Goal: Task Accomplishment & Management: Complete application form

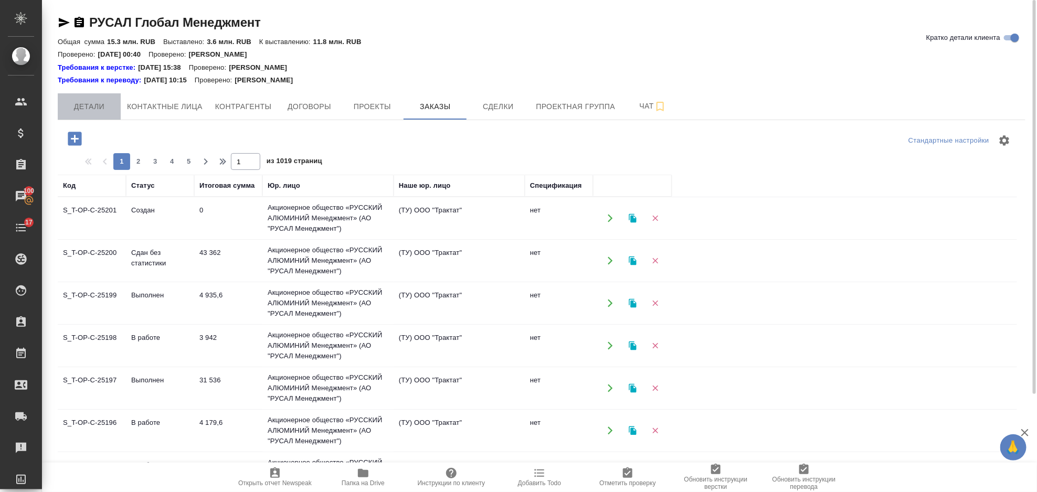
click at [101, 104] on span "Детали" at bounding box center [89, 106] width 50 height 13
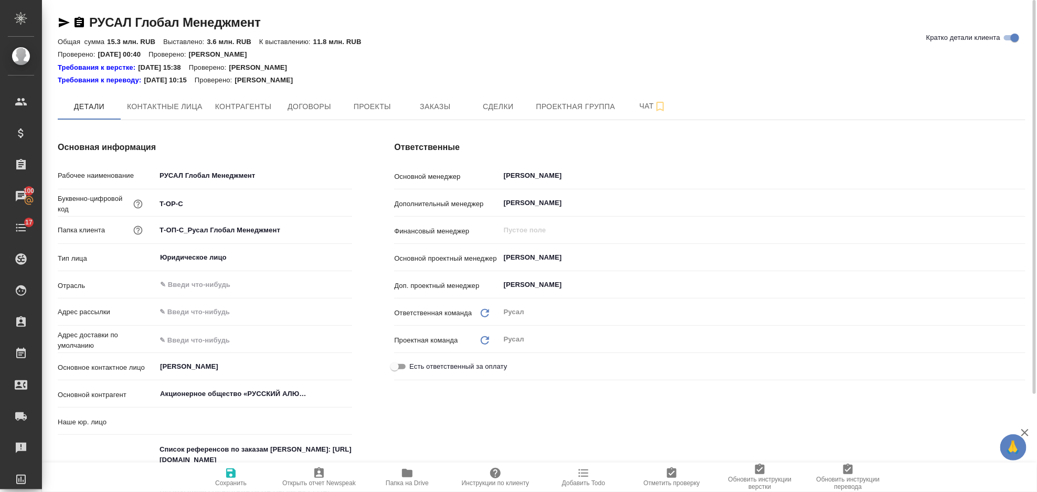
type input "(ТУ) ООО "Трактат""
type textarea "x"
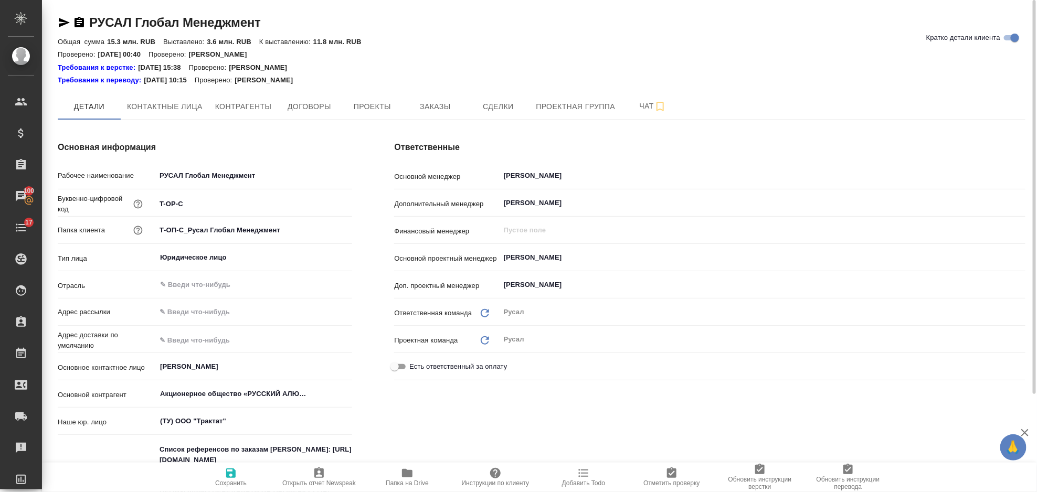
type textarea "x"
click at [391, 102] on span "Проекты" at bounding box center [372, 106] width 50 height 13
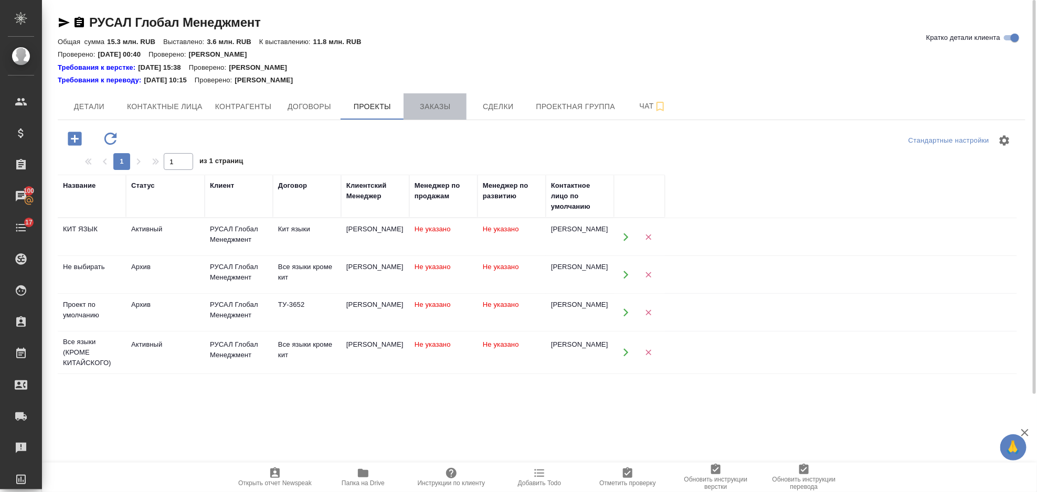
click at [437, 97] on button "Заказы" at bounding box center [435, 106] width 63 height 26
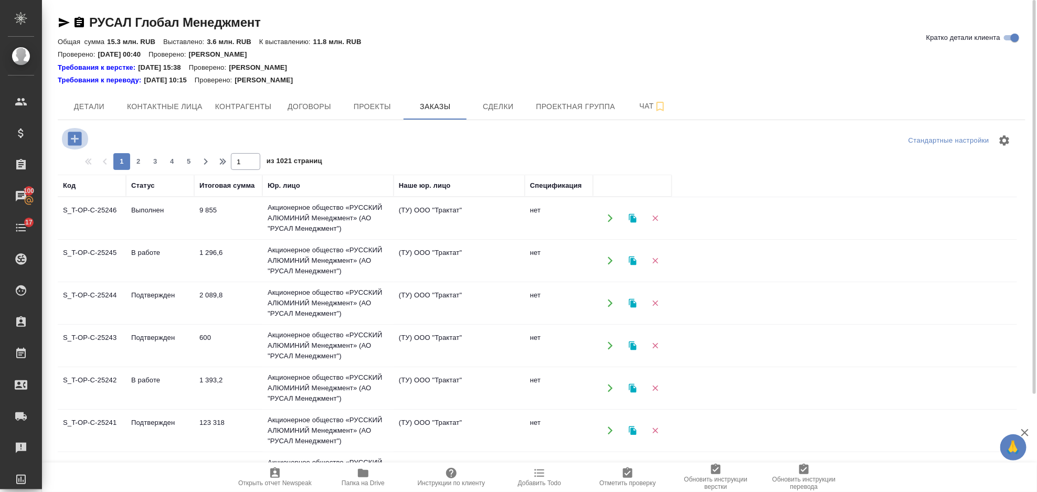
click at [70, 141] on icon "button" at bounding box center [75, 139] width 14 height 14
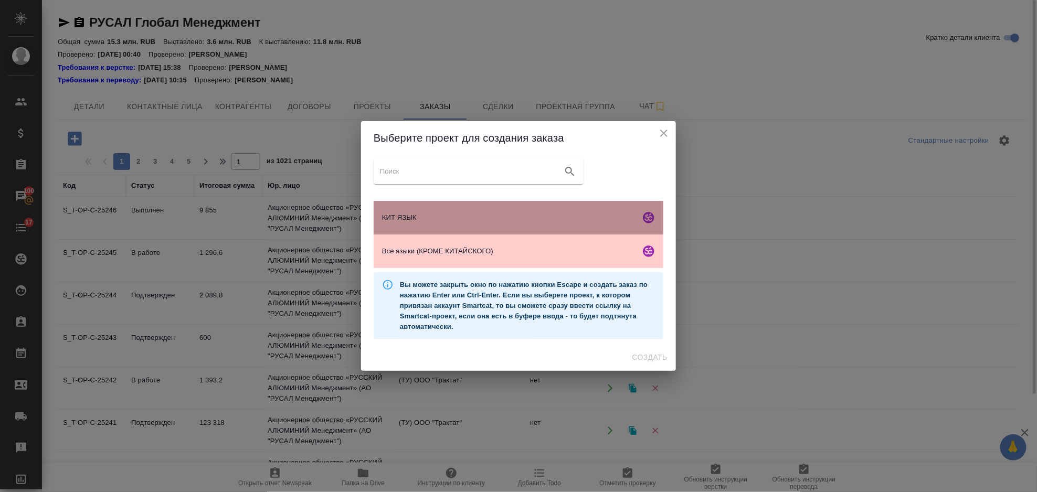
click at [408, 226] on div "КИТ ЯЗЫК" at bounding box center [519, 218] width 290 height 34
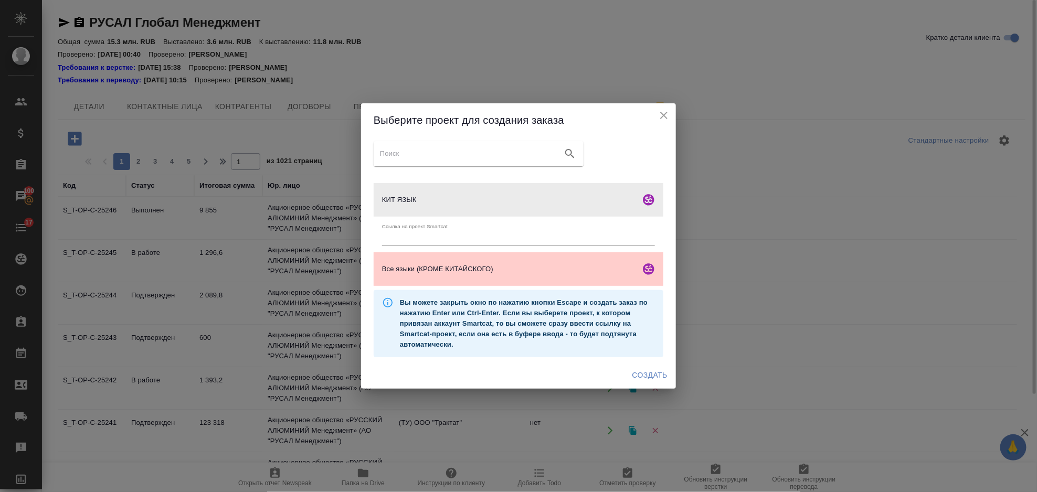
click at [643, 372] on span "Создать" at bounding box center [650, 375] width 35 height 13
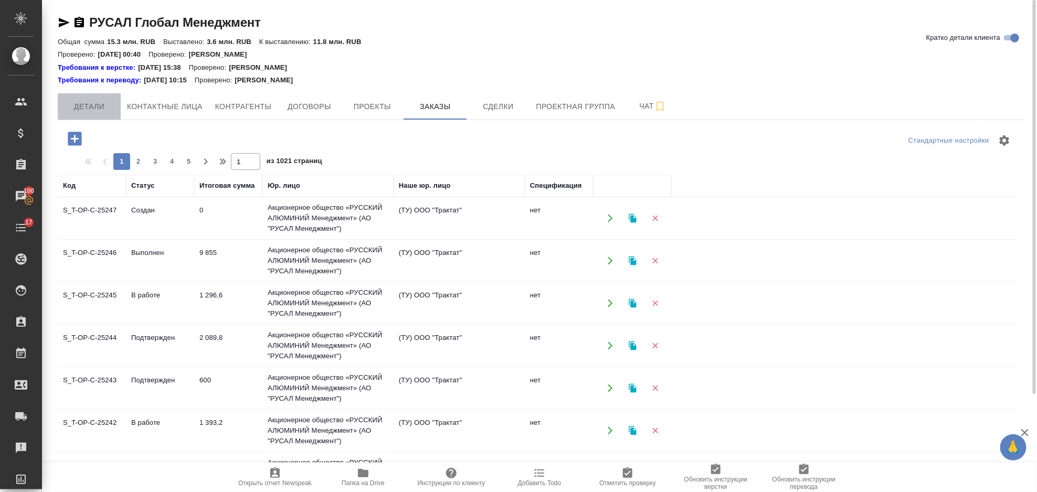
click at [91, 106] on span "Детали" at bounding box center [89, 106] width 50 height 13
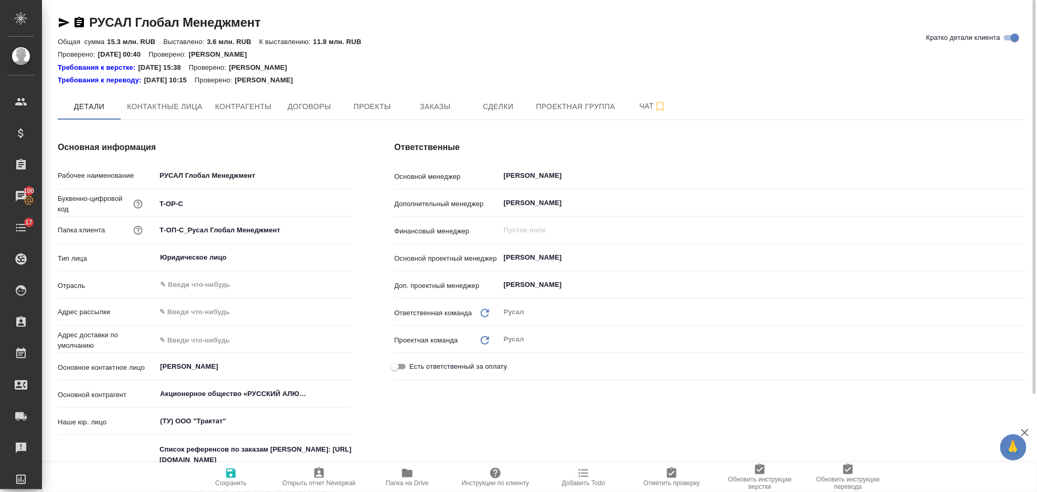
type textarea "x"
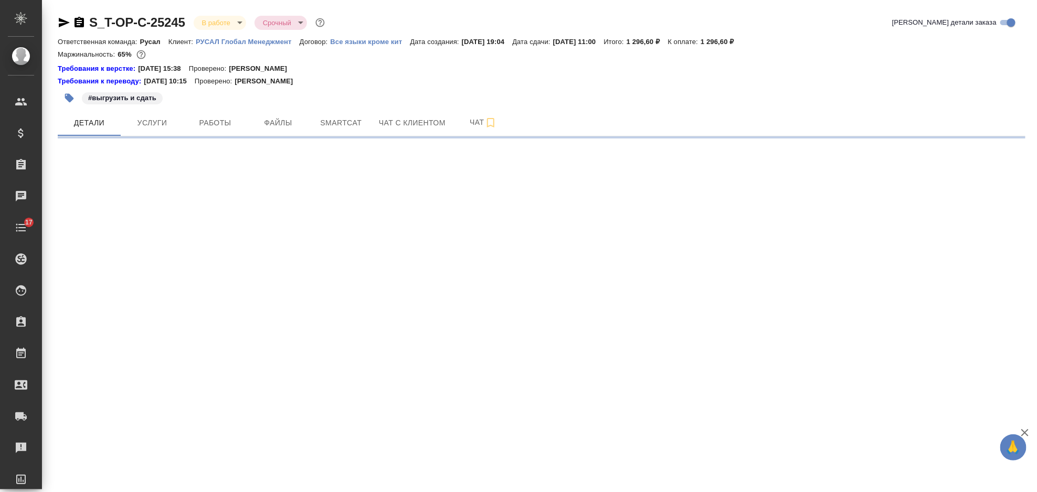
select select "RU"
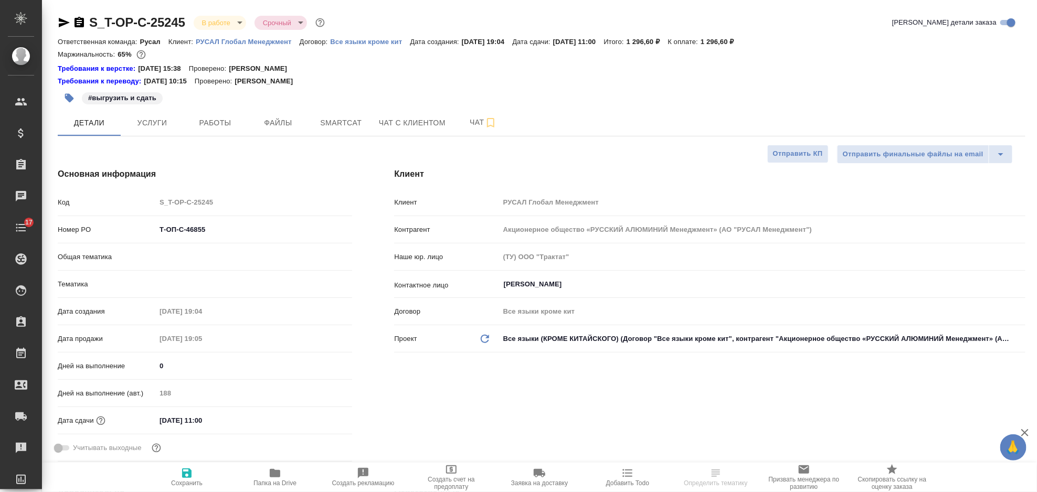
type textarea "x"
type input "Русал"
type input "[PERSON_NAME]"
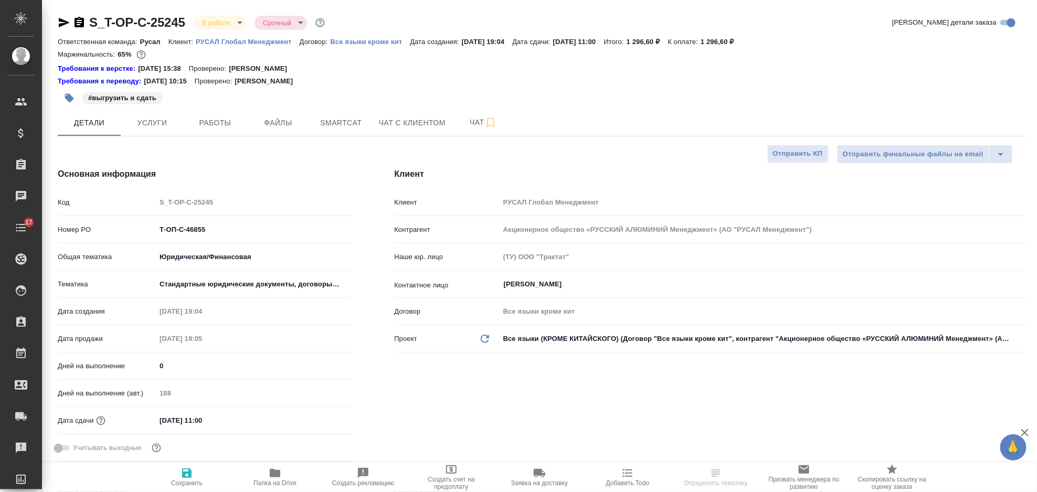
type input "[PERSON_NAME]"
type textarea "x"
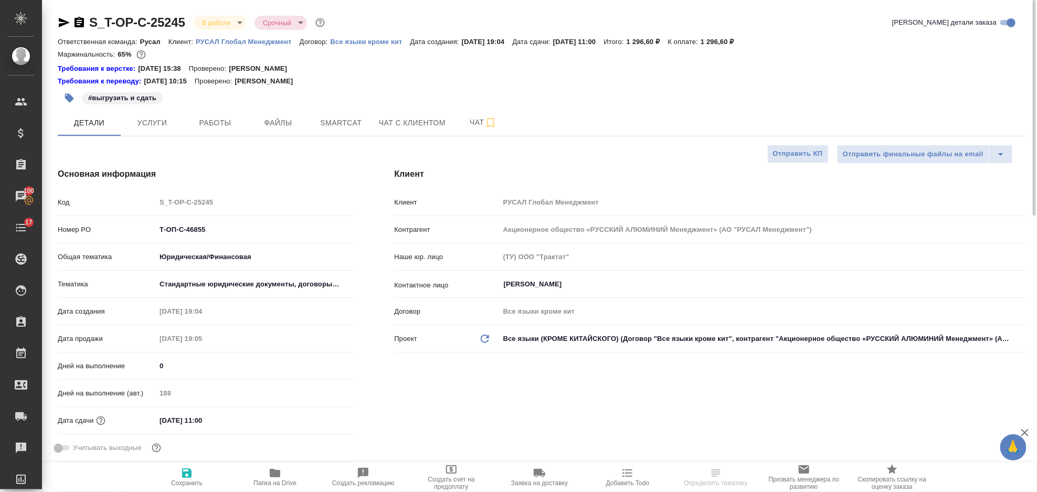
type textarea "x"
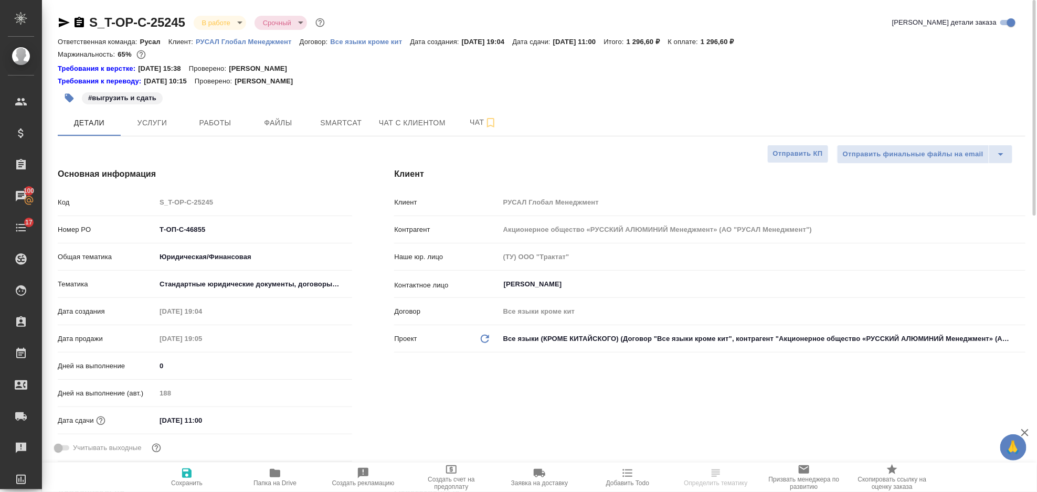
select select "RU"
type textarea "x"
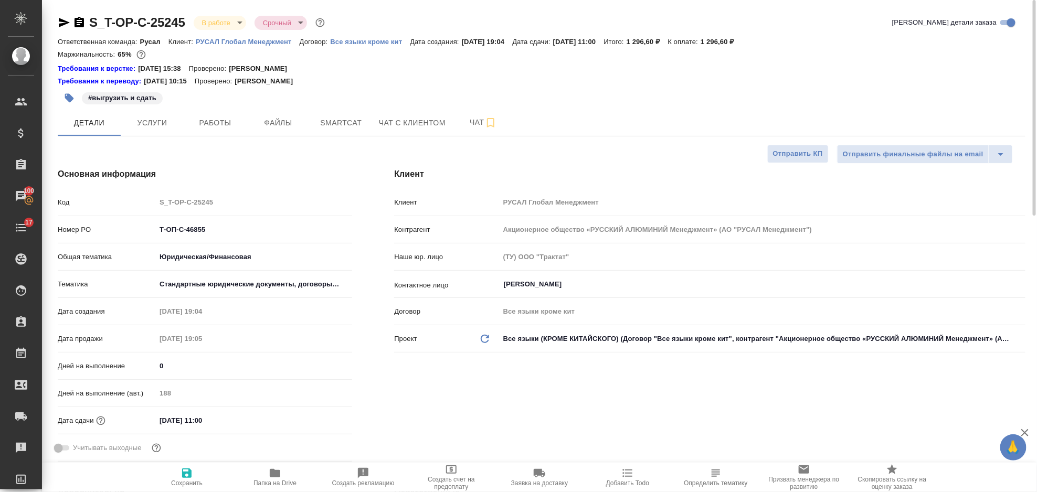
type textarea "x"
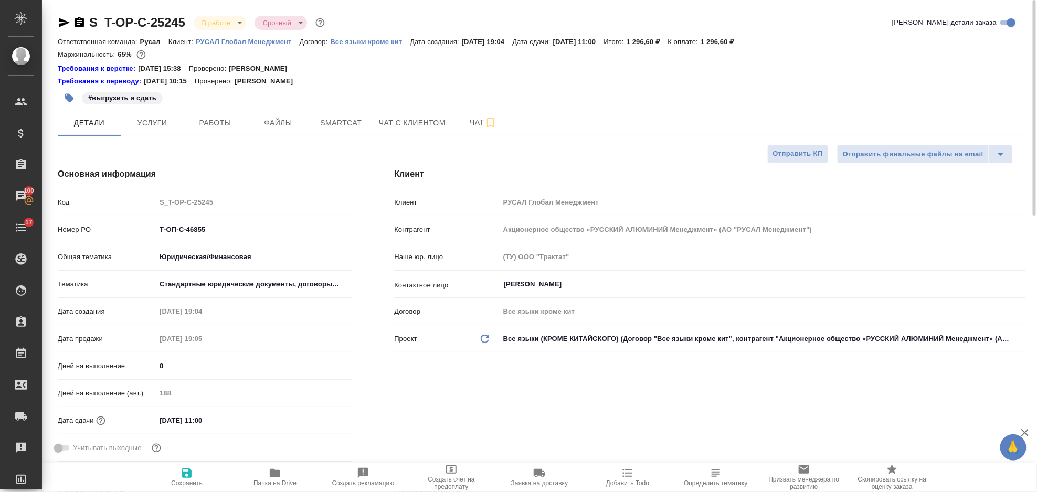
type textarea "x"
click at [347, 118] on span "Smartcat" at bounding box center [341, 123] width 50 height 13
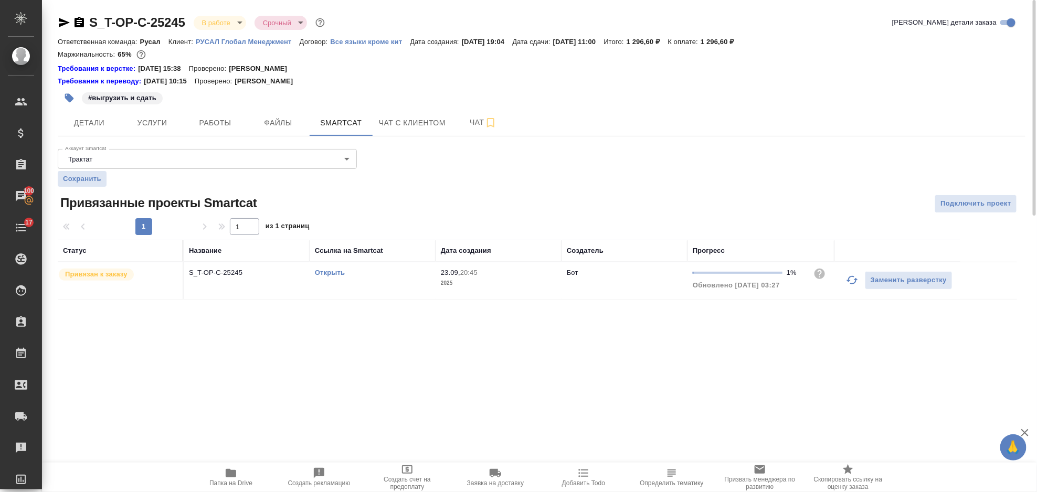
click at [339, 276] on link "Открыть" at bounding box center [330, 273] width 30 height 8
click at [336, 271] on link "Открыть" at bounding box center [330, 273] width 30 height 8
click at [329, 268] on div "Открыть" at bounding box center [373, 273] width 116 height 11
click at [334, 272] on link "Открыть" at bounding box center [330, 273] width 30 height 8
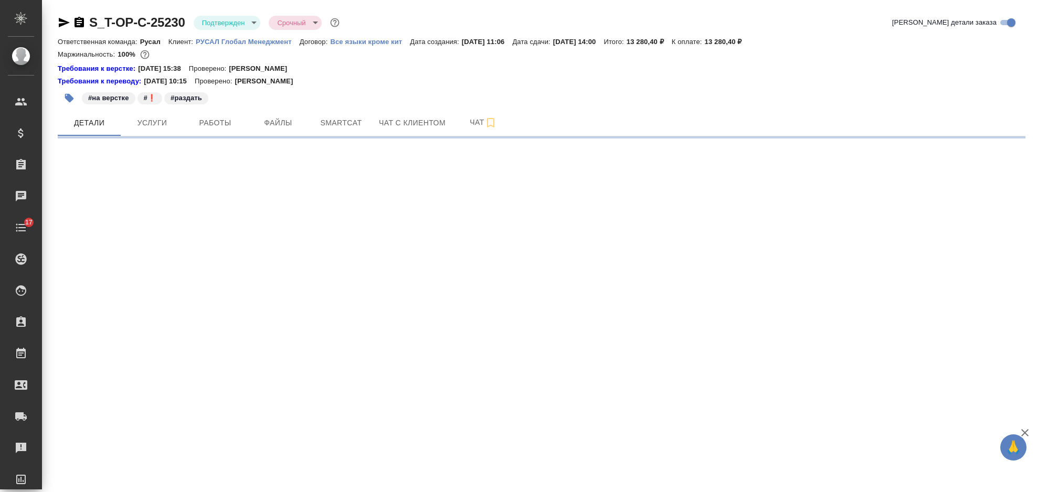
select select "RU"
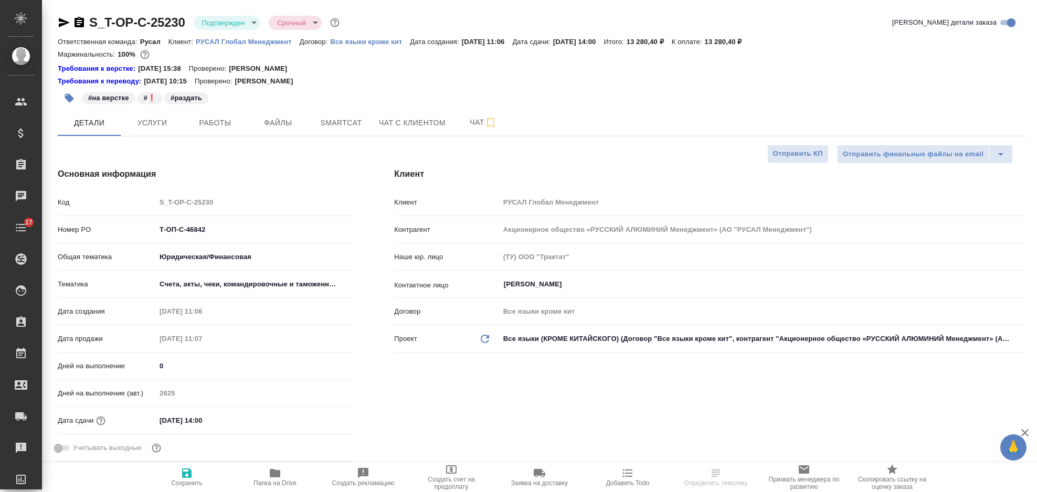
type textarea "x"
click at [229, 125] on span "Работы" at bounding box center [215, 123] width 50 height 13
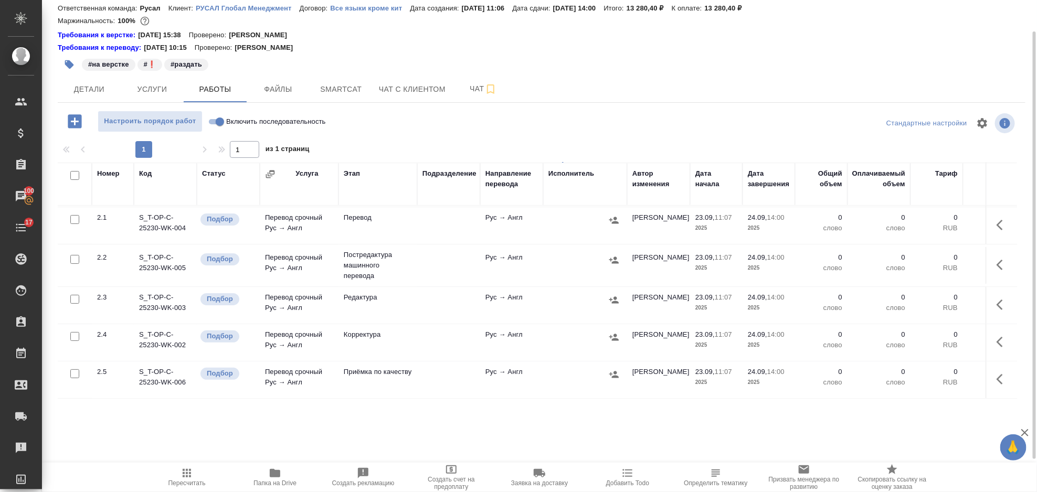
scroll to position [201, 0]
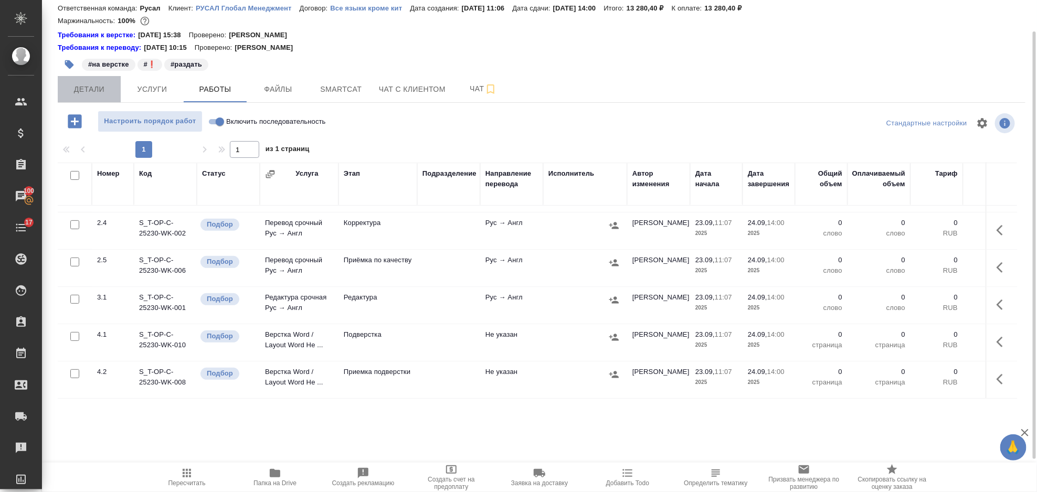
click at [108, 86] on span "Детали" at bounding box center [89, 89] width 50 height 13
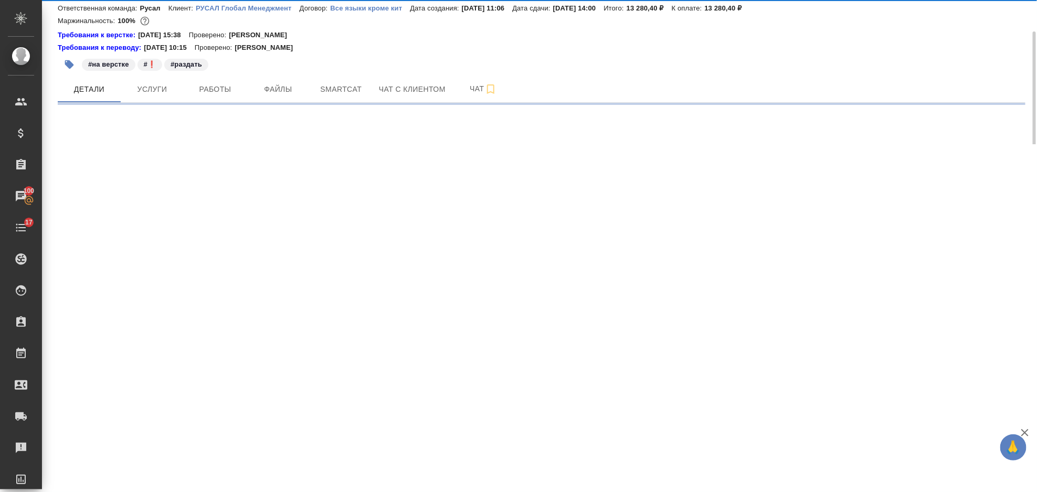
select select "RU"
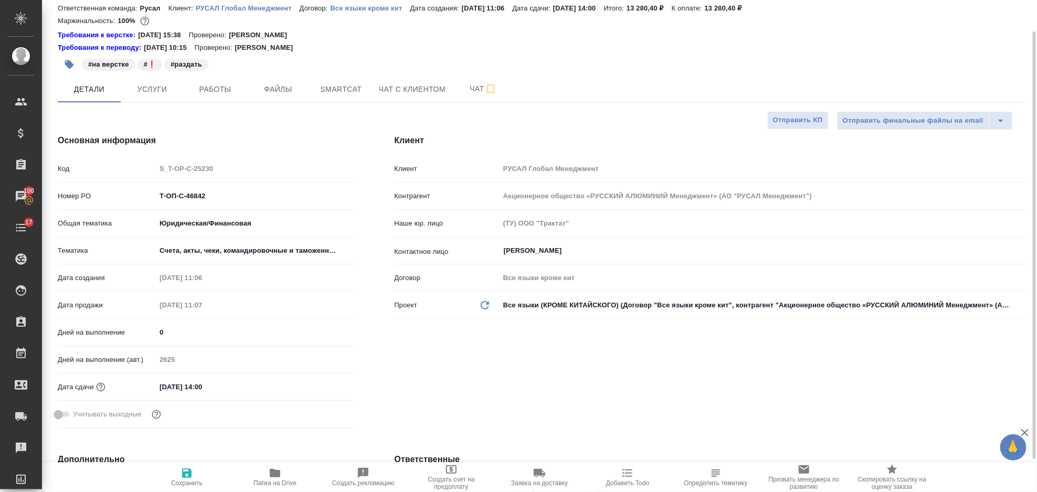
type textarea "x"
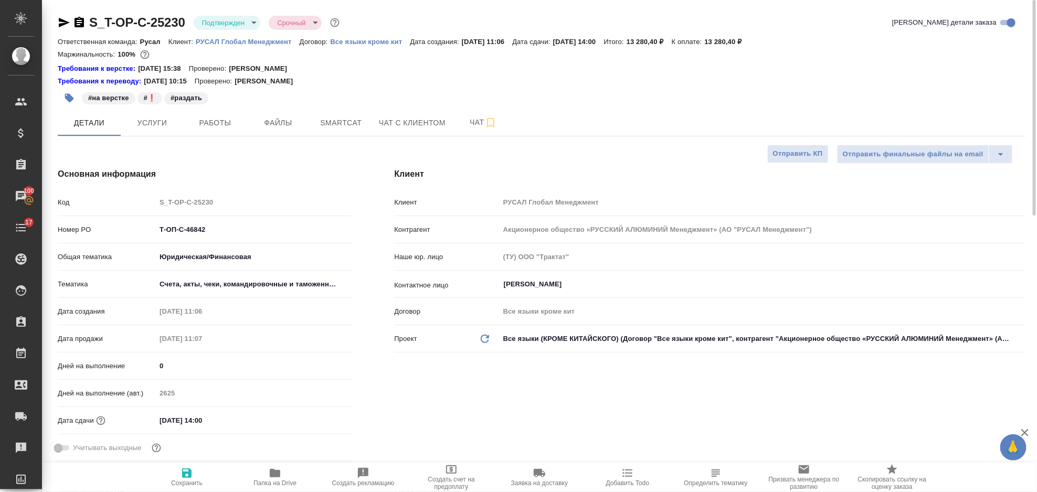
click at [62, 19] on icon "button" at bounding box center [64, 22] width 11 height 9
type textarea "x"
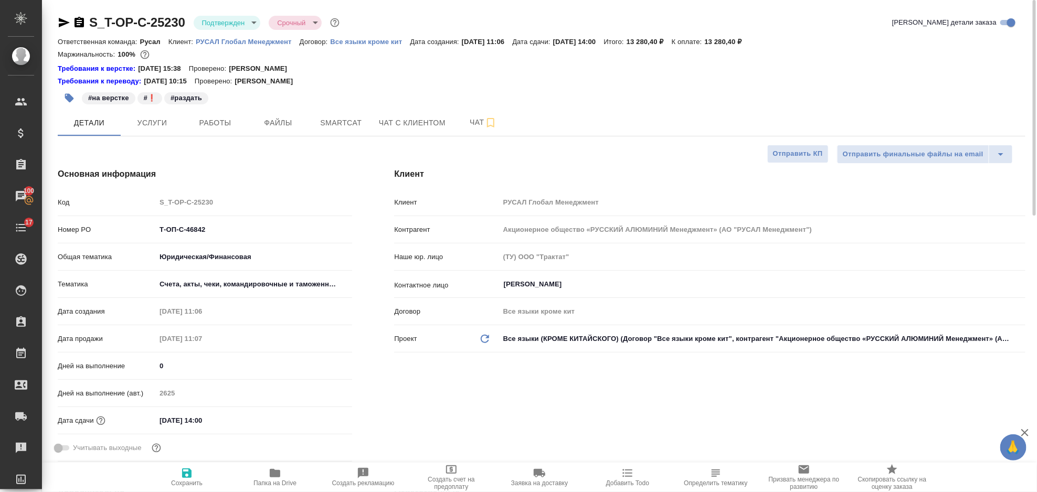
type textarea "x"
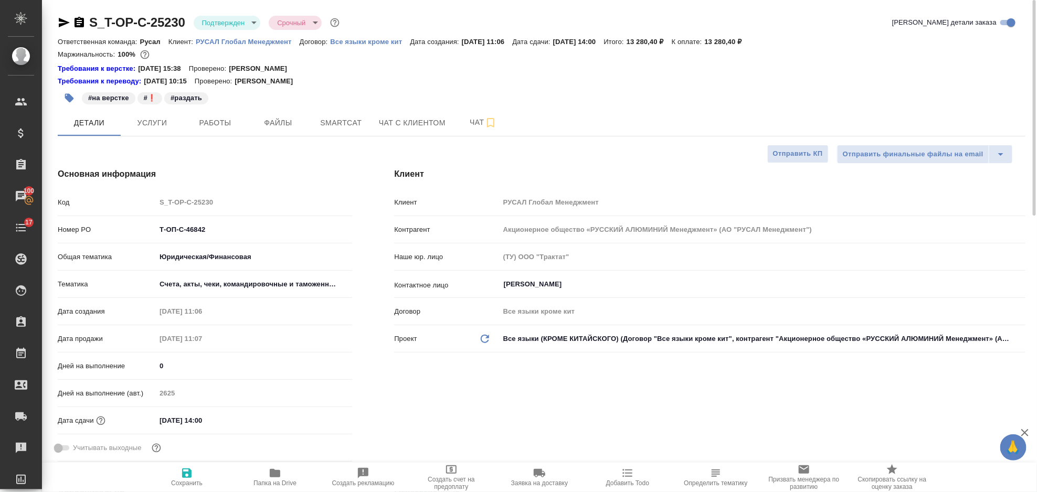
type textarea "x"
click at [350, 116] on button "Smartcat" at bounding box center [341, 123] width 63 height 26
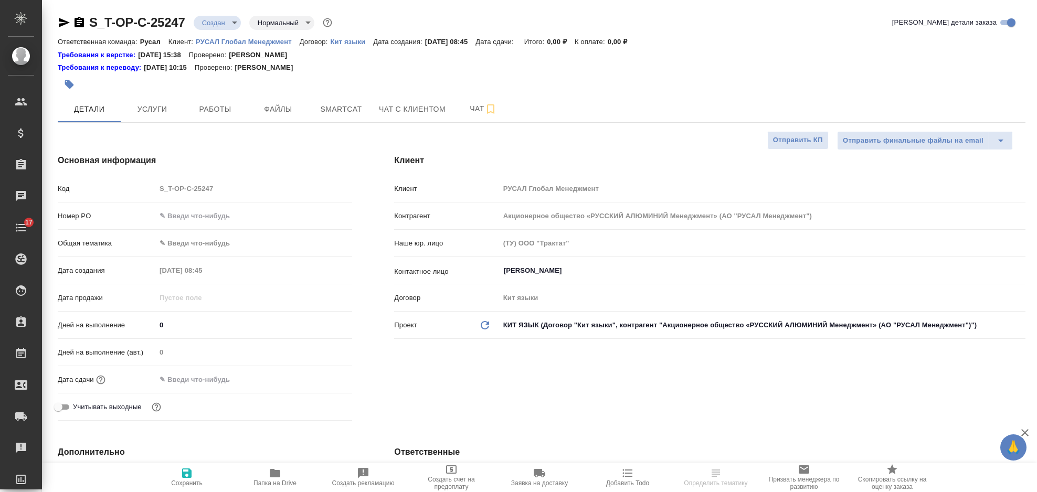
select select "RU"
click at [213, 211] on input "text" at bounding box center [254, 215] width 196 height 15
type input "от [DEMOGRAPHIC_DATA]"
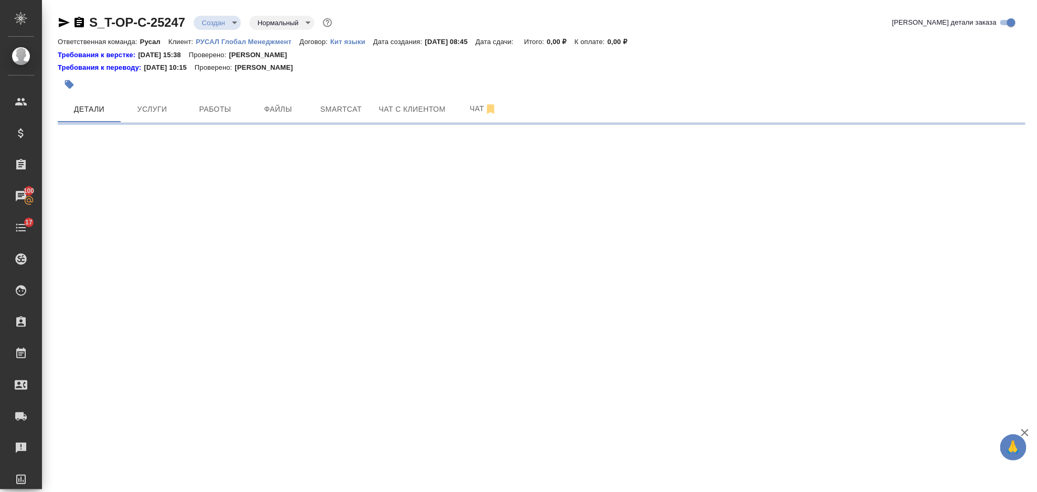
select select "RU"
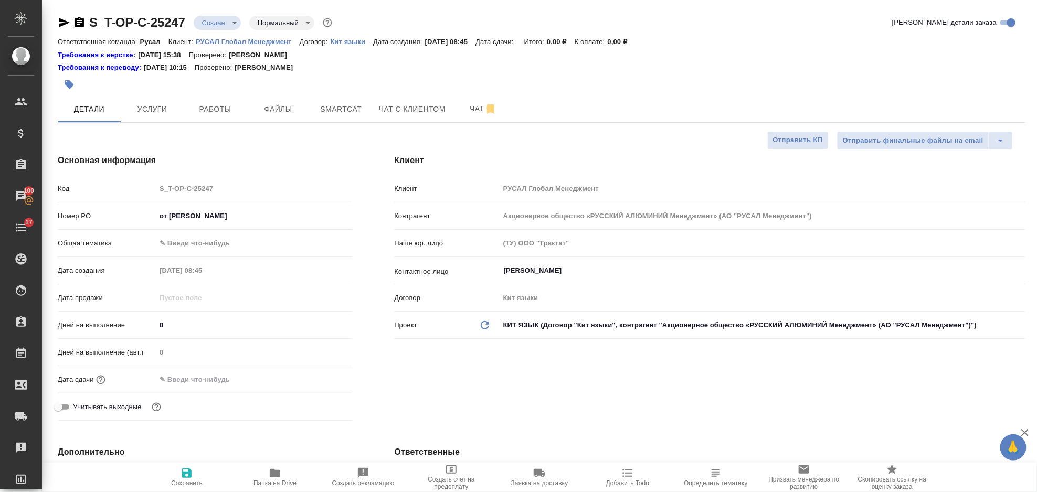
type textarea "x"
click at [213, 211] on input "от [PERSON_NAME]" at bounding box center [254, 215] width 196 height 15
type input "от [DEMOGRAPHIC_DATA]"
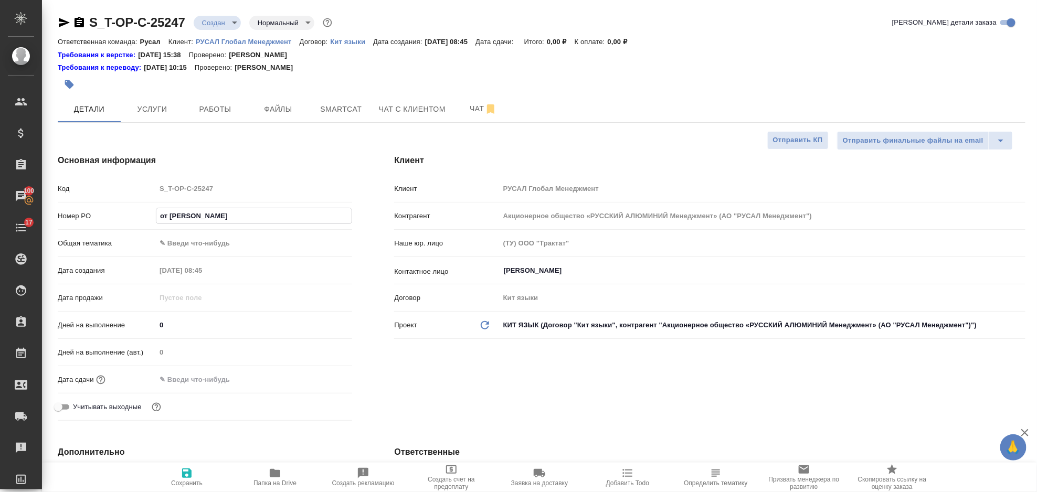
type textarea "x"
type input "от [DEMOGRAPHIC_DATA]"
type textarea "x"
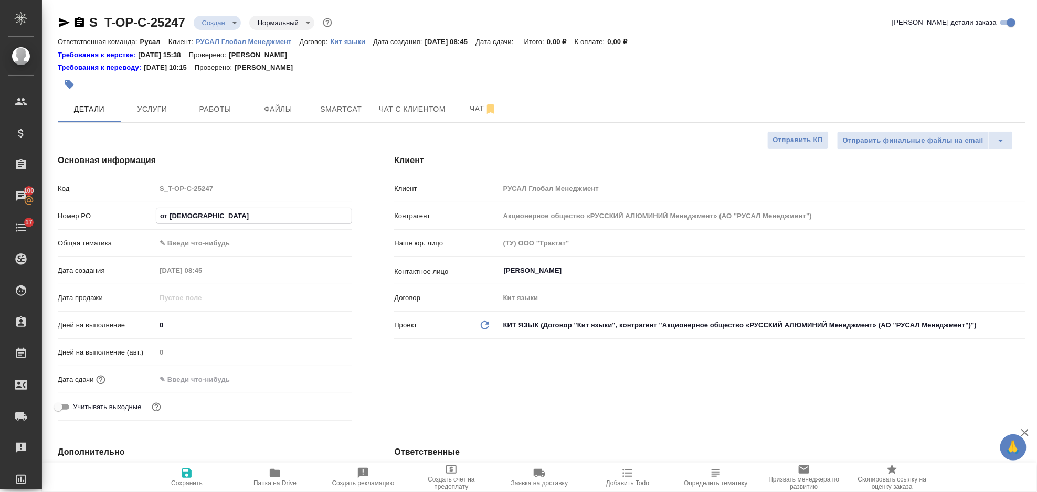
type textarea "x"
type input "от [PERSON_NAME]"
type textarea "x"
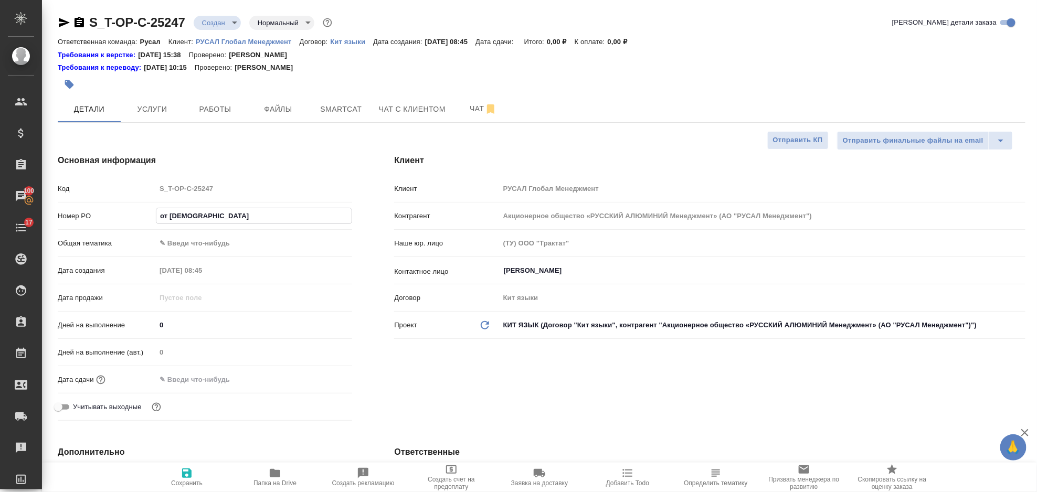
type textarea "x"
type input "от [PERSON_NAME]"
type textarea "x"
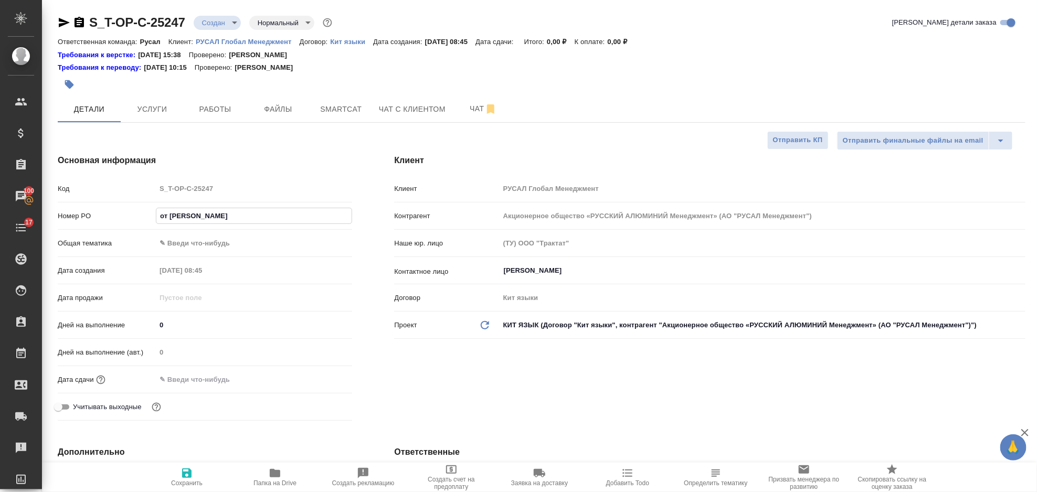
type input "от Исаева_"
type textarea "x"
type input "от Исаева_2"
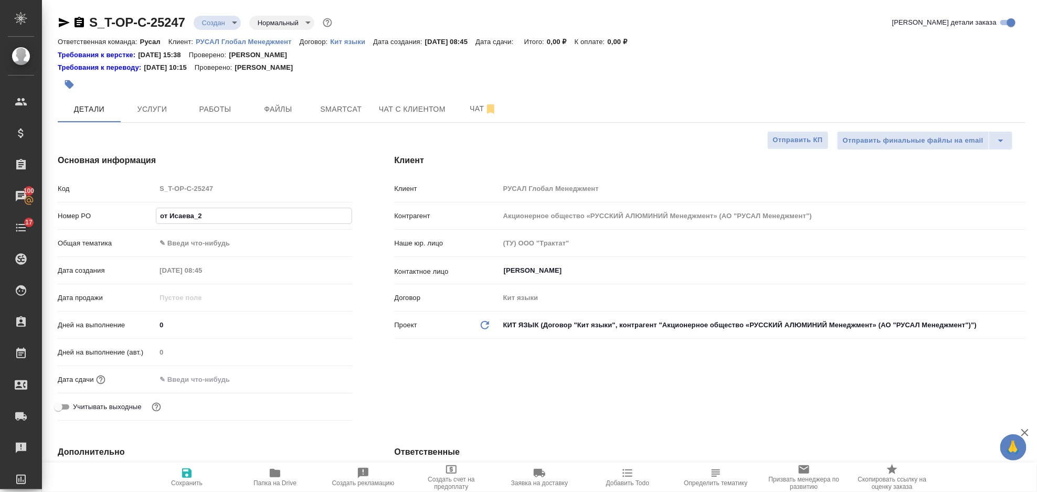
type textarea "x"
type input "от Исаева_24"
type textarea "x"
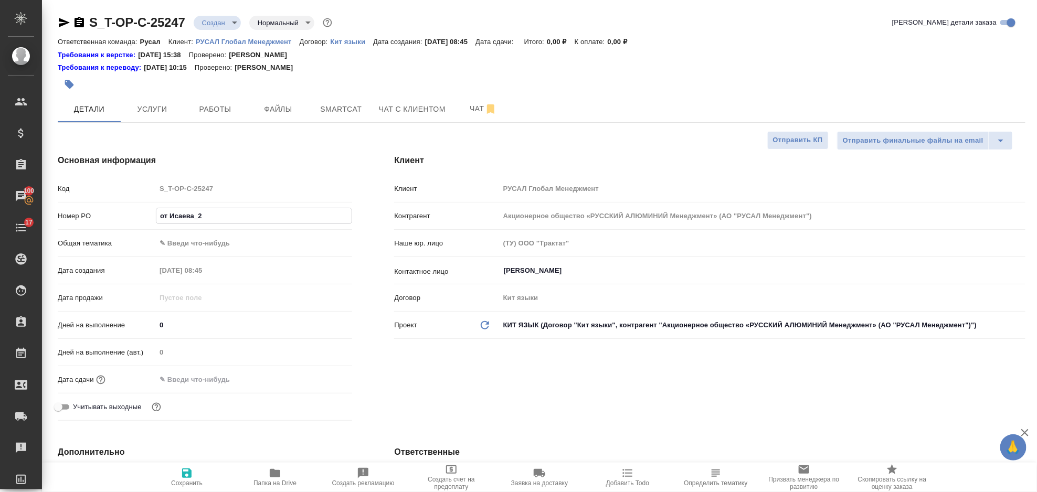
type textarea "x"
type input "от Исаева_24."
type textarea "x"
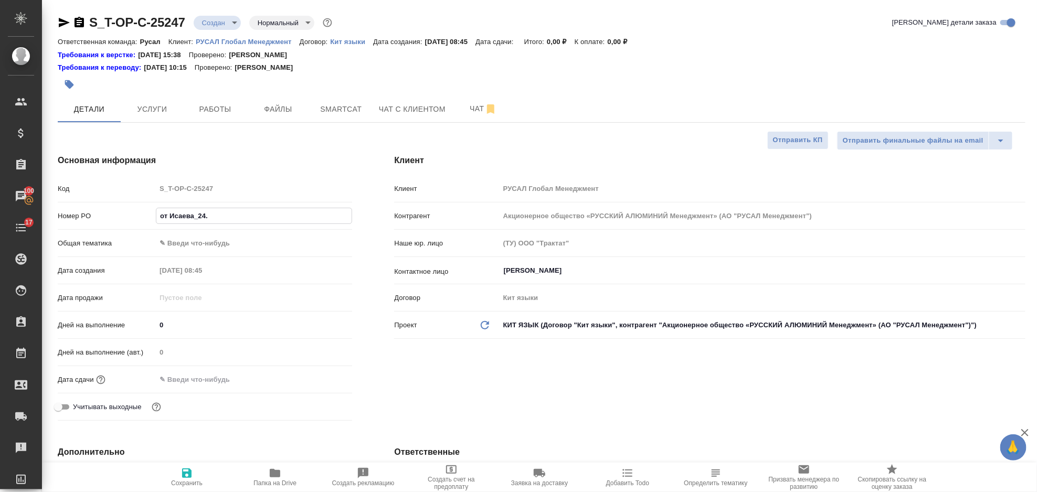
type textarea "x"
type input "от Исаева_24.0"
type textarea "x"
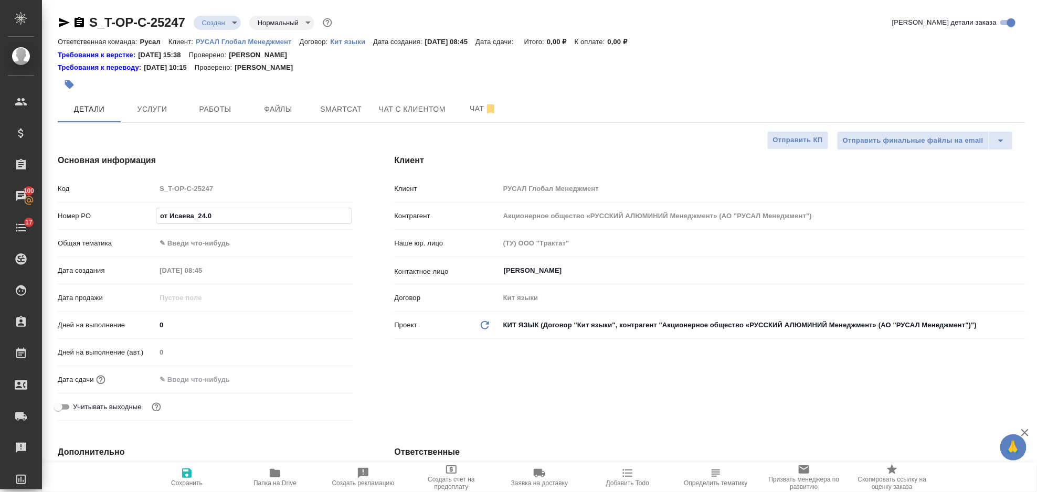
type input "от Исаева_24.09"
type textarea "x"
type input "от Исаева_24.09"
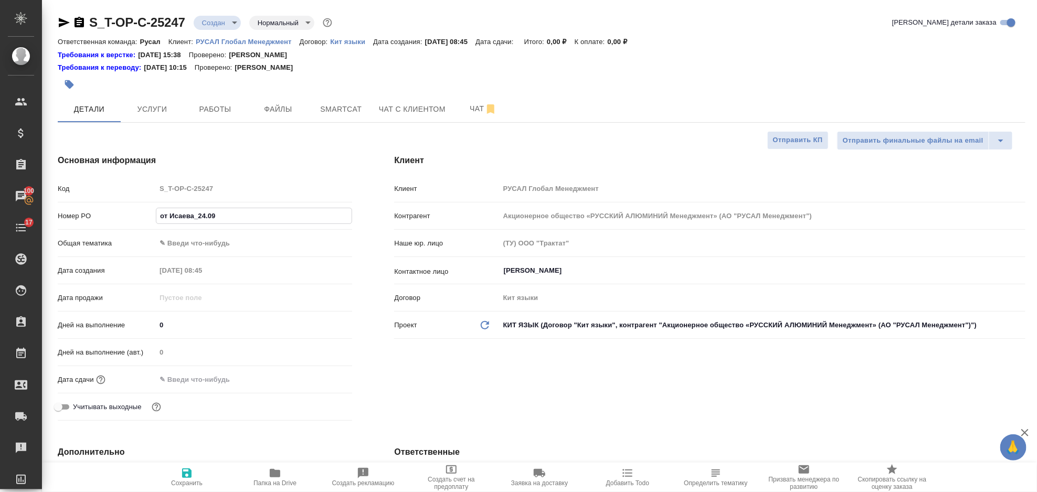
click at [232, 238] on body "🙏 .cls-1 fill:#fff; AWATERA Gorlenko Yuliua Клиенты Спецификации Заказы 100 Чат…" at bounding box center [518, 246] width 1037 height 492
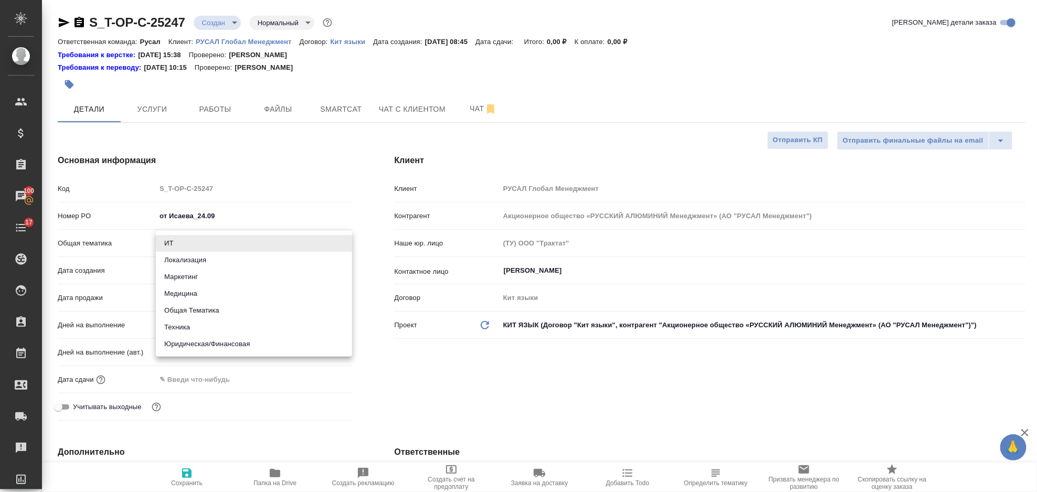
click at [216, 274] on li "Маркетинг" at bounding box center [254, 277] width 196 height 17
type input "marketing"
type textarea "x"
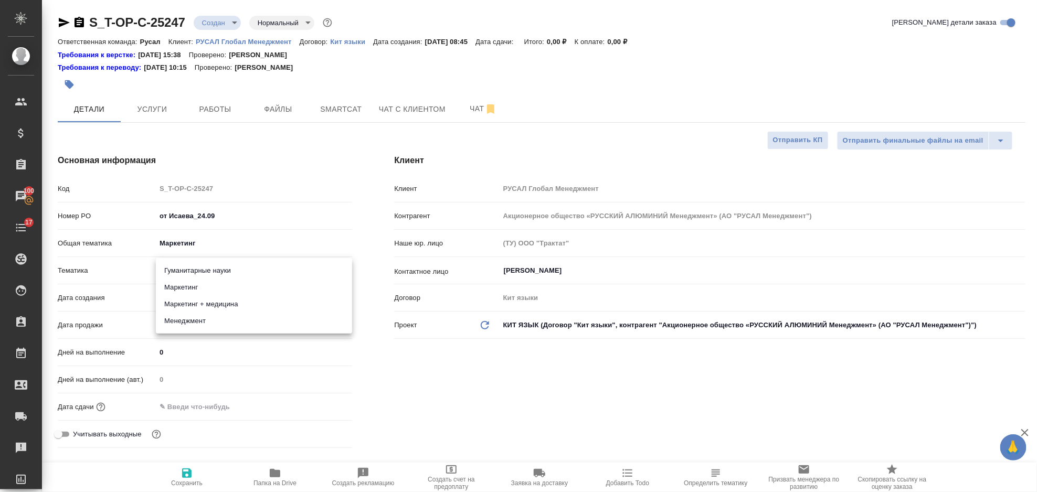
click at [212, 267] on body "🙏 .cls-1 fill:#fff; AWATERA Gorlenko Yuliua Клиенты Спецификации Заказы 100 Чат…" at bounding box center [518, 246] width 1037 height 492
click at [210, 281] on li "Маркетинг" at bounding box center [254, 287] width 196 height 17
type textarea "x"
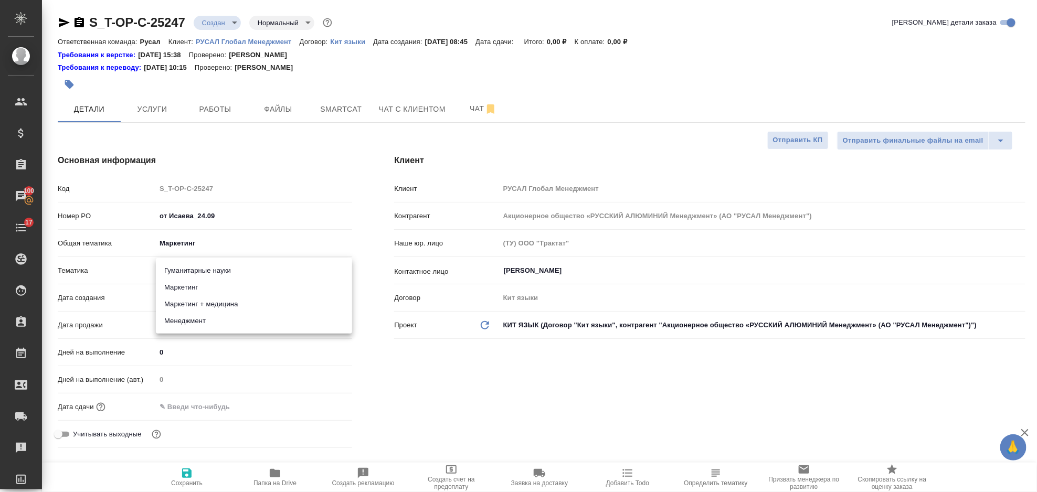
type input "5a8b8b956a9677013d343d63"
click at [194, 413] on input "text" at bounding box center [202, 407] width 92 height 15
click at [322, 407] on icon "button" at bounding box center [322, 406] width 13 height 13
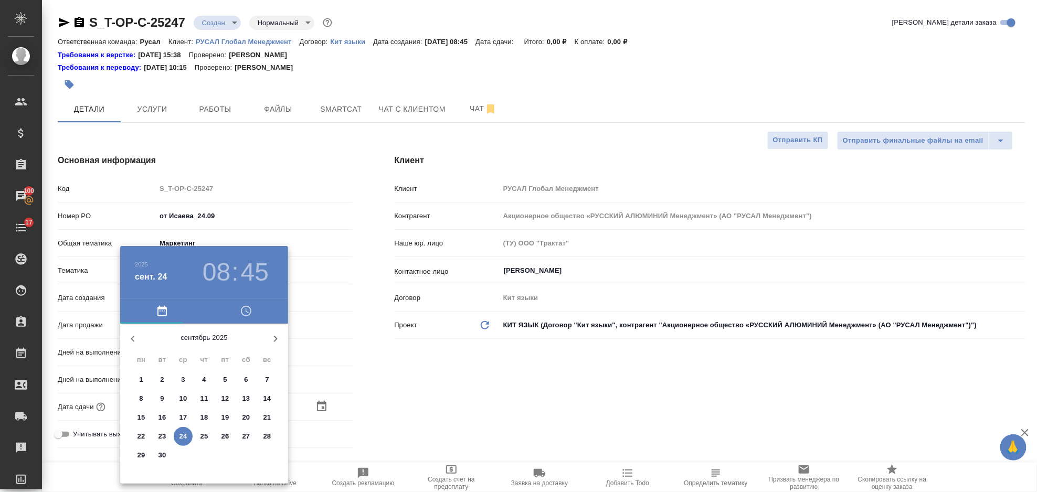
click at [190, 435] on span "24" at bounding box center [183, 437] width 19 height 11
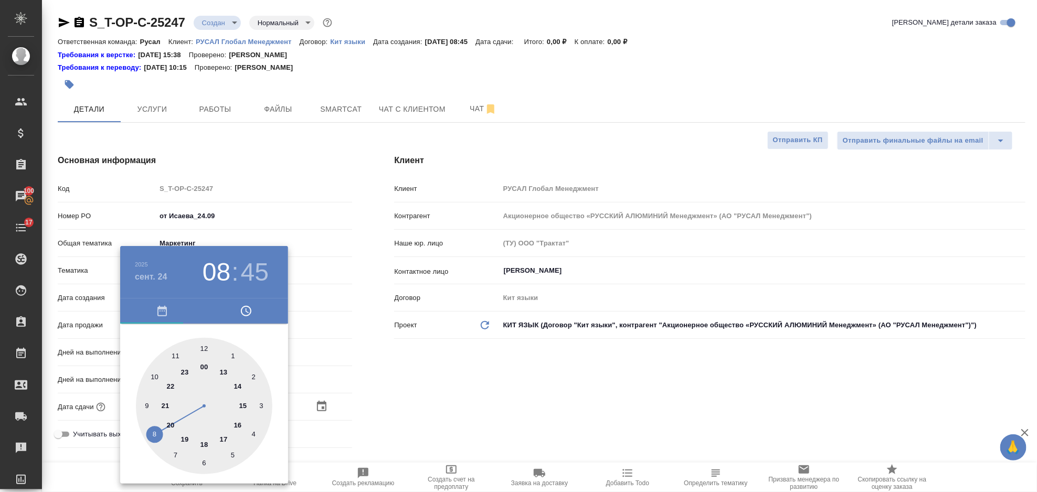
type input "24.09.2025 08:45"
type textarea "x"
click at [202, 347] on div at bounding box center [204, 406] width 137 height 137
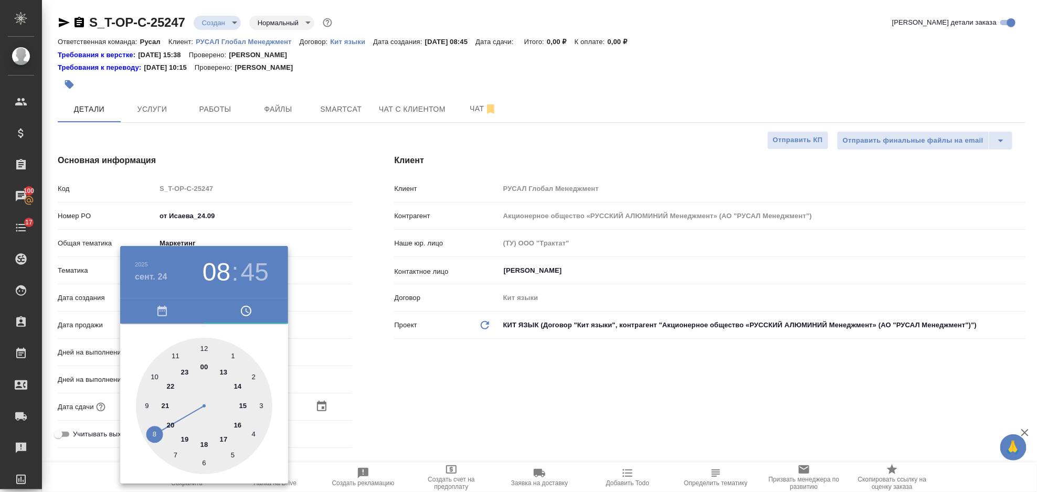
type input "24.09.2025 12:45"
type textarea "x"
click at [203, 457] on div at bounding box center [204, 406] width 137 height 137
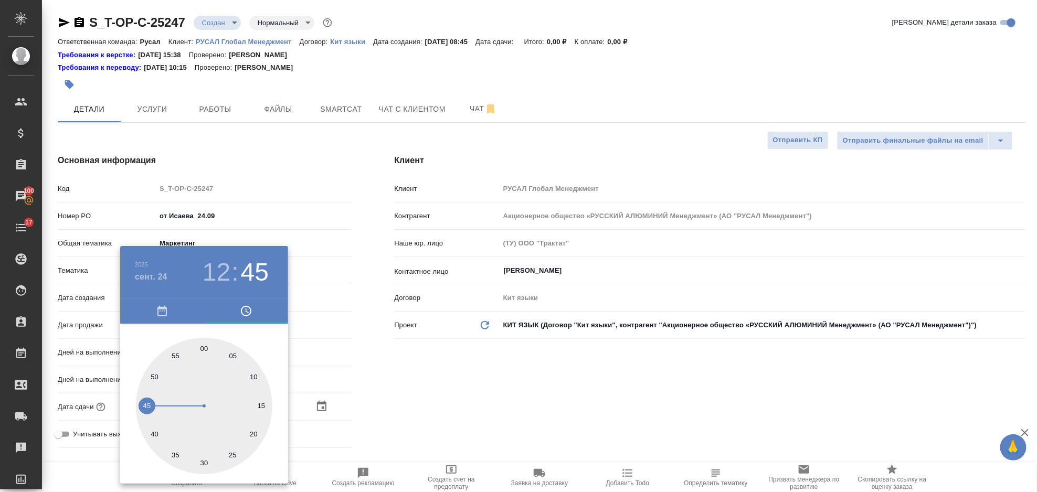
type input "24.09.2025 12:30"
type textarea "x"
click at [467, 434] on div at bounding box center [518, 246] width 1037 height 492
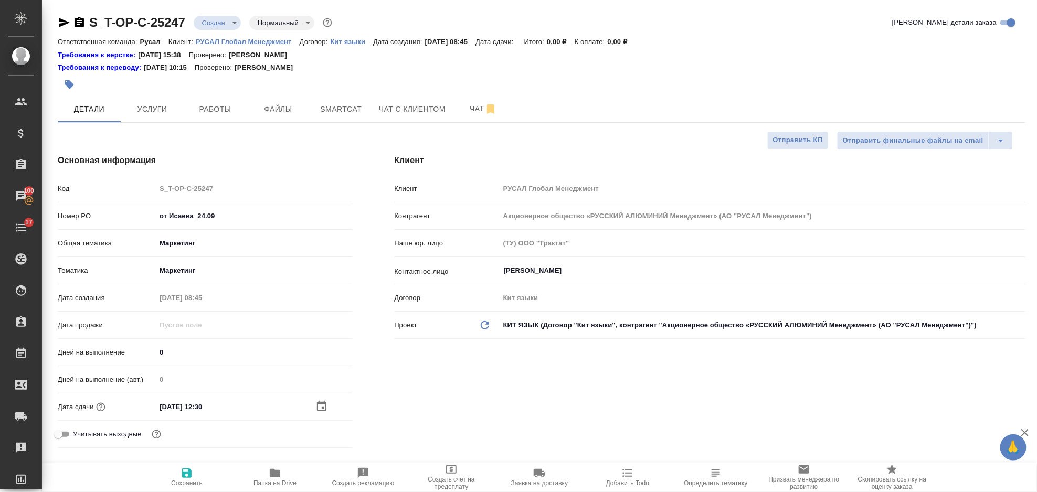
click at [198, 476] on span "Сохранить" at bounding box center [187, 477] width 76 height 20
type textarea "x"
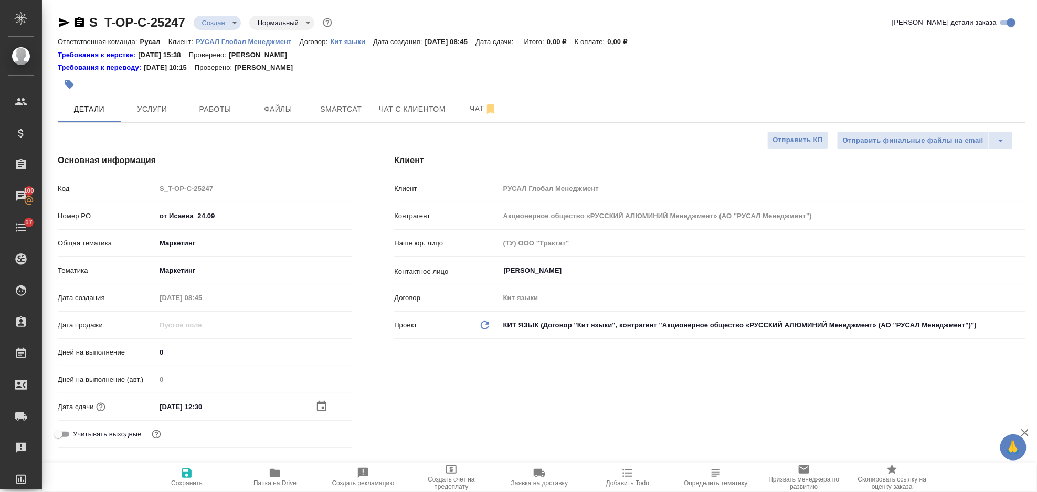
type textarea "x"
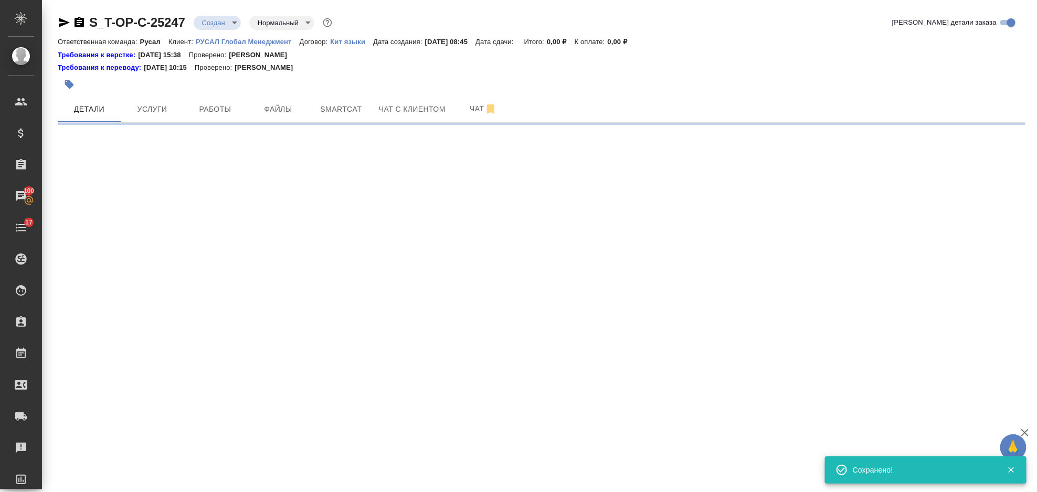
select select "RU"
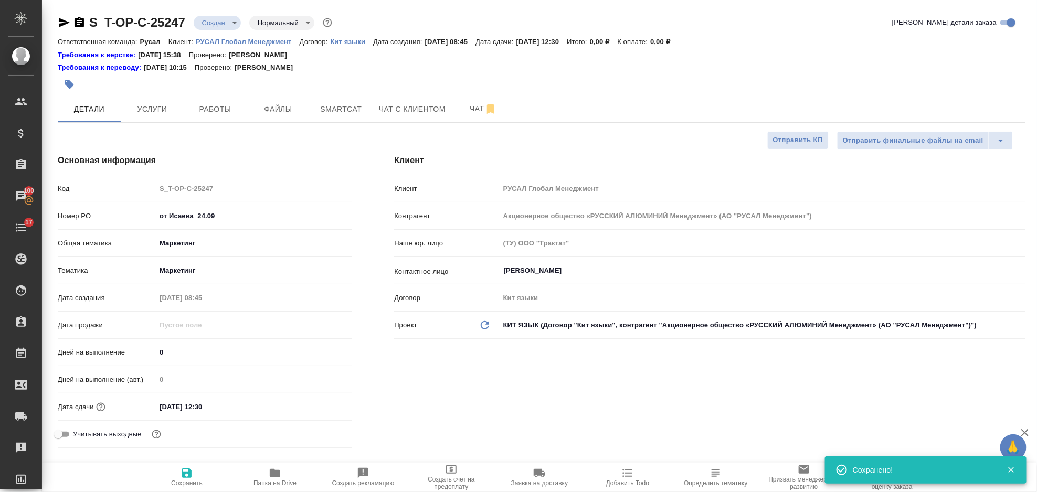
type textarea "x"
click at [232, 111] on span "Работы" at bounding box center [215, 109] width 50 height 13
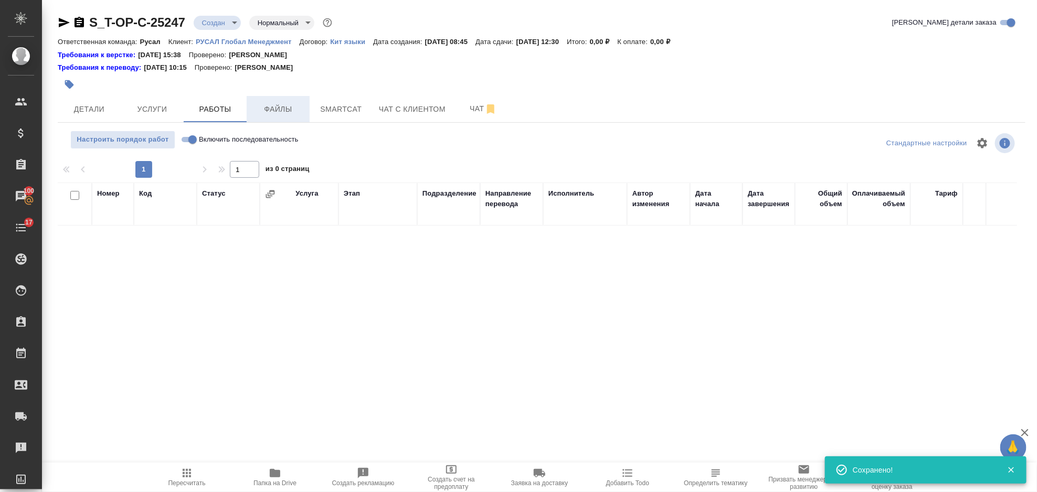
click at [286, 103] on span "Файлы" at bounding box center [278, 109] width 50 height 13
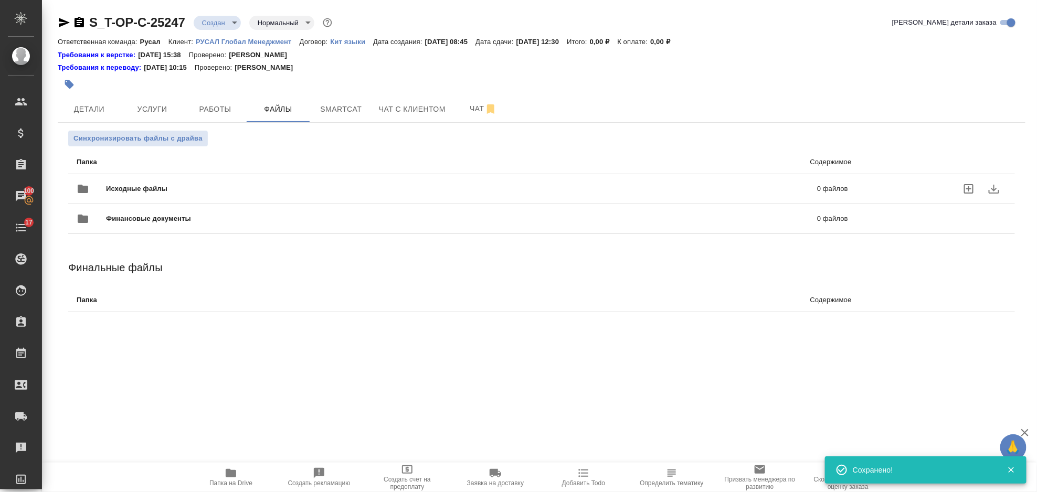
click at [148, 178] on div "Исходные файлы 0 файлов" at bounding box center [463, 188] width 772 height 25
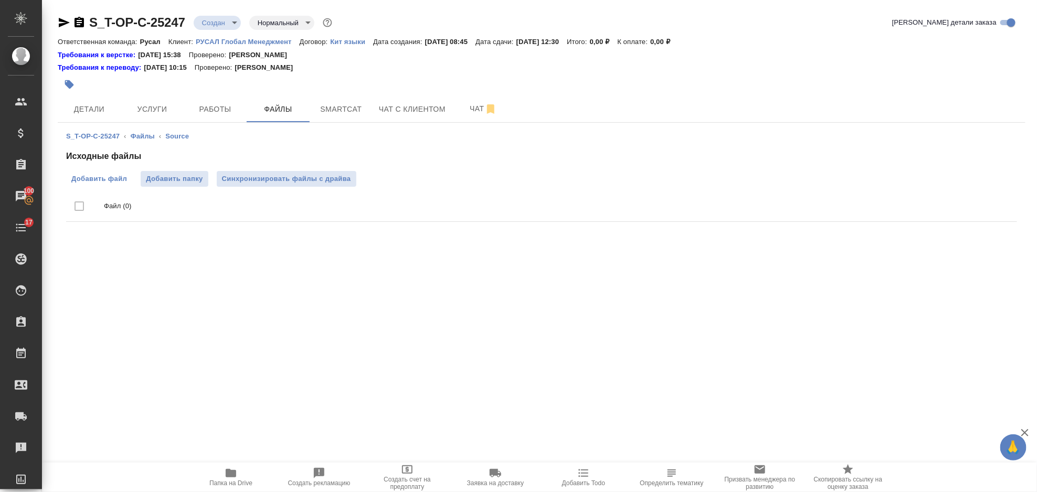
click at [96, 176] on span "Добавить файл" at bounding box center [99, 179] width 56 height 11
click at [0, 0] on input "Добавить файл" at bounding box center [0, 0] width 0 height 0
click at [151, 120] on button "Услуги" at bounding box center [152, 109] width 63 height 26
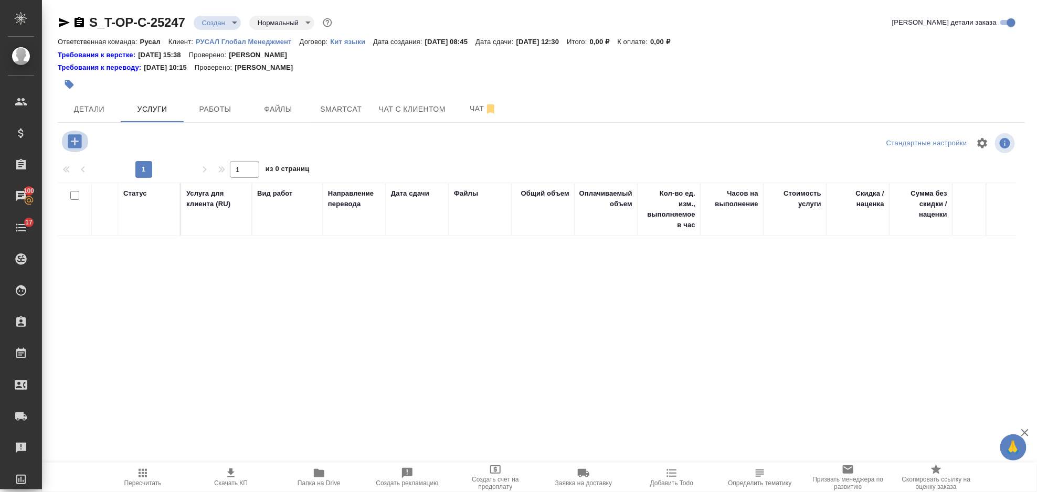
click at [79, 145] on icon "button" at bounding box center [75, 141] width 14 height 14
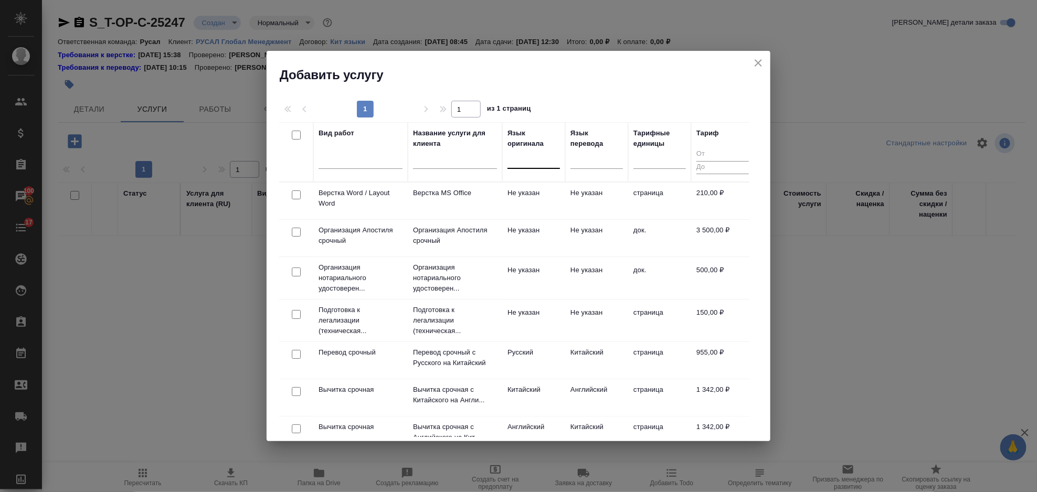
click at [534, 163] on div at bounding box center [534, 158] width 53 height 15
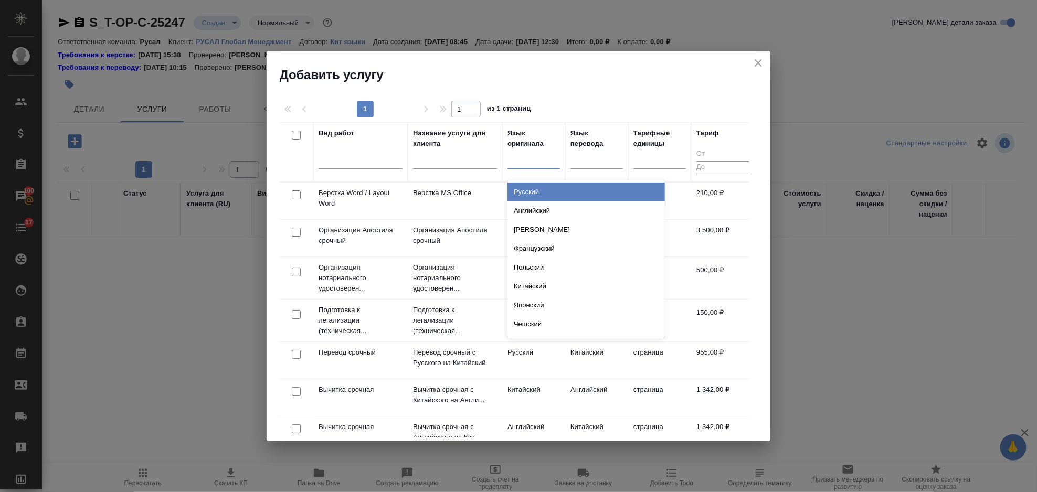
click at [543, 192] on div "Русский" at bounding box center [587, 192] width 158 height 19
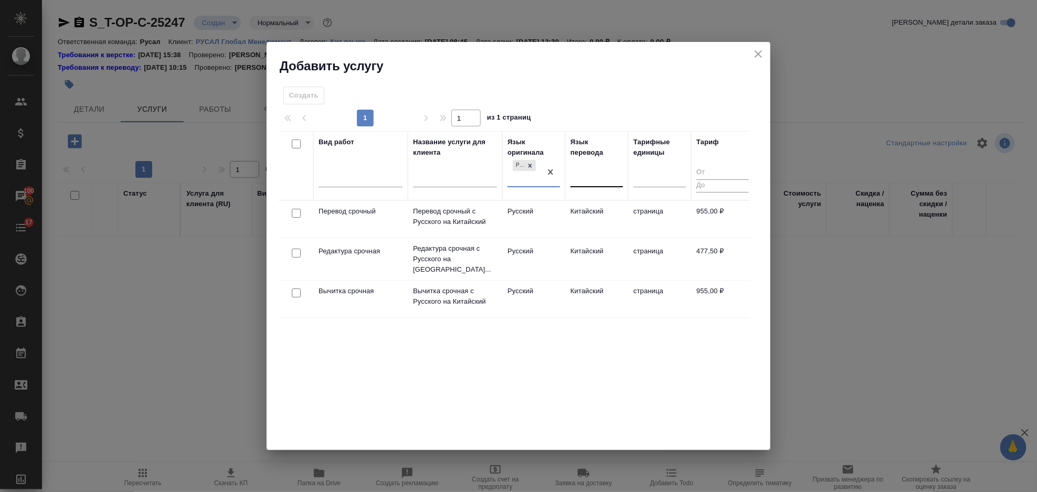
click at [601, 182] on div at bounding box center [597, 177] width 53 height 15
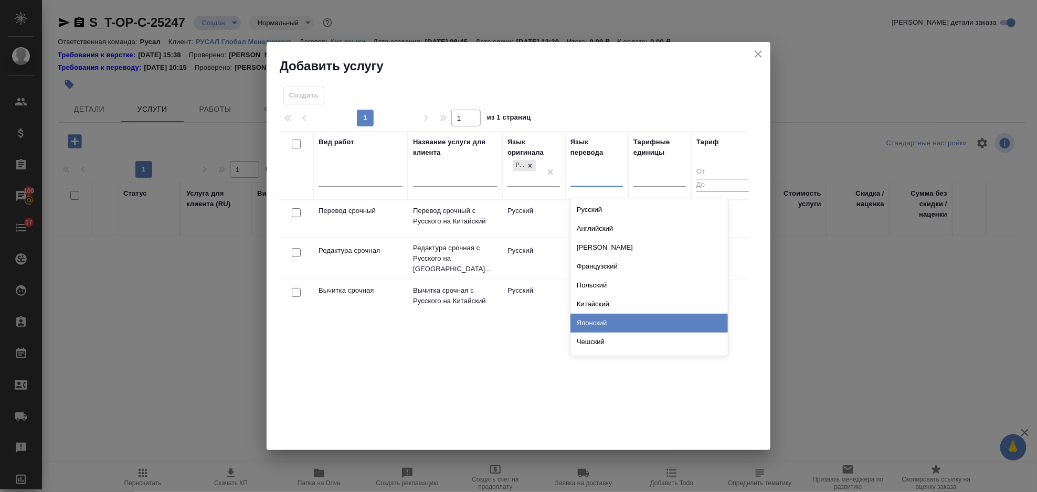
click at [602, 303] on div "Китайский" at bounding box center [650, 304] width 158 height 19
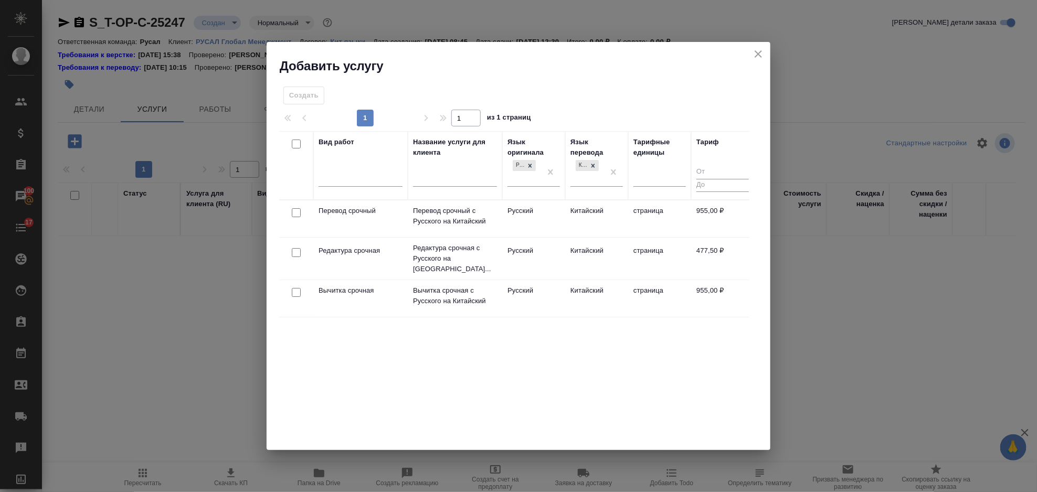
click at [295, 209] on input "checkbox" at bounding box center [296, 212] width 9 height 9
checkbox input "true"
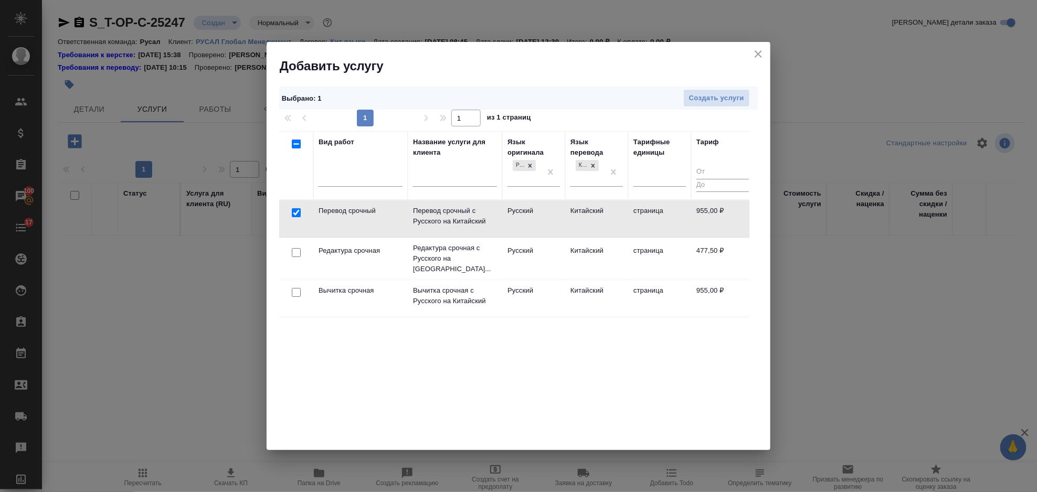
click at [294, 251] on input "checkbox" at bounding box center [296, 252] width 9 height 9
checkbox input "true"
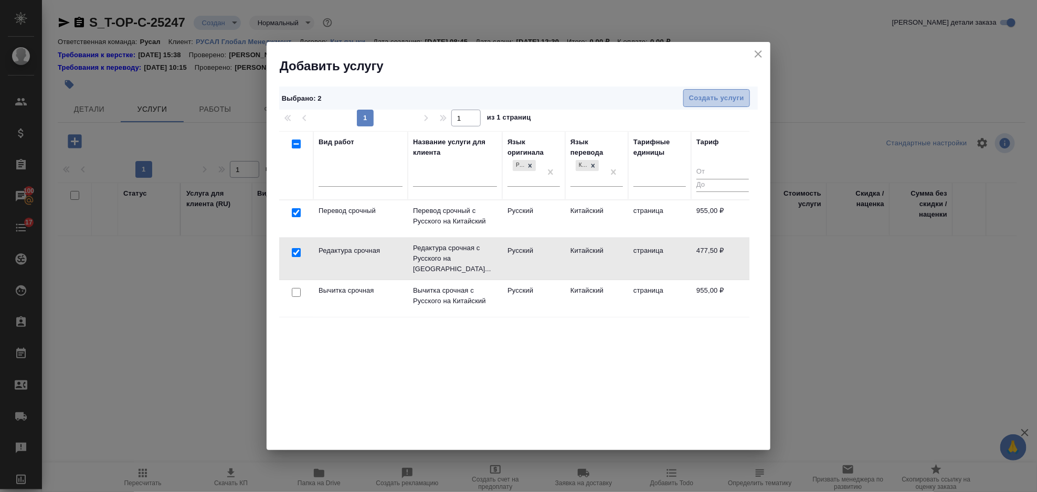
click at [720, 95] on span "Создать услуги" at bounding box center [716, 98] width 55 height 12
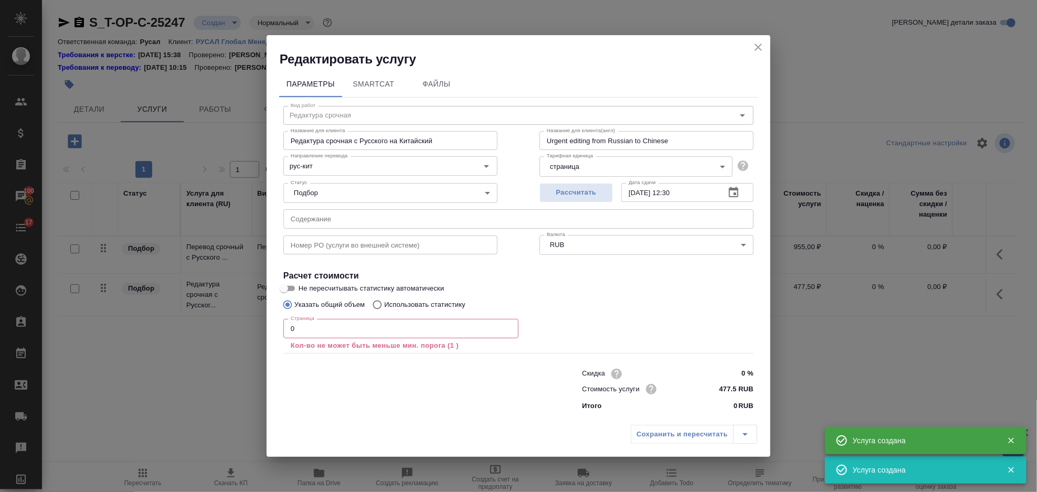
type input "Перевод срочный"
type input "Перевод срочный с Русского на Китайский"
type input "Urgent translation from Russian to Chinese"
type input "955 RUB"
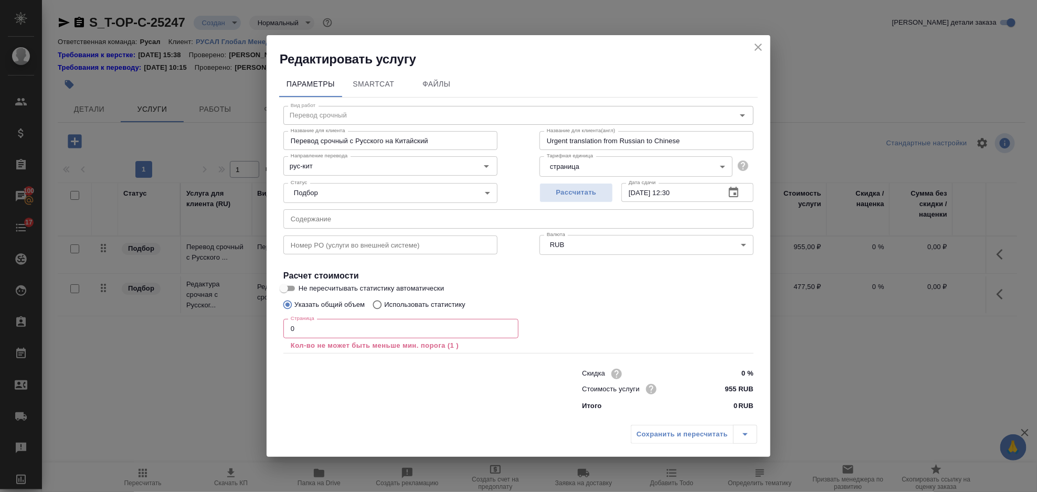
drag, startPoint x: 437, startPoint y: 225, endPoint x: 415, endPoint y: 220, distance: 23.1
click at [437, 223] on input "text" at bounding box center [519, 218] width 470 height 19
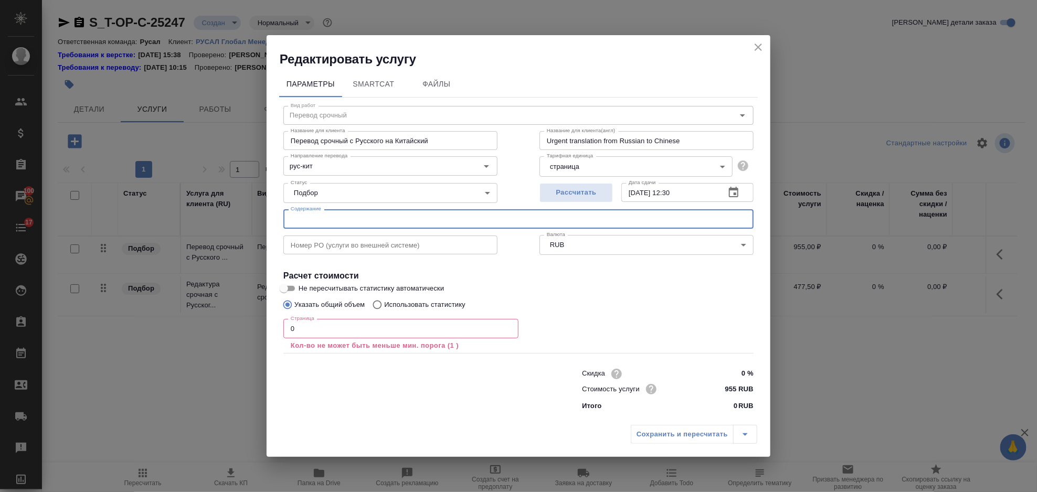
paste input "Вольное Дело 2025"
type input "Вольное Дело 2025"
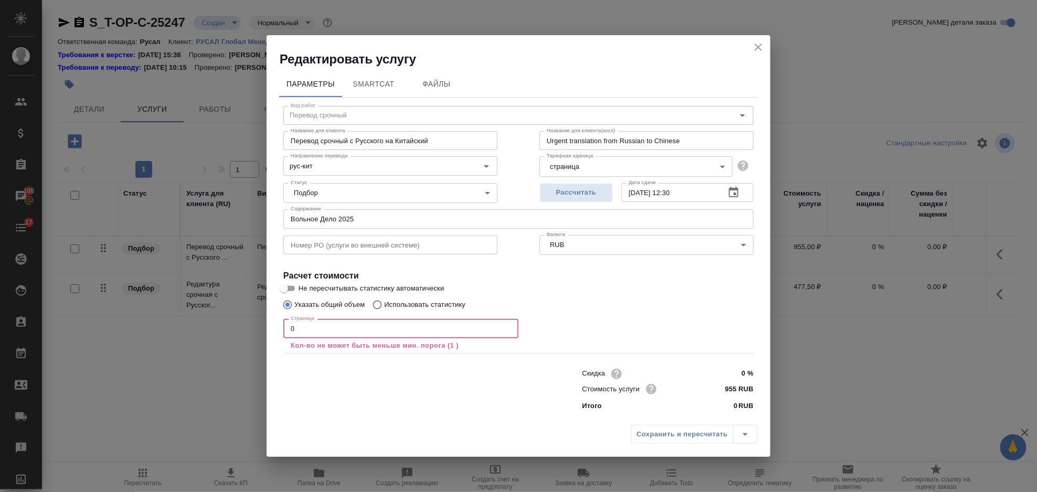
click at [308, 327] on input "0" at bounding box center [401, 328] width 235 height 19
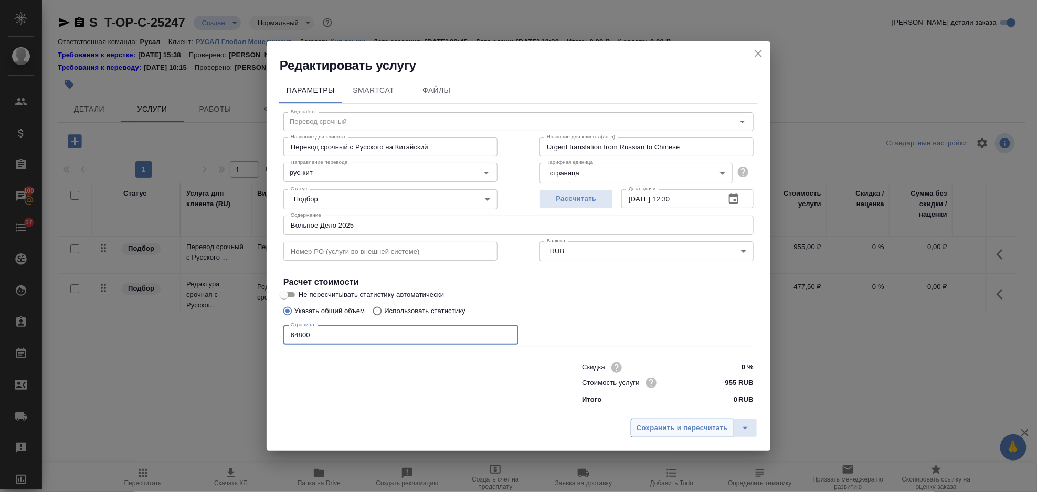
type input "64800"
click at [666, 437] on button "Сохранить и пересчитать" at bounding box center [682, 428] width 103 height 19
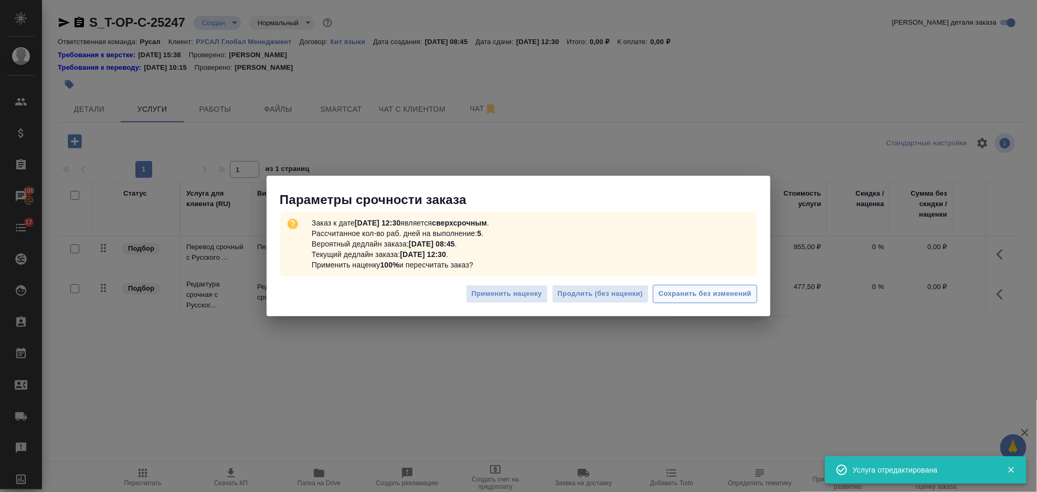
click at [729, 297] on span "Сохранить без изменений" at bounding box center [705, 294] width 93 height 12
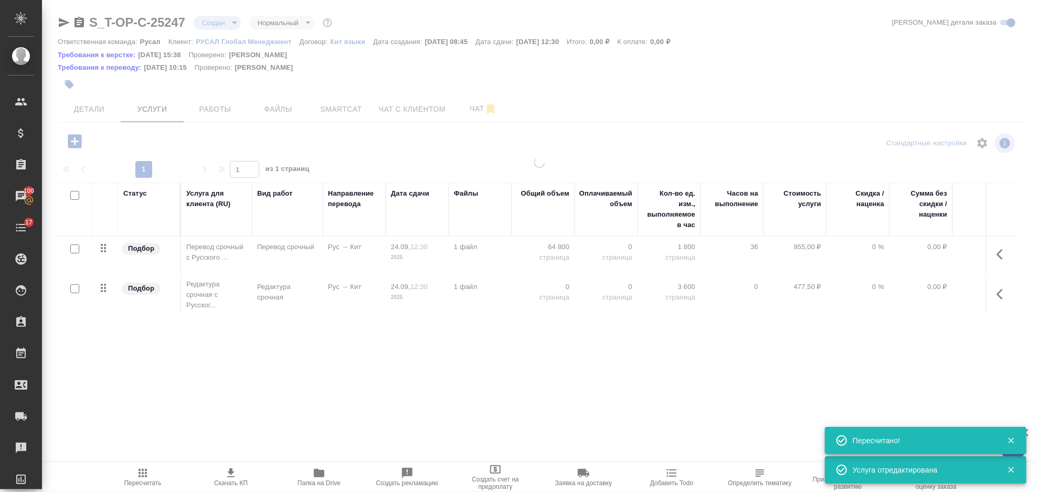
type input "urgent"
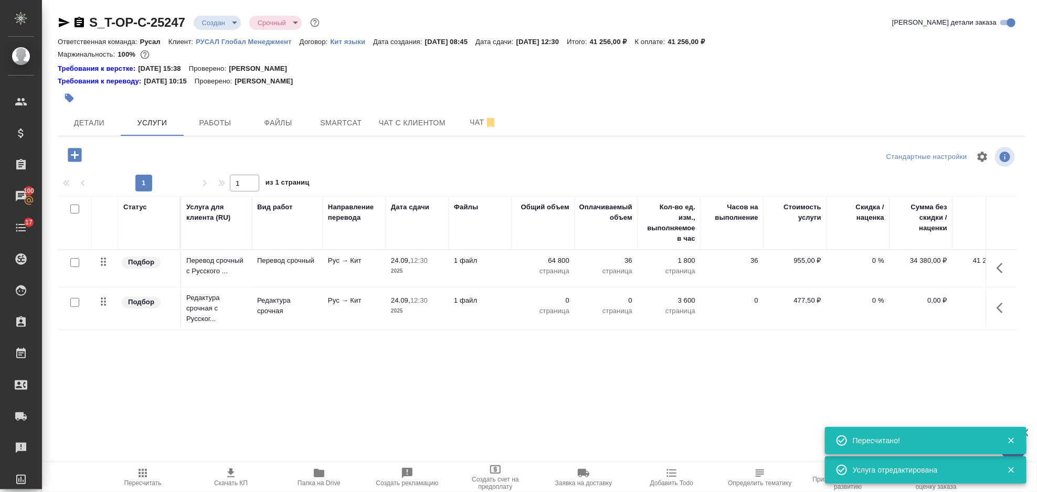
click at [1002, 313] on icon "button" at bounding box center [1003, 308] width 13 height 13
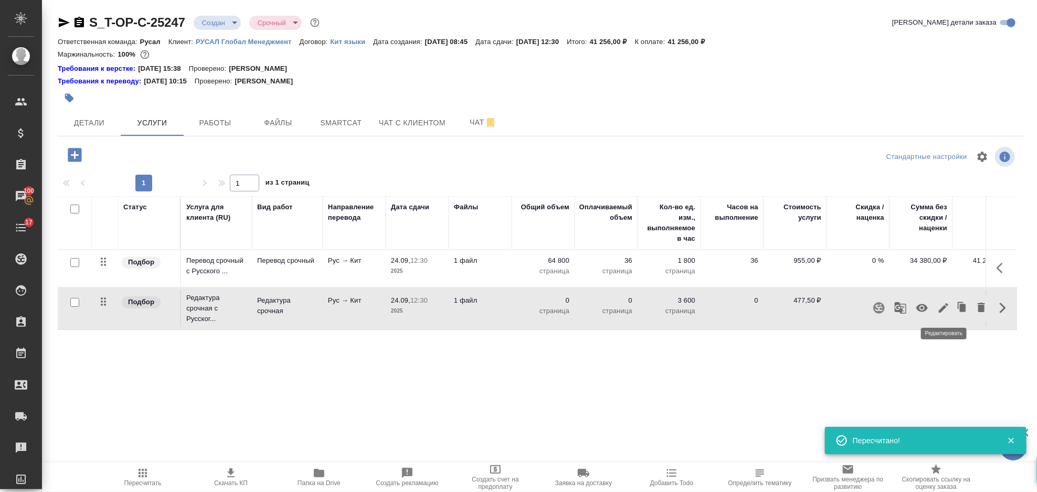
click at [946, 309] on icon "button" at bounding box center [944, 308] width 13 height 13
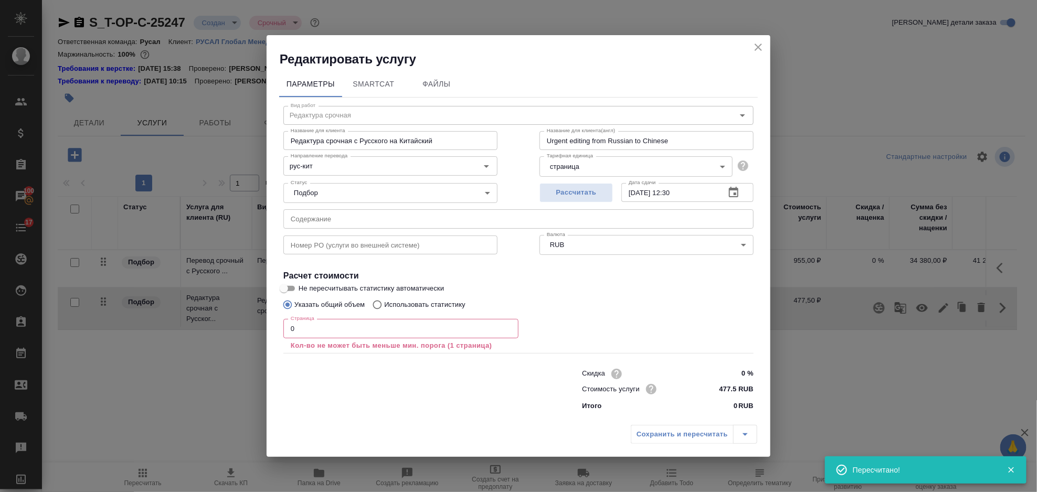
click at [360, 331] on input "0" at bounding box center [401, 328] width 235 height 19
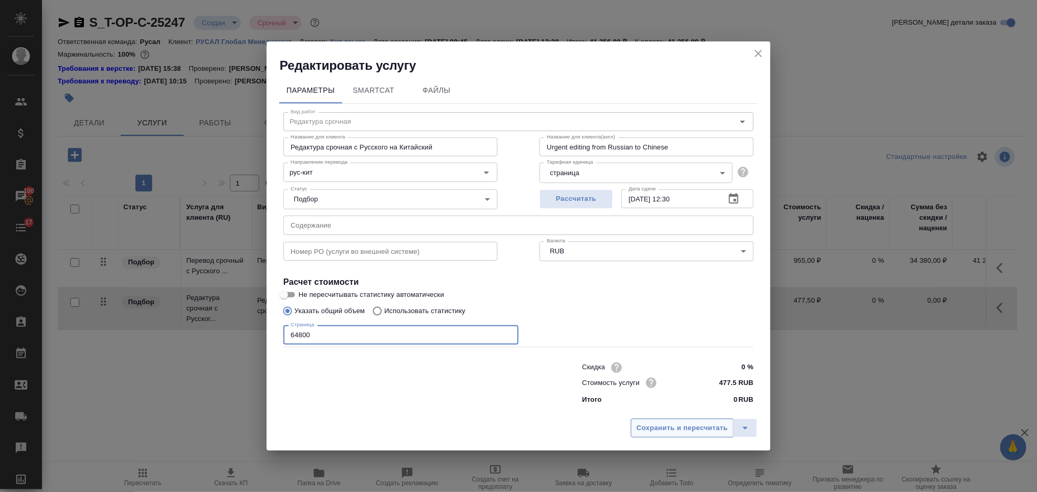
type input "64800"
click at [656, 426] on span "Сохранить и пересчитать" at bounding box center [682, 429] width 91 height 12
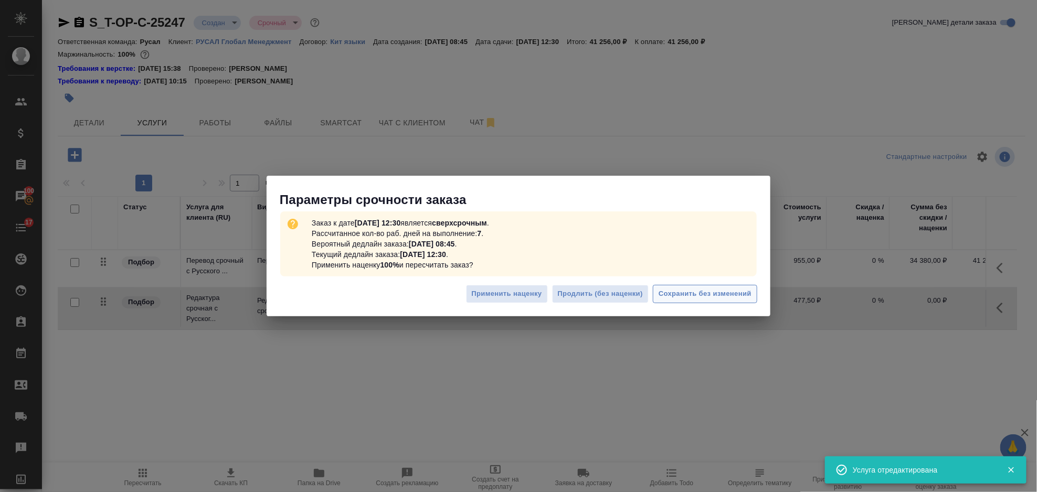
click at [697, 297] on span "Сохранить без изменений" at bounding box center [705, 294] width 93 height 12
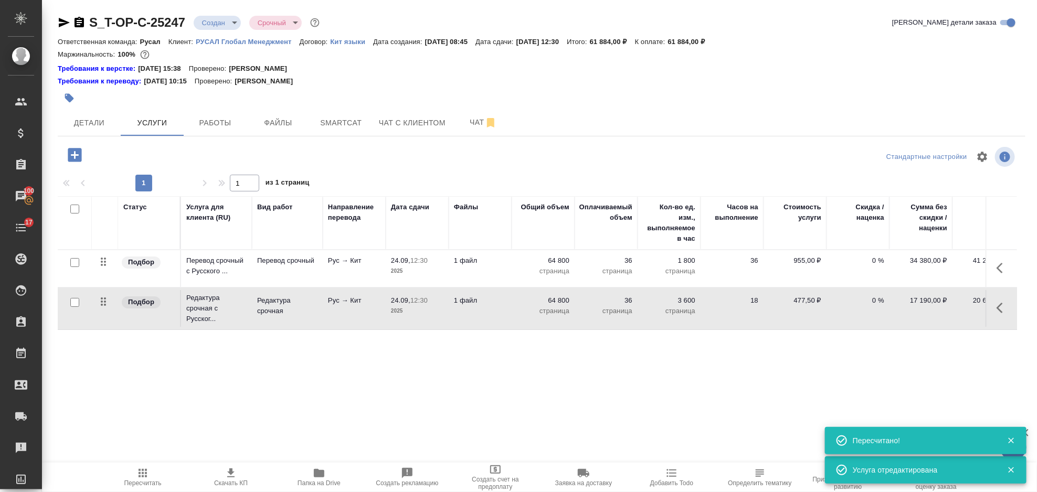
click at [77, 154] on icon "button" at bounding box center [75, 155] width 14 height 14
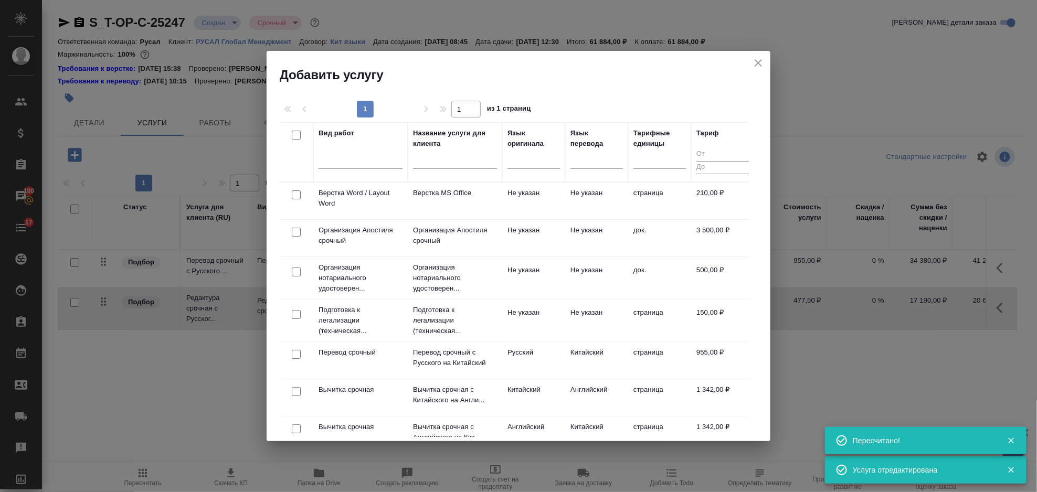
click at [296, 197] on input "checkbox" at bounding box center [296, 195] width 9 height 9
checkbox input "true"
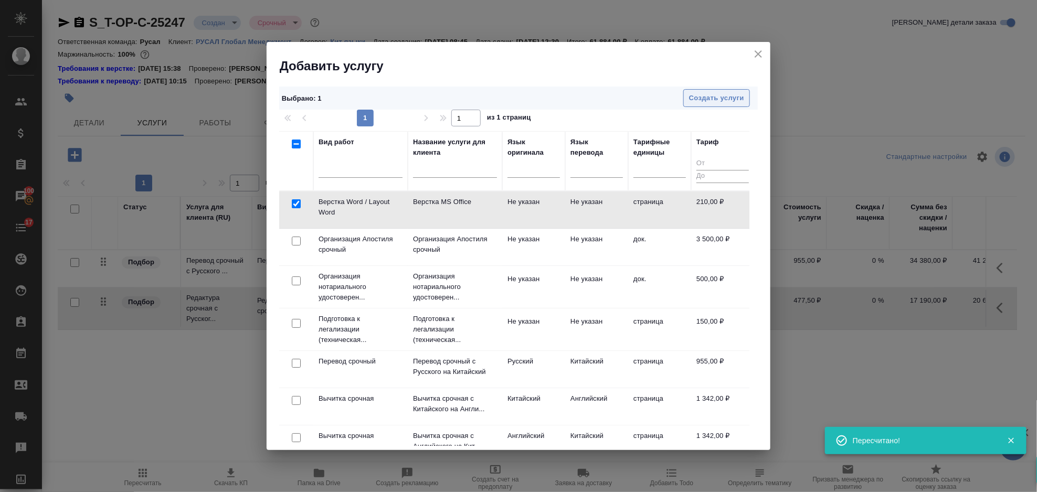
click at [714, 97] on span "Создать услуги" at bounding box center [716, 98] width 55 height 12
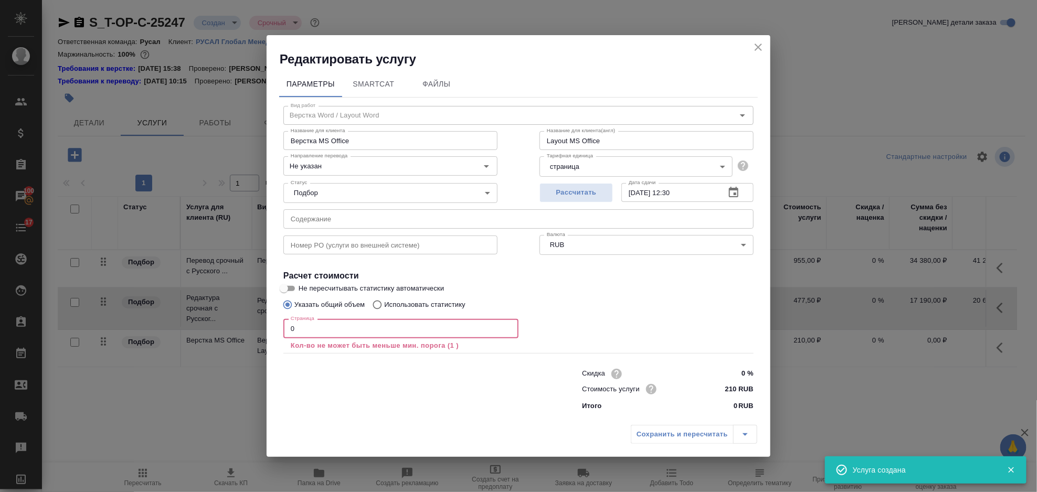
click at [316, 330] on input "0" at bounding box center [401, 328] width 235 height 19
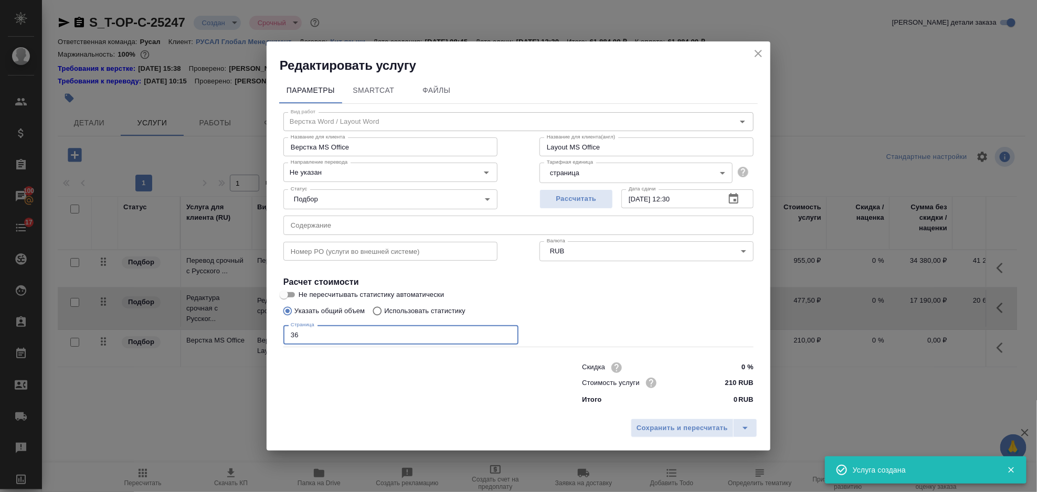
type input "36"
click at [669, 440] on div "Сохранить и пересчитать" at bounding box center [519, 432] width 504 height 37
click at [667, 427] on span "Сохранить и пересчитать" at bounding box center [682, 429] width 91 height 12
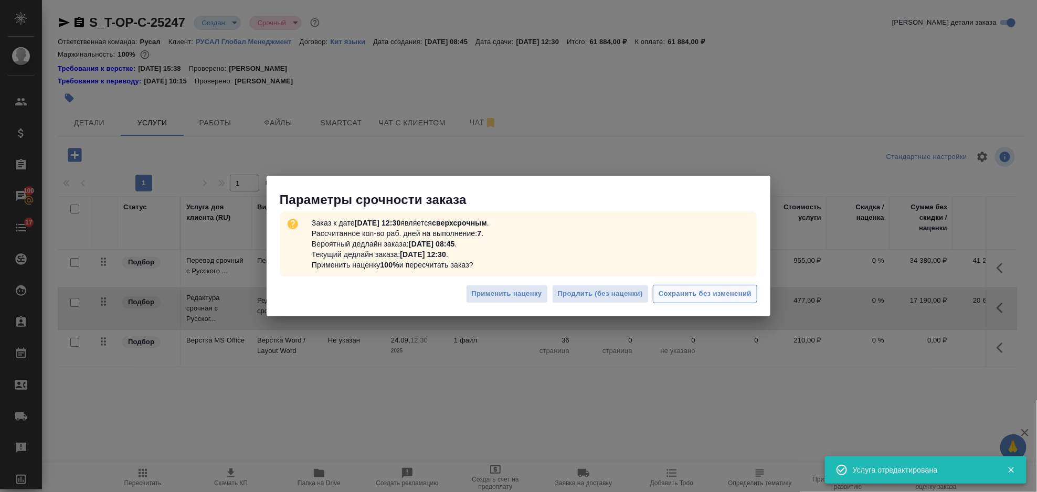
click at [713, 297] on span "Сохранить без изменений" at bounding box center [705, 294] width 93 height 12
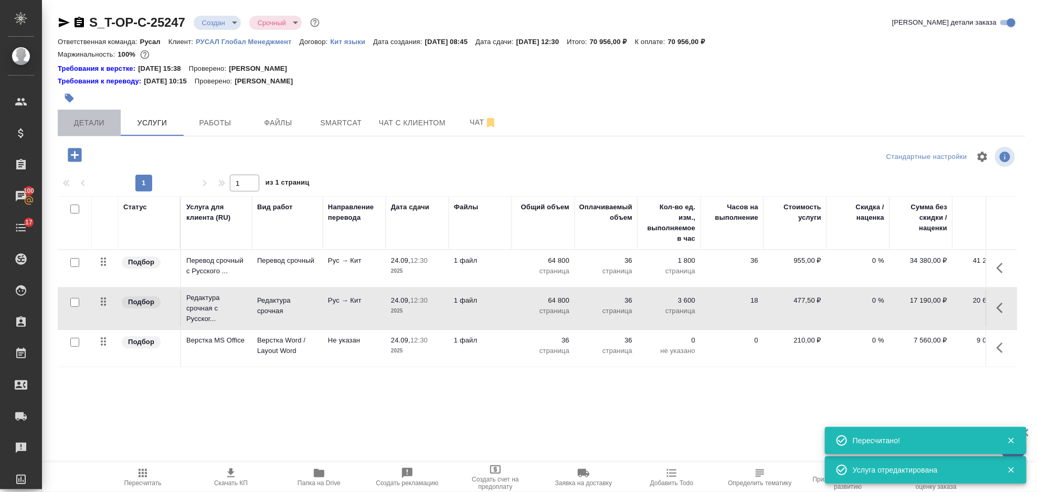
click at [104, 117] on span "Детали" at bounding box center [89, 123] width 50 height 13
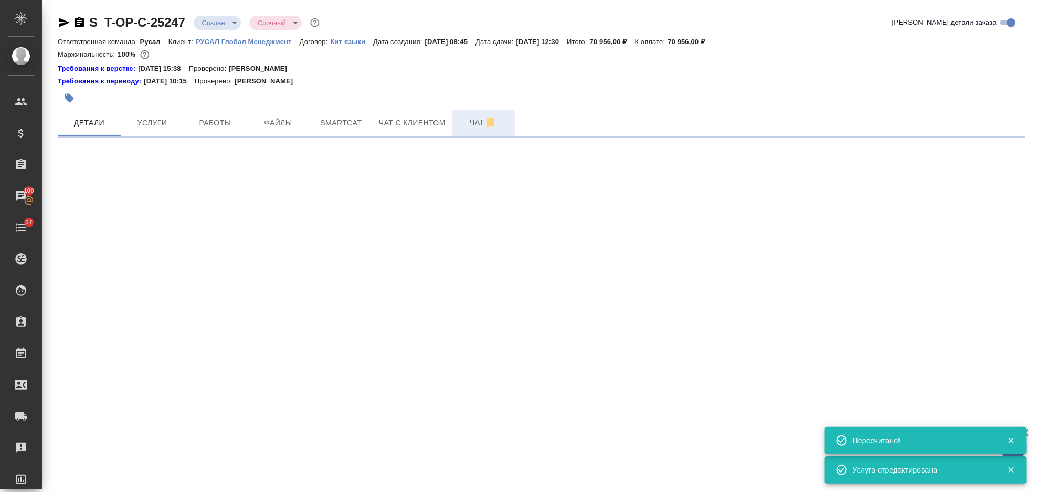
select select "RU"
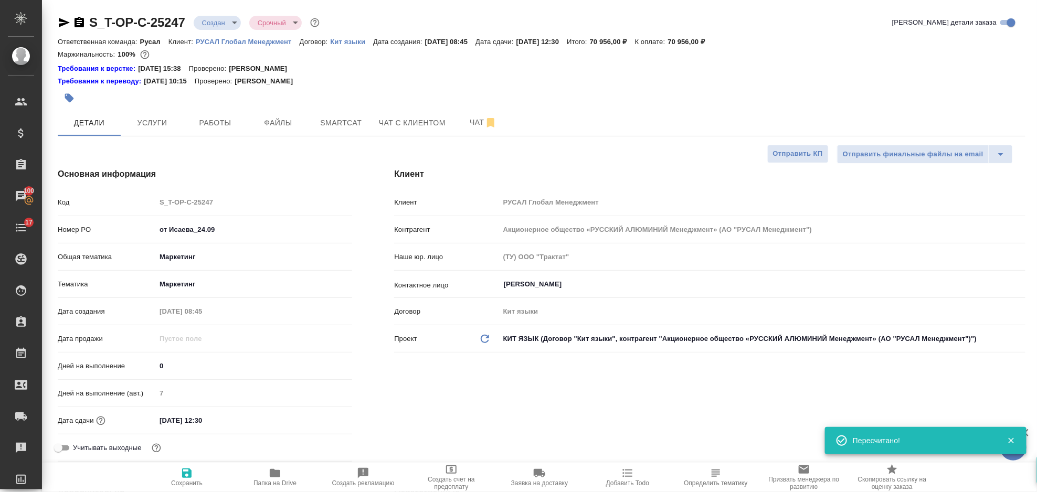
type textarea "x"
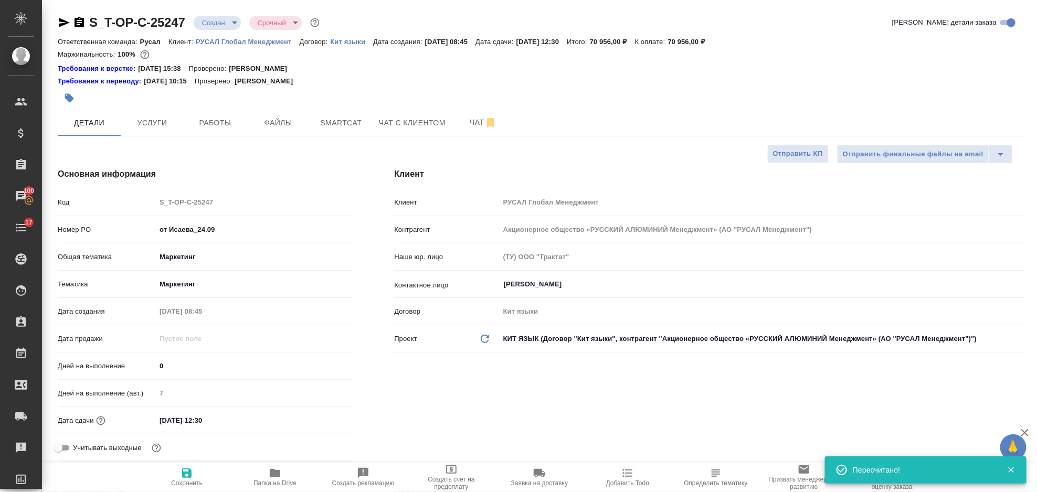
click at [81, 21] on icon "button" at bounding box center [79, 22] width 9 height 11
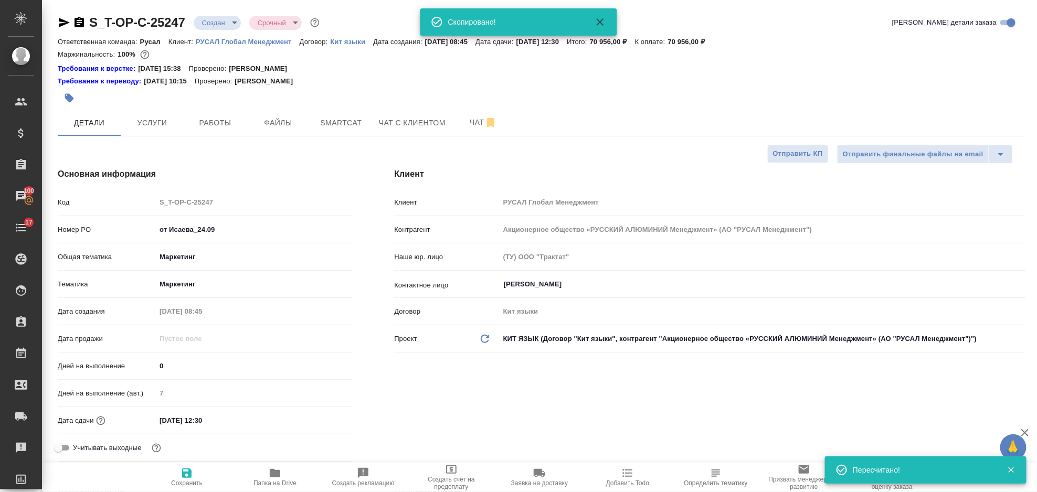
type textarea "x"
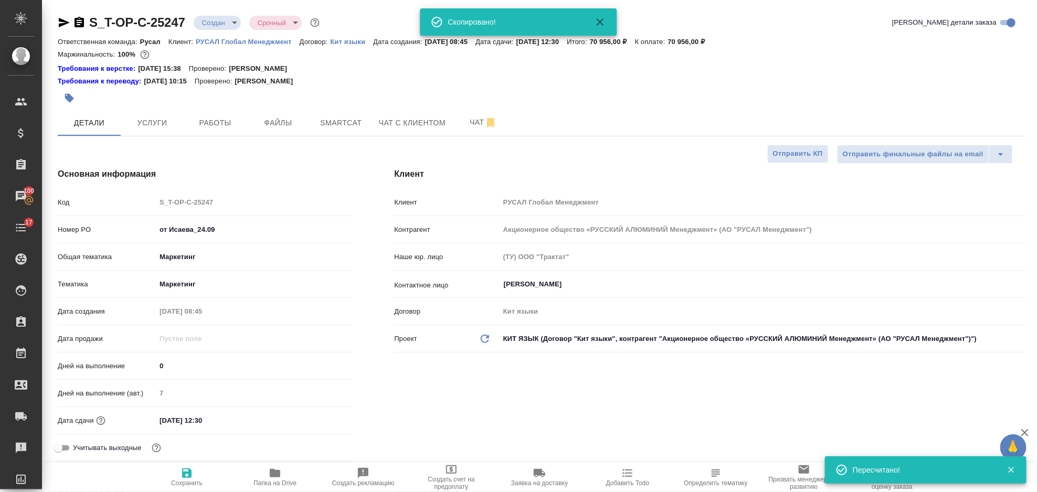
type textarea "x"
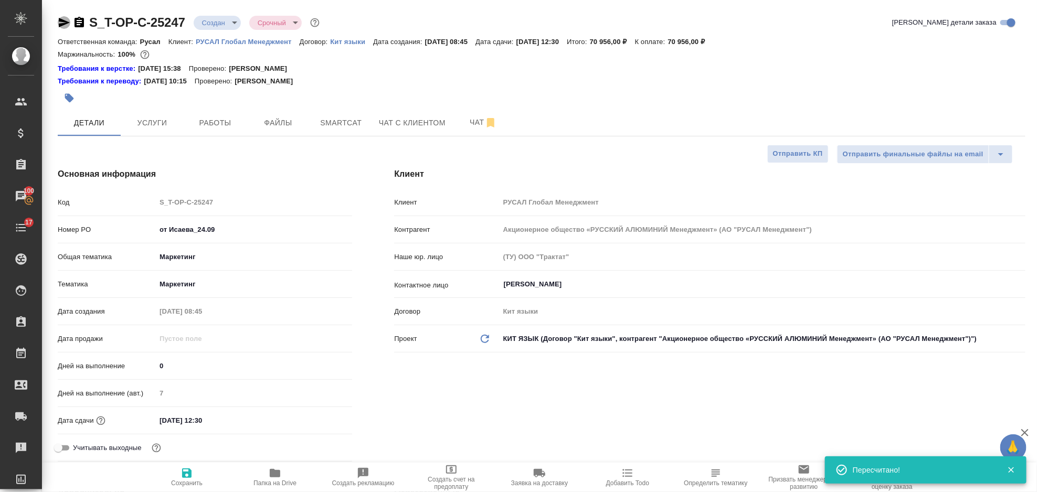
click at [65, 25] on icon "button" at bounding box center [64, 22] width 13 height 13
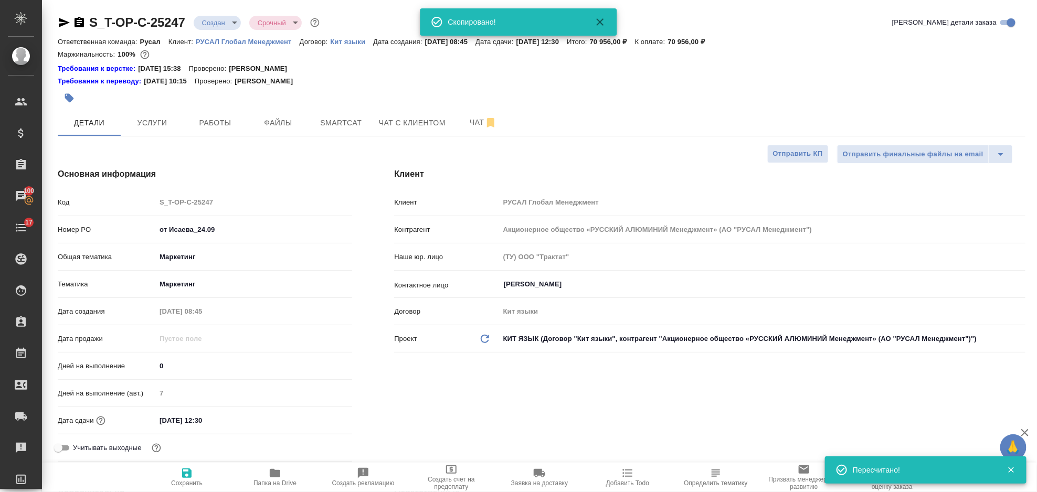
type textarea "x"
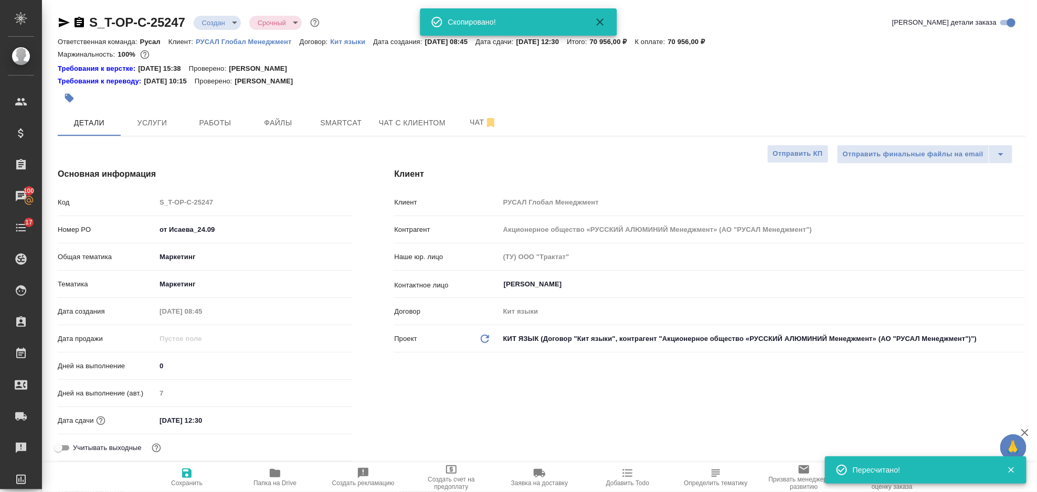
type textarea "x"
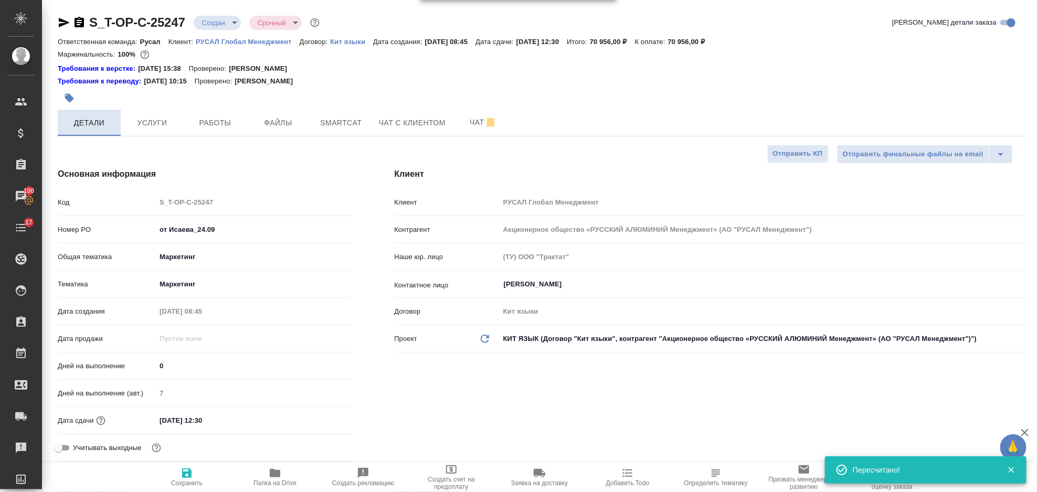
type textarea "x"
click at [61, 20] on icon "button" at bounding box center [64, 22] width 11 height 9
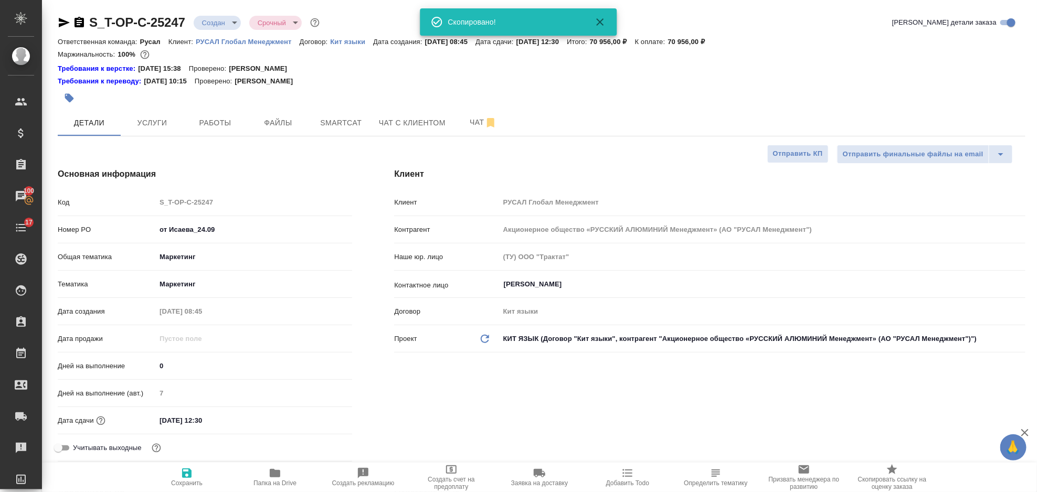
type textarea "x"
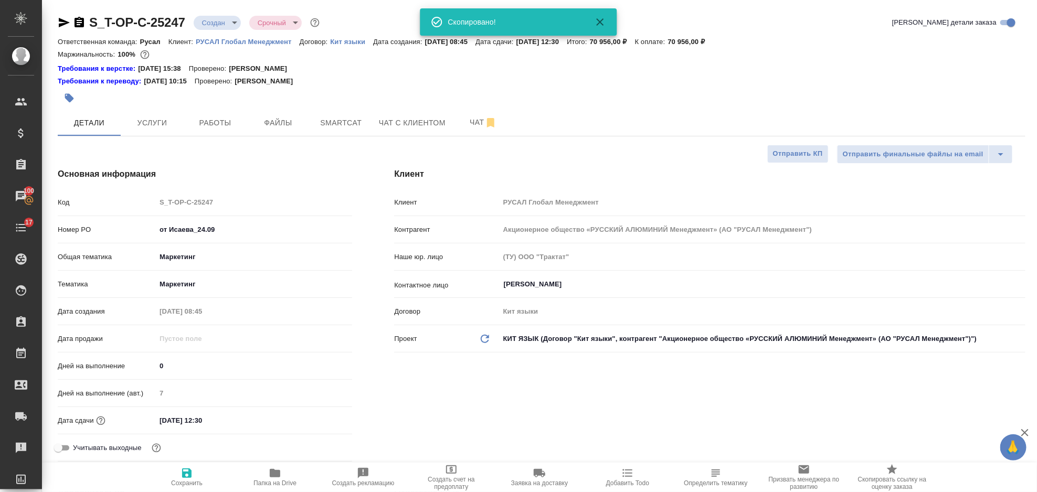
type textarea "x"
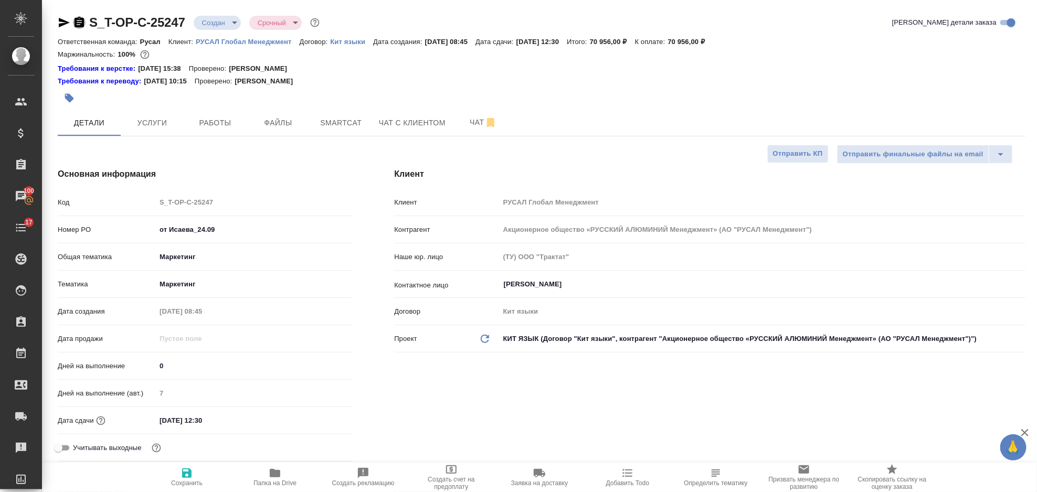
click at [82, 22] on icon "button" at bounding box center [79, 22] width 9 height 11
drag, startPoint x: 244, startPoint y: 235, endPoint x: 150, endPoint y: 238, distance: 94.5
click at [150, 238] on div "Номер PO от Исаева_24.09" at bounding box center [205, 230] width 295 height 18
type textarea "x"
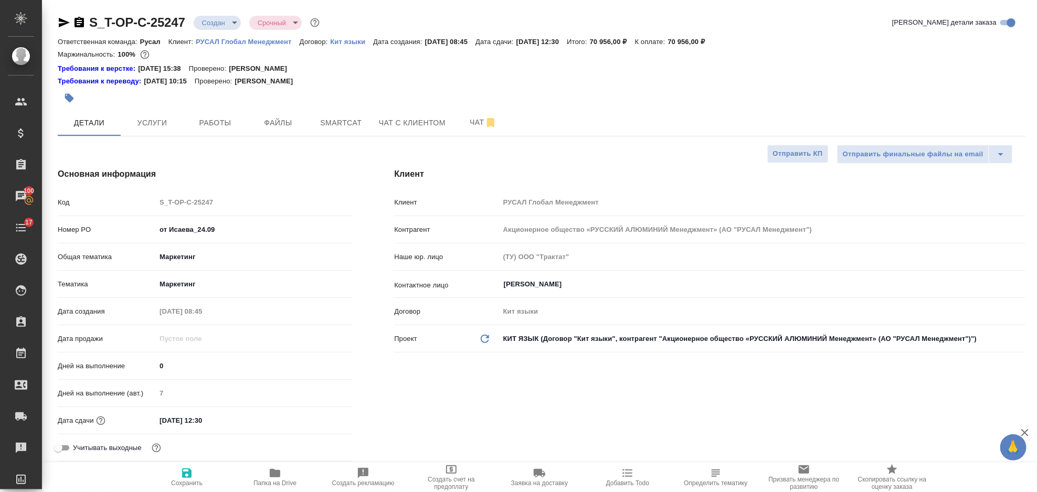
type textarea "x"
click at [330, 126] on span "Smartcat" at bounding box center [341, 123] width 50 height 13
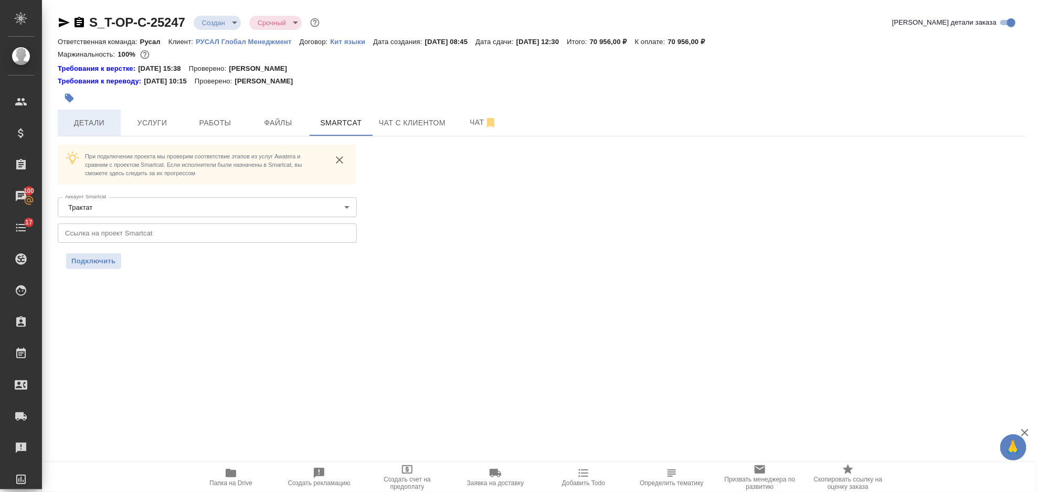
click at [92, 121] on span "Детали" at bounding box center [89, 123] width 50 height 13
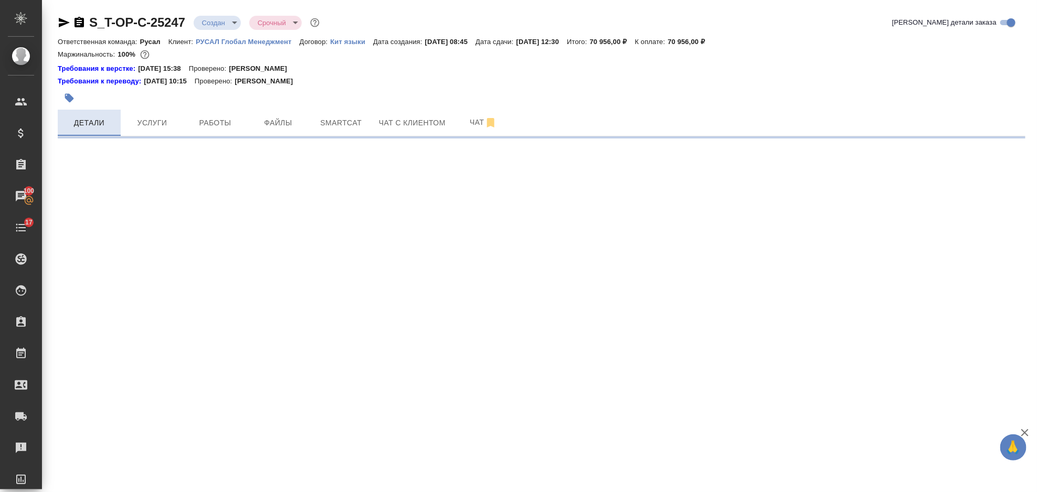
select select "RU"
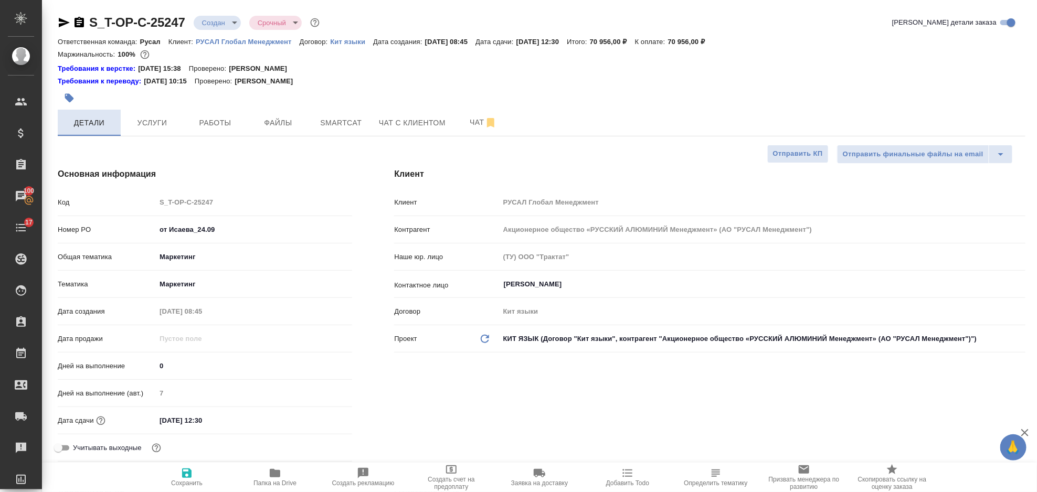
type textarea "x"
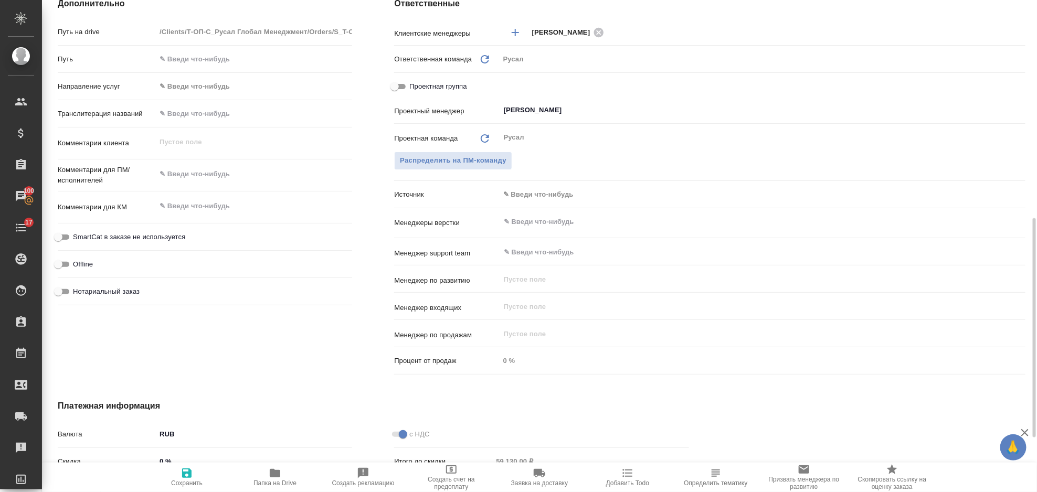
scroll to position [210, 0]
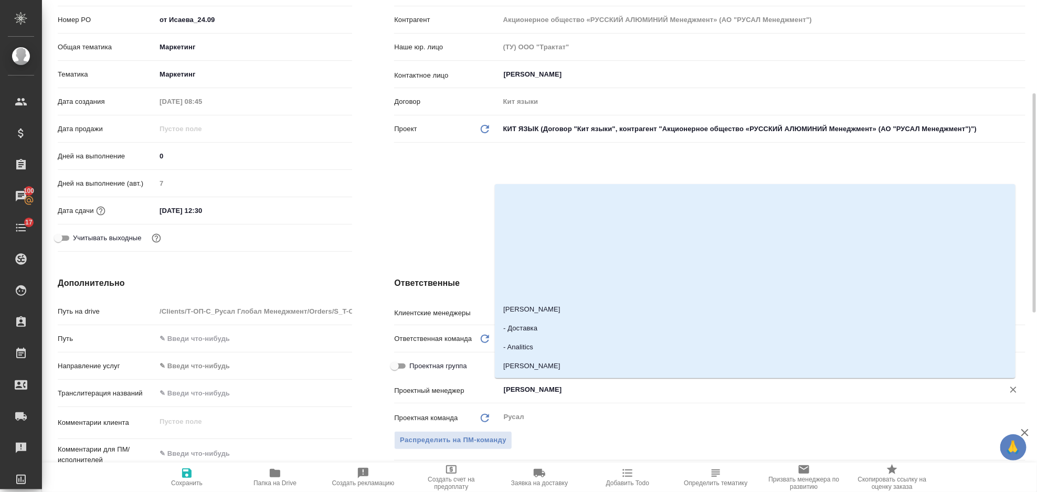
click at [585, 392] on input "[PERSON_NAME]" at bounding box center [745, 390] width 485 height 13
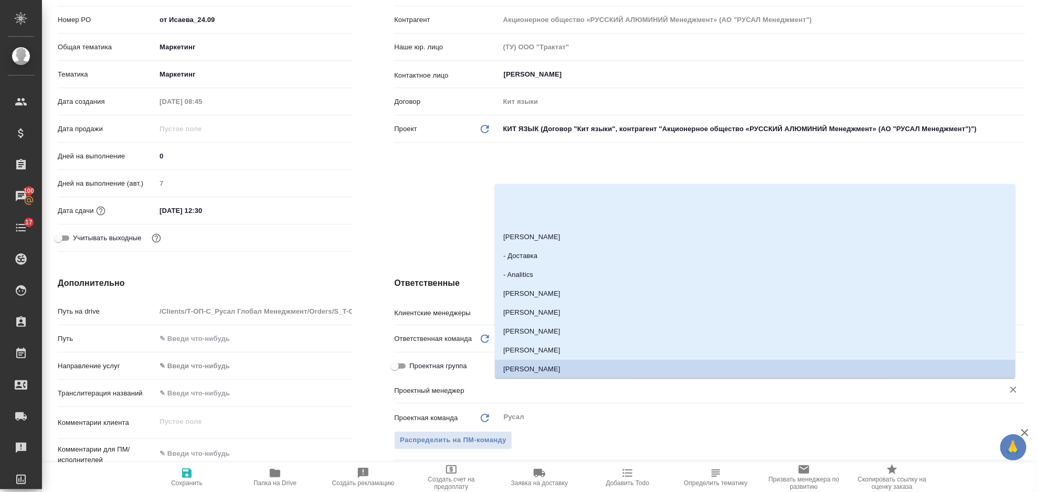
type textarea "x"
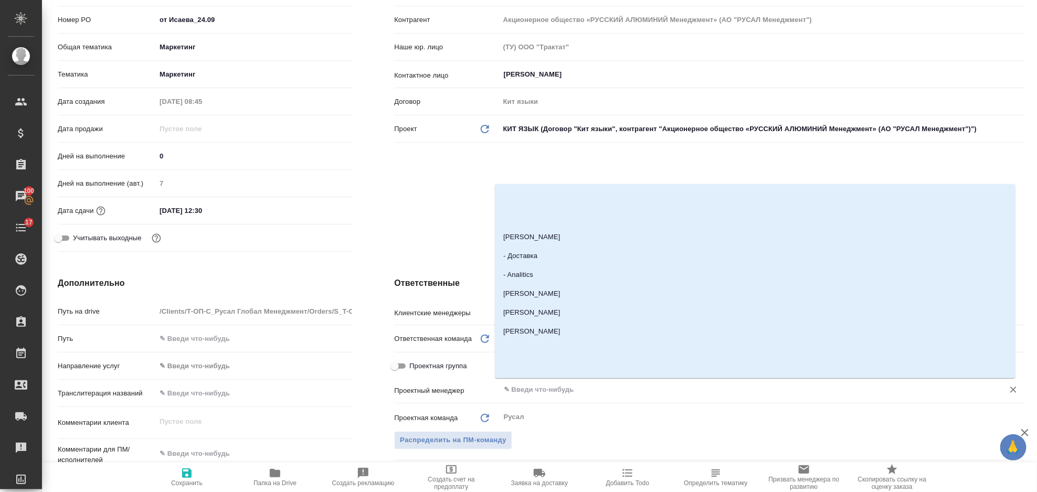
scroll to position [0, 0]
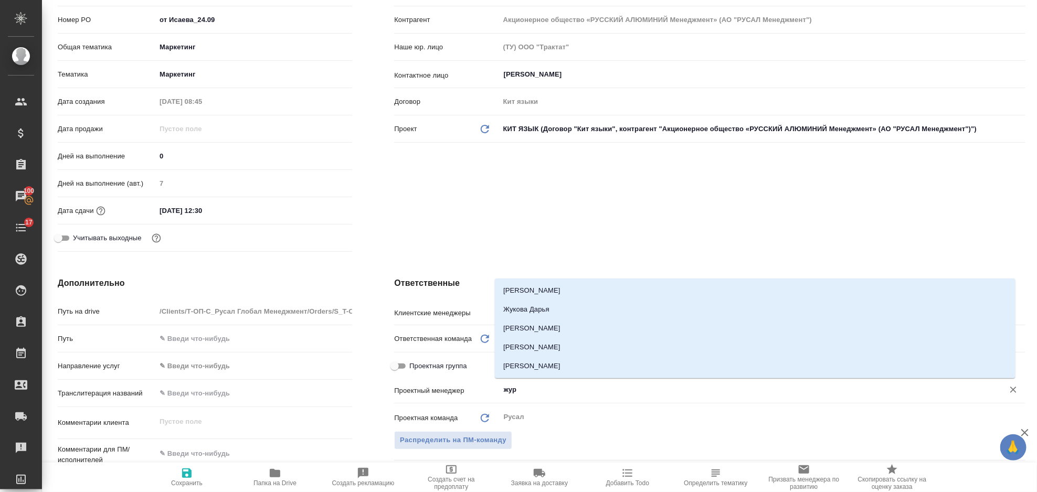
type input "жура"
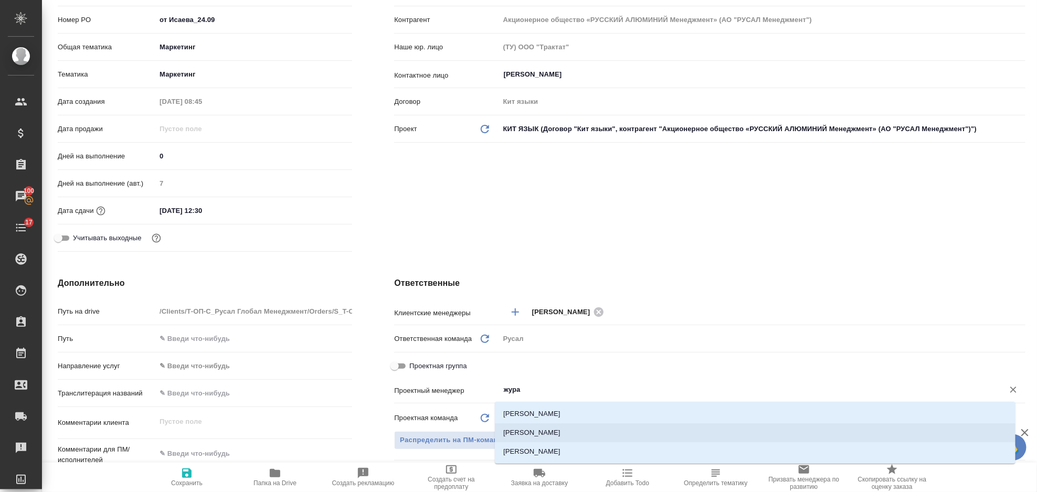
click at [595, 433] on li "Журавлева [PERSON_NAME]" at bounding box center [755, 433] width 521 height 19
type textarea "x"
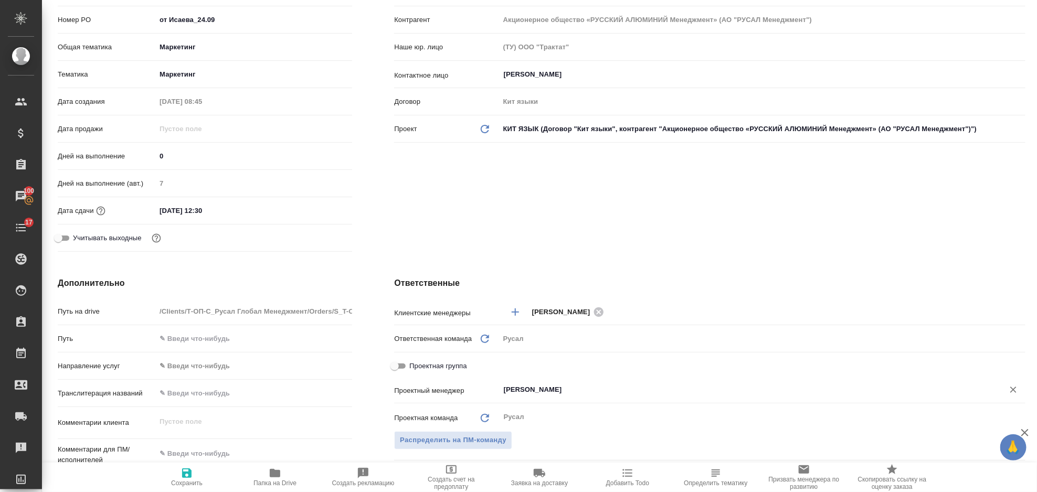
type input "[PERSON_NAME]"
click at [186, 478] on icon "button" at bounding box center [186, 473] width 9 height 9
type textarea "x"
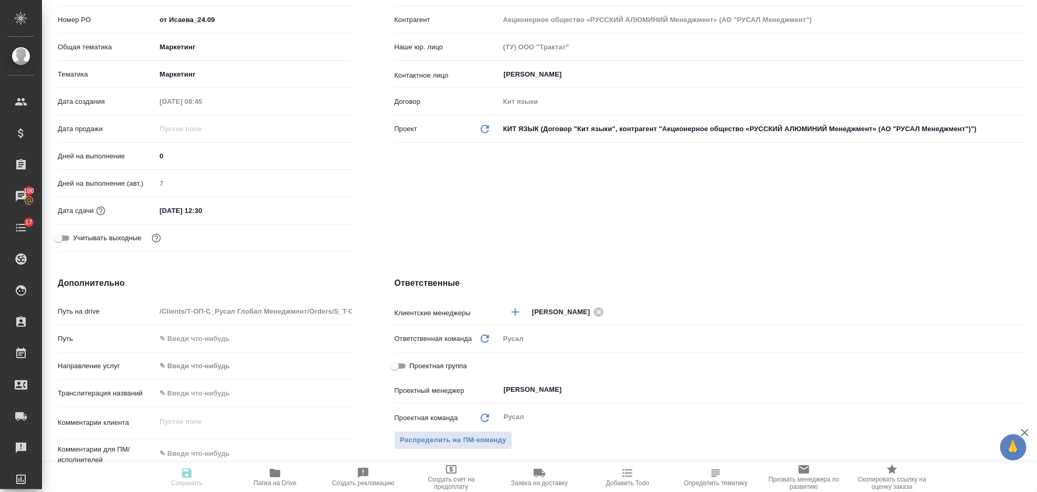
type textarea "x"
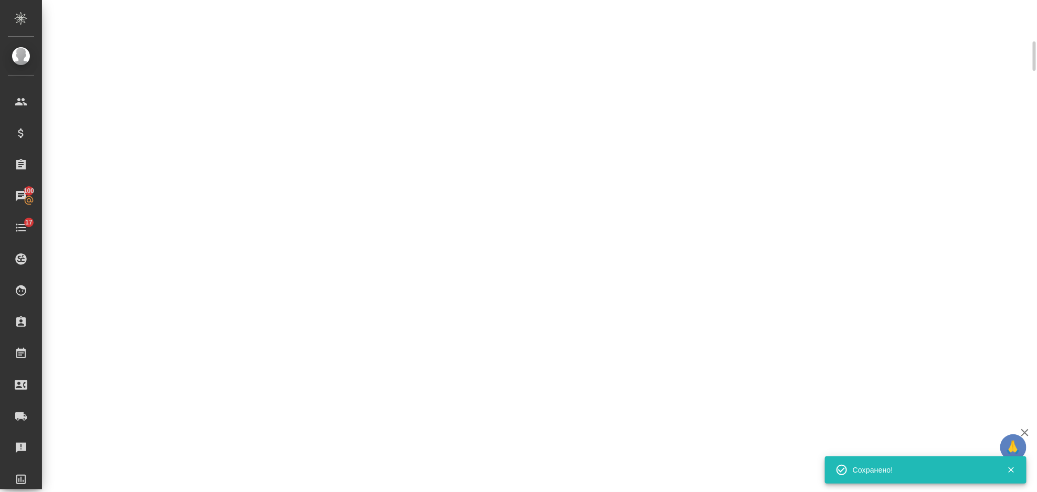
select select "RU"
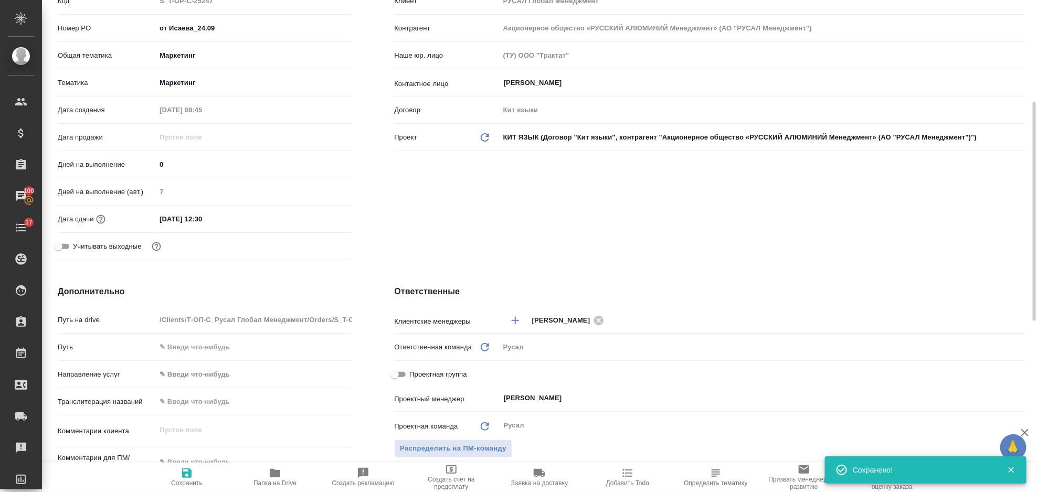
type textarea "x"
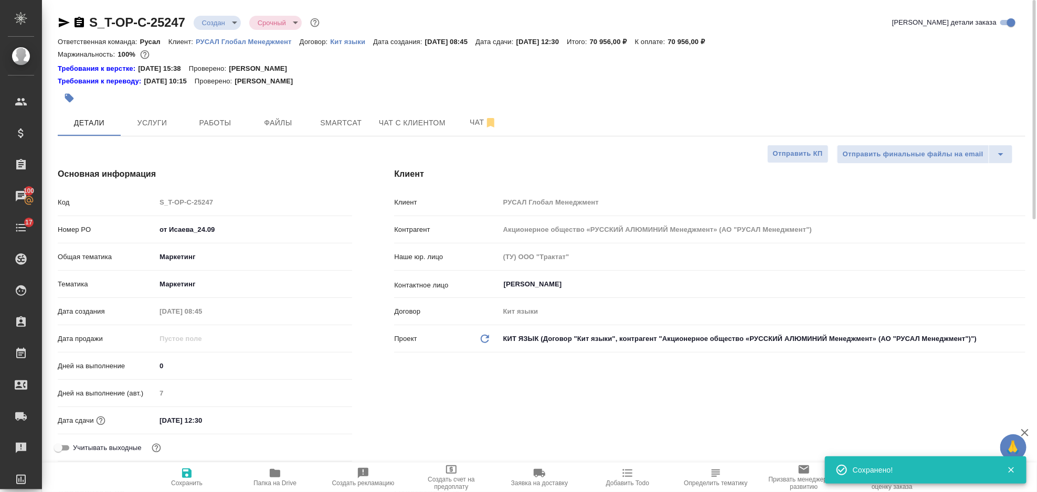
type textarea "x"
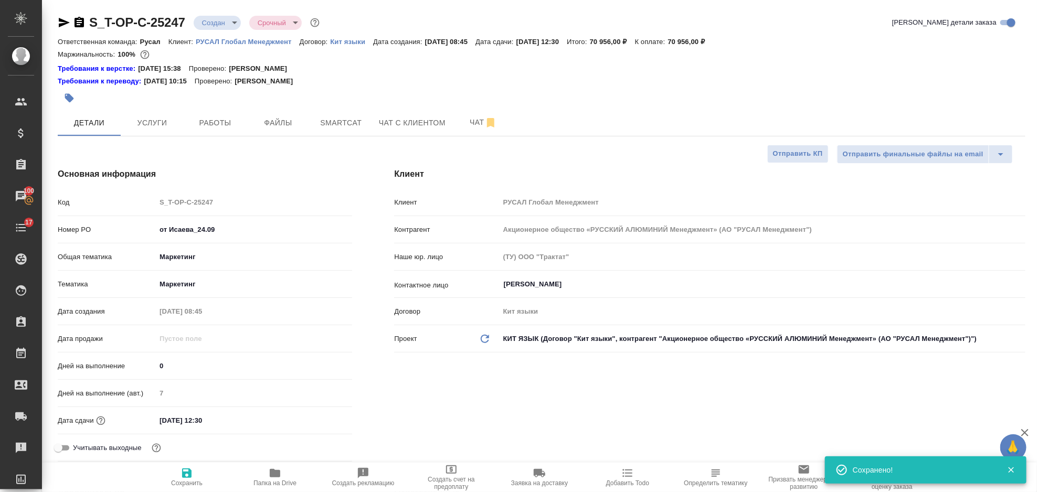
type textarea "x"
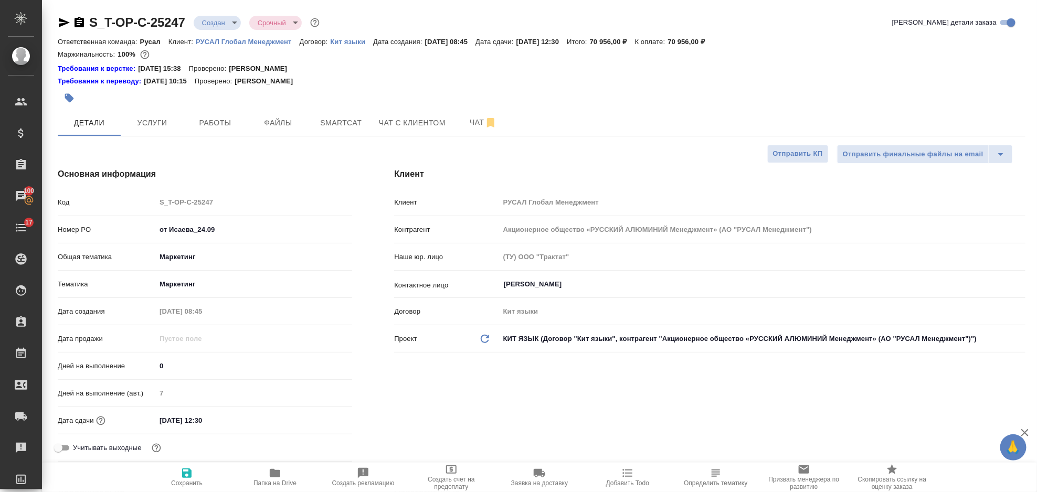
type textarea "x"
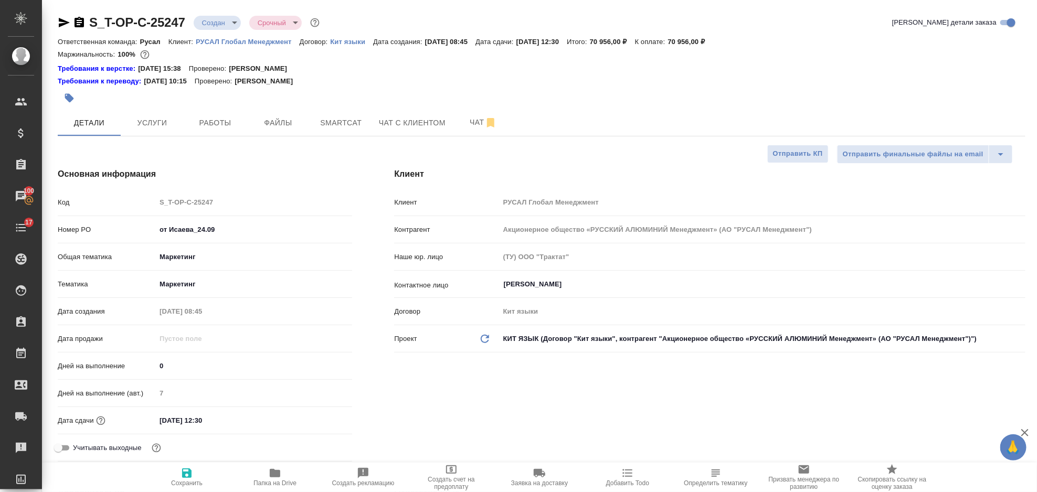
type textarea "x"
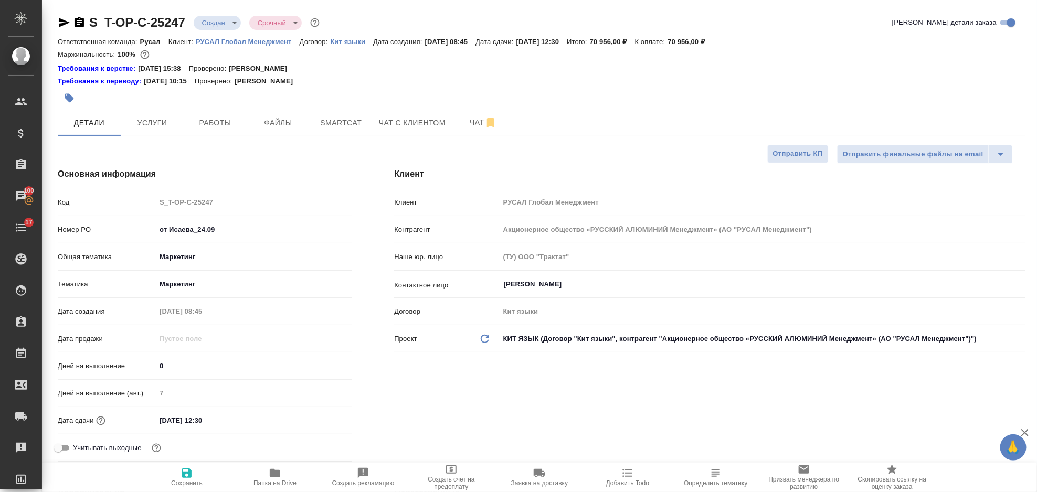
type textarea "x"
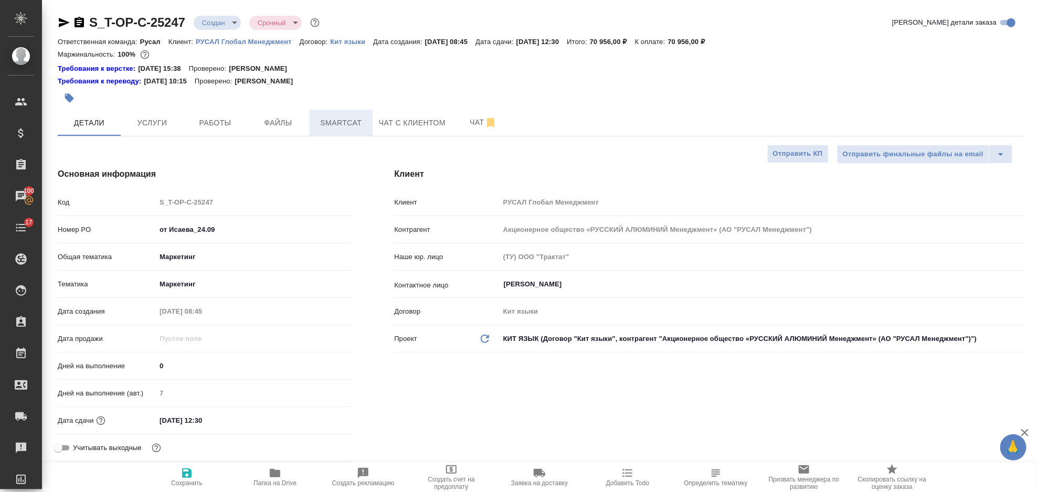
click at [330, 131] on button "Smartcat" at bounding box center [341, 123] width 63 height 26
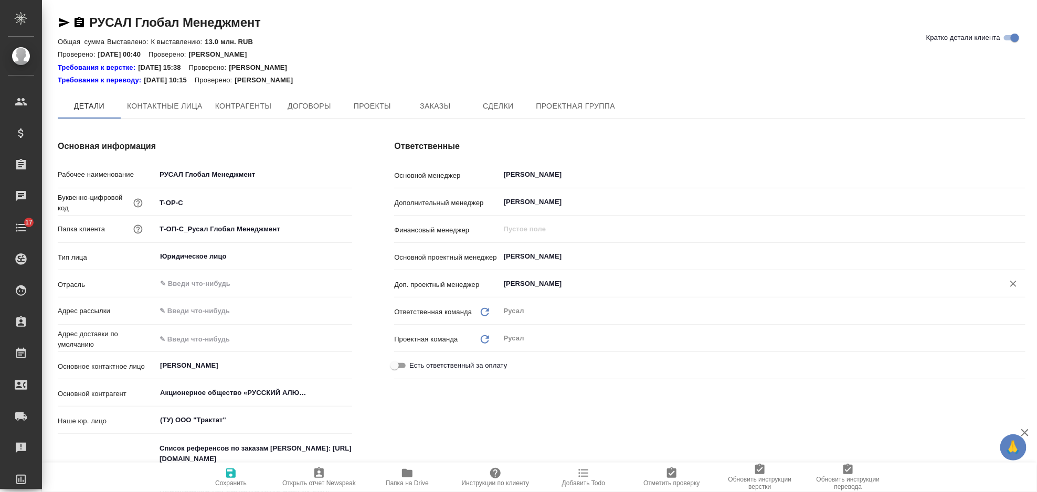
type textarea "x"
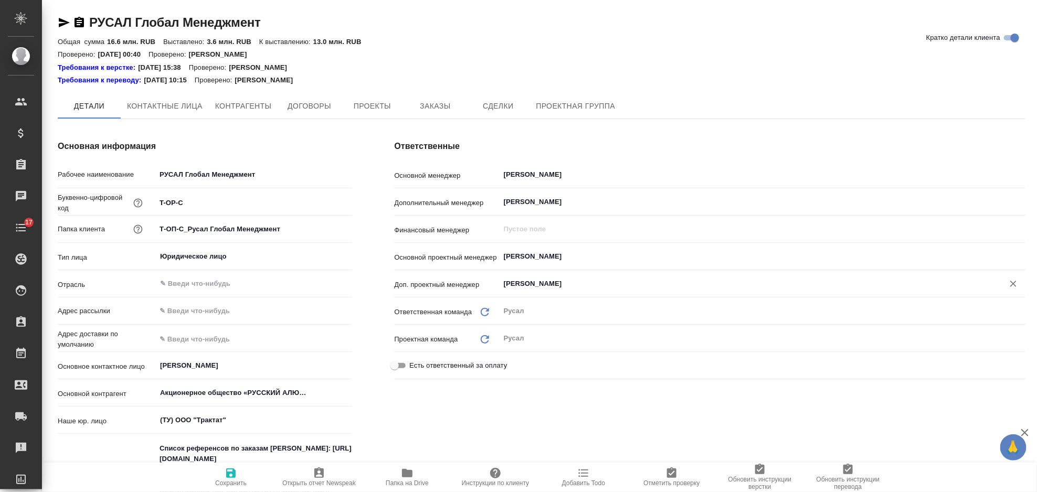
type textarea "x"
click at [605, 255] on input "Авдеенко Кирилл" at bounding box center [745, 257] width 485 height 13
type textarea "x"
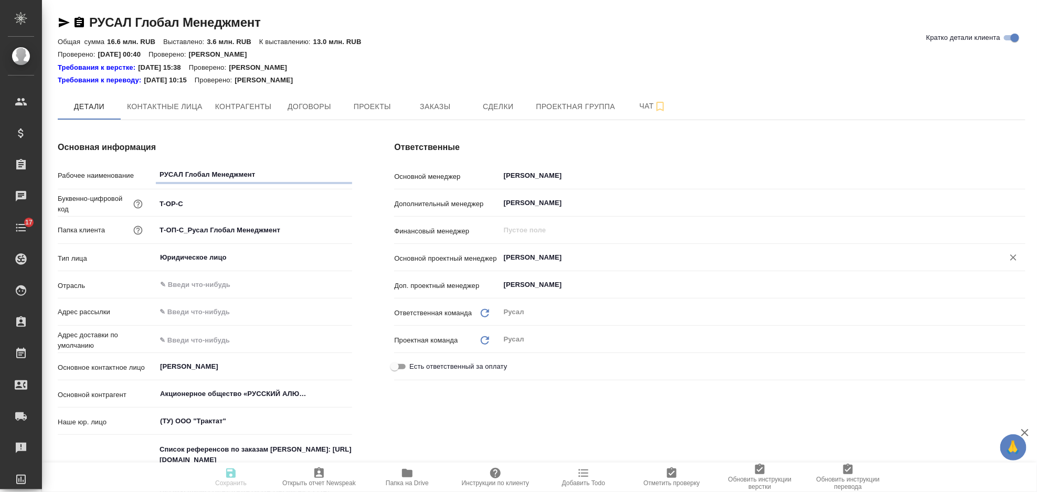
type textarea "x"
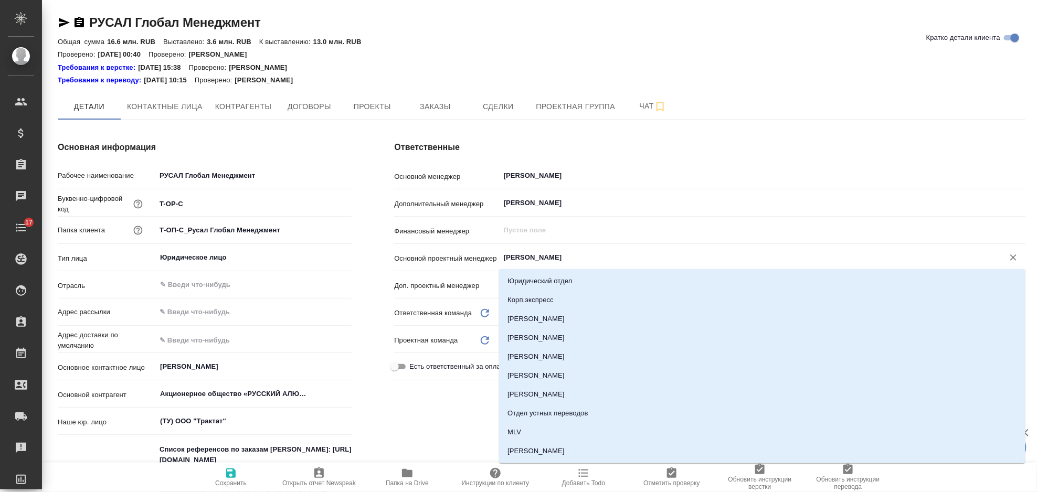
type textarea "x"
type input "ж"
type textarea "x"
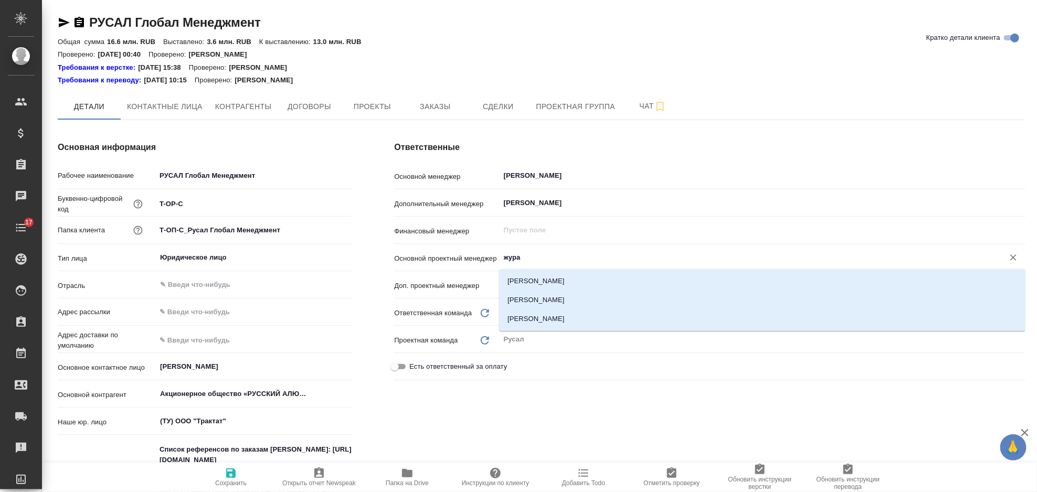
type input "журав"
click at [625, 320] on li "Журавлева Александра" at bounding box center [762, 319] width 527 height 19
type textarea "x"
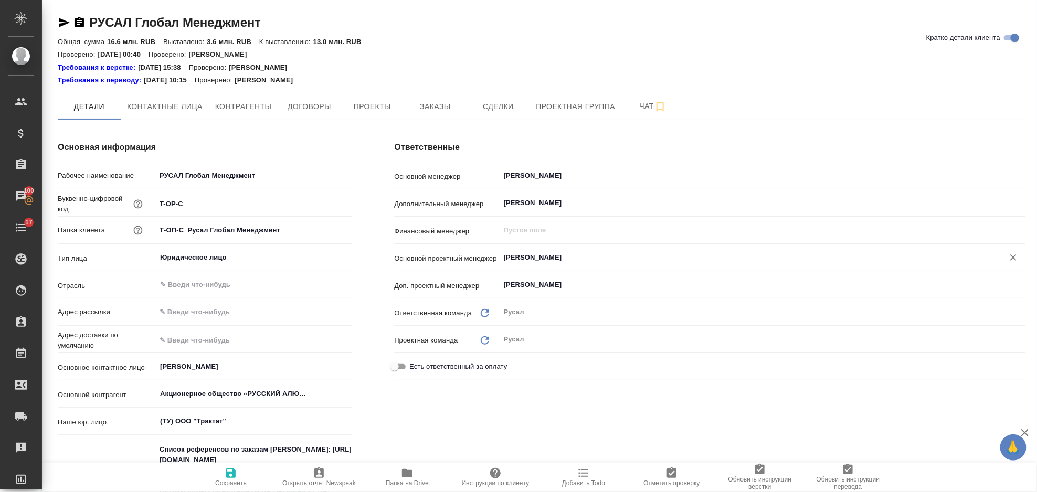
type input "Журавлева Александра"
click at [232, 475] on icon "button" at bounding box center [231, 473] width 13 height 13
type textarea "x"
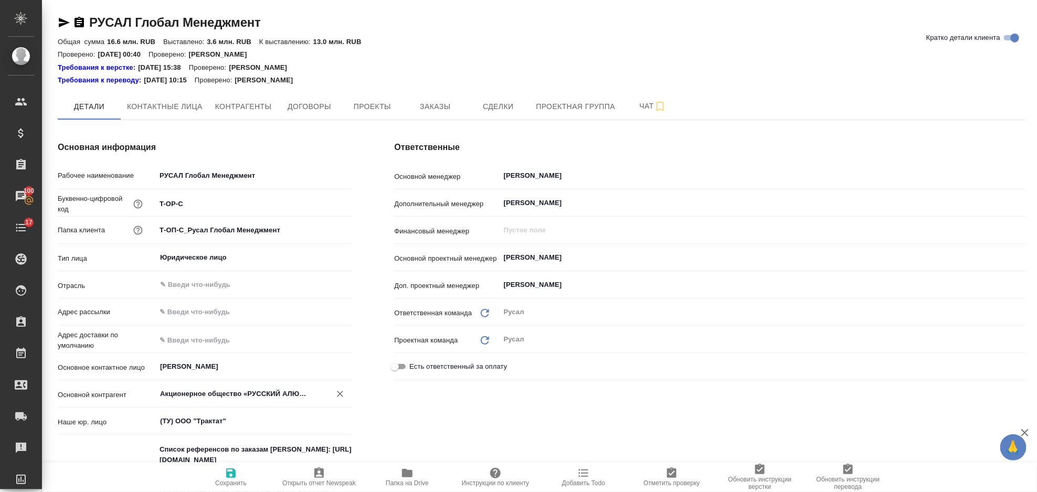
type textarea "x"
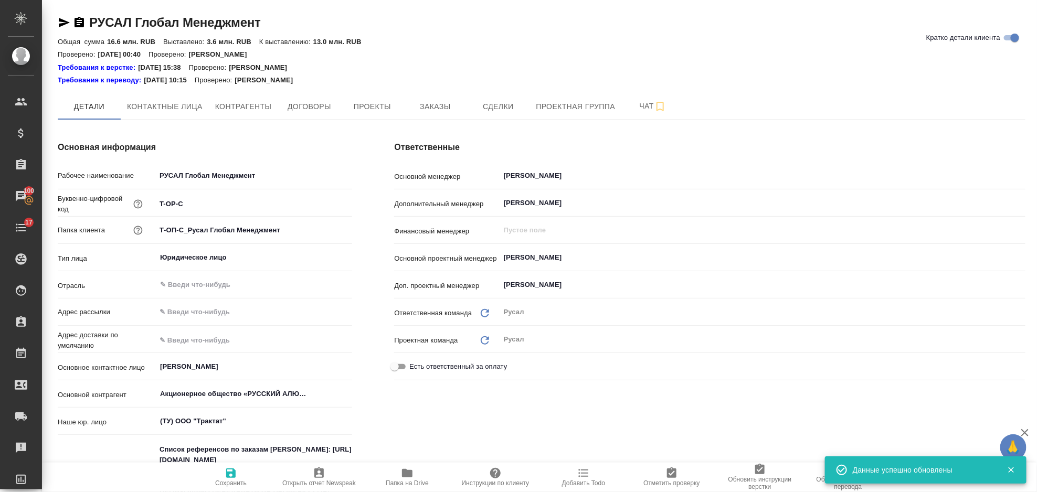
type textarea "x"
click at [408, 108] on button "Заказы" at bounding box center [435, 106] width 63 height 26
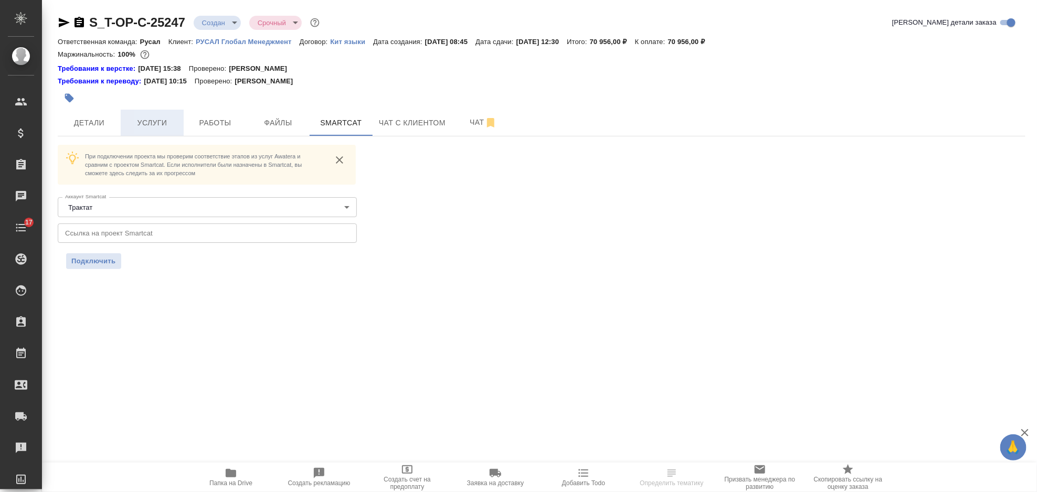
click at [153, 122] on span "Услуги" at bounding box center [152, 123] width 50 height 13
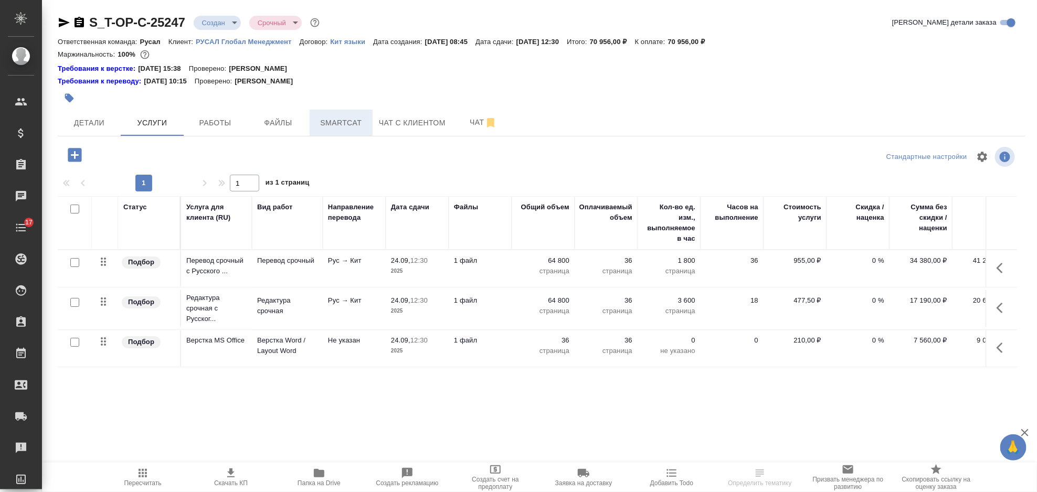
click at [335, 123] on span "Smartcat" at bounding box center [341, 123] width 50 height 13
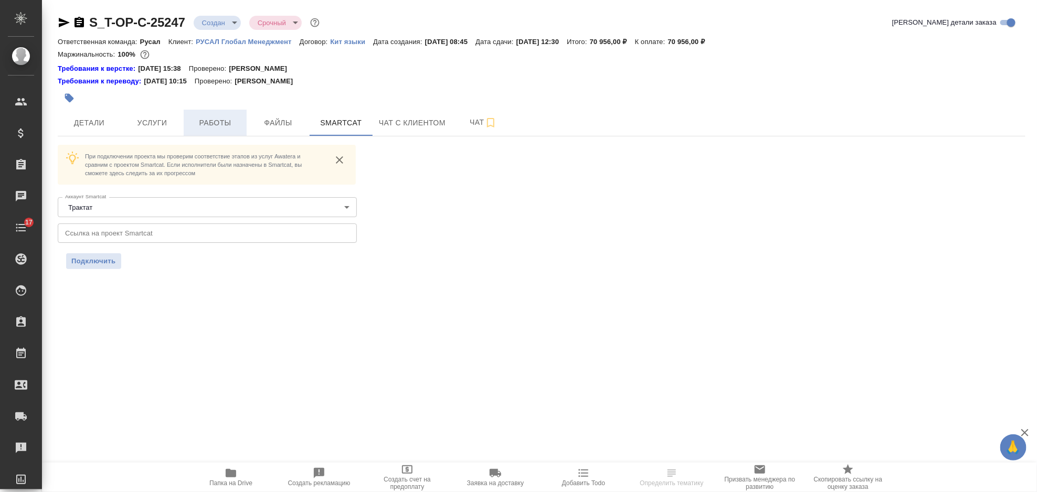
click at [221, 117] on span "Работы" at bounding box center [215, 123] width 50 height 13
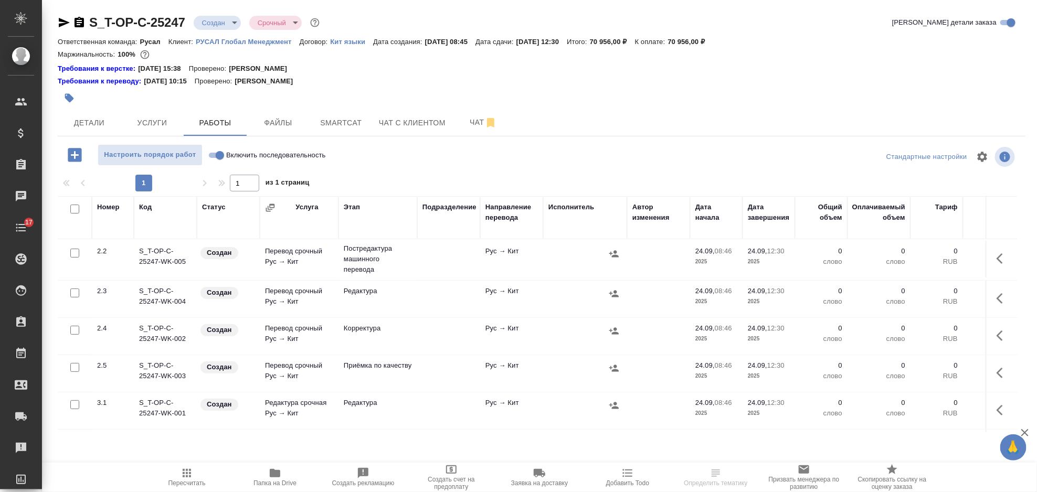
scroll to position [201, 0]
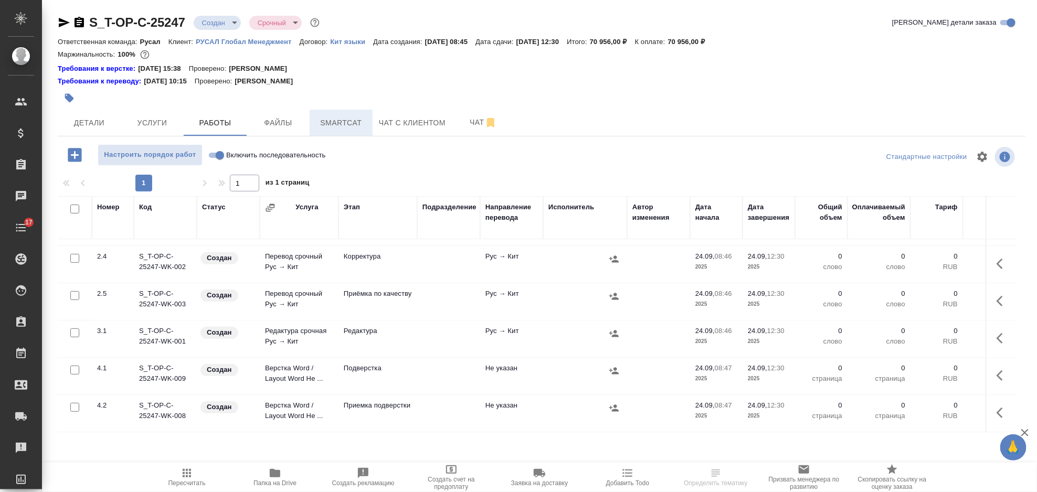
click at [342, 128] on span "Smartcat" at bounding box center [341, 123] width 50 height 13
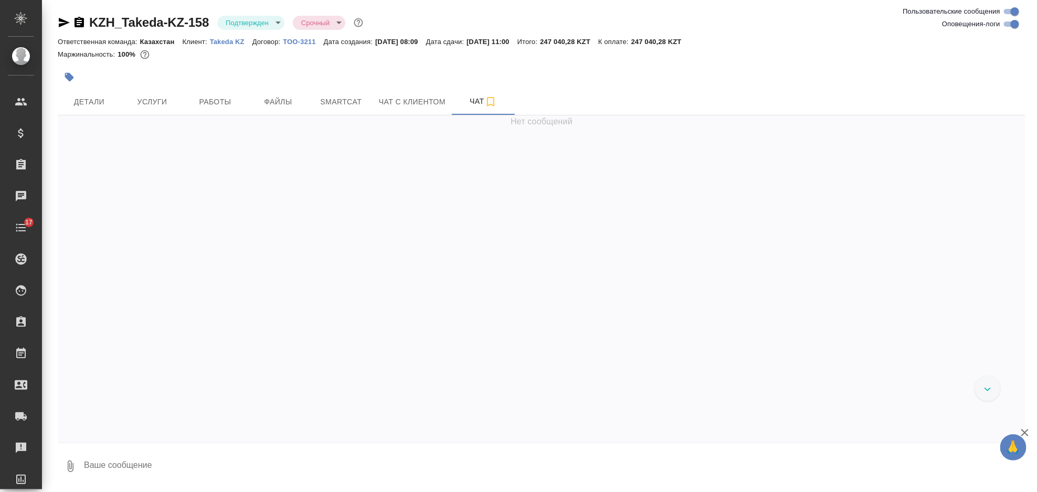
scroll to position [726, 0]
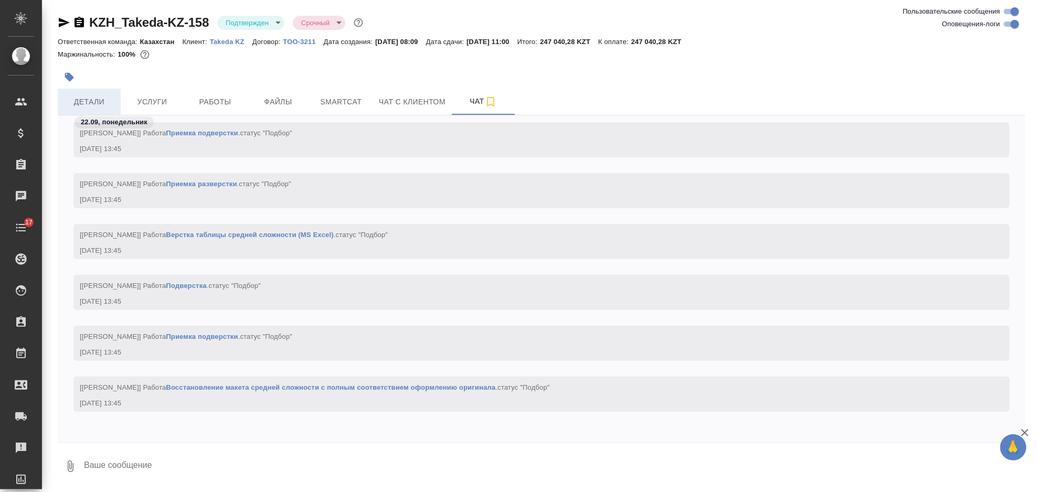
click at [102, 100] on span "Детали" at bounding box center [89, 102] width 50 height 13
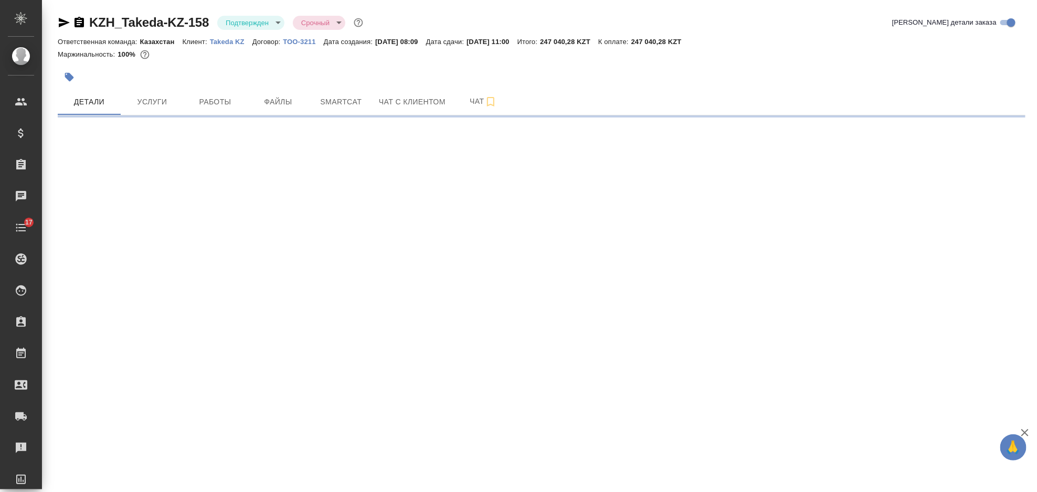
select select "RU"
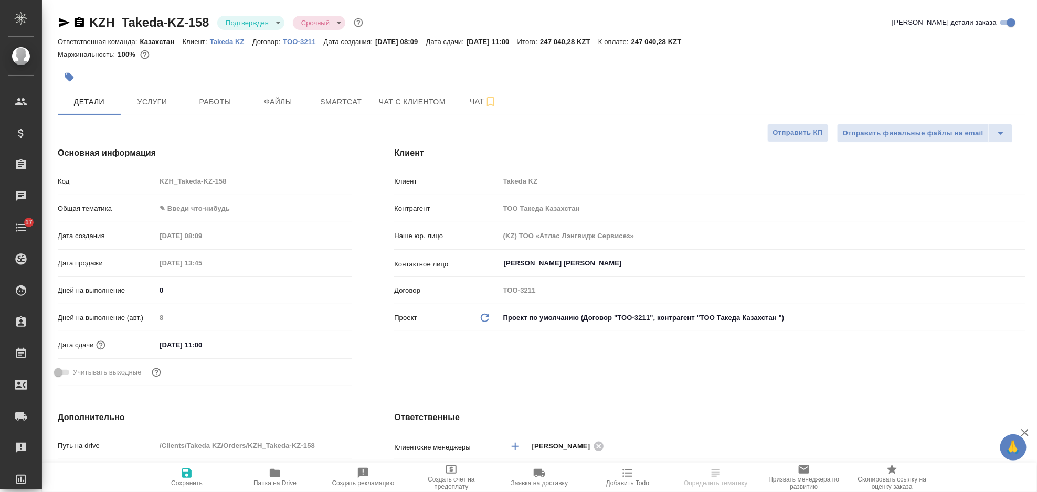
type textarea "x"
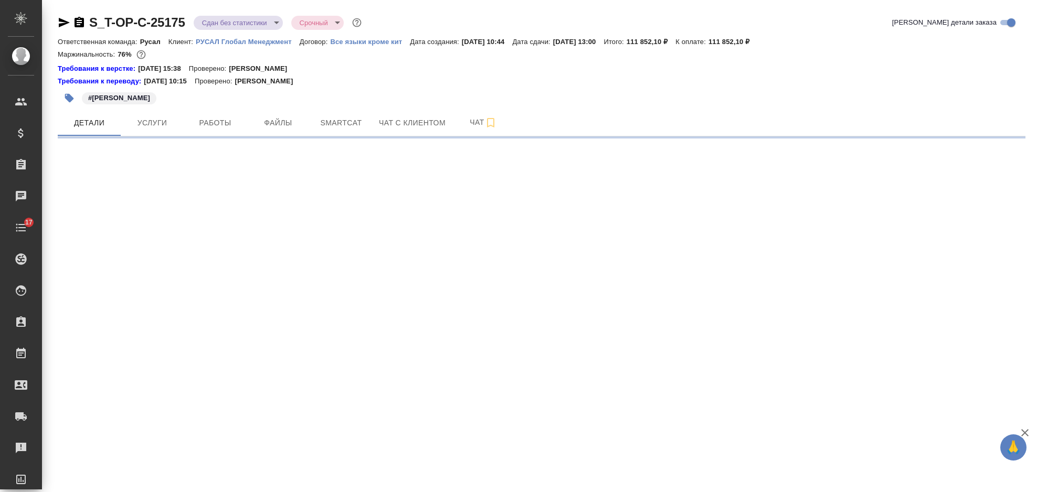
select select "RU"
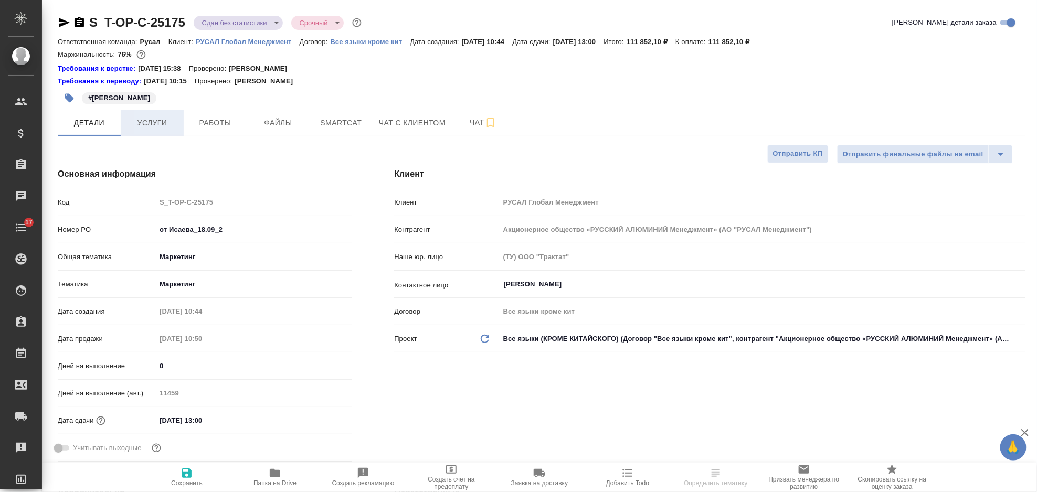
type textarea "x"
click at [152, 117] on span "Услуги" at bounding box center [152, 123] width 50 height 13
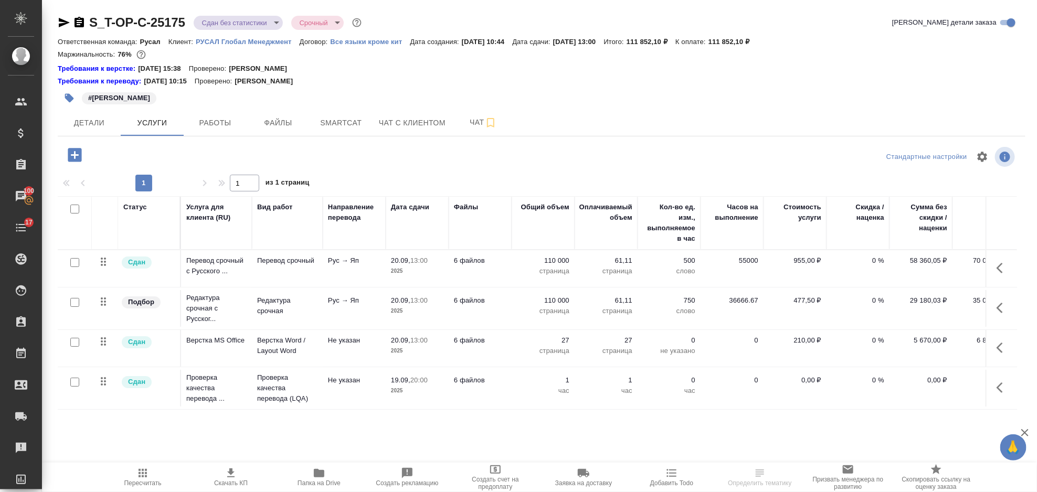
click at [309, 475] on span "Папка на Drive" at bounding box center [319, 477] width 76 height 20
click at [93, 127] on span "Детали" at bounding box center [89, 123] width 50 height 13
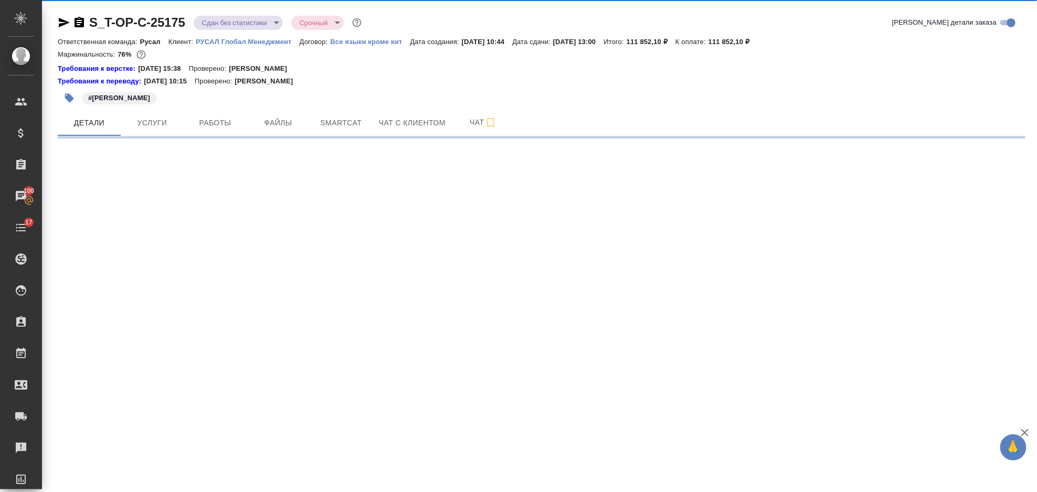
select select "RU"
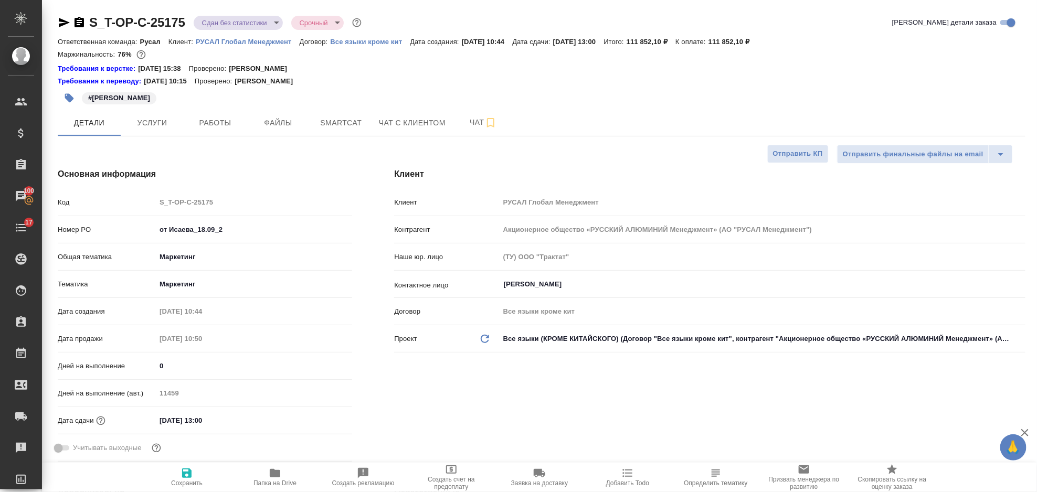
type textarea "x"
click at [59, 20] on icon "button" at bounding box center [64, 22] width 11 height 9
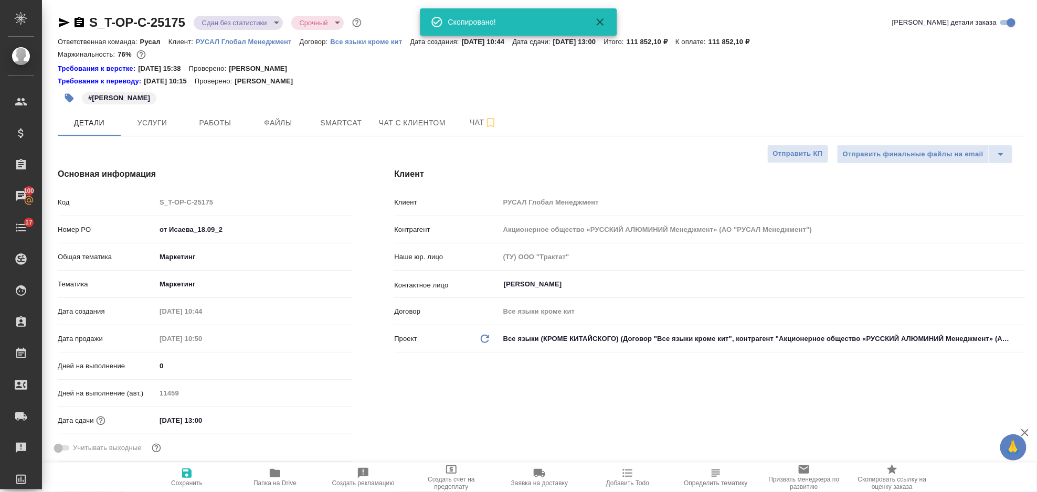
type textarea "x"
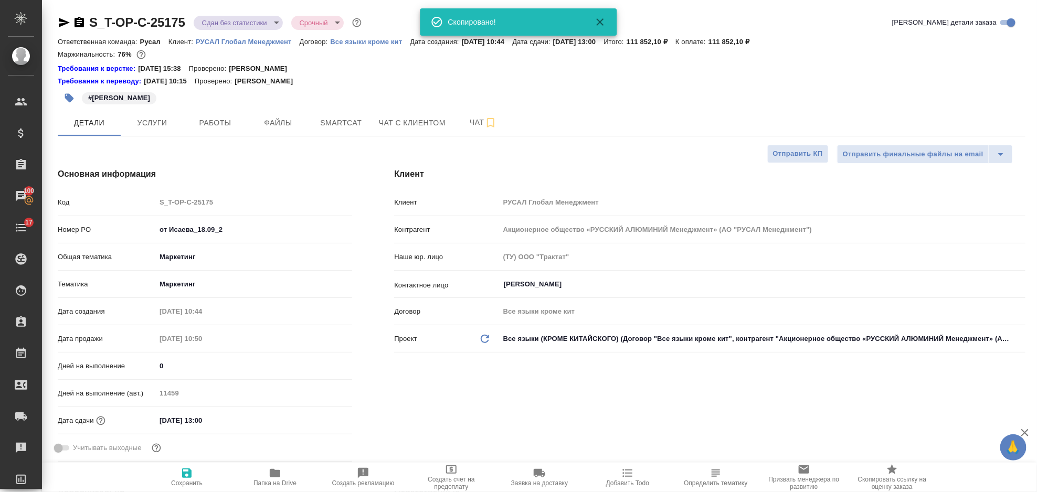
type textarea "x"
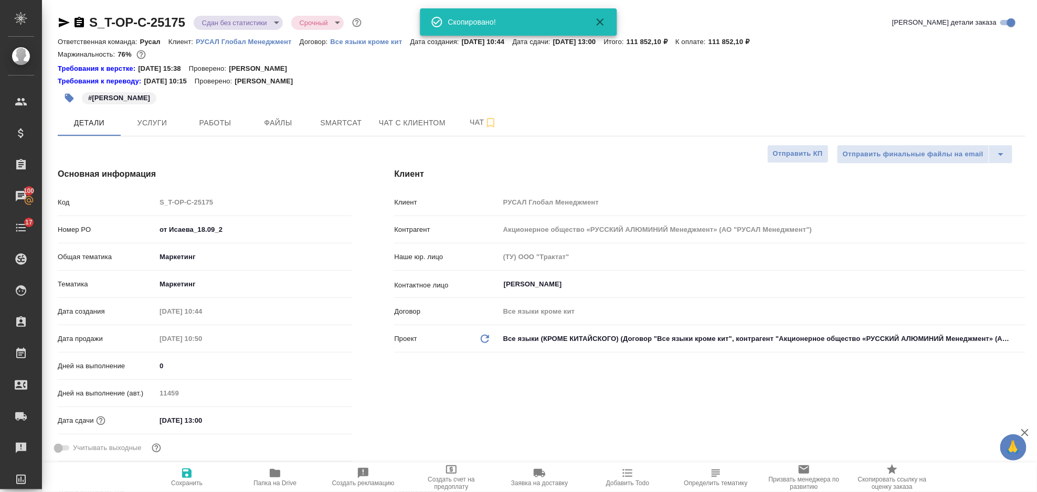
type textarea "x"
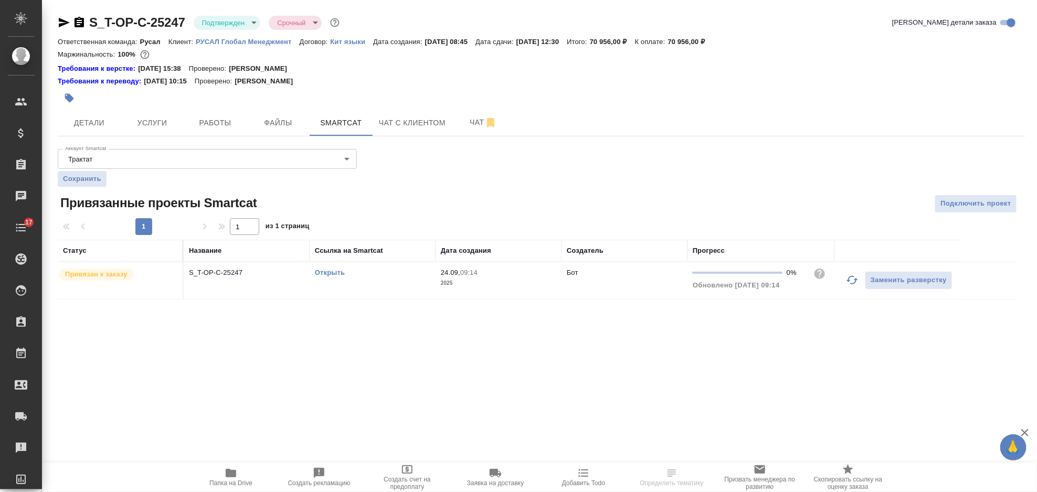
click at [335, 270] on link "Открыть" at bounding box center [330, 273] width 30 height 8
click at [72, 127] on span "Детали" at bounding box center [89, 123] width 50 height 13
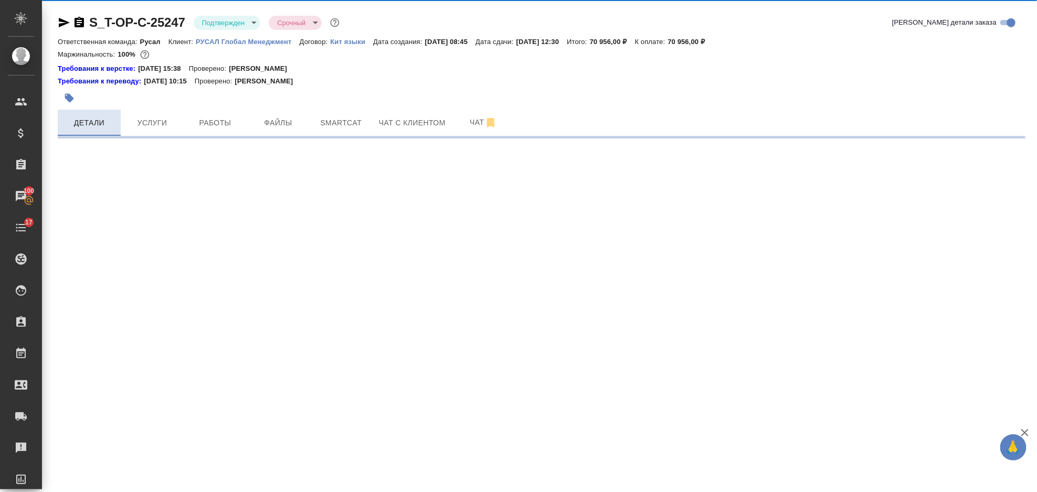
select select "RU"
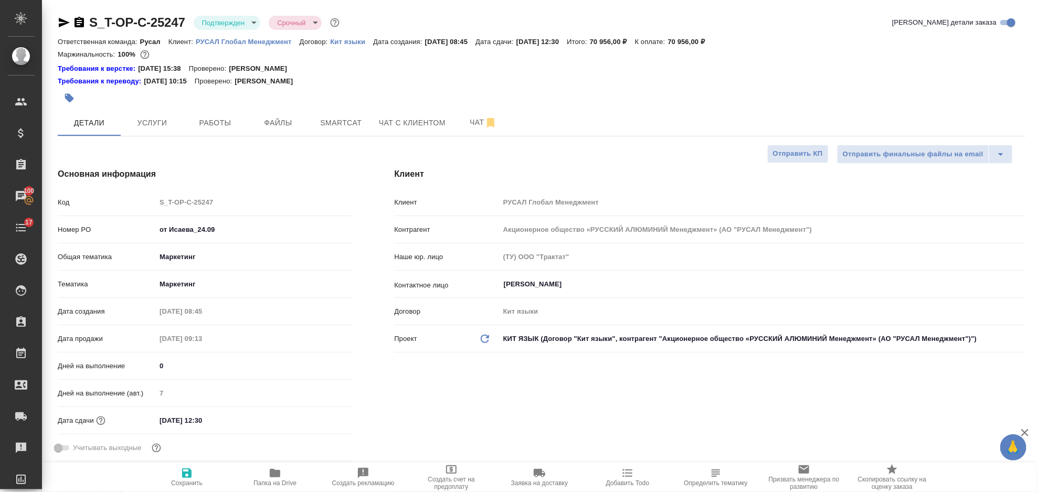
type textarea "x"
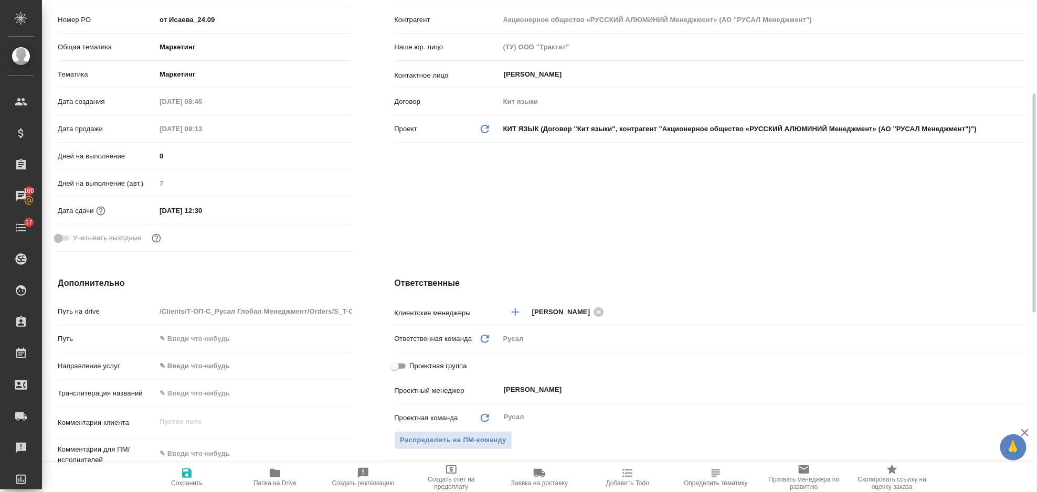
click at [230, 212] on input "24.09.2025 12:30" at bounding box center [202, 210] width 92 height 15
click at [317, 208] on icon "button" at bounding box center [322, 210] width 13 height 13
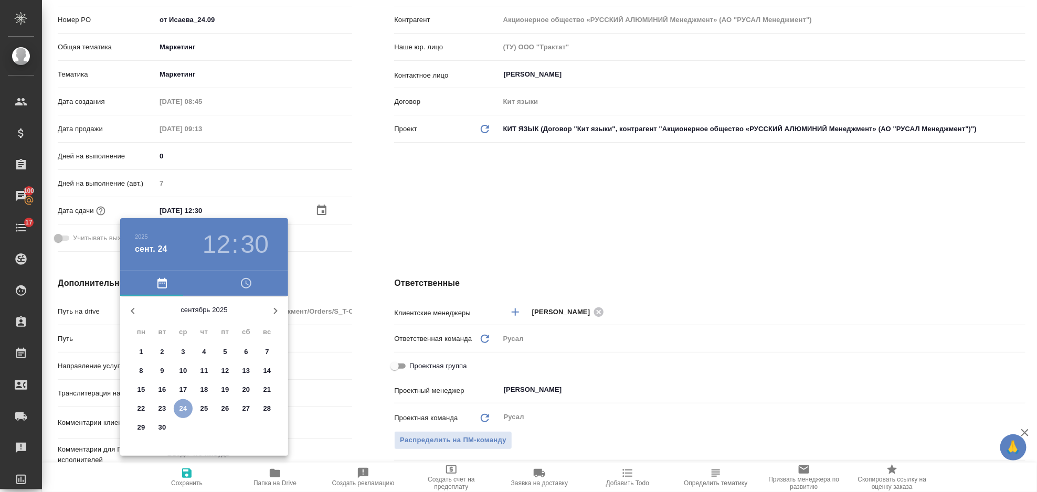
click at [183, 404] on p "24" at bounding box center [184, 409] width 8 height 11
type textarea "x"
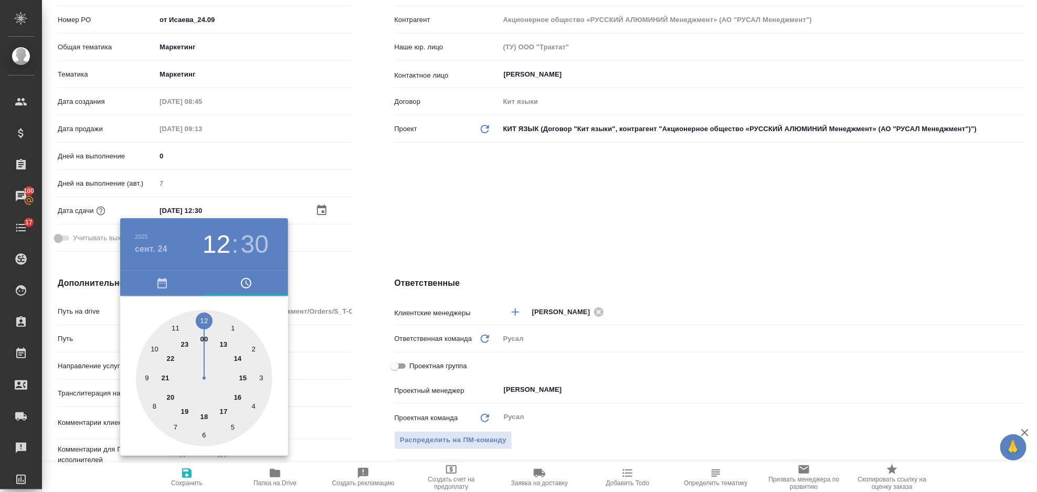
click at [224, 408] on div at bounding box center [204, 378] width 137 height 137
type input "24.09.2025 17:30"
type textarea "x"
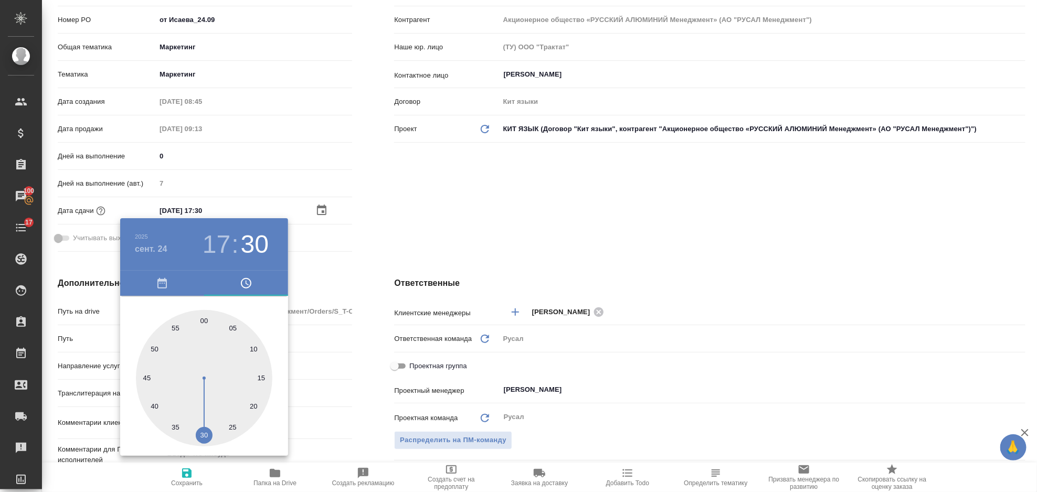
click at [204, 321] on div at bounding box center [204, 378] width 137 height 137
type input "24.09.2025 17:00"
type textarea "x"
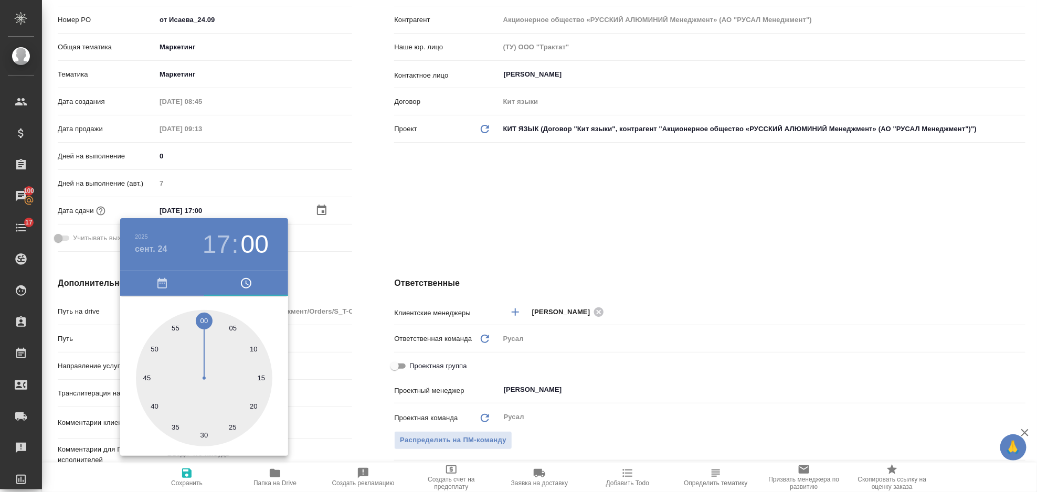
click at [494, 178] on div at bounding box center [518, 246] width 1037 height 492
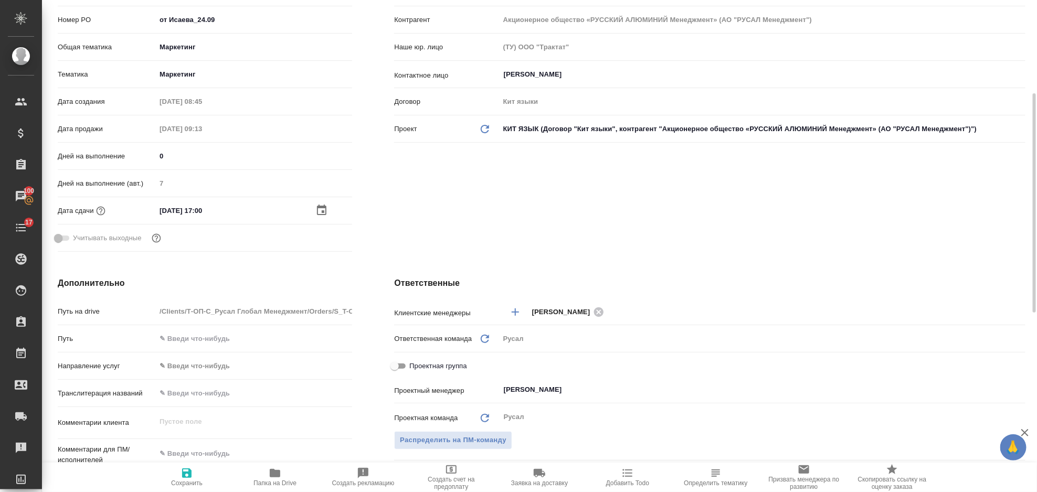
click at [191, 476] on icon "button" at bounding box center [186, 473] width 9 height 9
type textarea "x"
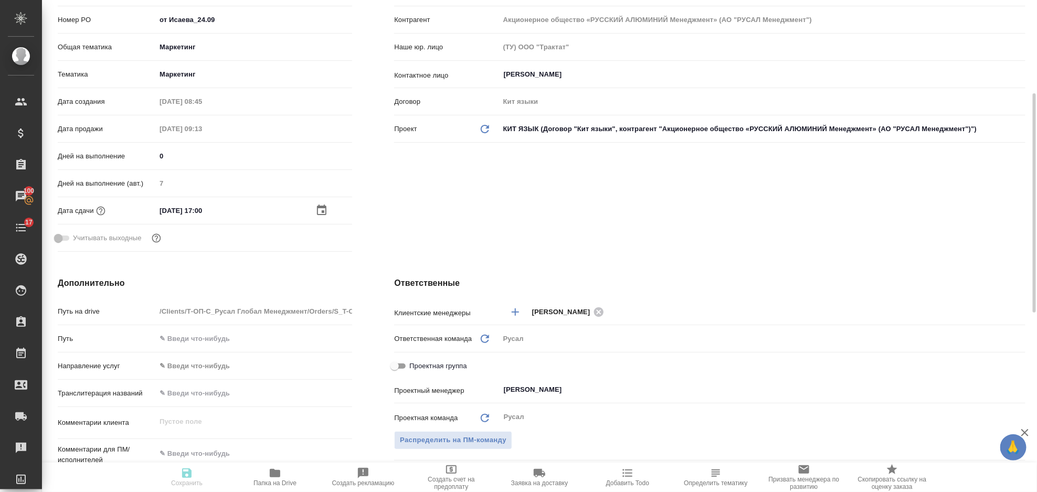
type textarea "x"
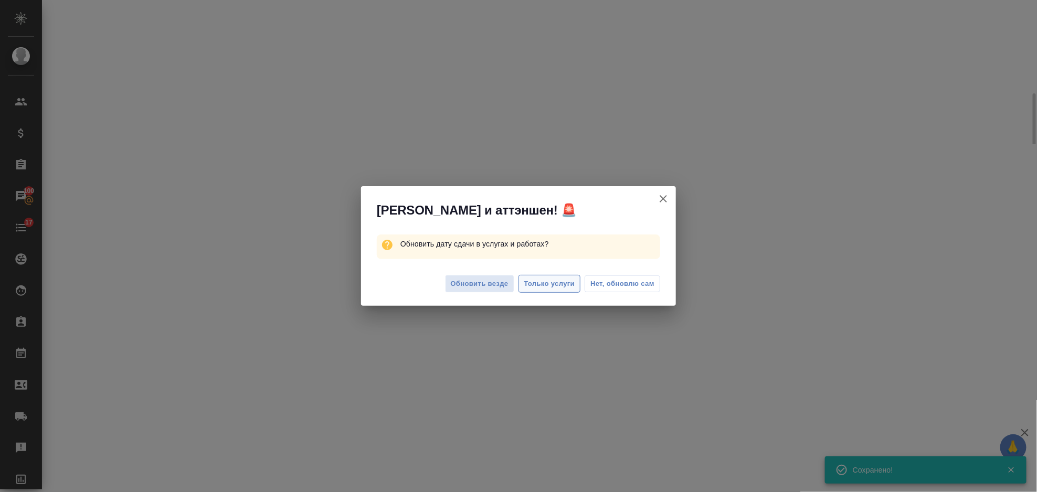
select select "RU"
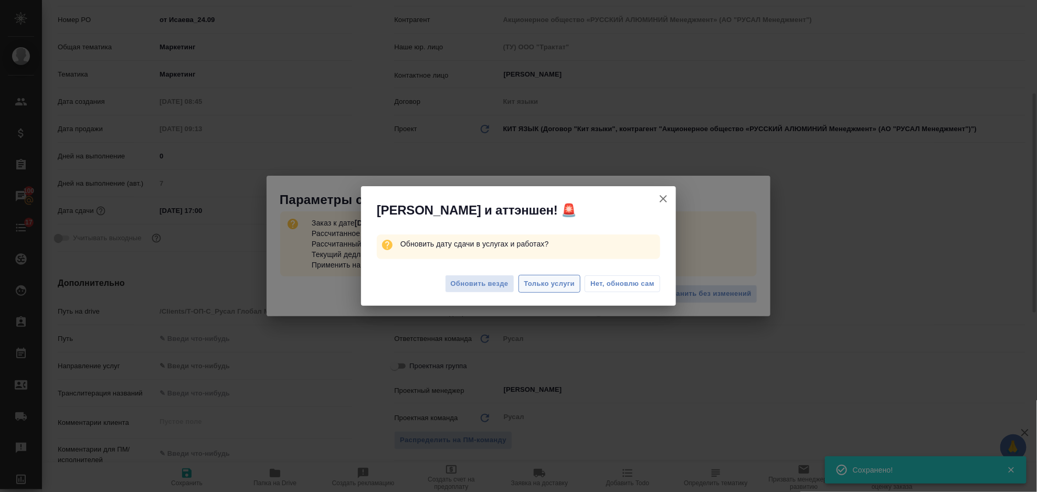
type textarea "x"
click at [566, 288] on span "Только услуги" at bounding box center [549, 284] width 51 height 12
type textarea "x"
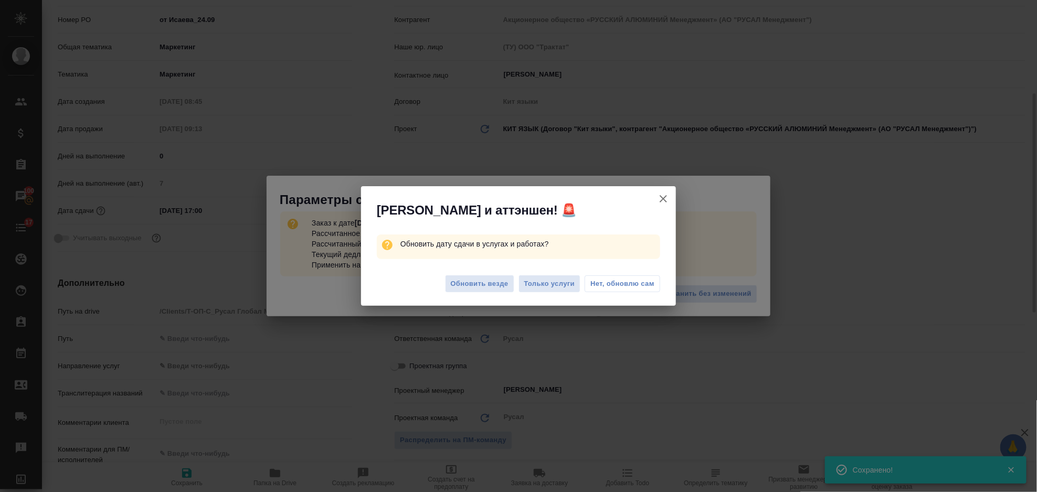
type textarea "x"
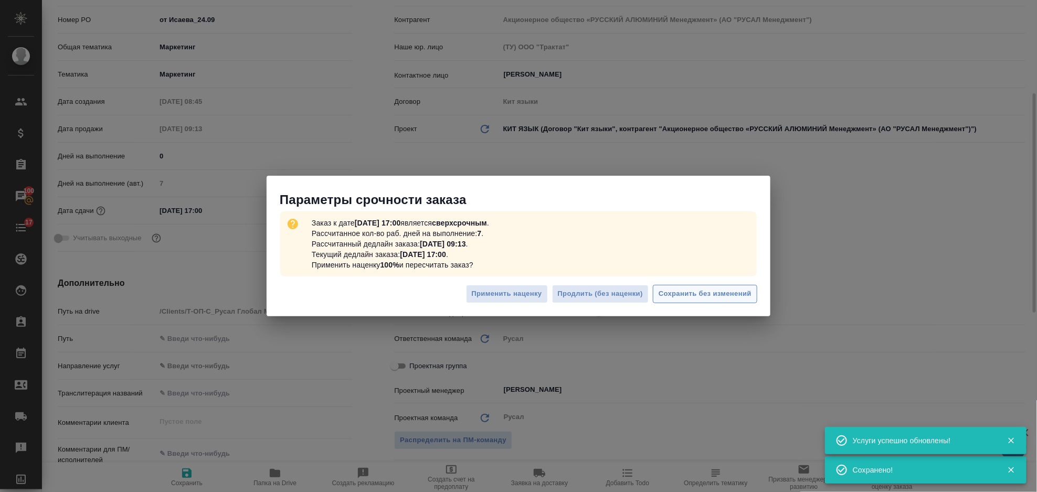
click at [713, 299] on span "Сохранить без изменений" at bounding box center [705, 294] width 93 height 12
type textarea "x"
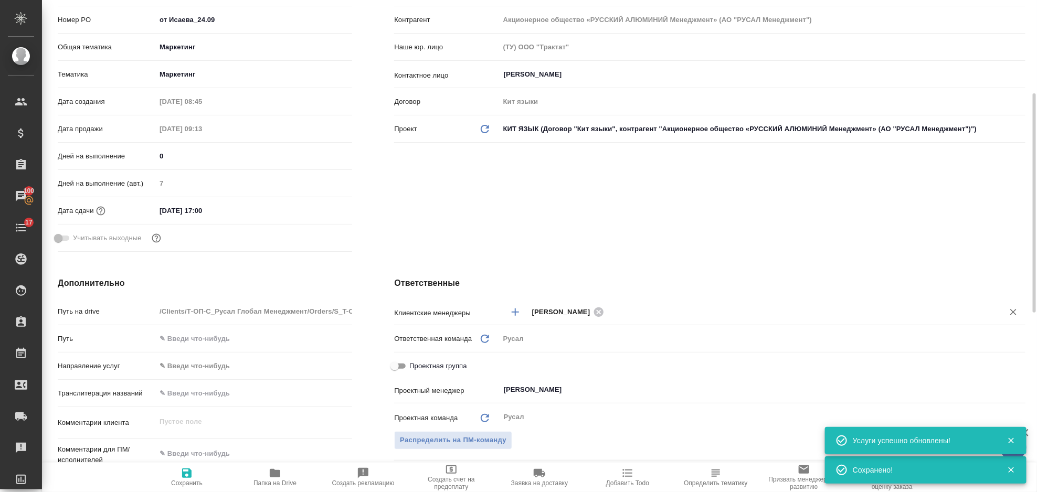
type textarea "x"
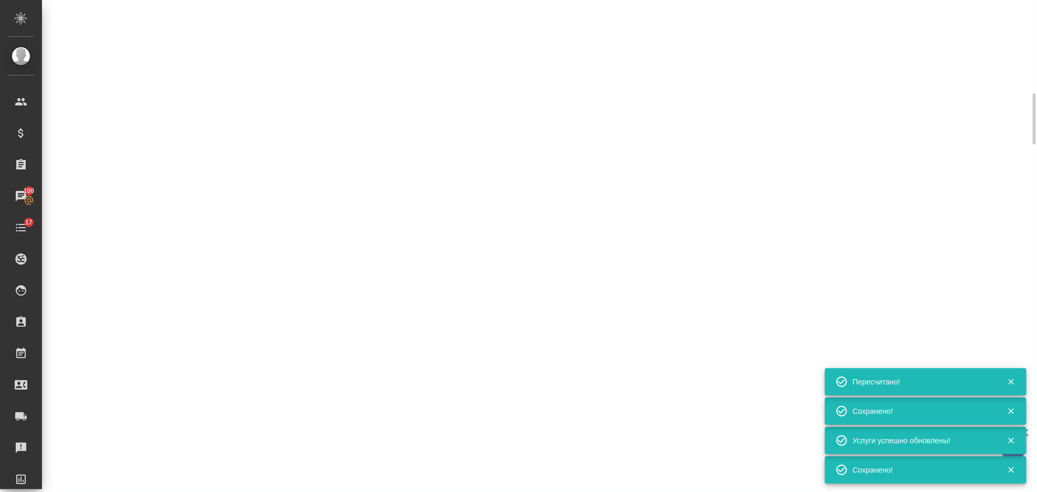
select select "RU"
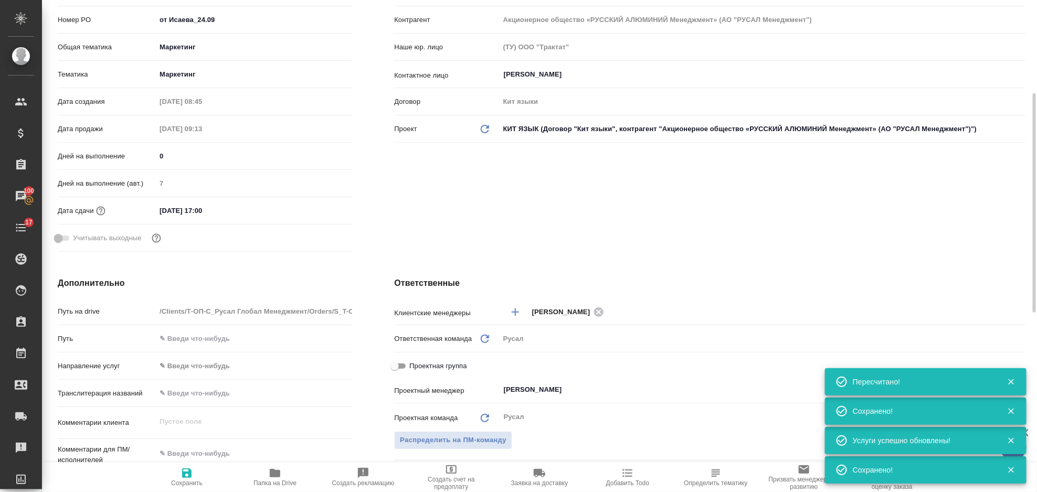
type textarea "x"
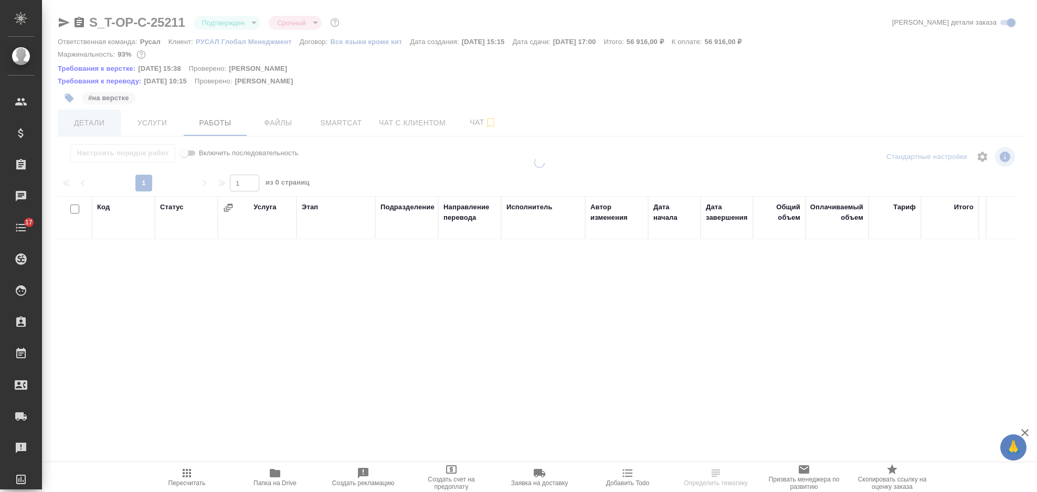
click at [90, 124] on span "Детали" at bounding box center [89, 123] width 50 height 13
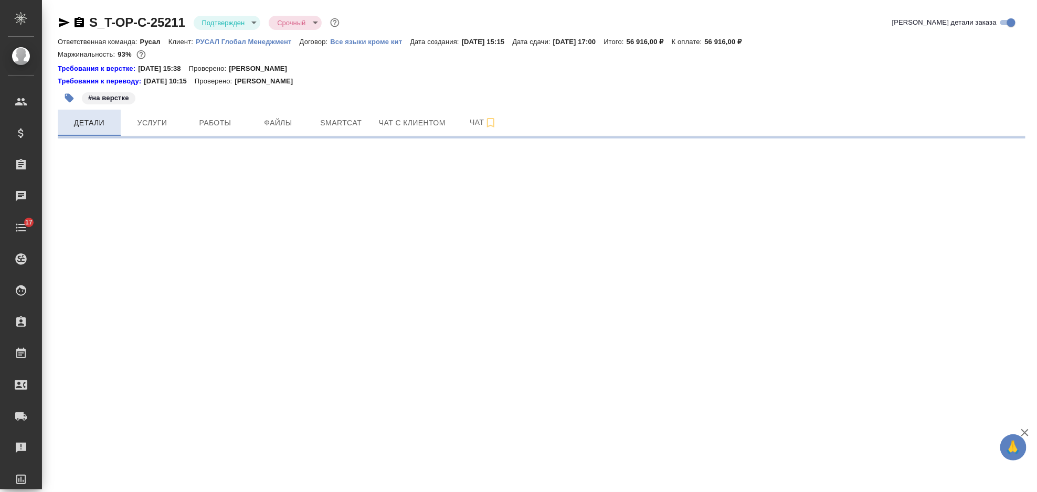
select select "RU"
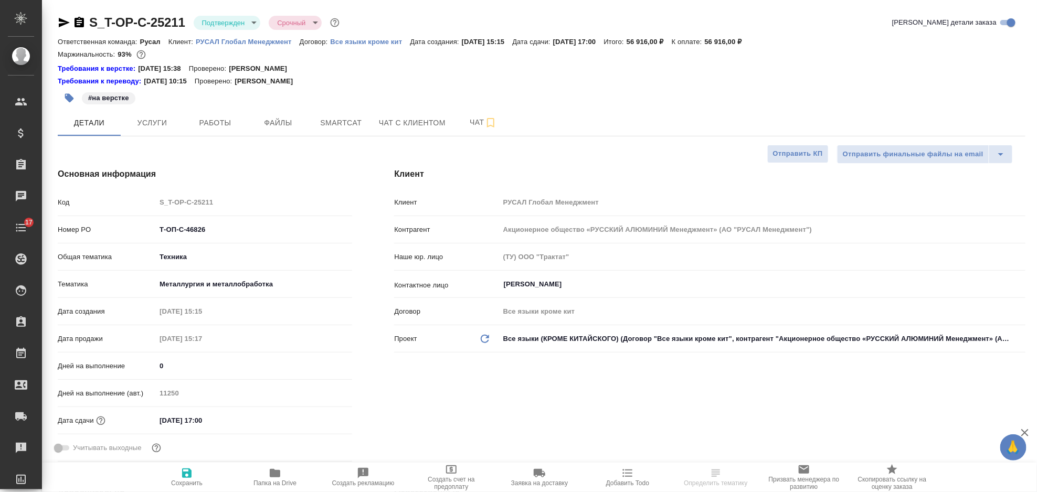
type textarea "x"
drag, startPoint x: 207, startPoint y: 228, endPoint x: 145, endPoint y: 245, distance: 64.2
click at [145, 245] on div "Номер PO Т-ОП-С-46826" at bounding box center [205, 234] width 295 height 27
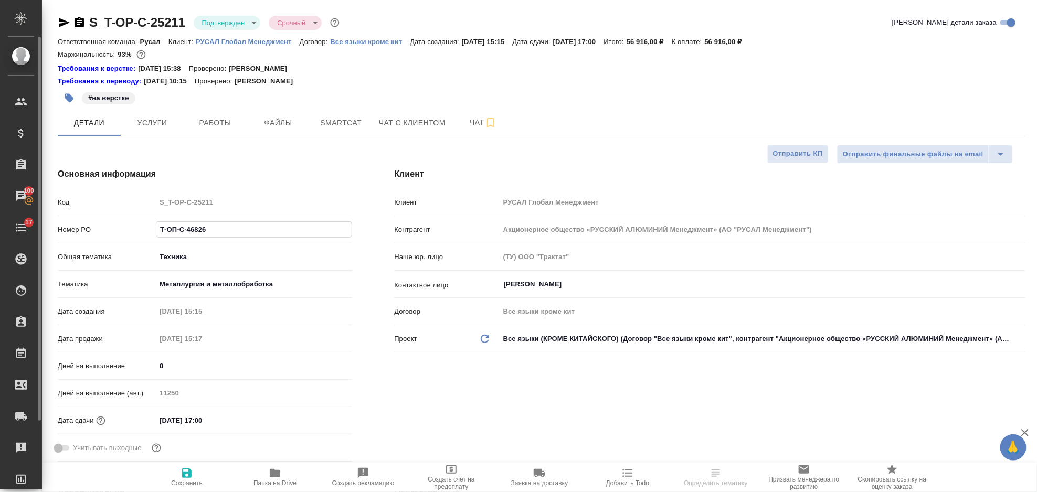
type textarea "x"
select select "RU"
type textarea "x"
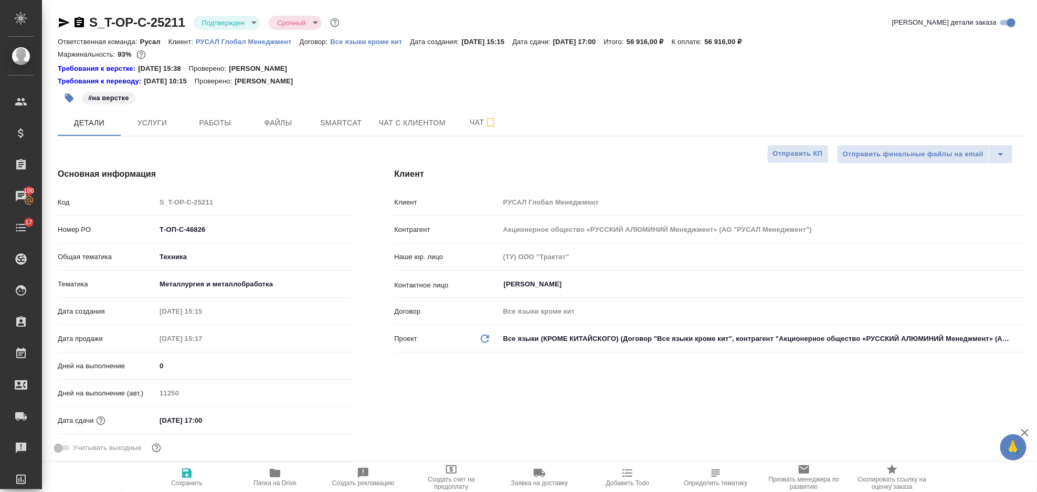
type textarea "x"
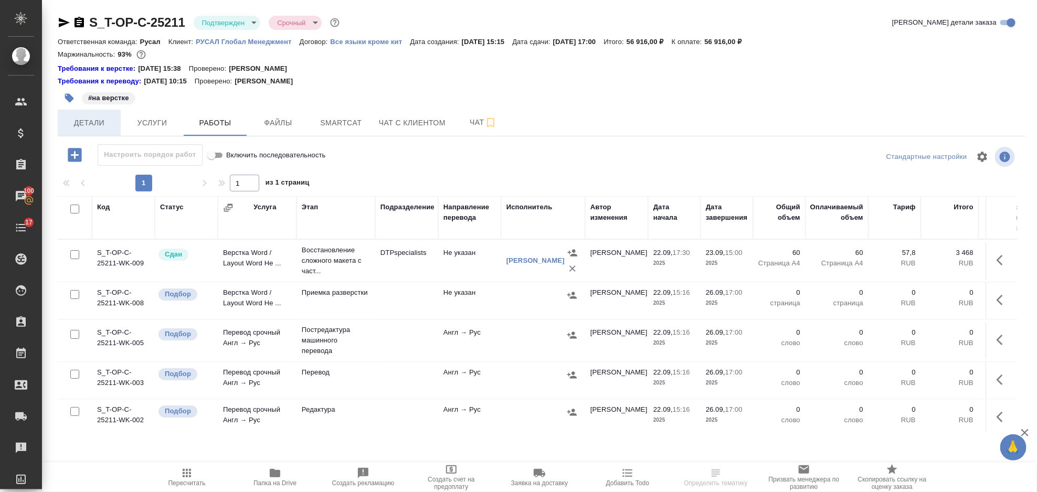
click at [98, 129] on span "Детали" at bounding box center [89, 123] width 50 height 13
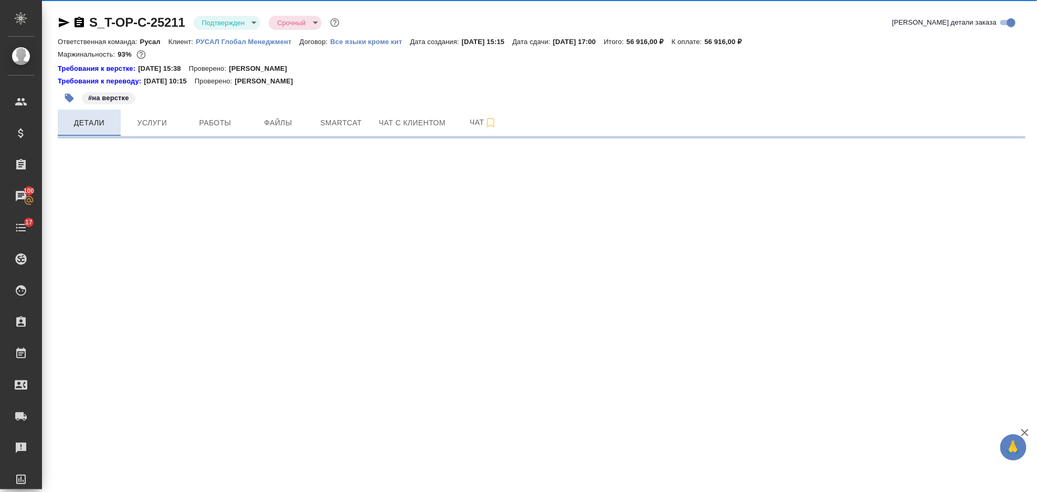
select select "RU"
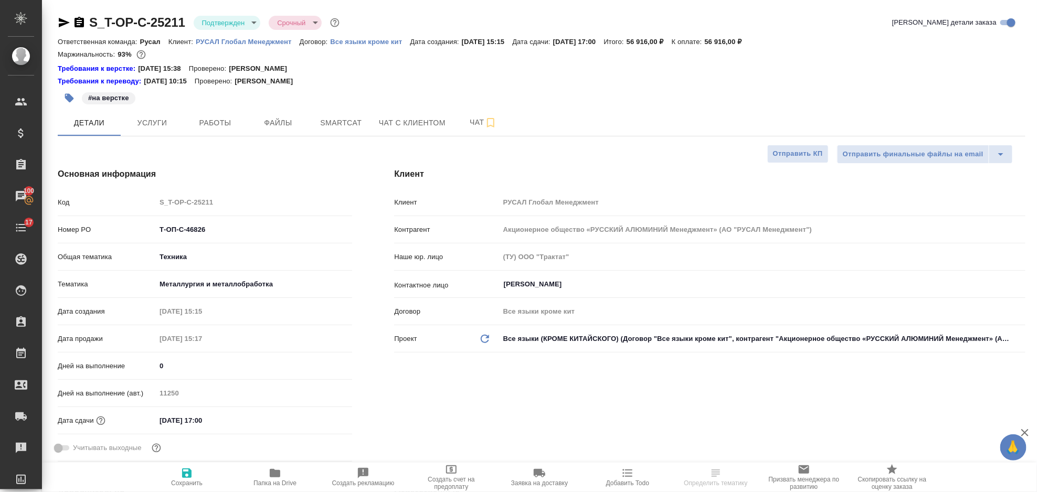
type textarea "x"
drag, startPoint x: 218, startPoint y: 228, endPoint x: 149, endPoint y: 230, distance: 69.3
click at [149, 230] on div "Номер PO Т-ОП-С-46826" at bounding box center [205, 230] width 295 height 18
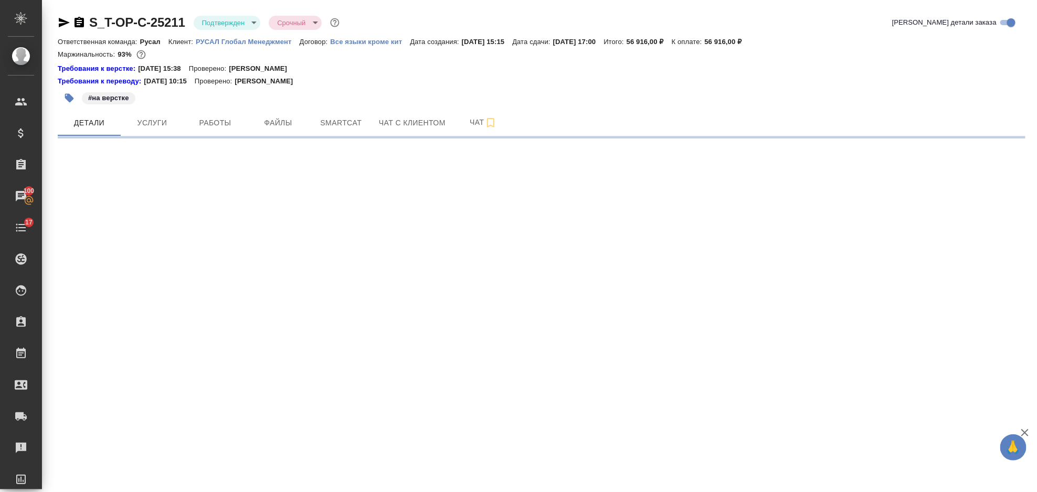
select select "RU"
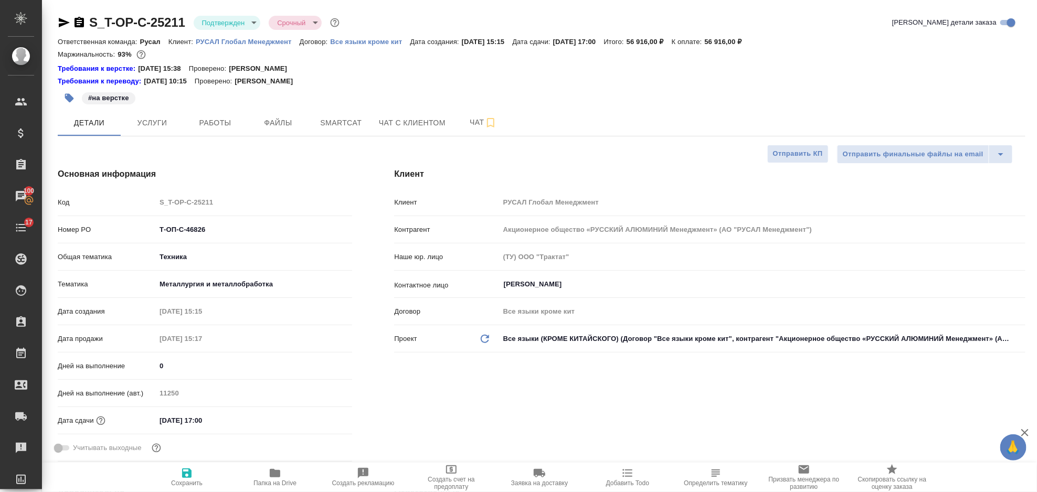
type textarea "x"
drag, startPoint x: 209, startPoint y: 229, endPoint x: 149, endPoint y: 239, distance: 60.6
click at [149, 239] on div "Номер PO Т-ОП-С-46826" at bounding box center [205, 234] width 295 height 27
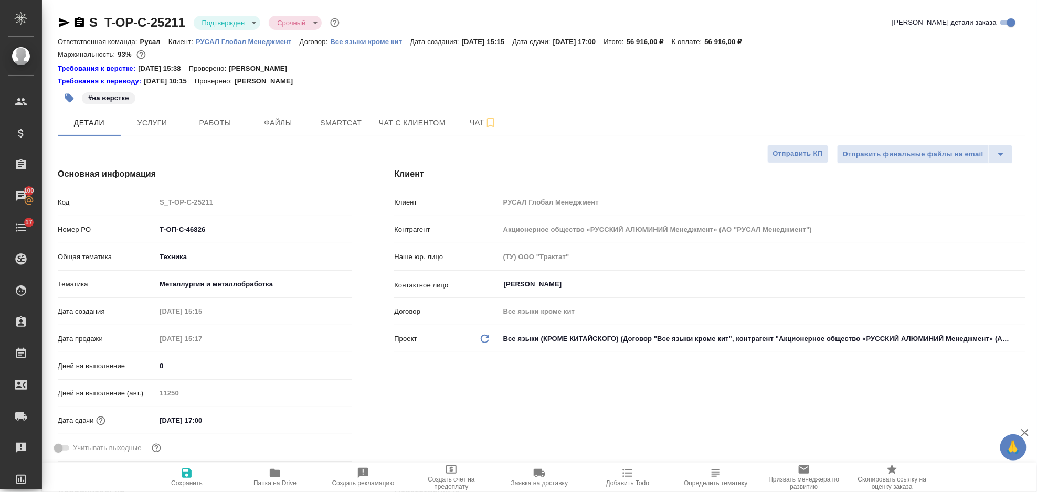
type textarea "x"
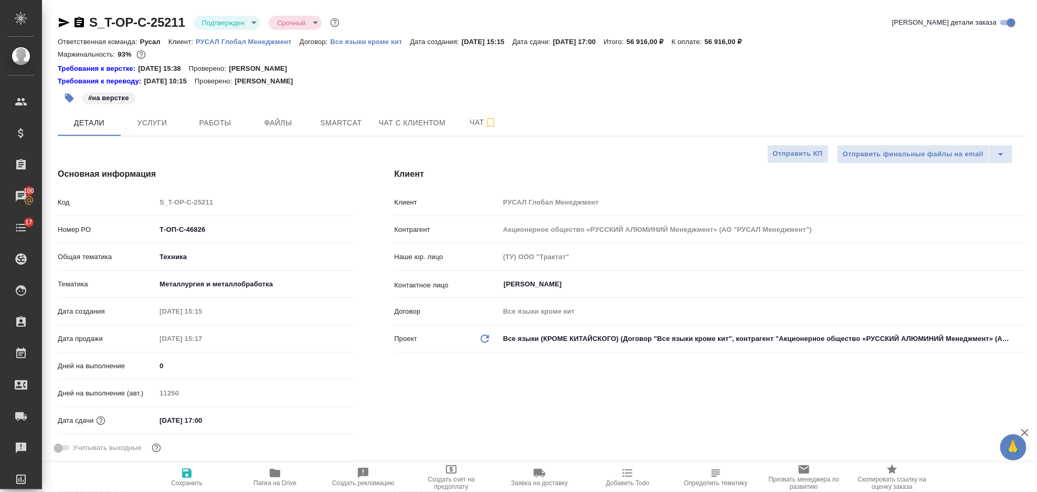
type textarea "x"
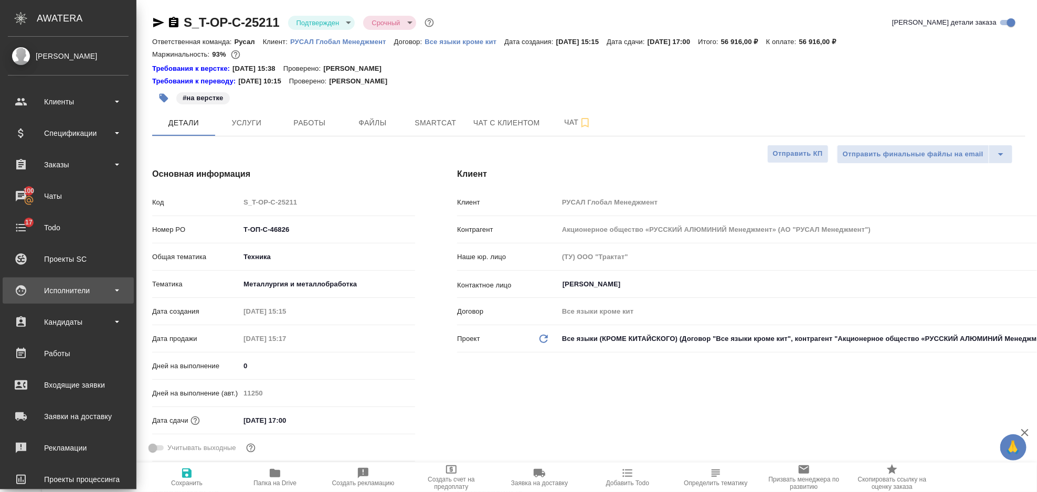
click at [75, 285] on div "Исполнители" at bounding box center [68, 291] width 121 height 16
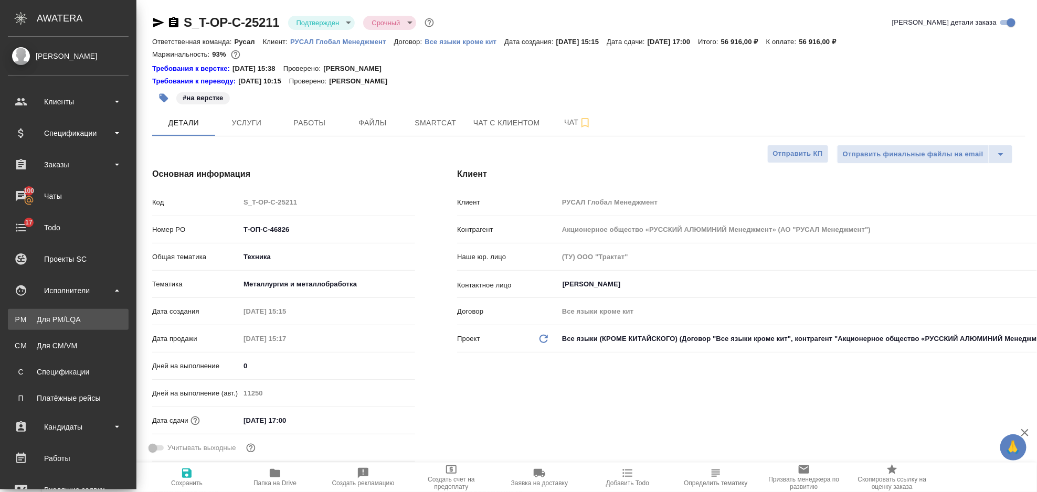
click at [67, 321] on div "Для PM/LQA" at bounding box center [68, 319] width 110 height 11
type textarea "x"
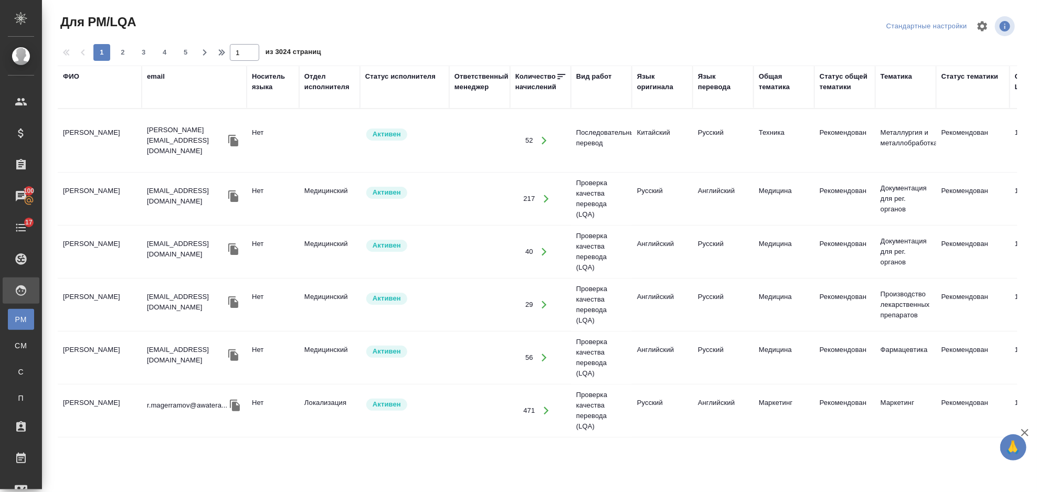
click at [73, 74] on div "ФИО" at bounding box center [71, 76] width 16 height 11
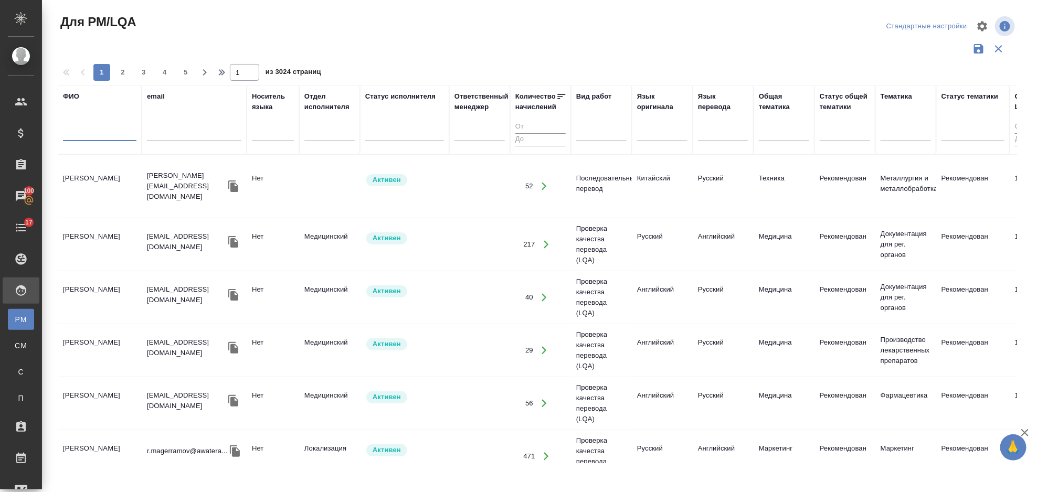
click at [108, 131] on input "text" at bounding box center [100, 134] width 74 height 13
type input "Тэнгис"
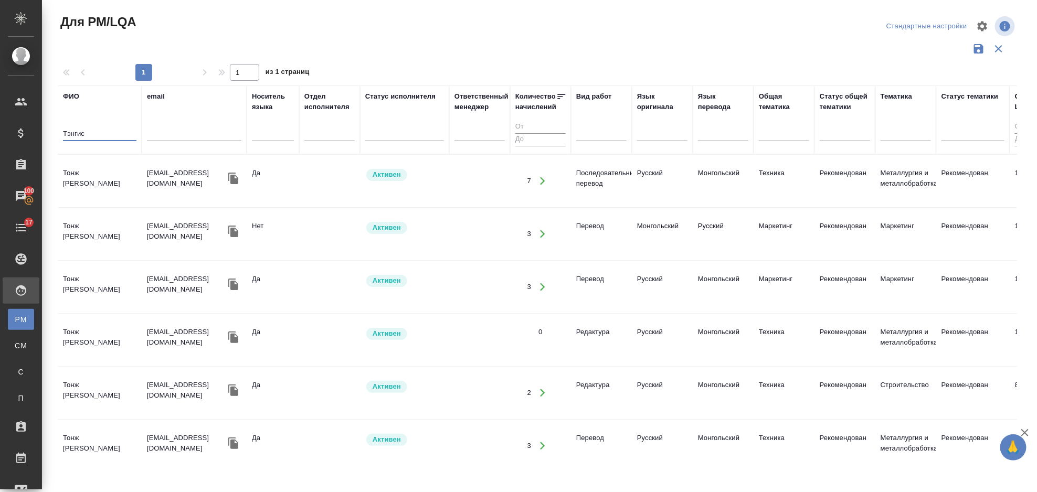
click at [107, 172] on td "Тонж Тэнгис Ганболд" at bounding box center [100, 181] width 84 height 37
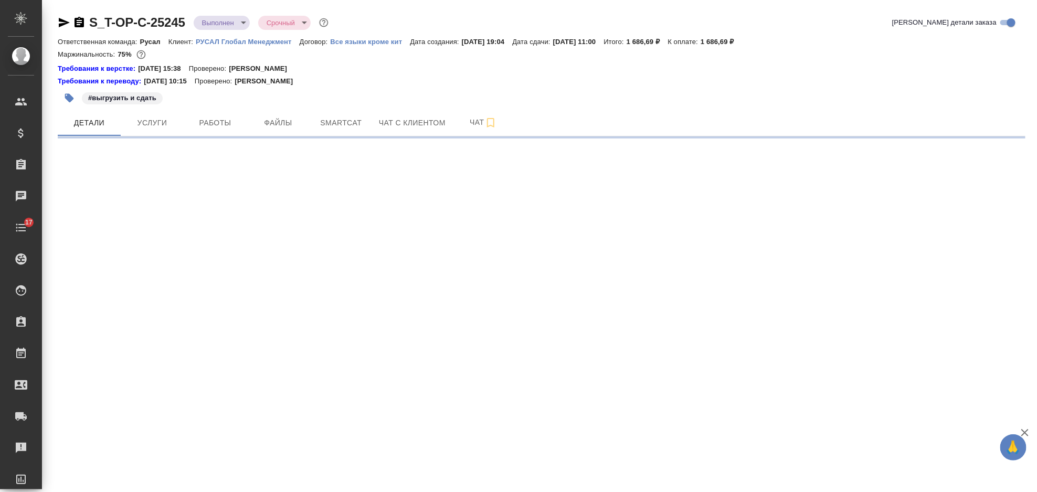
select select "RU"
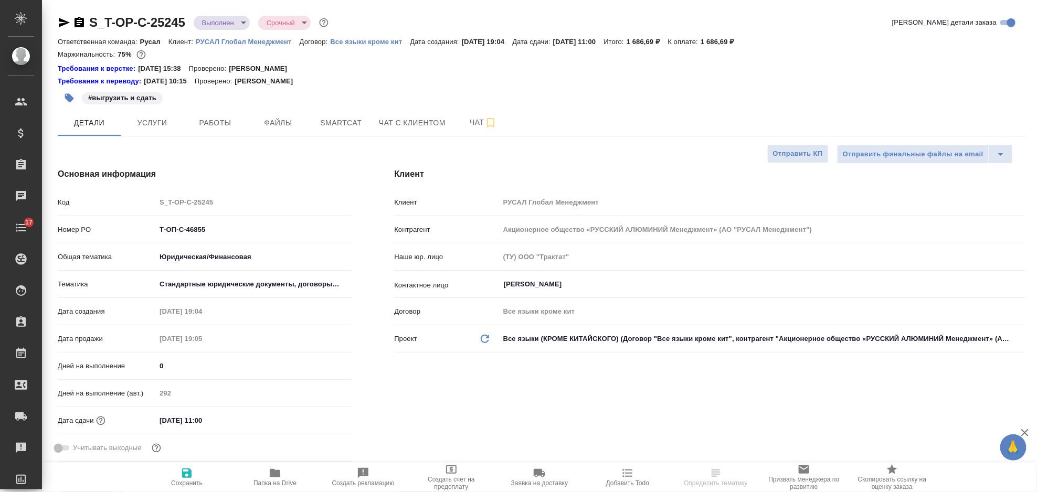
type textarea "x"
type input "[PERSON_NAME]"
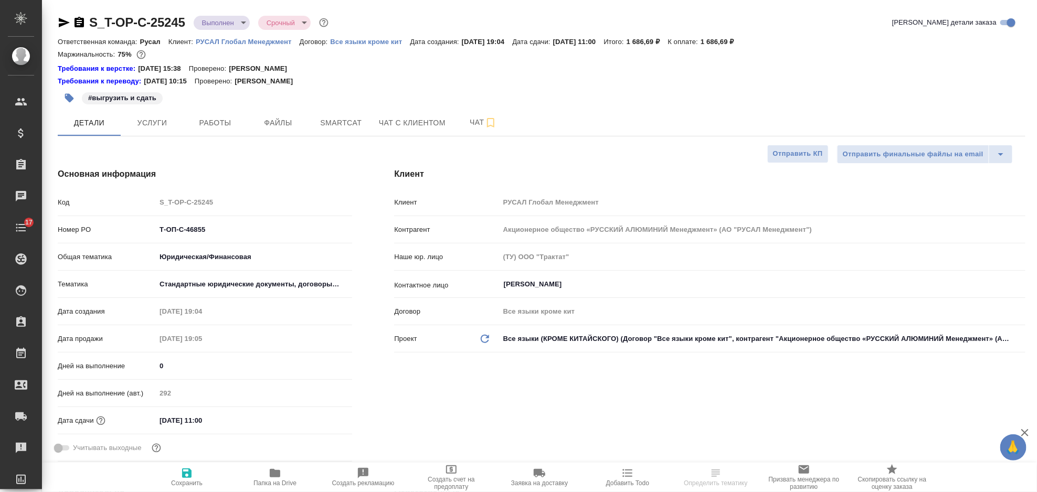
type textarea "x"
select select "RU"
type textarea "x"
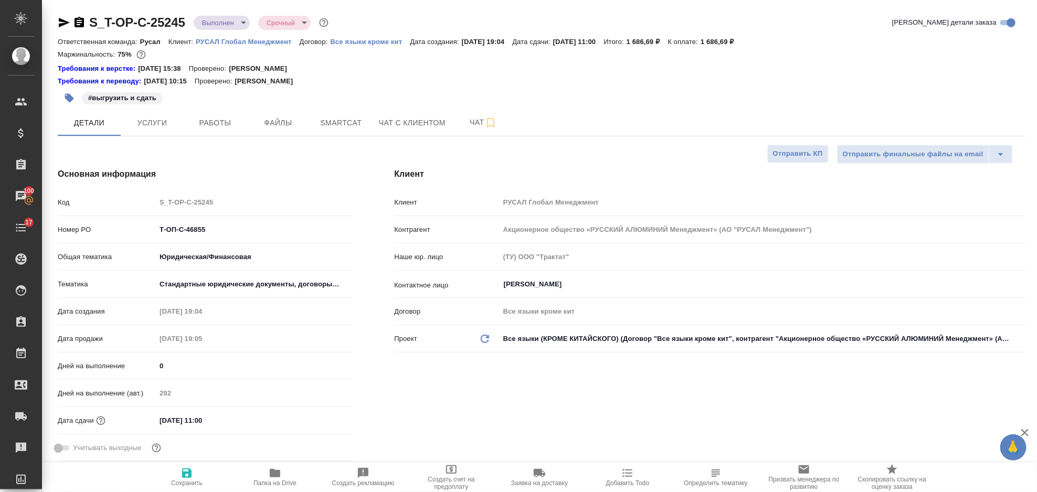
type textarea "x"
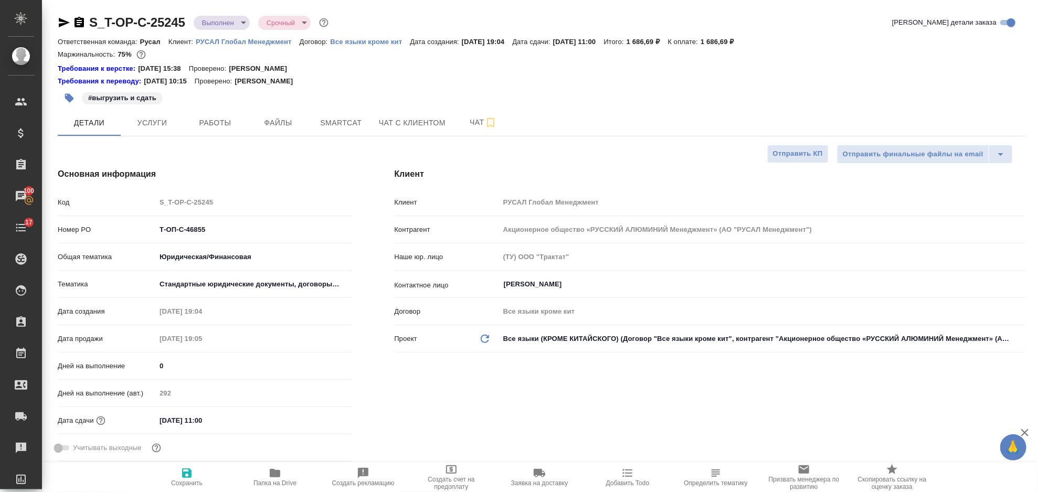
type textarea "x"
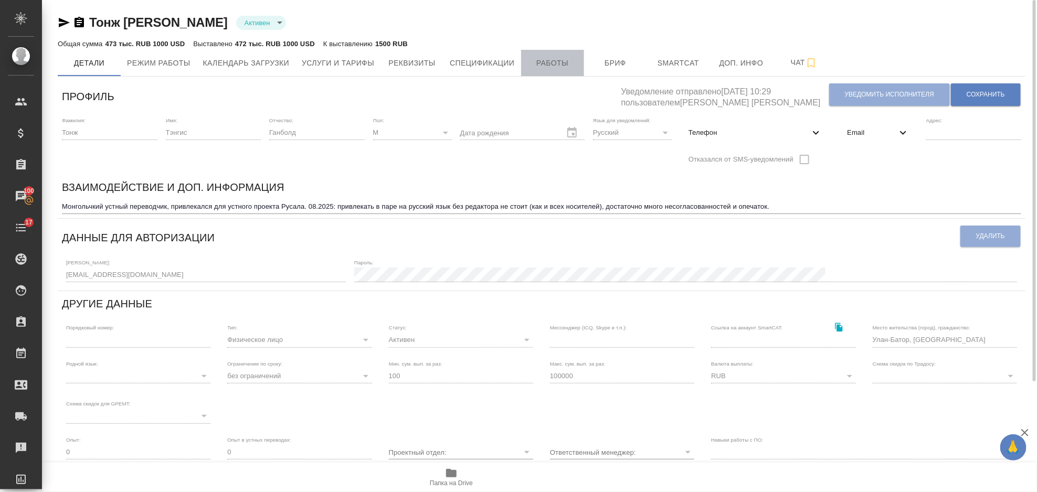
click at [572, 64] on span "Работы" at bounding box center [553, 63] width 50 height 13
click at [608, 62] on span "Бриф" at bounding box center [616, 63] width 50 height 13
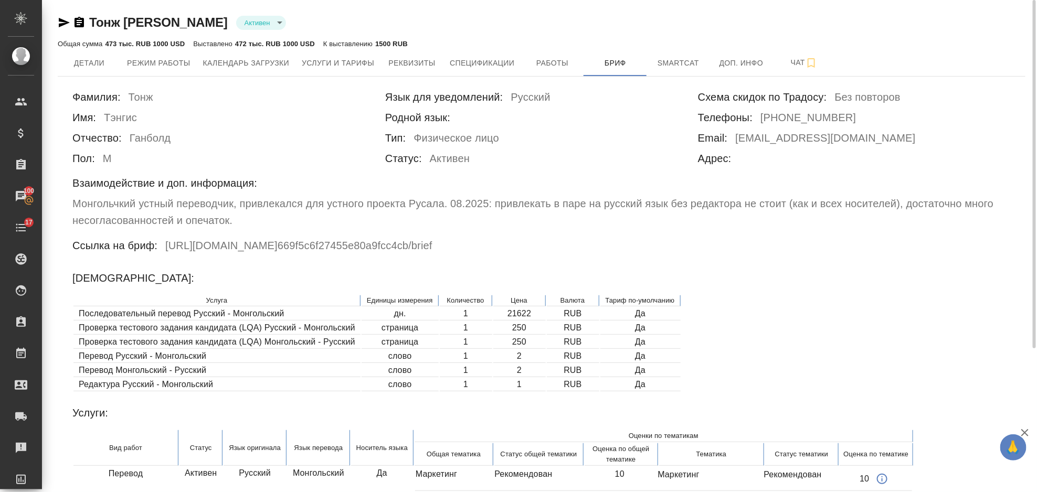
click at [624, 249] on div "Ссылка на бриф: https://tera.awatera.com/vendor/ 669f5c6f27455e80a9fcc4cb /brief" at bounding box center [541, 247] width 939 height 20
click at [548, 72] on button "Работы" at bounding box center [552, 63] width 63 height 26
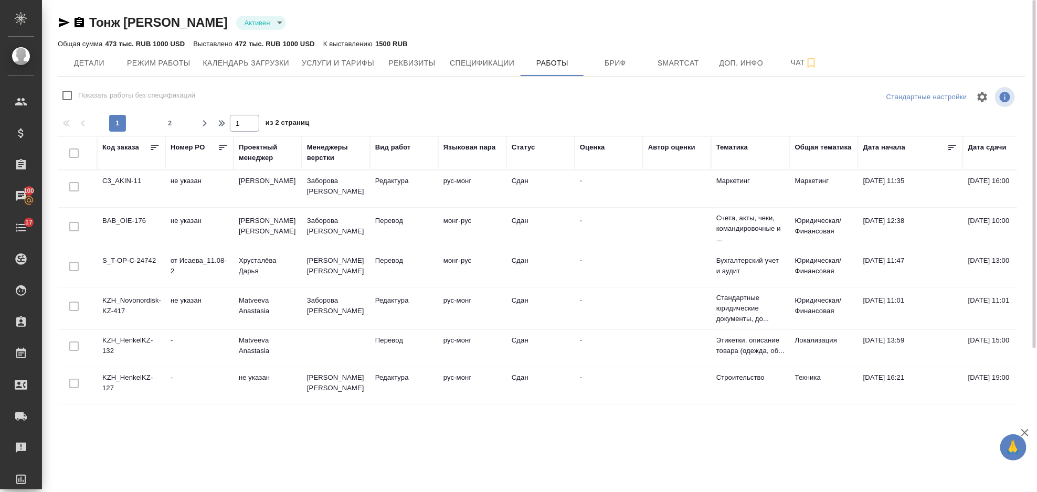
checkbox input "false"
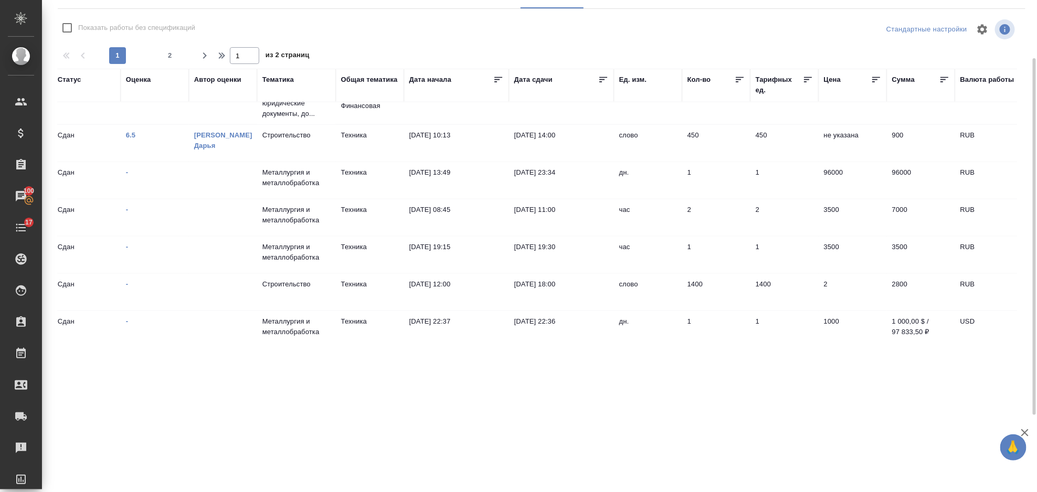
scroll to position [767, 454]
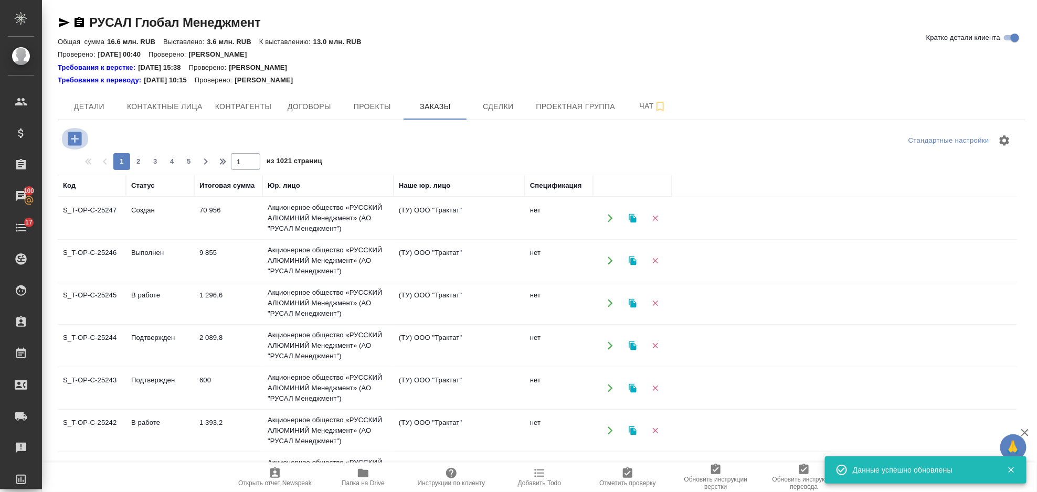
click at [71, 137] on icon "button" at bounding box center [75, 139] width 14 height 14
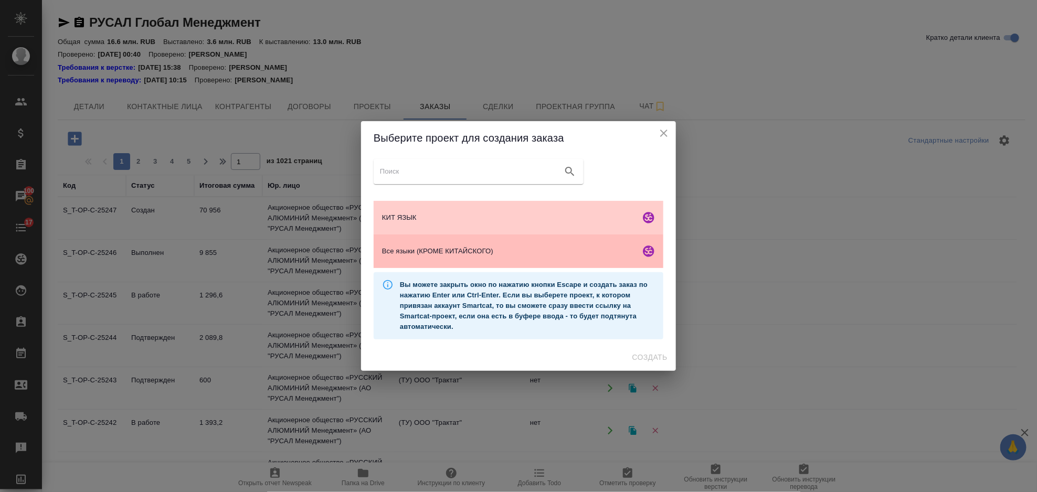
click at [424, 256] on span "Все языки (КРОМЕ КИТАЙСКОГО)" at bounding box center [509, 251] width 254 height 11
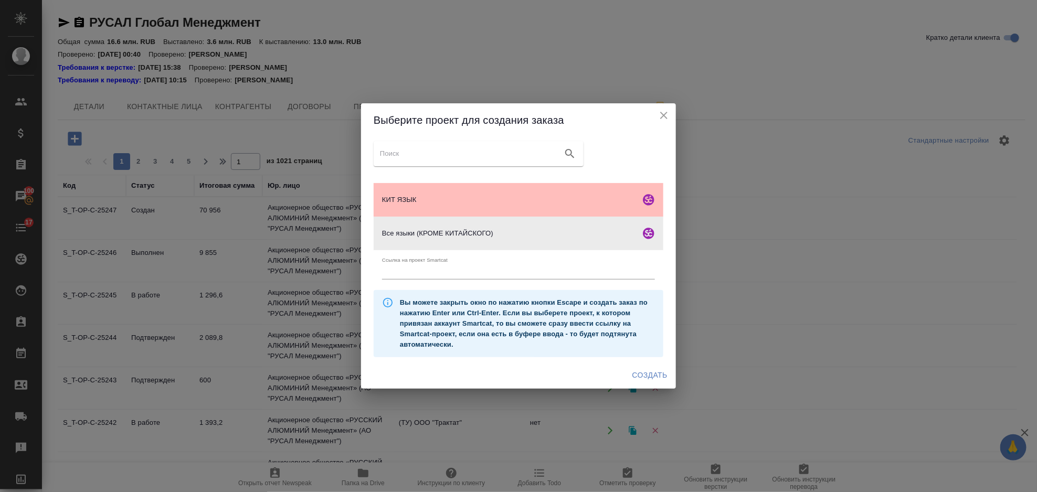
click at [417, 202] on span "КИТ ЯЗЫК" at bounding box center [509, 200] width 254 height 11
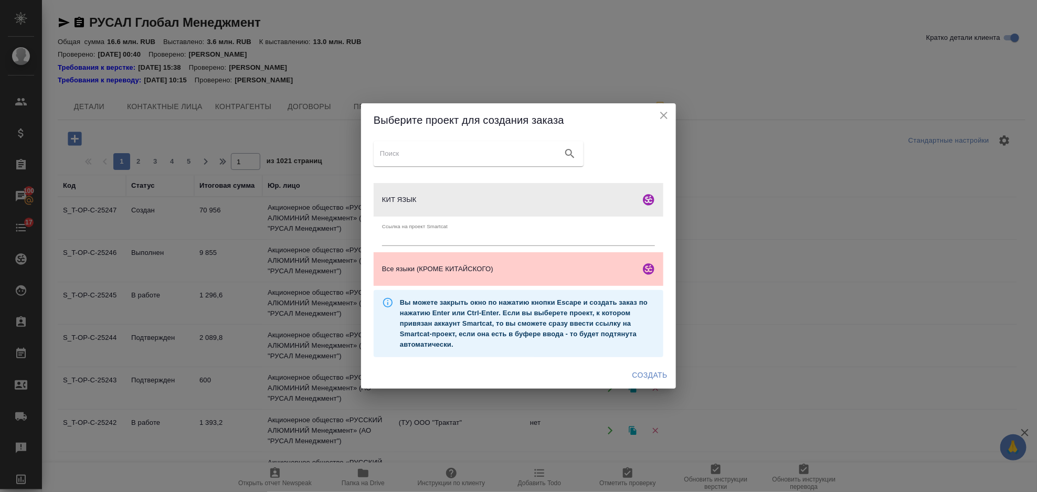
click at [667, 376] on span "Создать" at bounding box center [650, 375] width 35 height 13
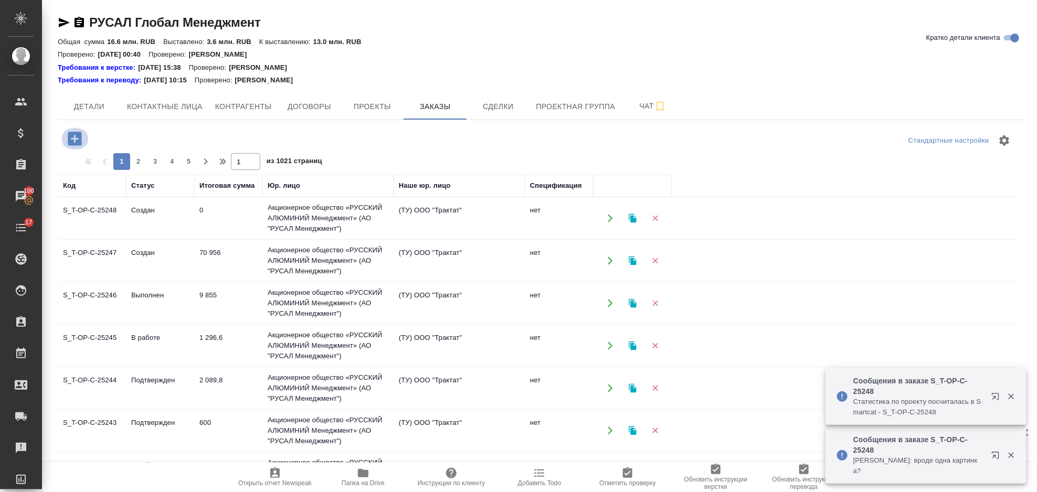
click at [78, 144] on icon "button" at bounding box center [75, 139] width 14 height 14
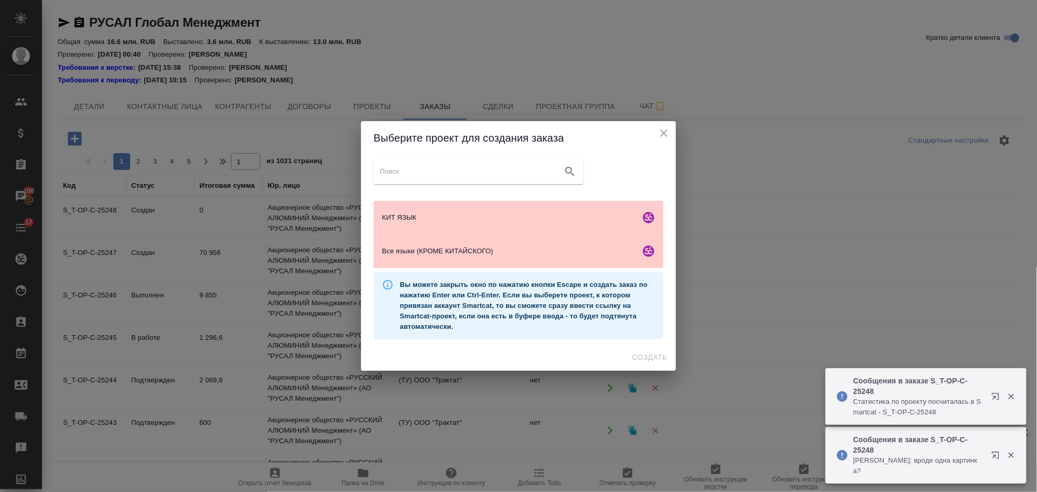
click at [513, 198] on ul "КИТ ЯЗЫК Все языки (КРОМЕ КИТАЙСКОГО)" at bounding box center [519, 235] width 290 height 76
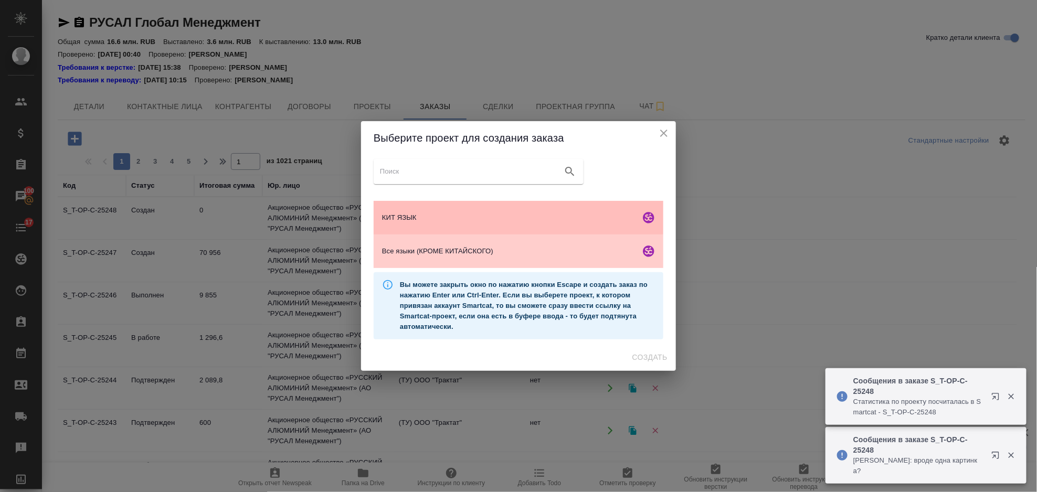
click at [528, 225] on div "КИТ ЯЗЫК" at bounding box center [519, 218] width 290 height 34
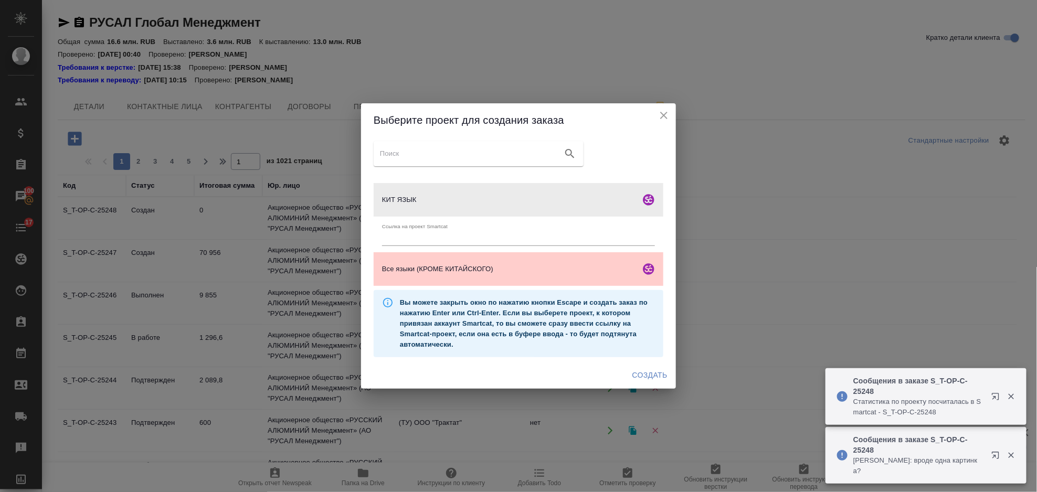
click at [668, 370] on button "Создать" at bounding box center [650, 375] width 44 height 19
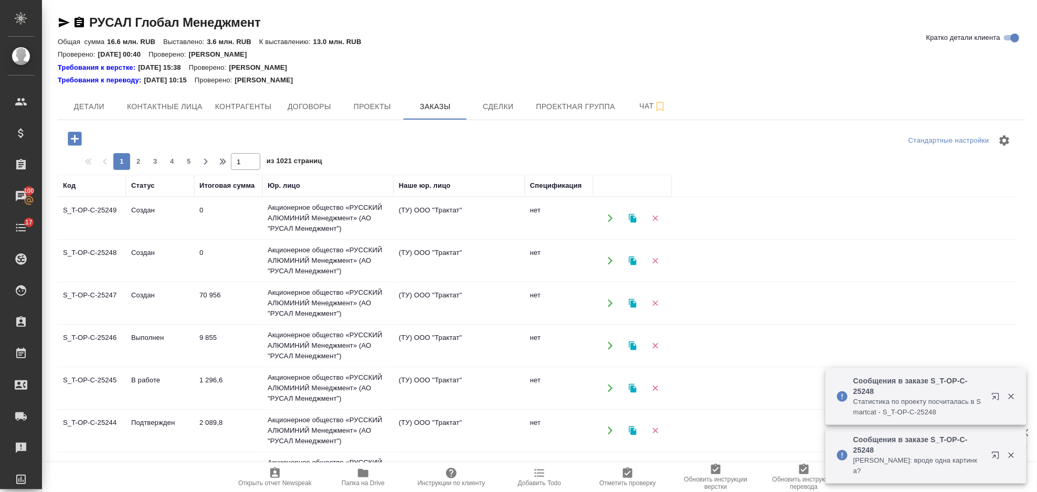
click at [67, 141] on icon "button" at bounding box center [75, 139] width 18 height 18
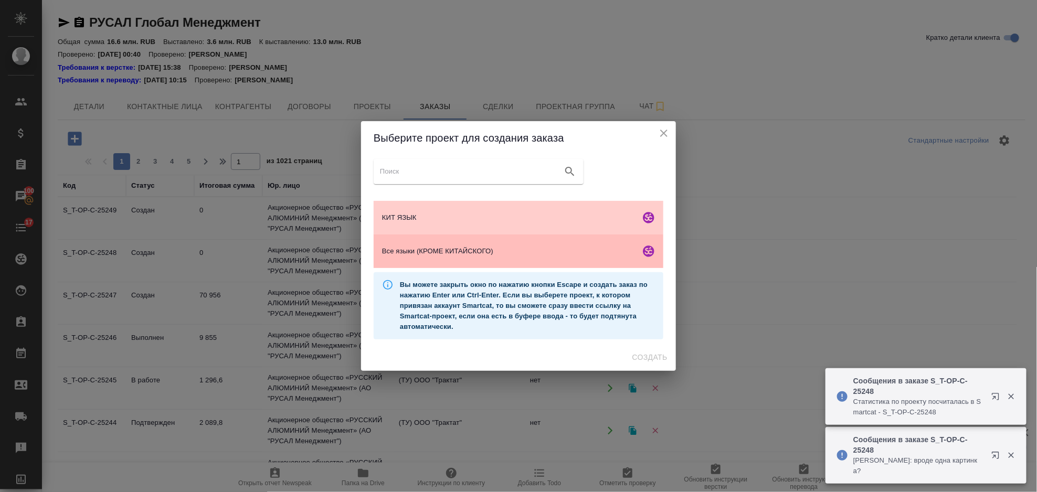
click at [519, 248] on span "Все языки (КРОМЕ КИТАЙСКОГО)" at bounding box center [509, 251] width 254 height 11
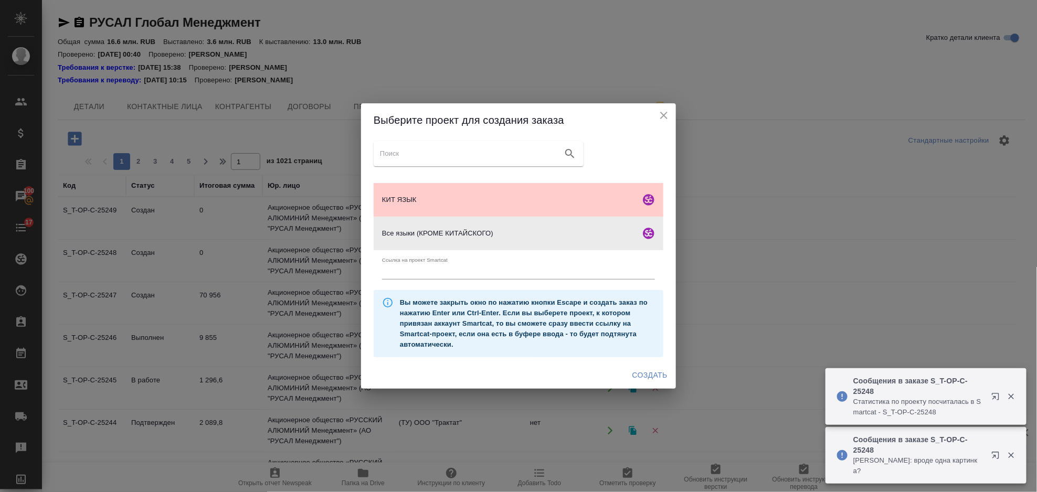
click at [656, 372] on span "Создать" at bounding box center [650, 375] width 35 height 13
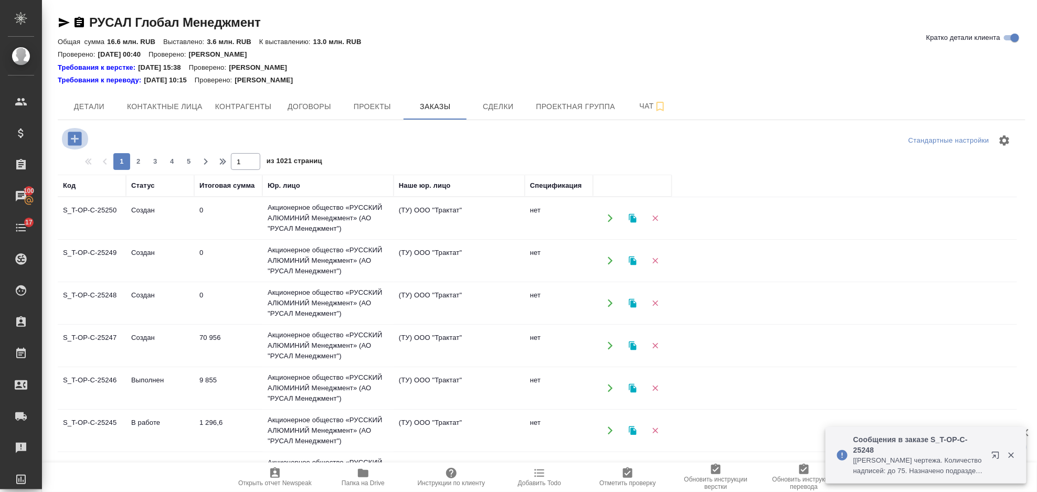
click at [76, 142] on icon "button" at bounding box center [75, 139] width 14 height 14
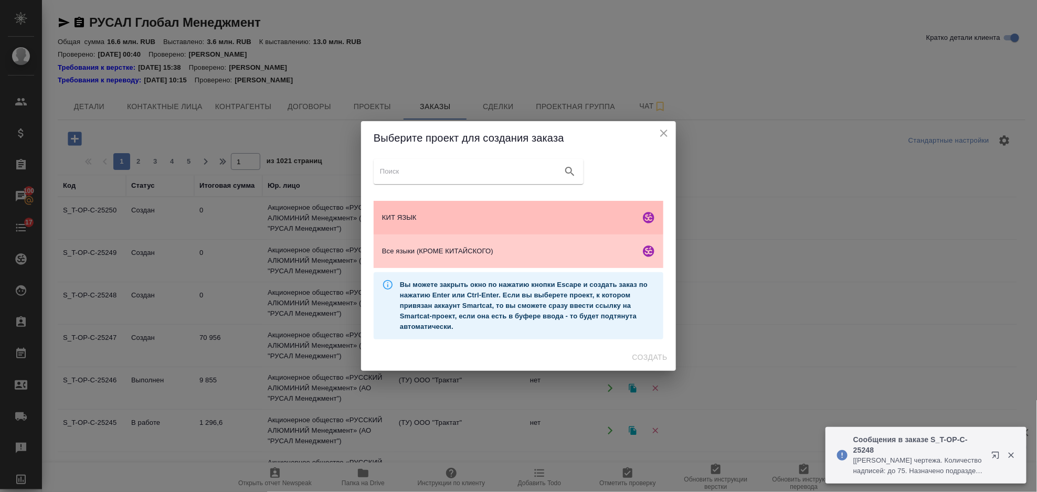
click at [449, 217] on span "КИТ ЯЗЫК" at bounding box center [509, 218] width 254 height 11
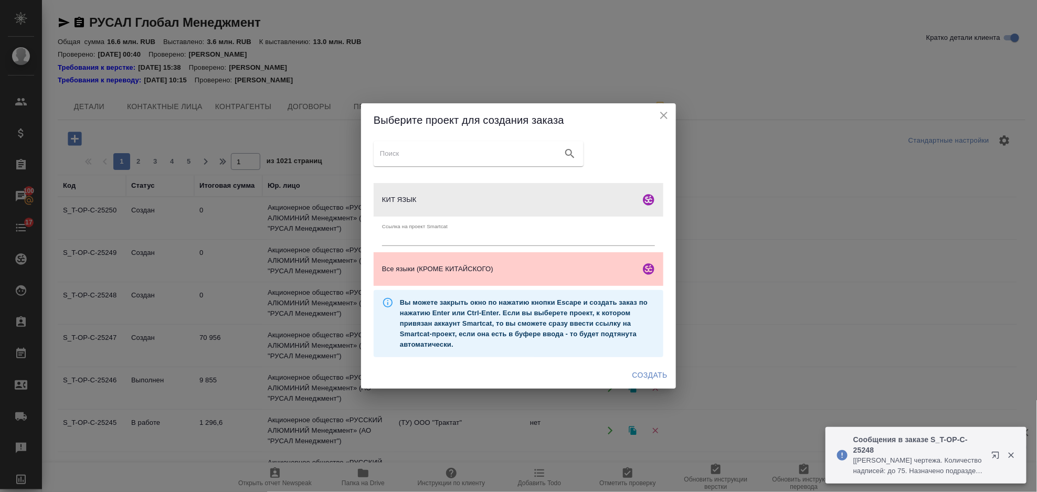
click at [647, 372] on span "Создать" at bounding box center [650, 375] width 35 height 13
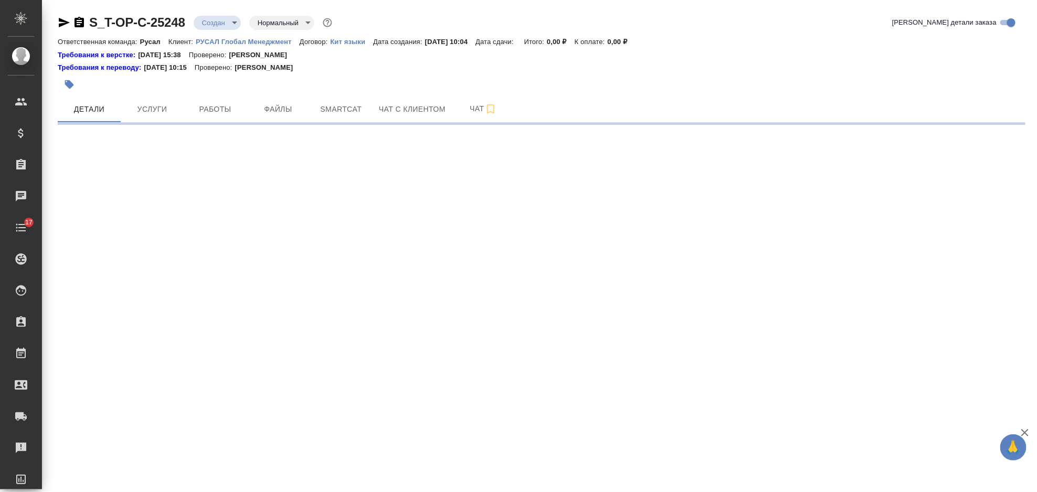
select select "RU"
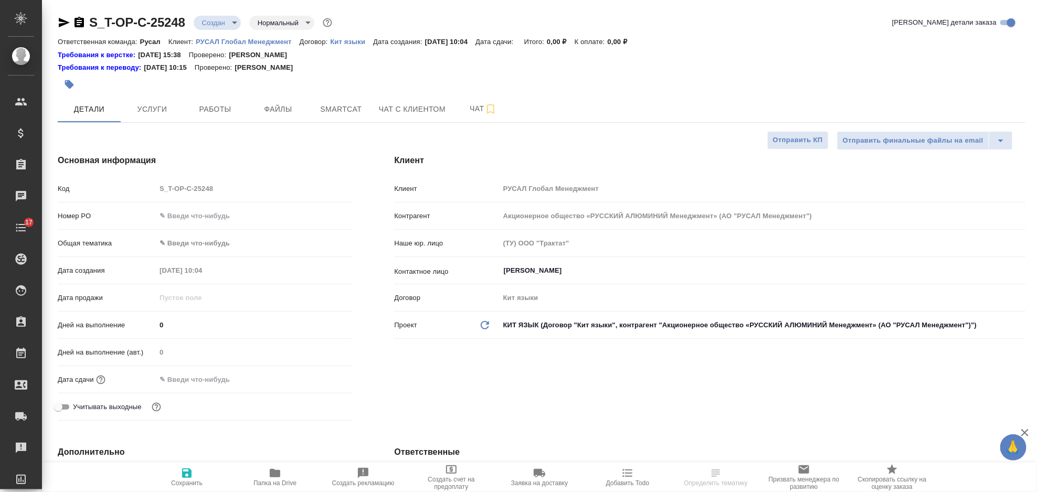
type textarea "x"
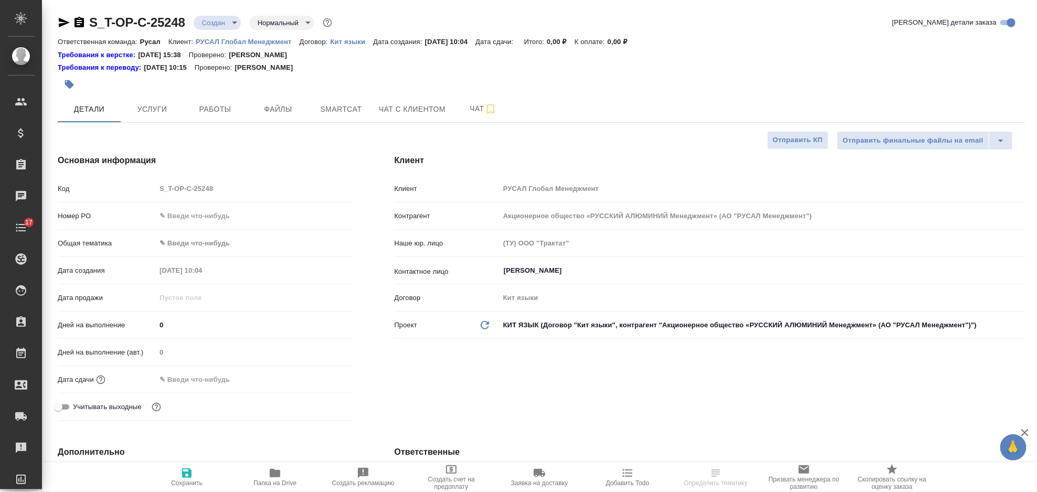
type textarea "x"
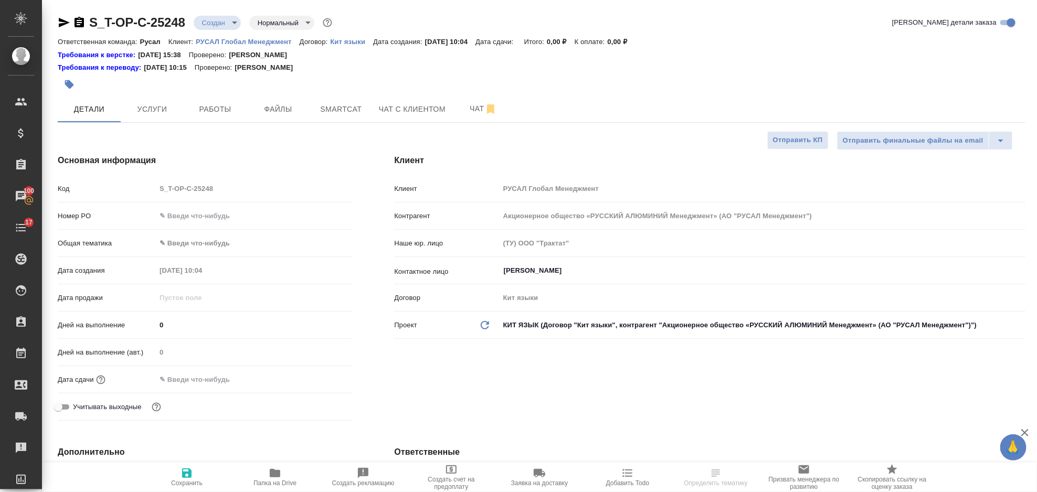
type textarea "x"
click at [233, 219] on input "text" at bounding box center [253, 215] width 195 height 15
paste input "Т-ОП-С-46857"
type input "Т-ОП-С-46857"
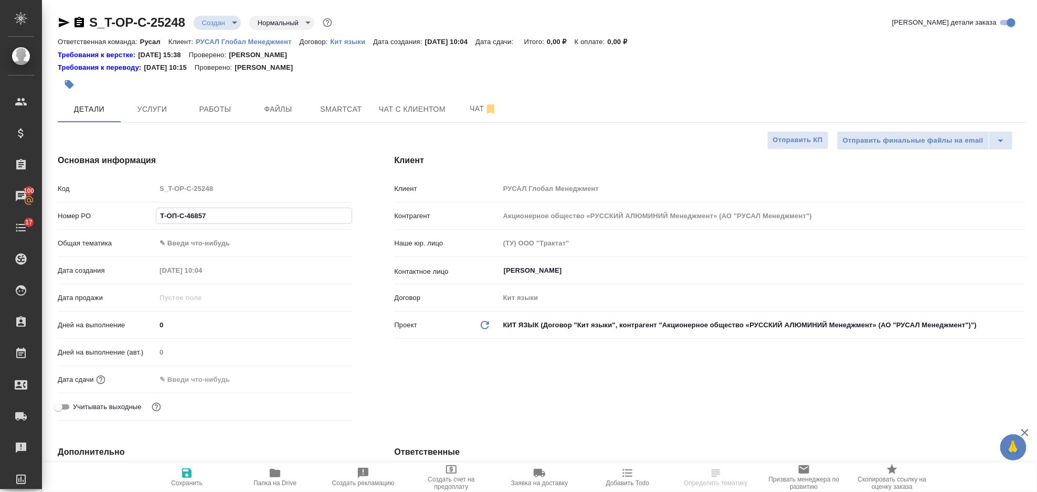
type textarea "x"
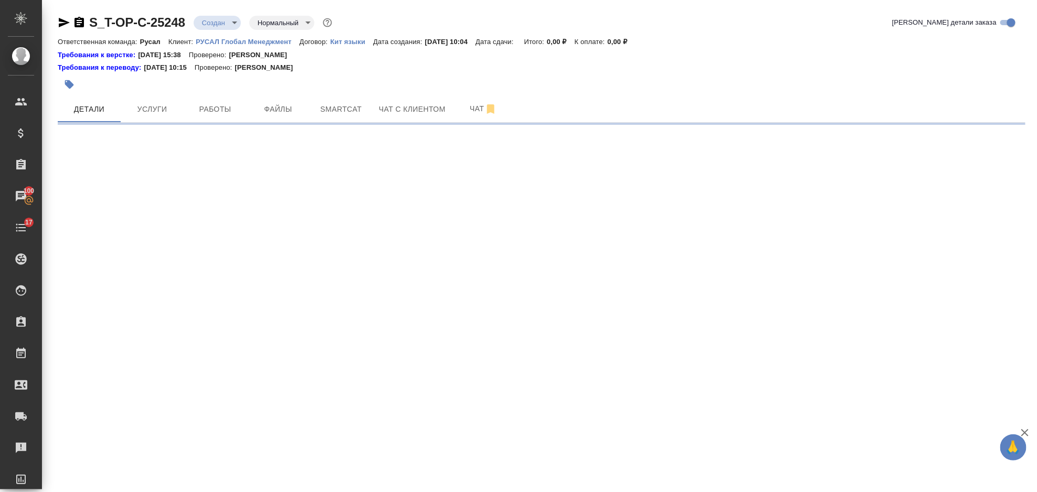
select select "RU"
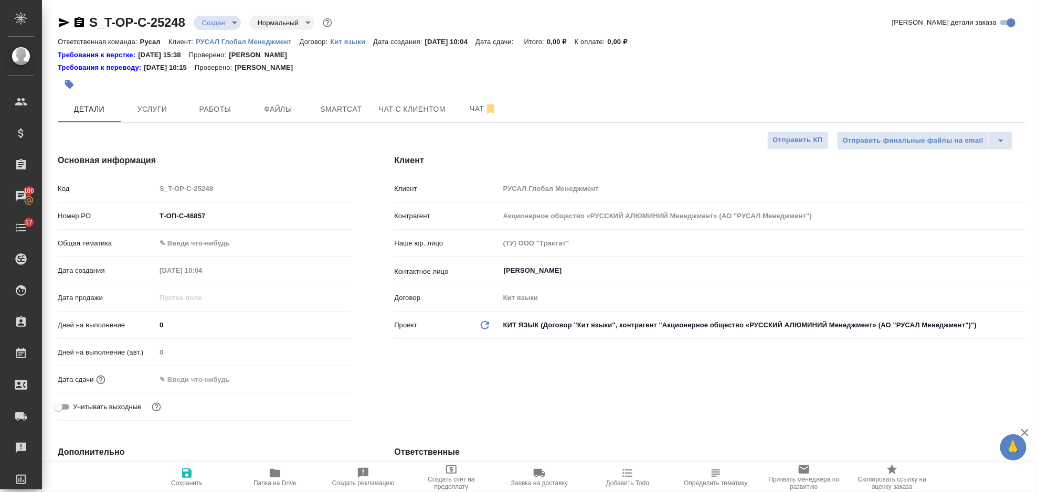
type textarea "x"
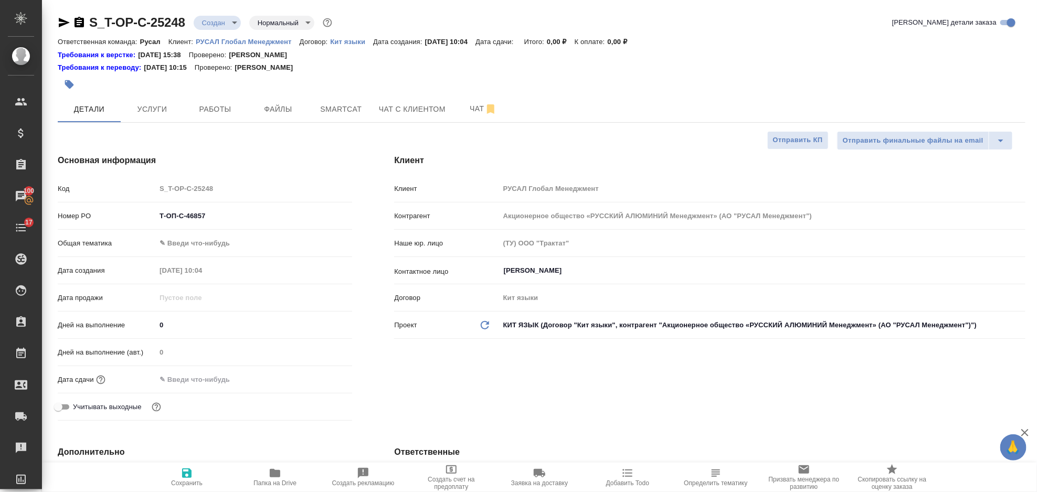
type textarea "x"
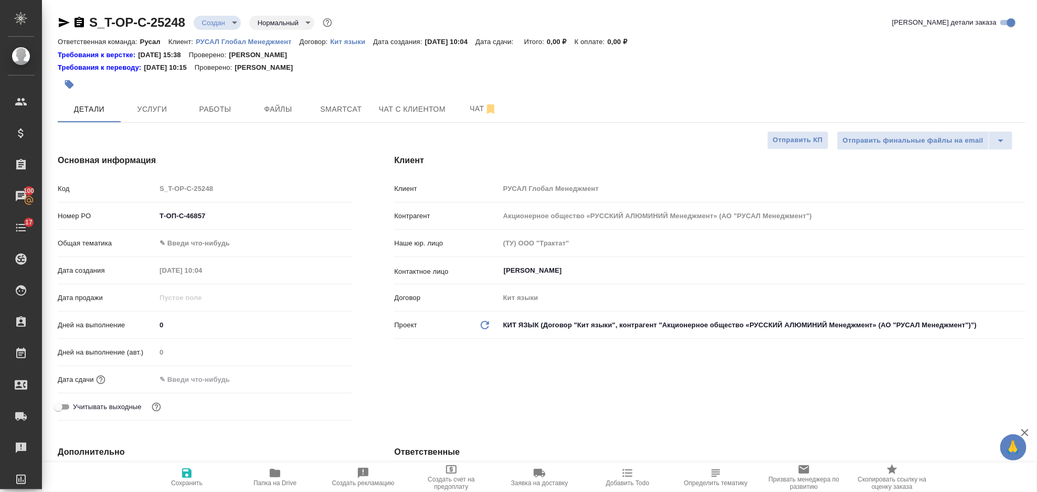
type textarea "x"
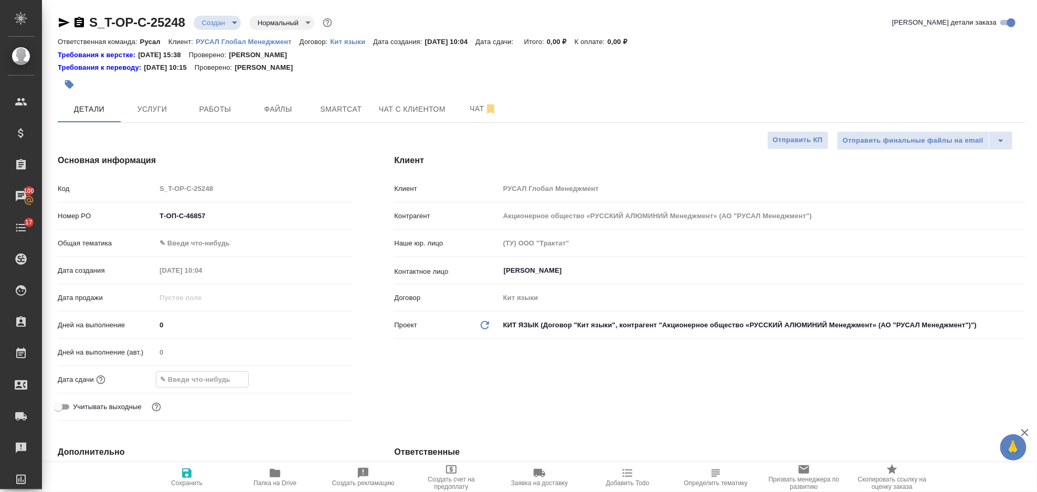
click at [214, 382] on input "text" at bounding box center [202, 379] width 92 height 15
click at [317, 375] on icon "button" at bounding box center [322, 379] width 13 height 13
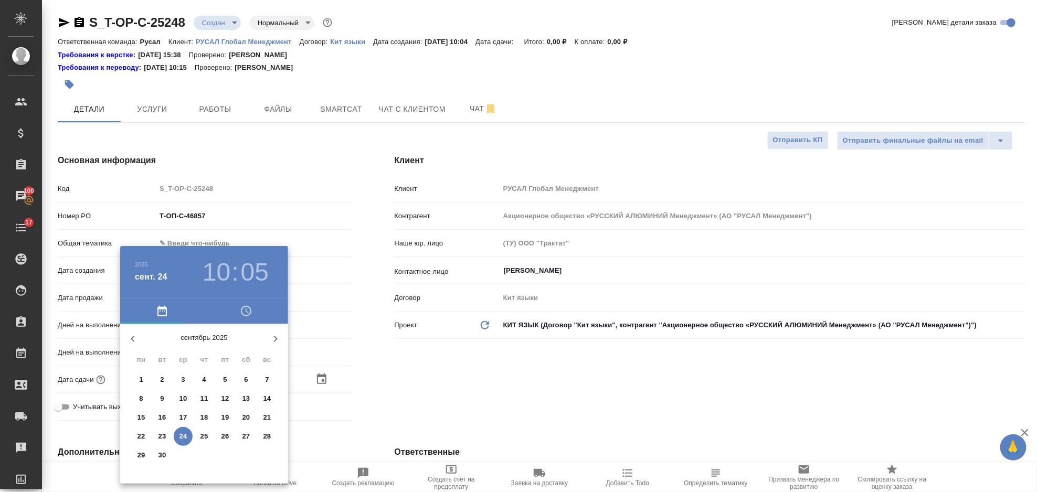
click at [184, 442] on button "24" at bounding box center [183, 436] width 19 height 19
type input "[DATE] 10:05"
type textarea "x"
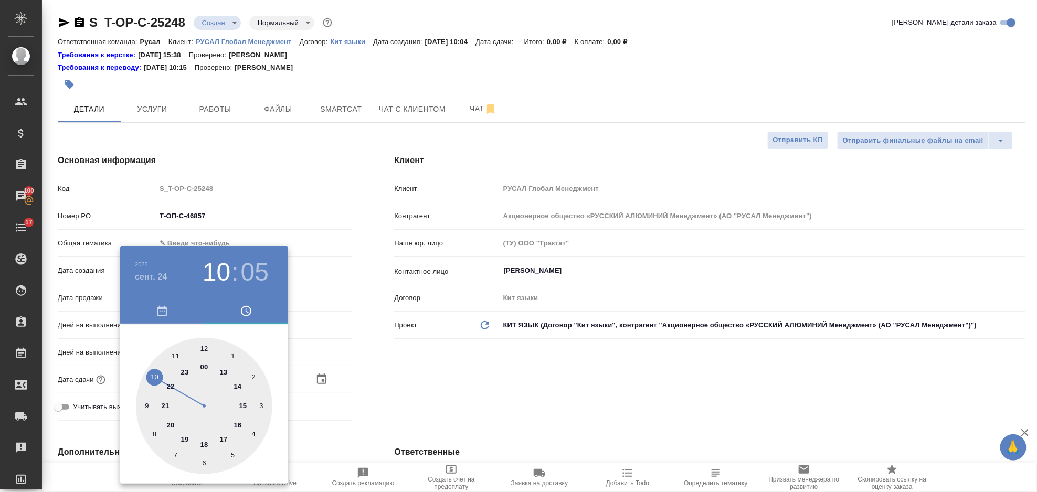
click at [240, 425] on div at bounding box center [204, 406] width 137 height 137
type input "[DATE] 16:05"
type textarea "x"
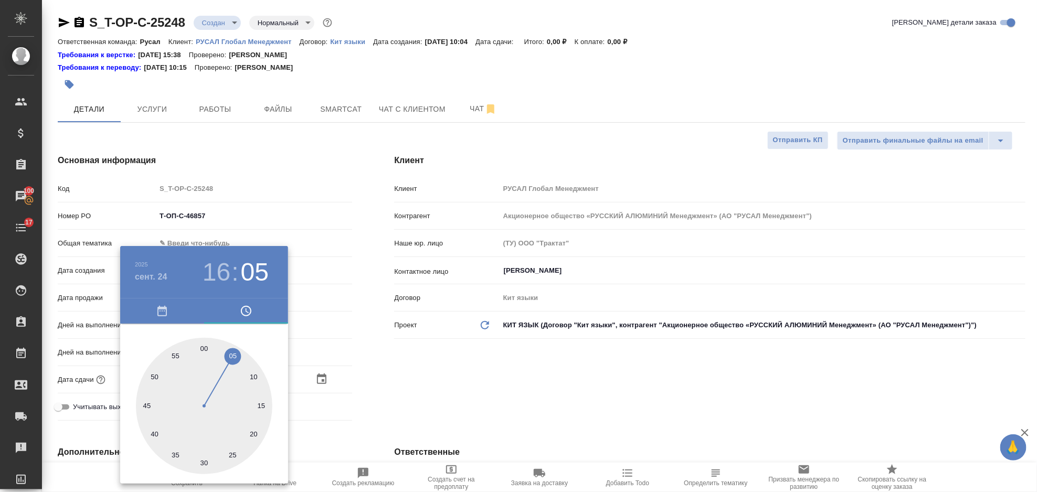
click at [205, 463] on div at bounding box center [204, 406] width 137 height 137
type input "[DATE] 16:30"
type textarea "x"
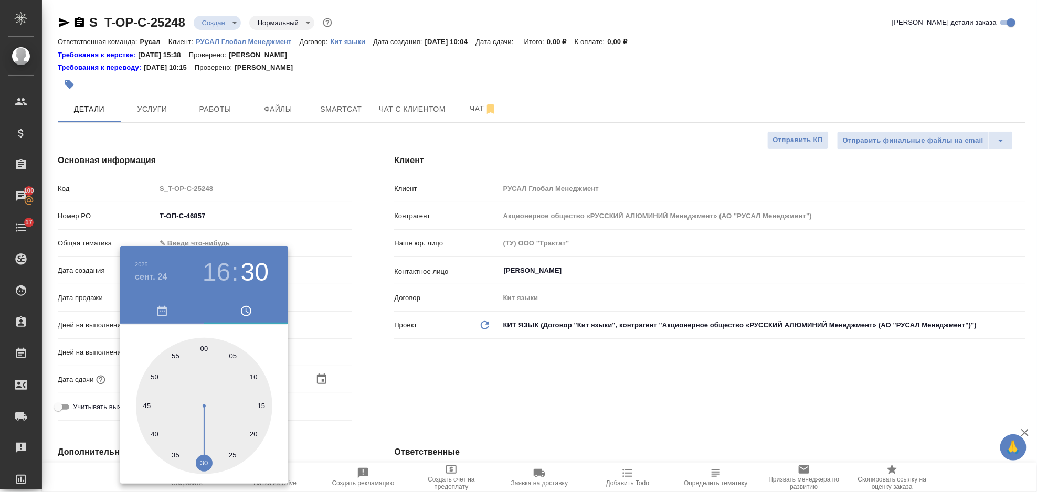
drag, startPoint x: 384, startPoint y: 417, endPoint x: 266, endPoint y: 437, distance: 119.8
click at [384, 417] on div at bounding box center [518, 246] width 1037 height 492
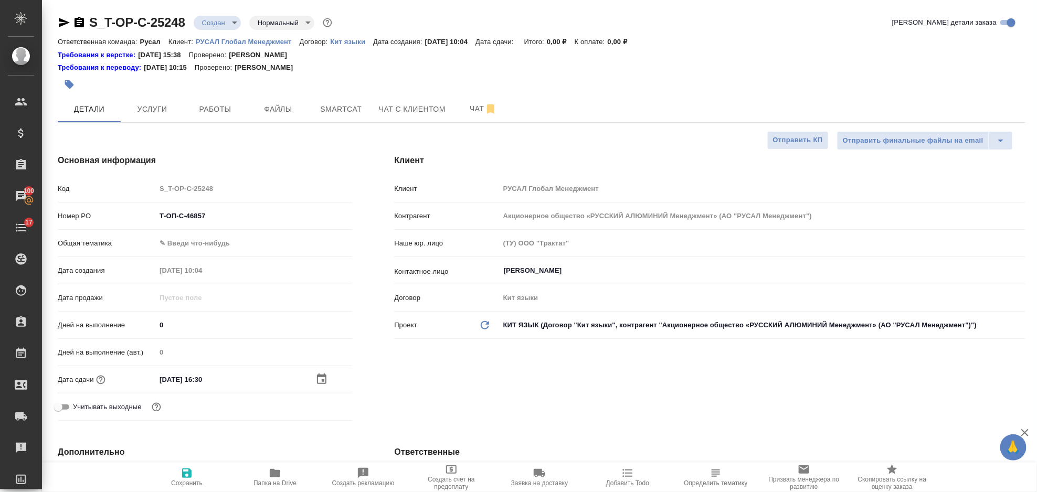
click at [191, 469] on icon "button" at bounding box center [187, 473] width 13 height 13
type textarea "x"
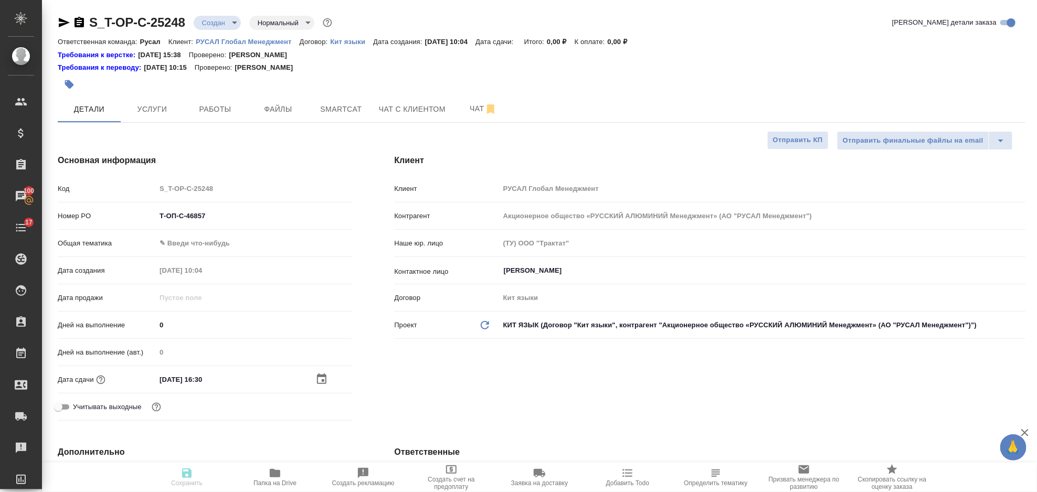
type textarea "x"
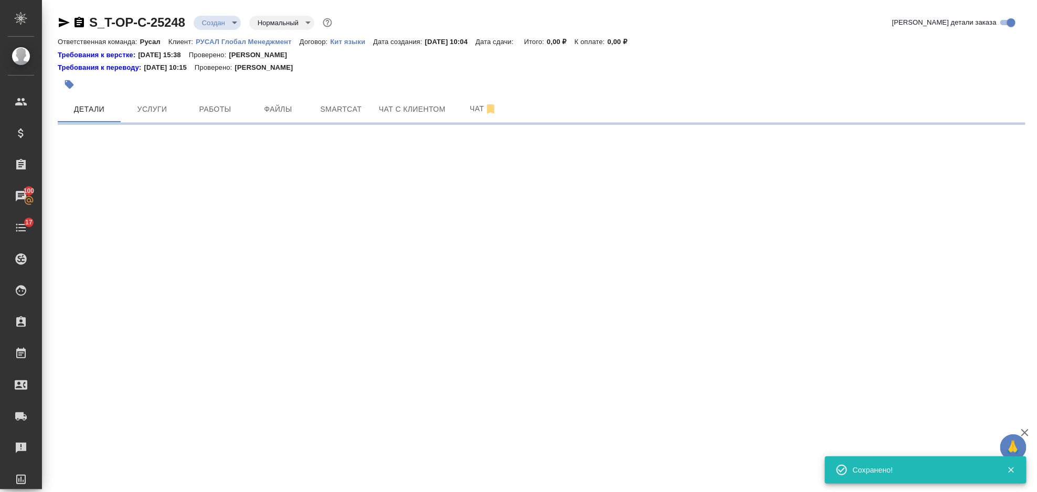
select select "RU"
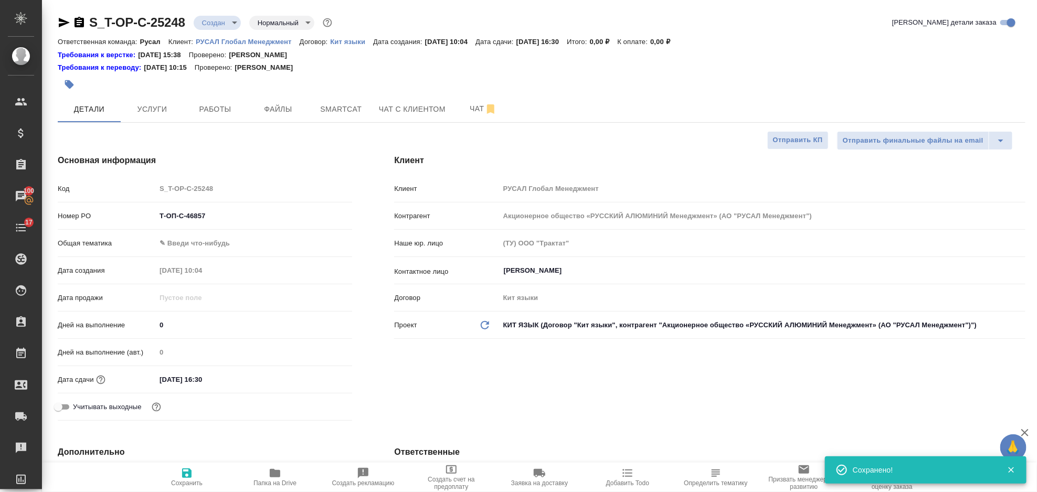
type textarea "x"
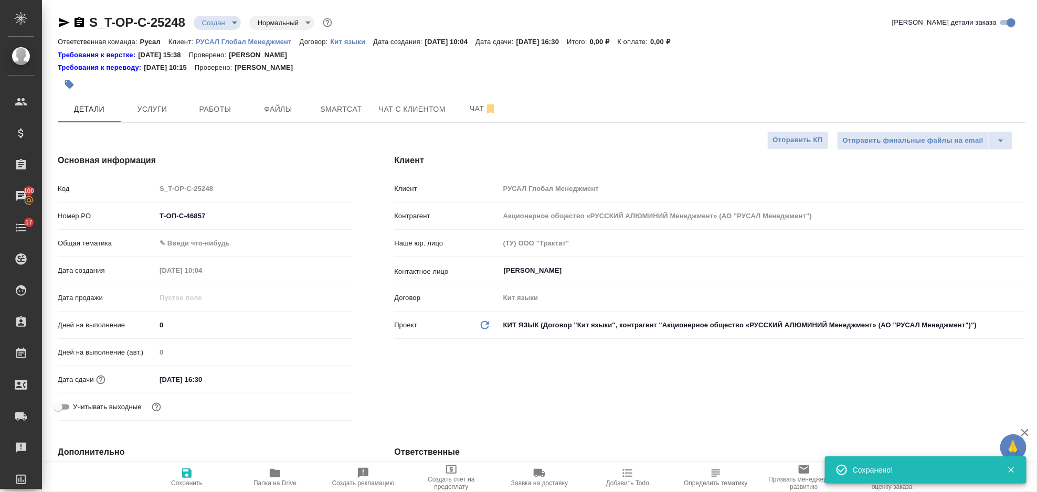
type textarea "x"
click at [215, 238] on body "🙏 .cls-1 fill:#fff; AWATERA Gorlenko Yuliua Клиенты Спецификации Заказы 100 Чат…" at bounding box center [518, 246] width 1037 height 492
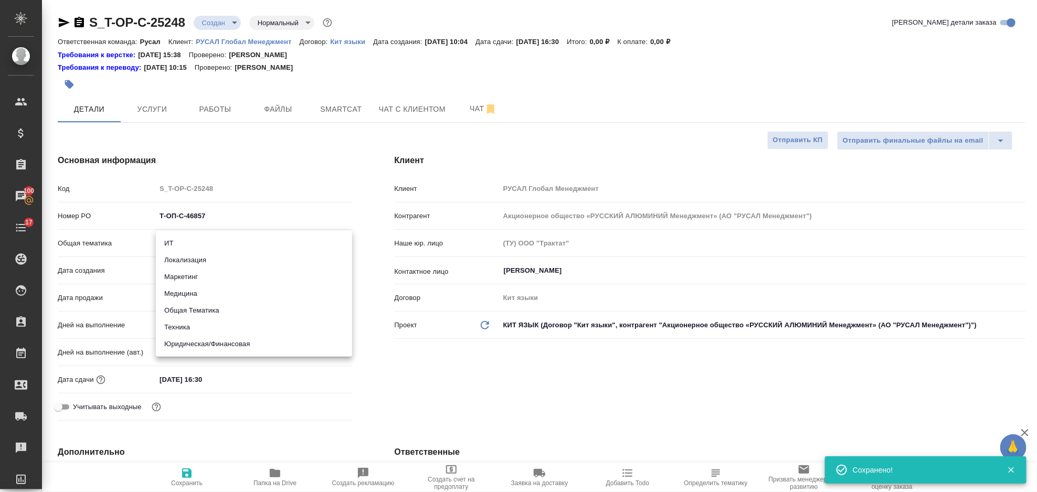
click at [243, 326] on li "Техника" at bounding box center [254, 327] width 196 height 17
type input "tech"
type textarea "x"
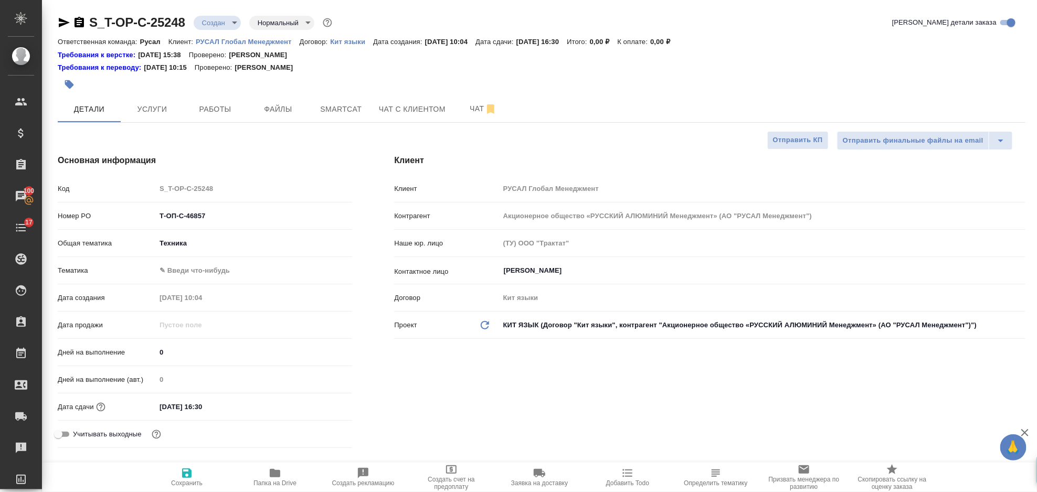
click at [233, 267] on body "🙏 .cls-1 fill:#fff; AWATERA Gorlenko Yuliua Клиенты Спецификации Заказы 100 Чат…" at bounding box center [518, 246] width 1037 height 492
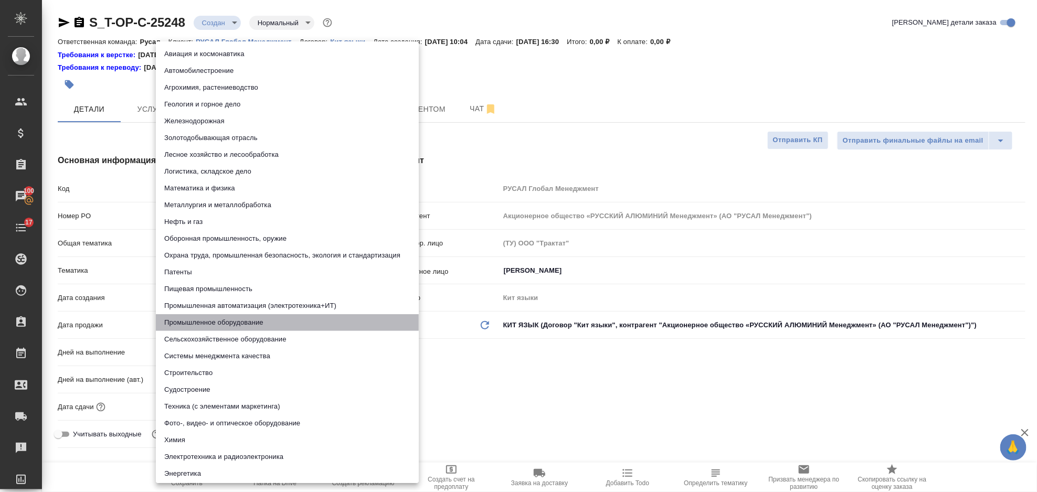
click at [252, 321] on li "Промышленное оборудование" at bounding box center [287, 322] width 263 height 17
type textarea "x"
type input "5f647205b73bc97568ca66bc"
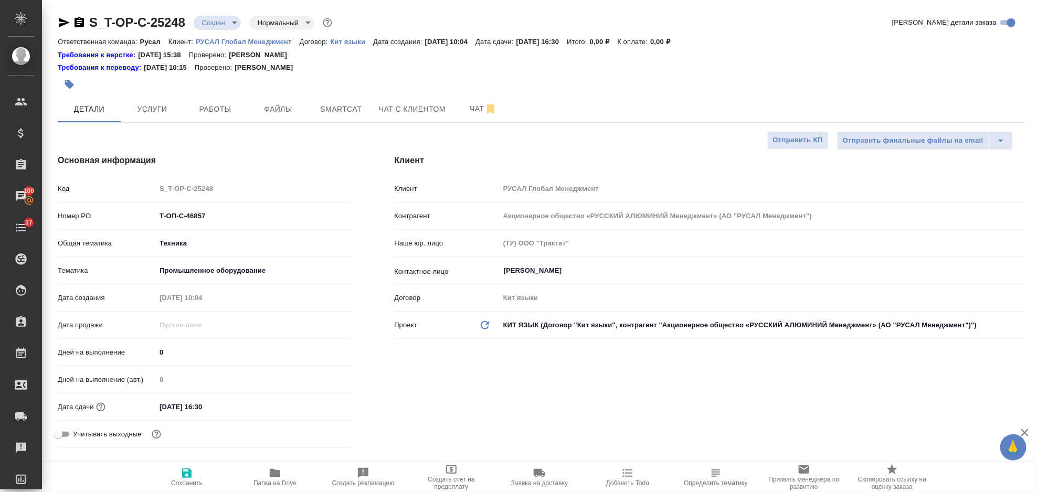
click at [194, 471] on span "Сохранить" at bounding box center [187, 477] width 76 height 20
type textarea "x"
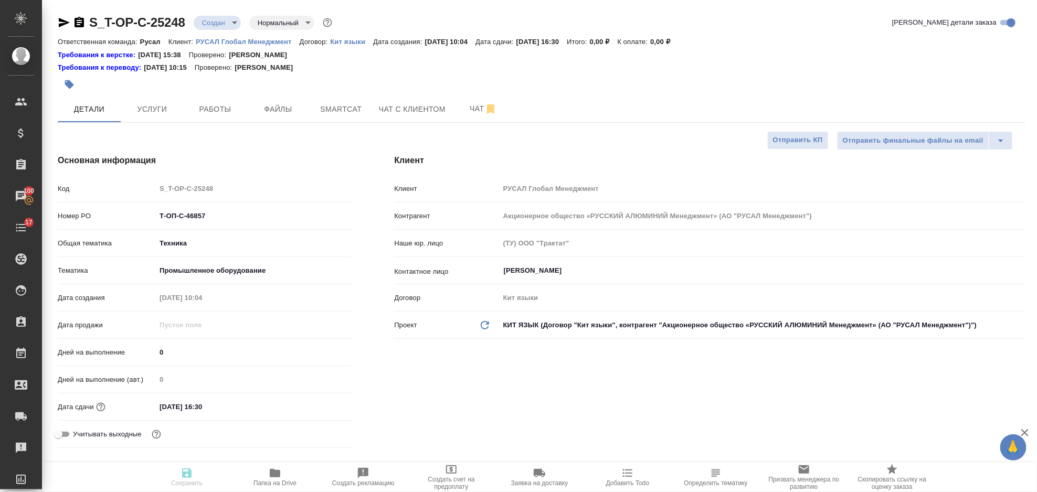
type textarea "x"
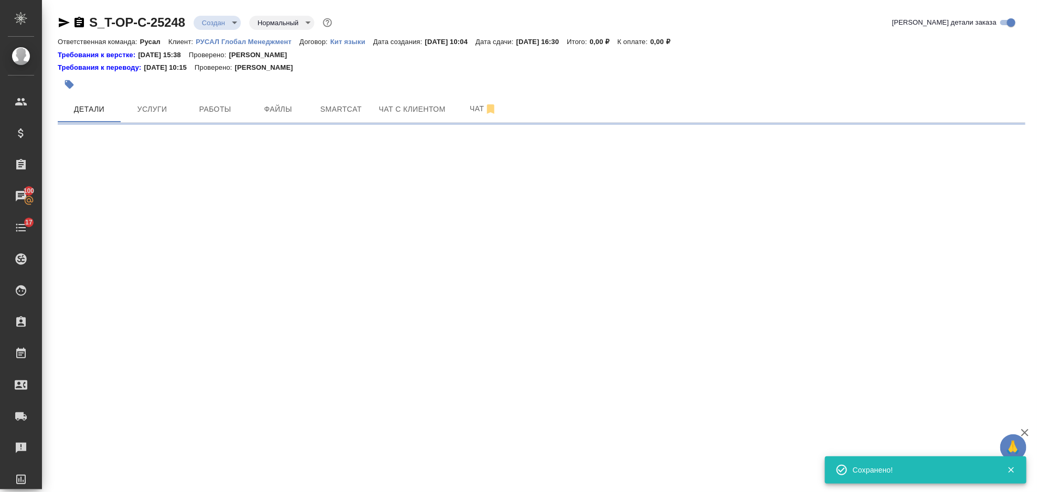
select select "RU"
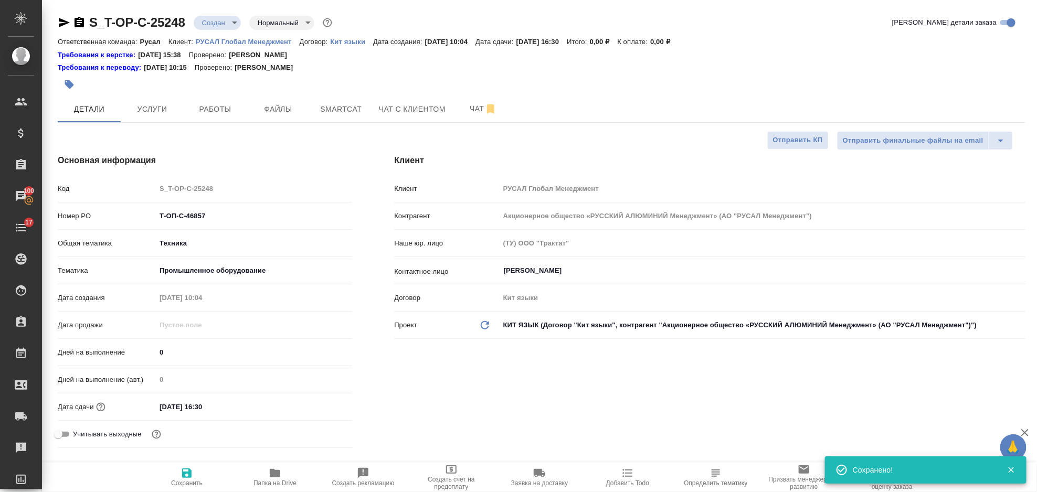
type textarea "x"
click at [288, 117] on button "Файлы" at bounding box center [278, 109] width 63 height 26
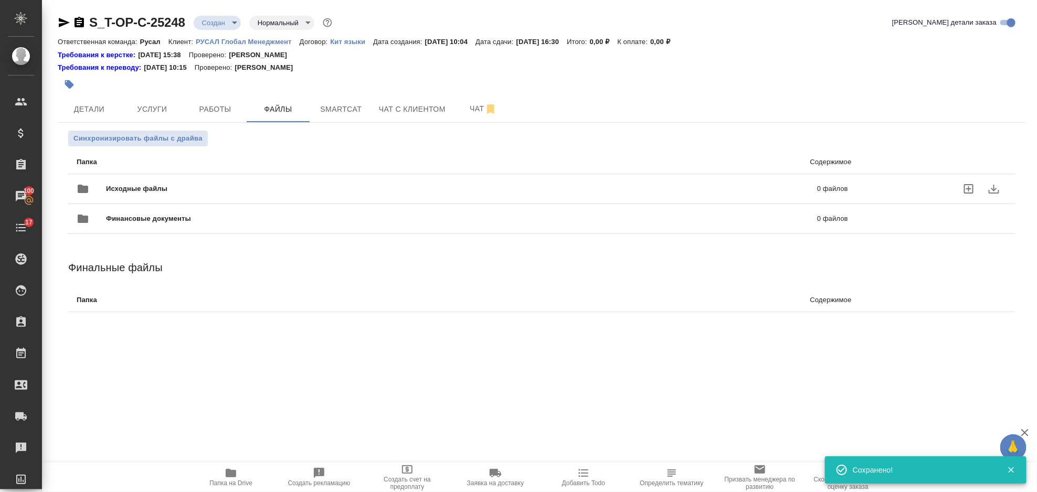
click at [183, 180] on div "Исходные файлы 0 файлов" at bounding box center [463, 188] width 772 height 25
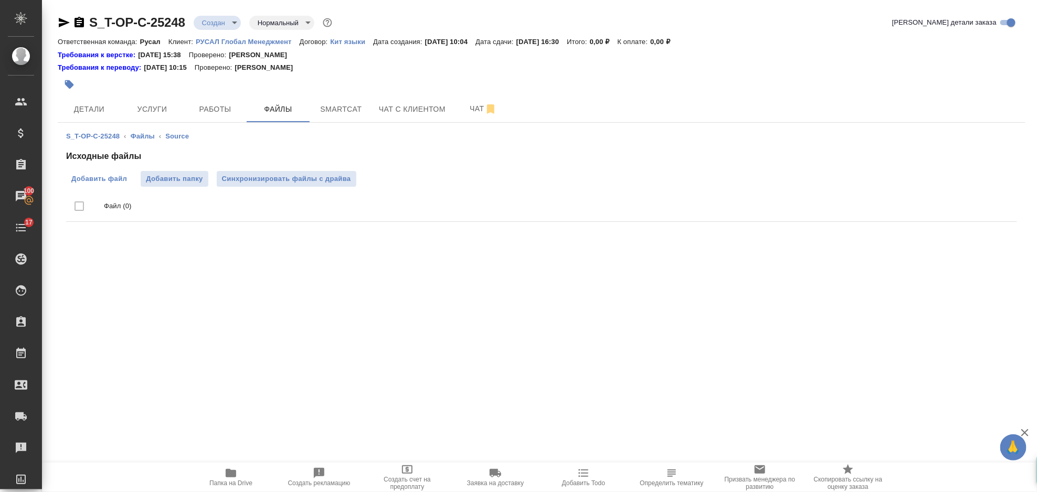
click at [97, 180] on span "Добавить файл" at bounding box center [99, 179] width 56 height 11
click at [0, 0] on input "Добавить файл" at bounding box center [0, 0] width 0 height 0
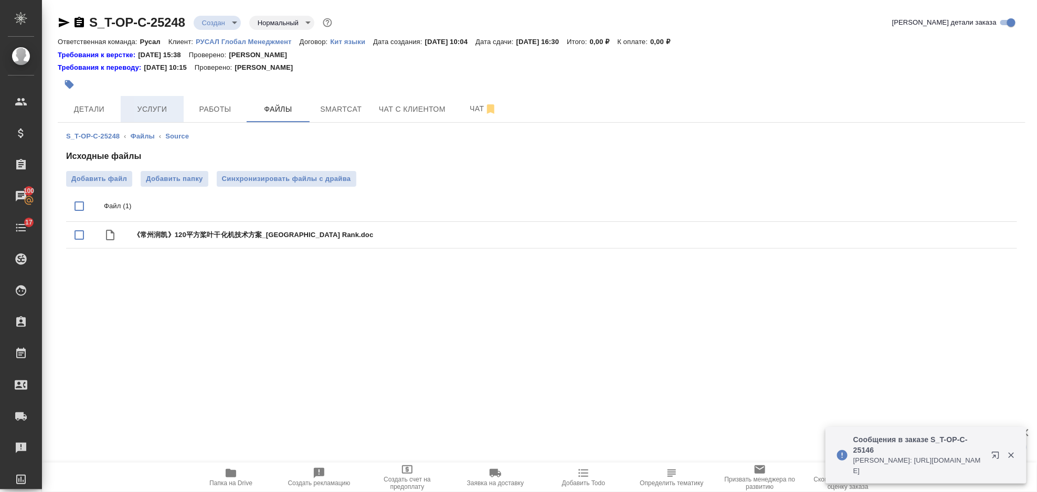
click at [147, 103] on span "Услуги" at bounding box center [152, 109] width 50 height 13
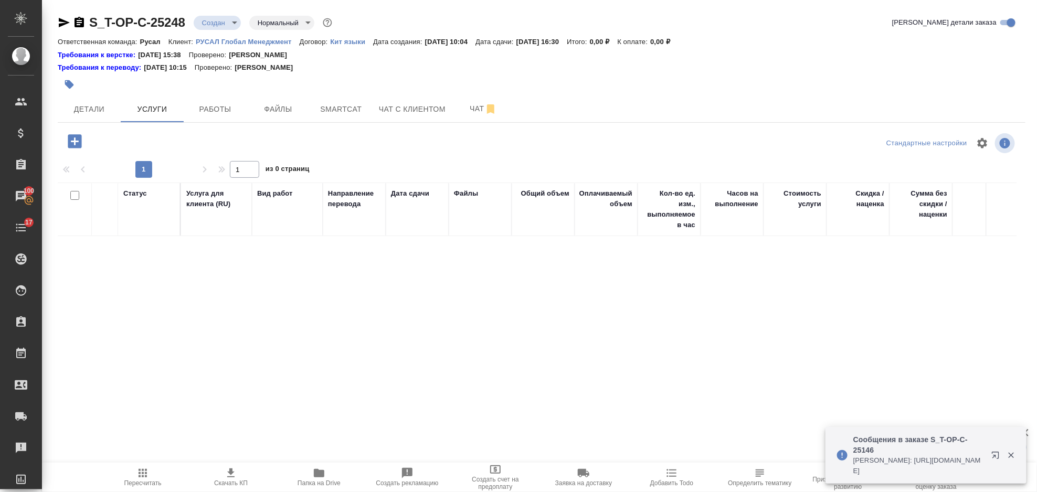
click at [72, 144] on icon "button" at bounding box center [75, 141] width 14 height 14
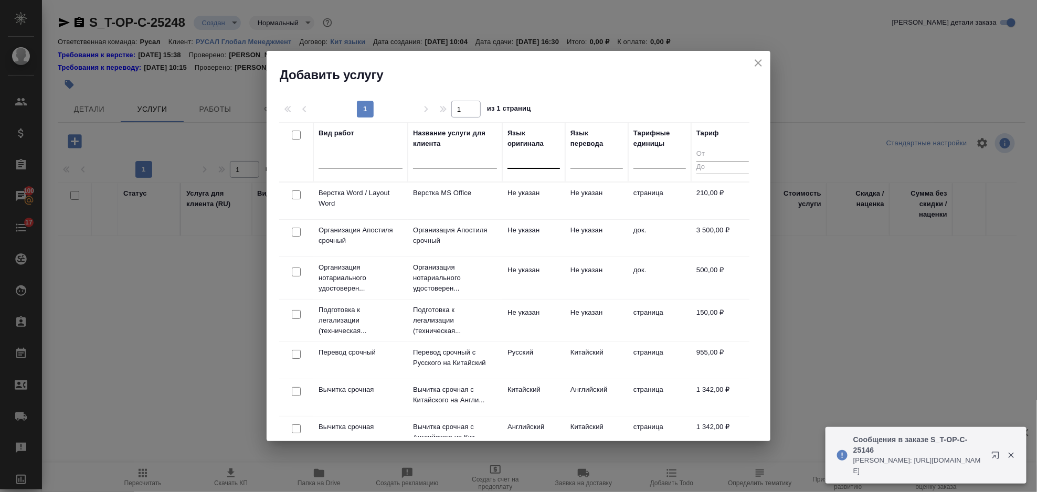
click at [513, 158] on input "text" at bounding box center [513, 157] width 1 height 7
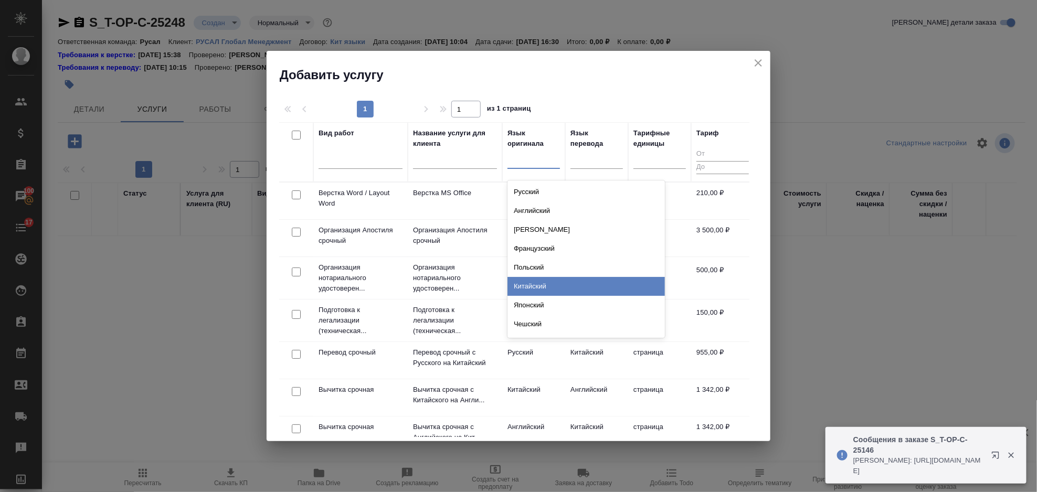
click at [551, 281] on div "Китайский" at bounding box center [587, 286] width 158 height 19
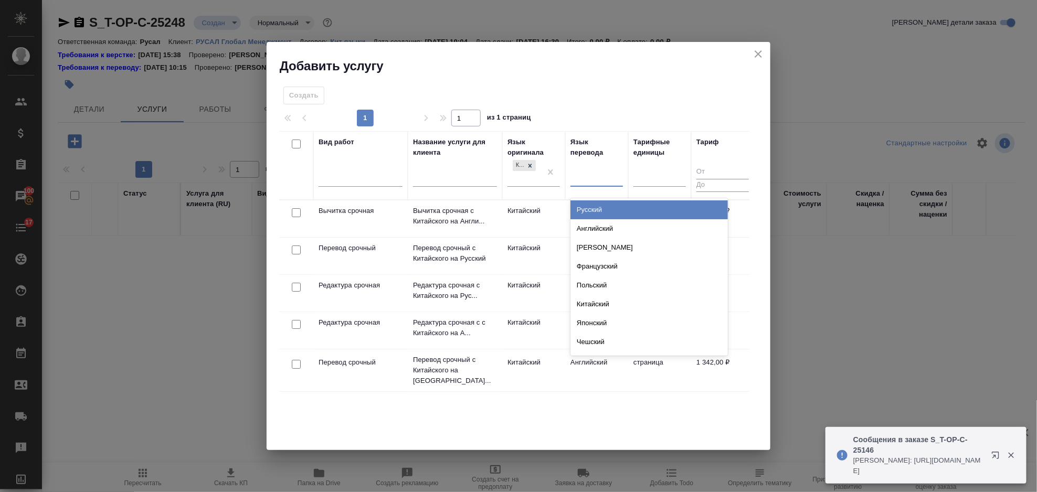
click at [588, 183] on div at bounding box center [597, 176] width 53 height 15
click at [605, 209] on div "Русский" at bounding box center [650, 210] width 158 height 19
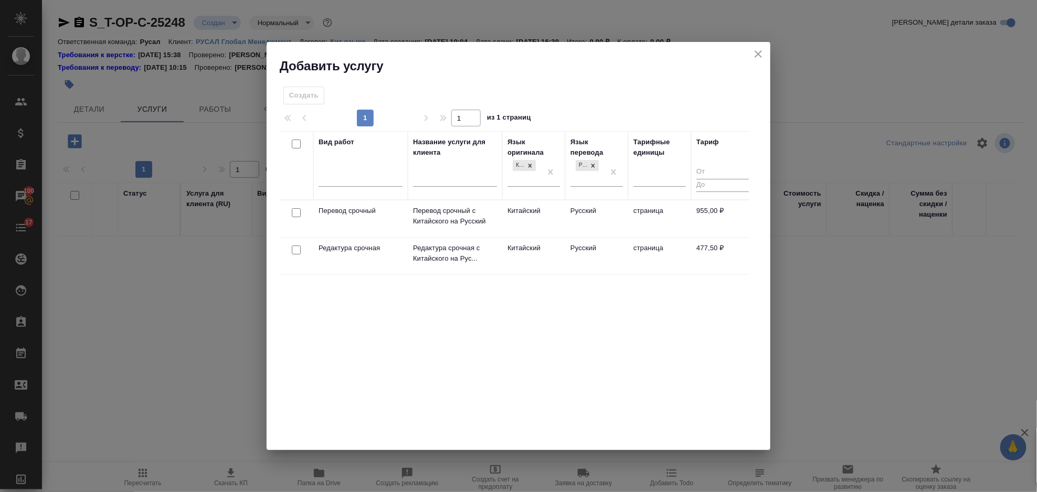
click at [297, 213] on input "checkbox" at bounding box center [296, 212] width 9 height 9
checkbox input "true"
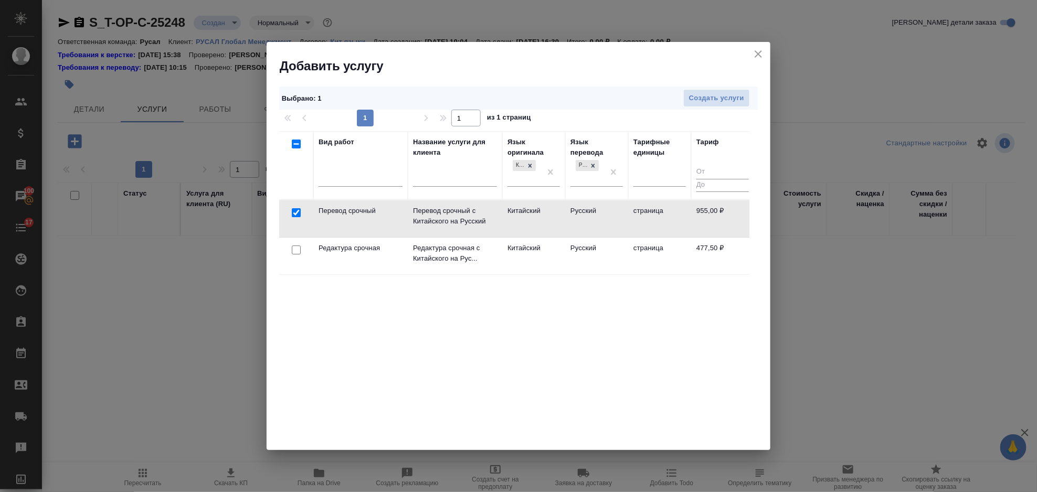
click at [298, 249] on input "checkbox" at bounding box center [296, 250] width 9 height 9
checkbox input "true"
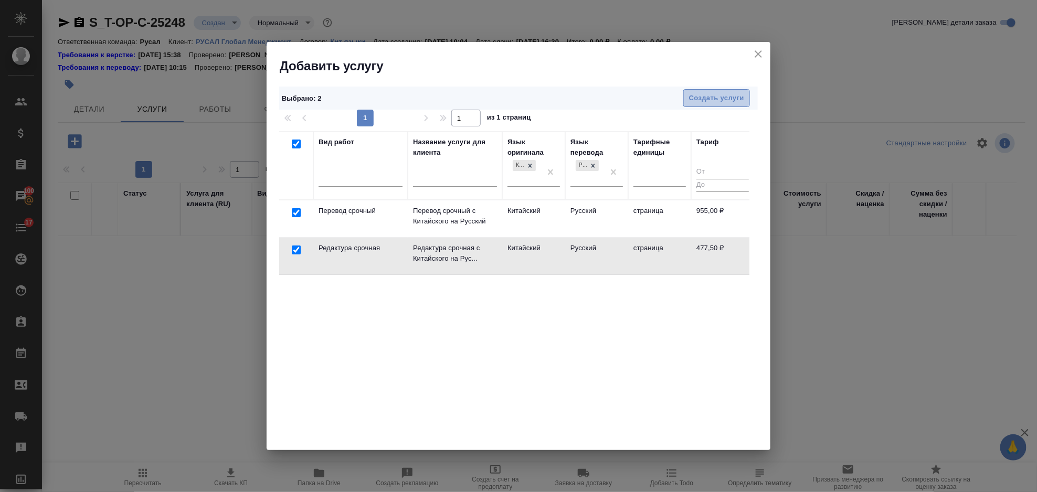
click at [730, 103] on span "Создать услуги" at bounding box center [716, 98] width 55 height 12
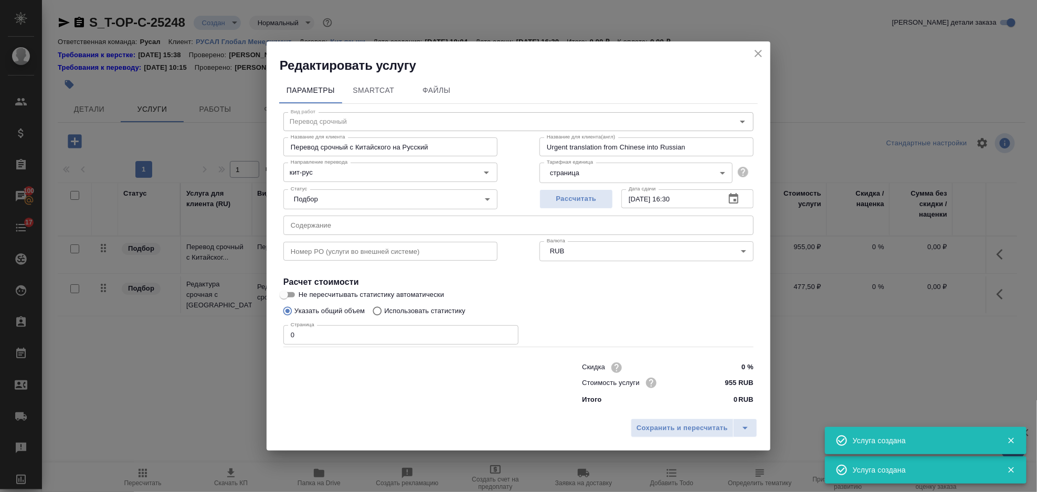
type input "Перевод срочный"
type input "Перевод срочный с Китайского на Русский"
type input "Urgent translation from Chinese into Russian"
type input "955 RUB"
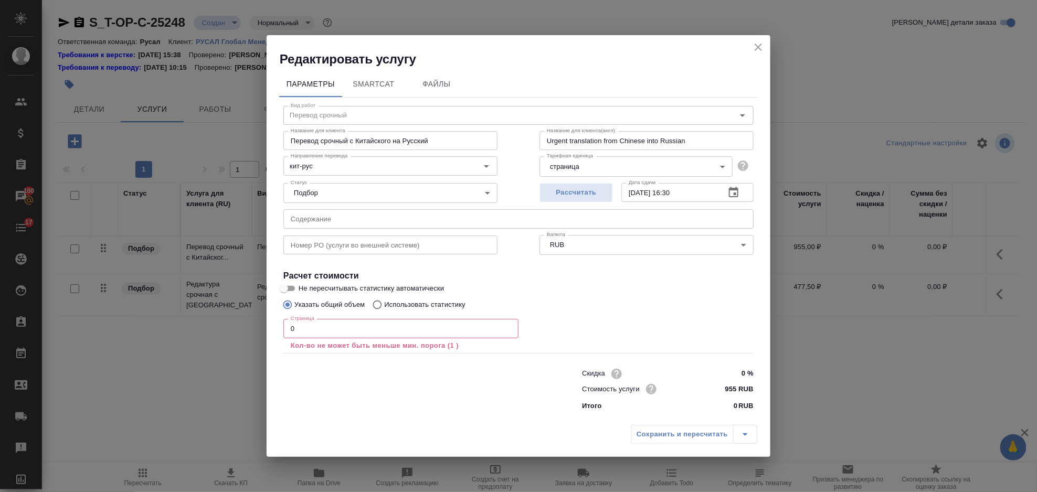
click at [353, 334] on input "0" at bounding box center [401, 328] width 235 height 19
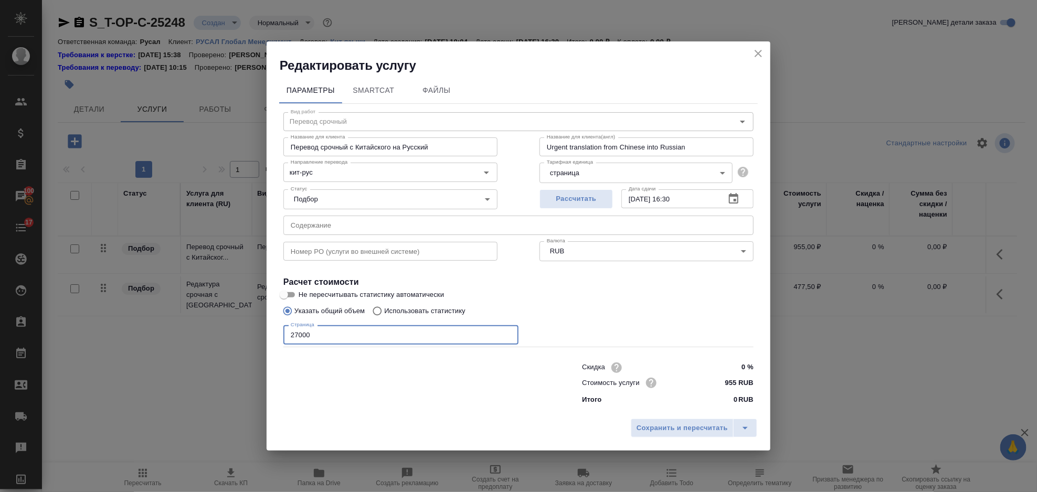
type input "27000"
click at [362, 218] on input "text" at bounding box center [519, 225] width 470 height 19
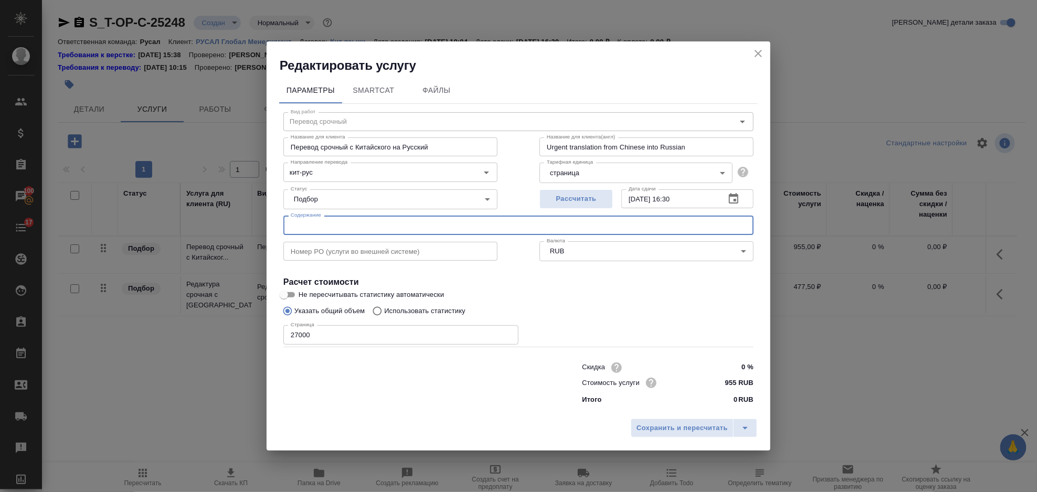
paste input "《常州润凯》120平方桨叶干化机技术方案_Changzhou Rank"
type input "《常州润凯》120平方桨叶干化机技术方案_Changzhou Rank"
click at [649, 424] on span "Сохранить и пересчитать" at bounding box center [682, 429] width 91 height 12
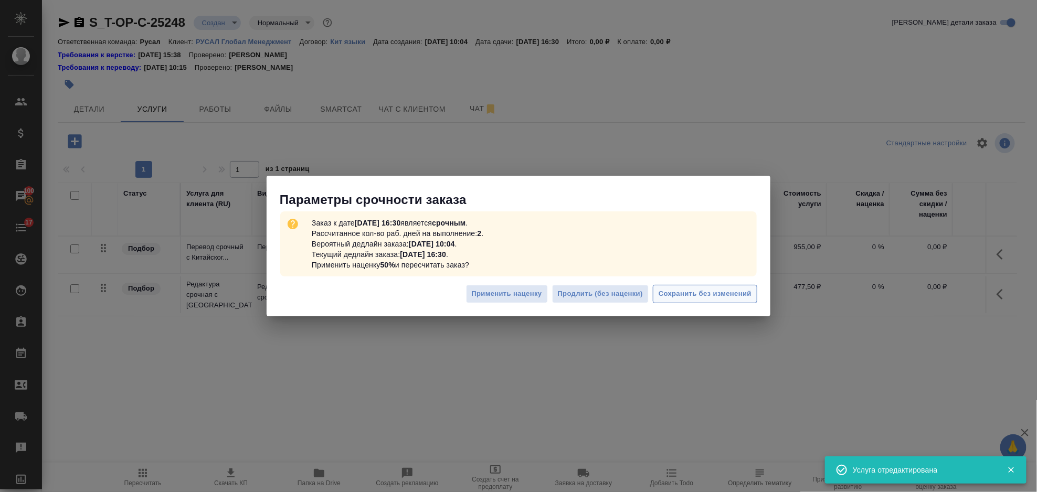
click at [716, 292] on span "Сохранить без изменений" at bounding box center [705, 294] width 93 height 12
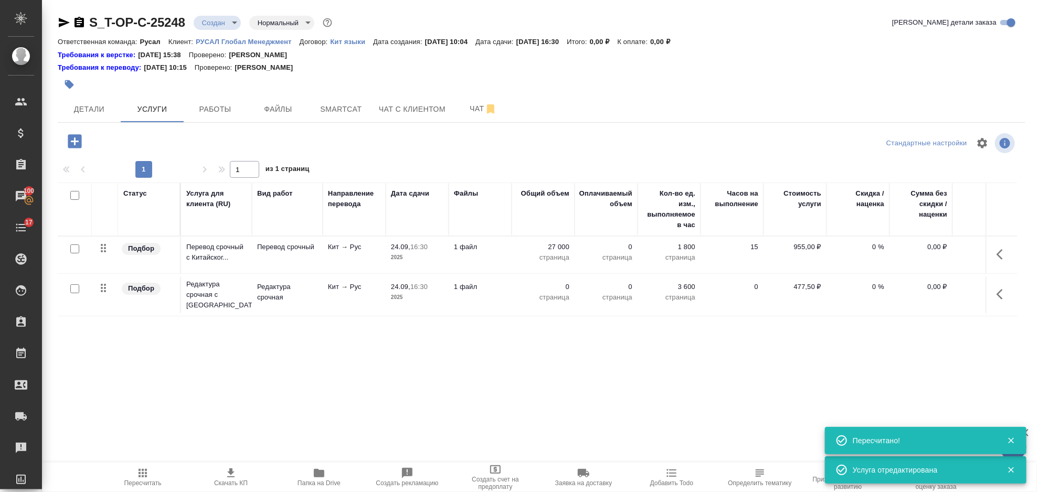
type input "urgent"
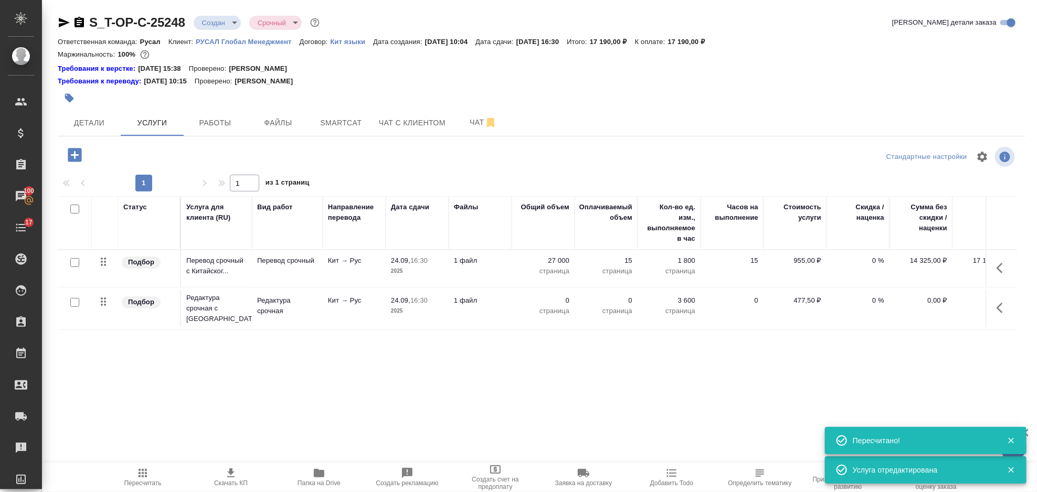
click at [1005, 302] on icon "button" at bounding box center [1003, 308] width 13 height 13
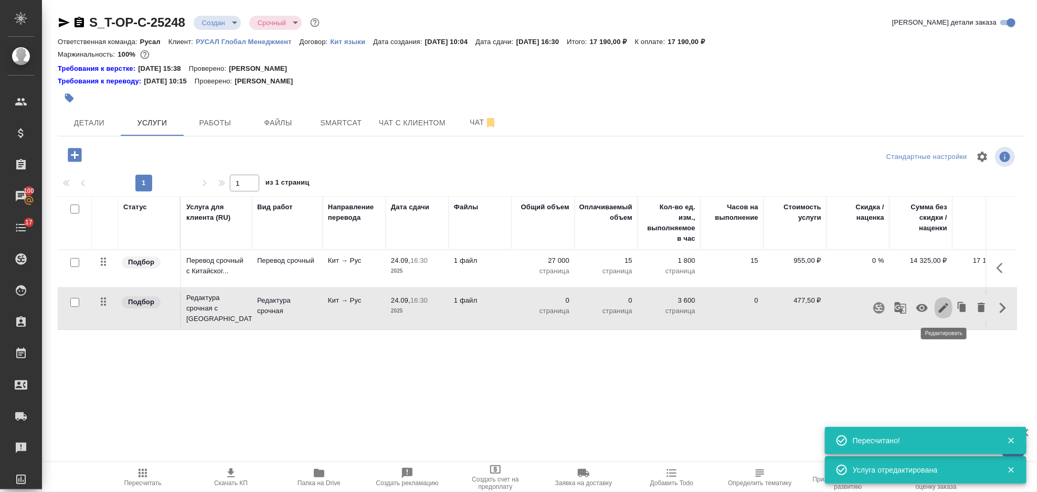
click at [943, 310] on icon "button" at bounding box center [943, 307] width 9 height 9
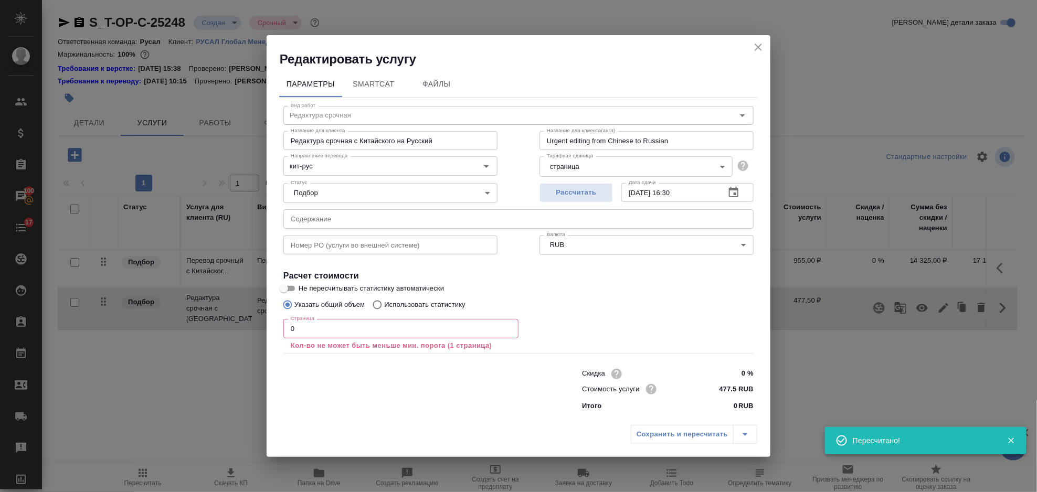
click at [374, 339] on div "Страница 0 Страница Кол-во не может быть меньше мин. порога (1 страница)" at bounding box center [401, 335] width 235 height 32
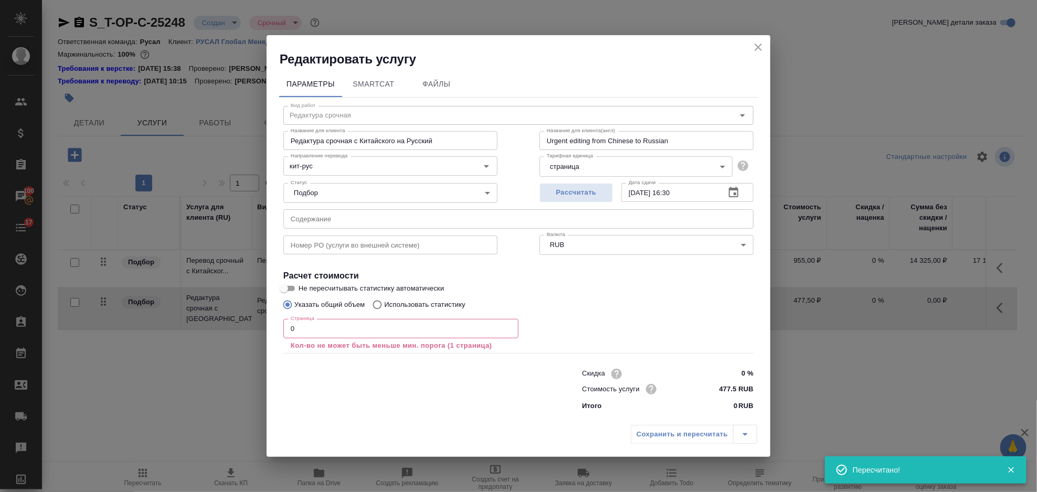
click at [362, 331] on input "0" at bounding box center [401, 328] width 235 height 19
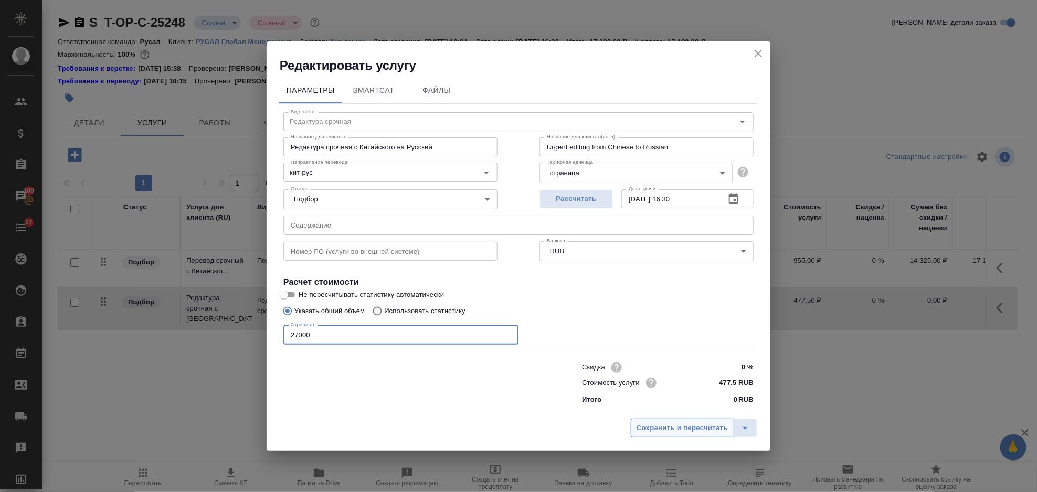
type input "27000"
click at [649, 435] on span "Сохранить и пересчитать" at bounding box center [682, 429] width 91 height 12
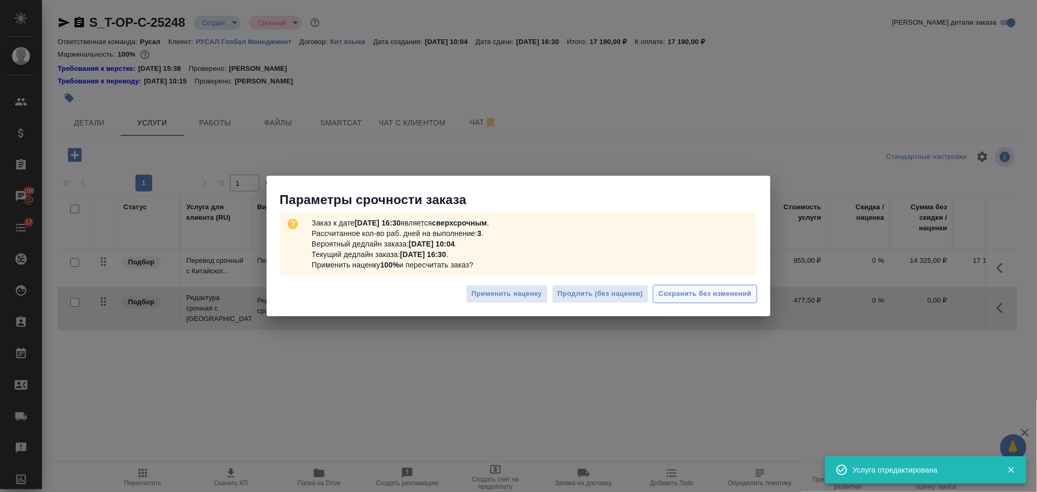
click at [696, 298] on span "Сохранить без изменений" at bounding box center [705, 294] width 93 height 12
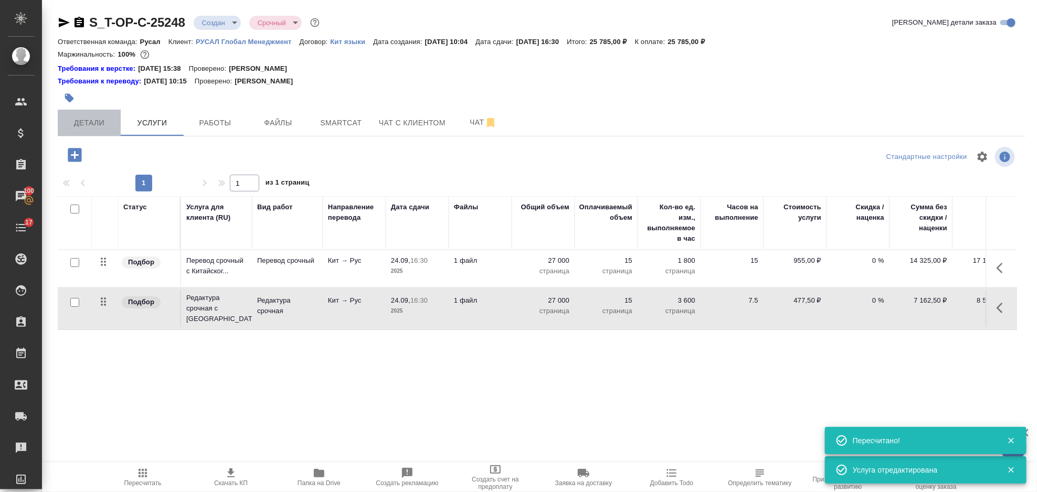
click at [82, 124] on span "Детали" at bounding box center [89, 123] width 50 height 13
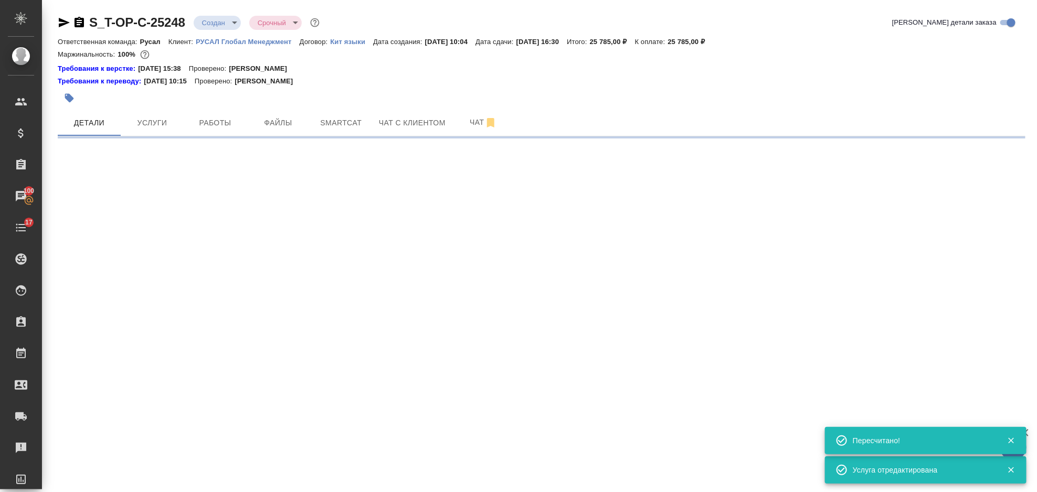
select select "RU"
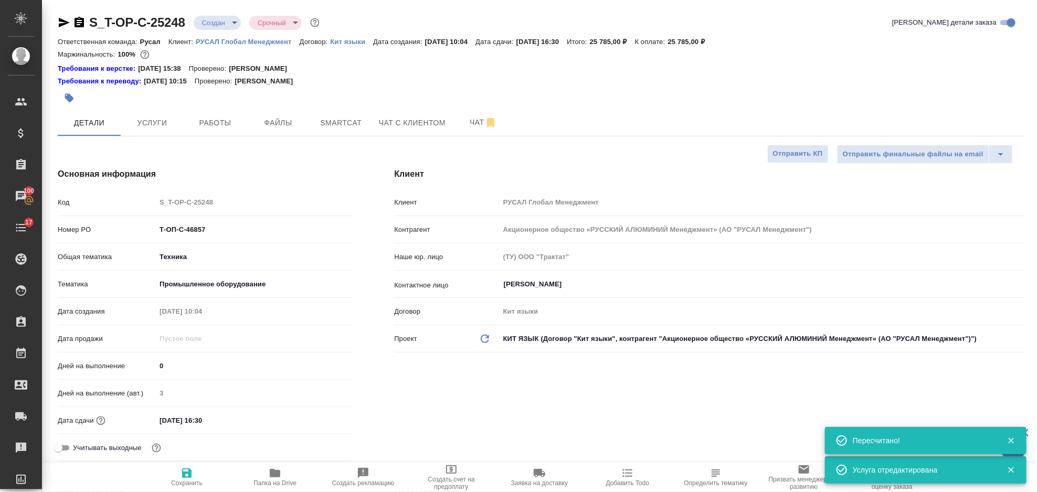
type textarea "x"
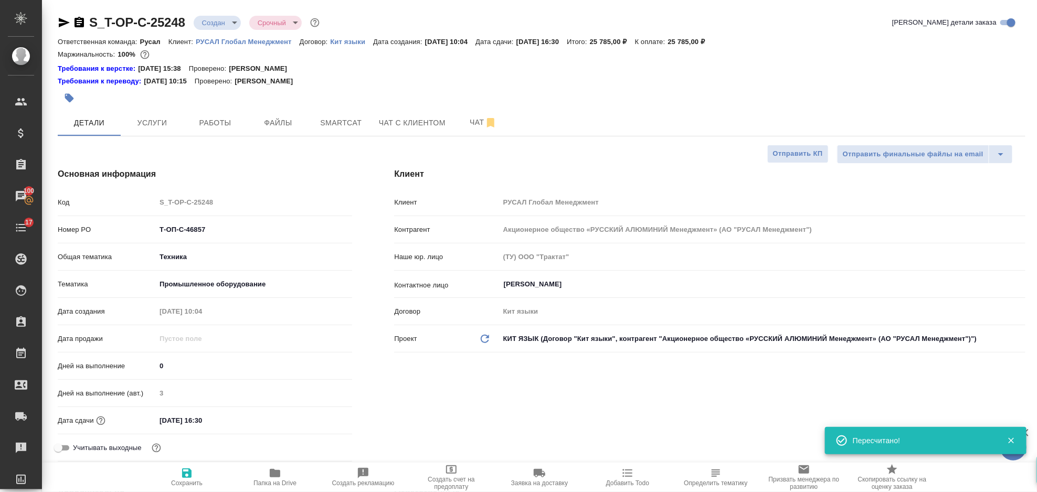
click at [76, 21] on icon "button" at bounding box center [79, 22] width 9 height 11
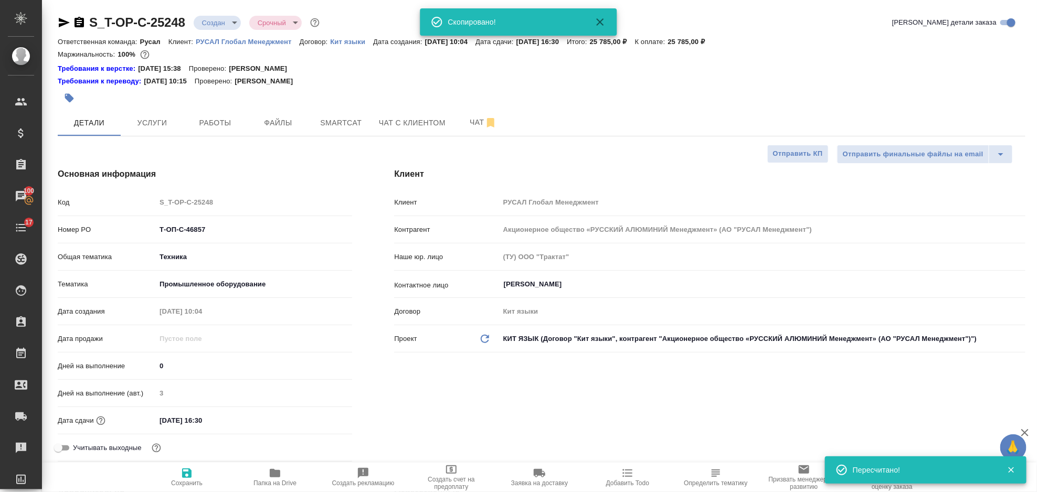
type textarea "x"
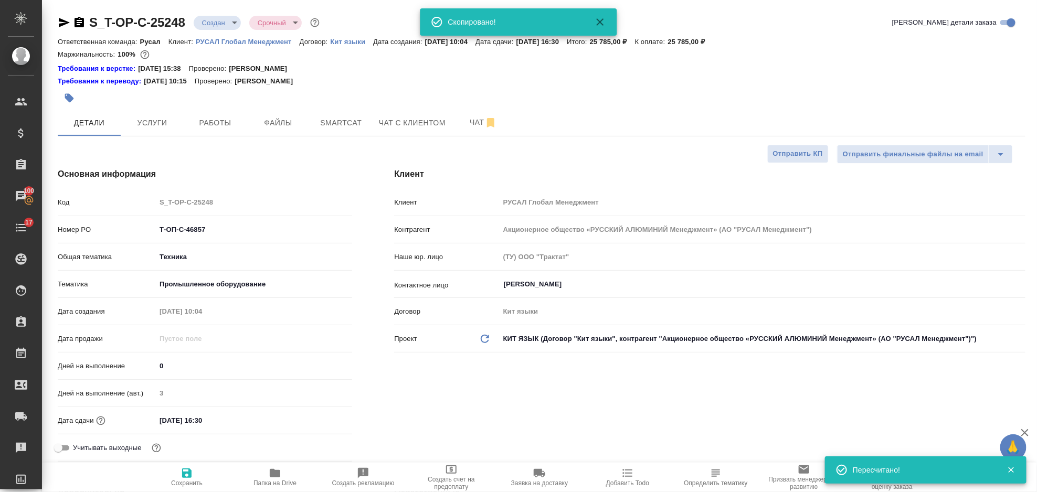
type textarea "x"
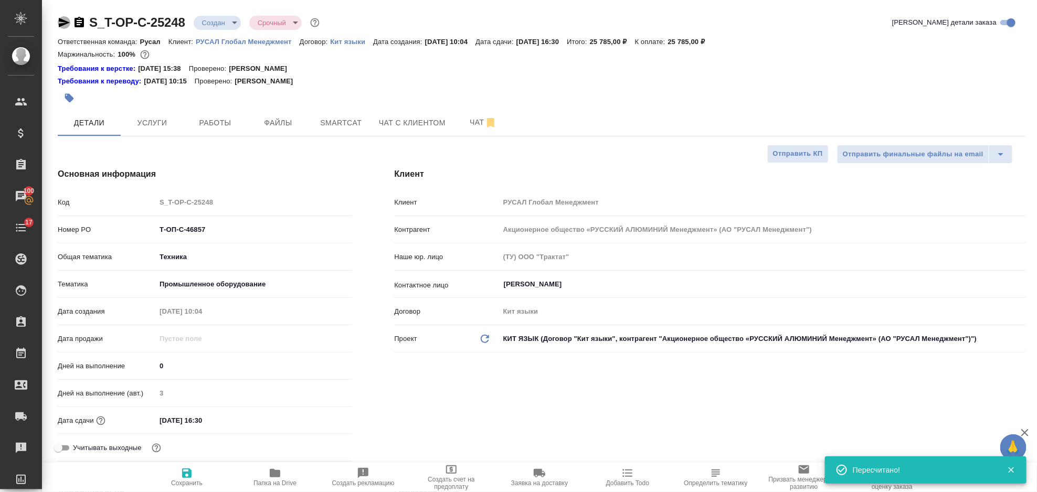
click at [66, 23] on icon "button" at bounding box center [64, 22] width 11 height 9
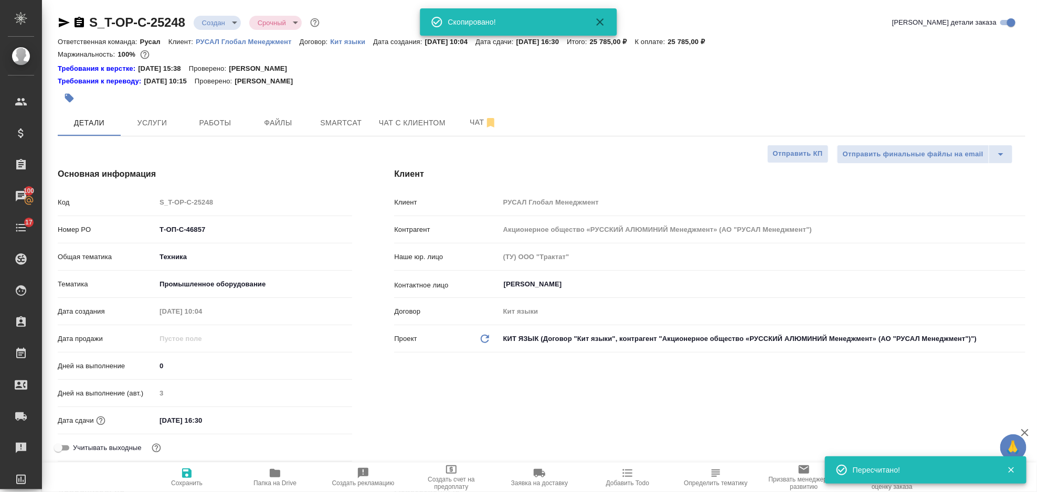
type textarea "x"
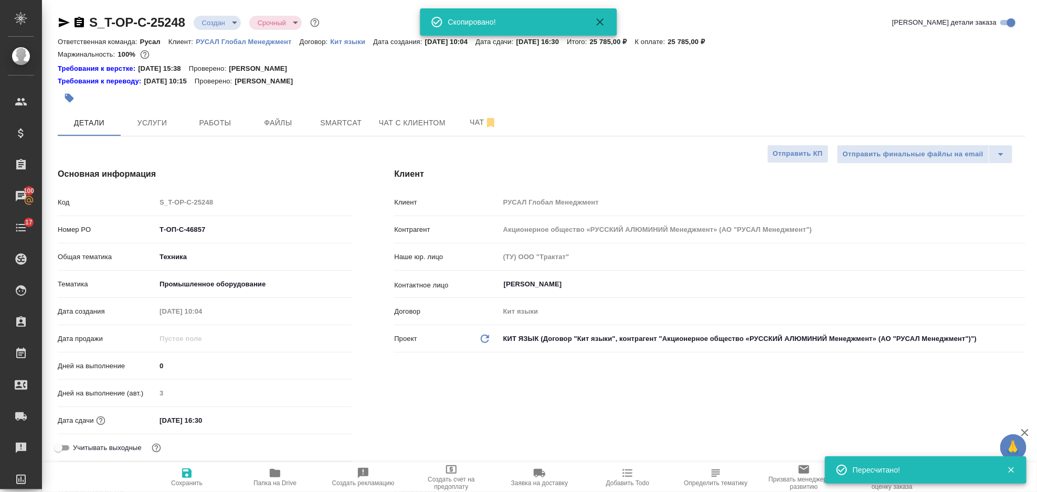
type textarea "x"
drag, startPoint x: 218, startPoint y: 225, endPoint x: 132, endPoint y: 234, distance: 87.0
click at [132, 234] on div "Номер PO Т-ОП-С-46857" at bounding box center [205, 230] width 295 height 18
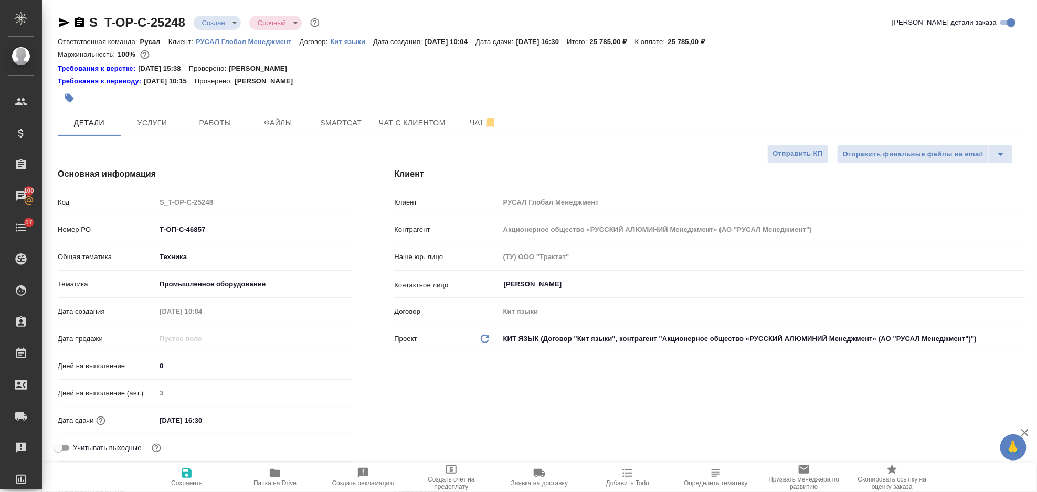
type textarea "x"
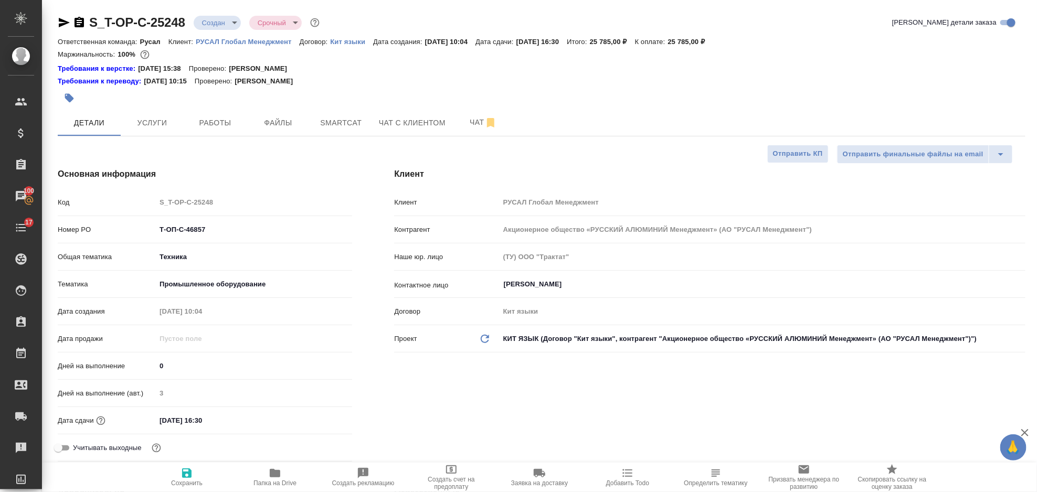
type textarea "x"
click at [297, 174] on h4 "Основная информация" at bounding box center [205, 174] width 295 height 13
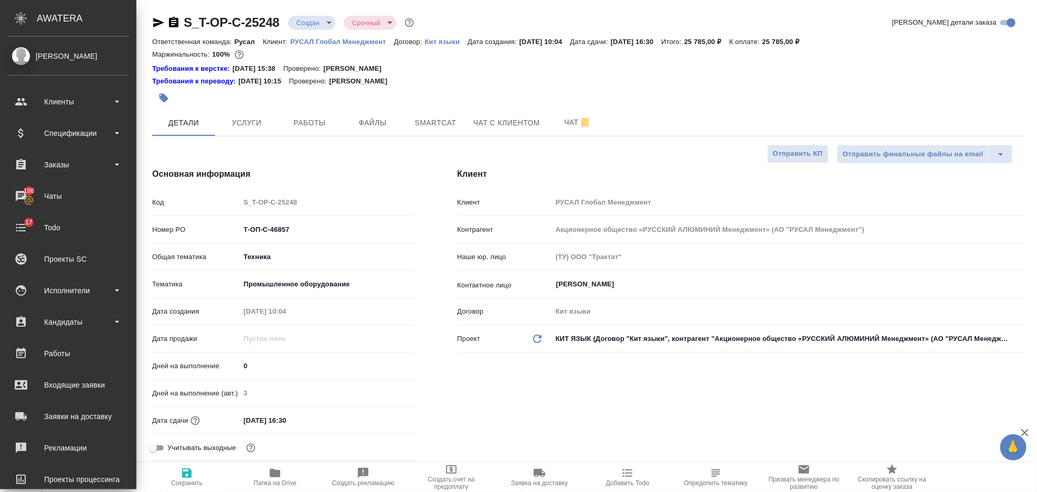
type textarea "x"
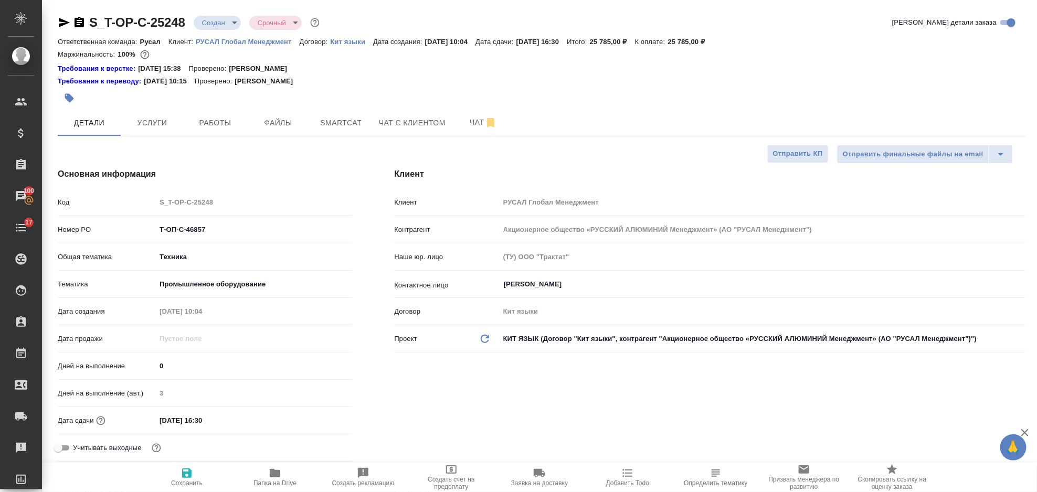
type textarea "x"
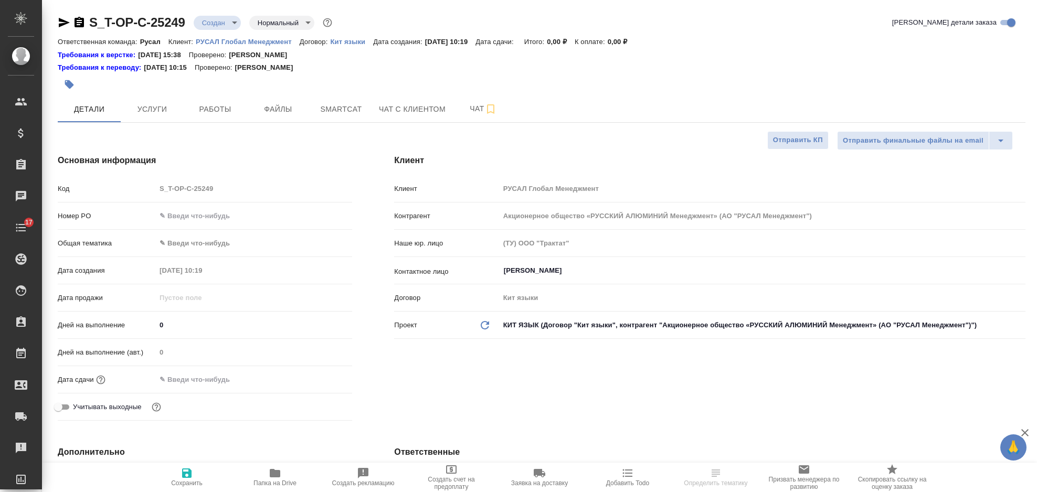
select select "RU"
click at [187, 214] on input "text" at bounding box center [253, 215] width 195 height 15
paste input "Т-ОП-С-46858"
type input "Т-ОП-С-46858"
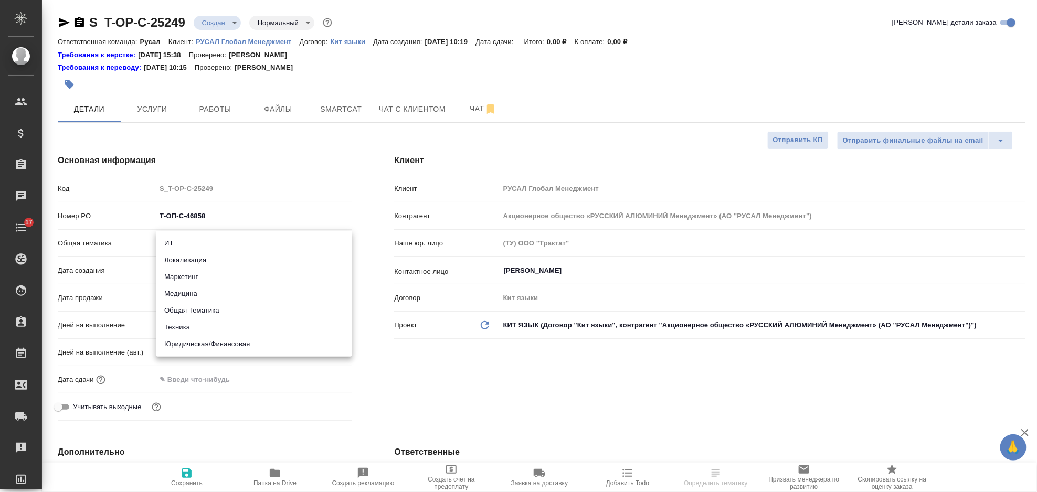
click at [234, 244] on body "🙏 .cls-1 fill:#fff; AWATERA Gorlenko [PERSON_NAME] Спецификации Заказы Чаты 17 …" at bounding box center [518, 246] width 1037 height 492
click at [249, 343] on li "Юридическая/Финансовая" at bounding box center [254, 344] width 196 height 17
type input "yr-fn"
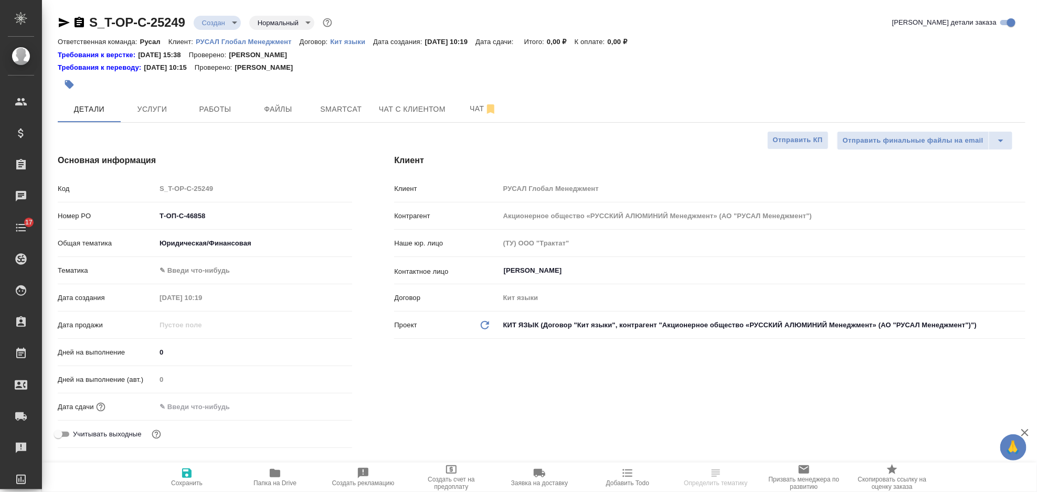
click at [221, 274] on body "🙏 .cls-1 fill:#fff; AWATERA Gorlenko Yuliua Клиенты Спецификации Заказы Чаты 17…" at bounding box center [518, 246] width 1037 height 492
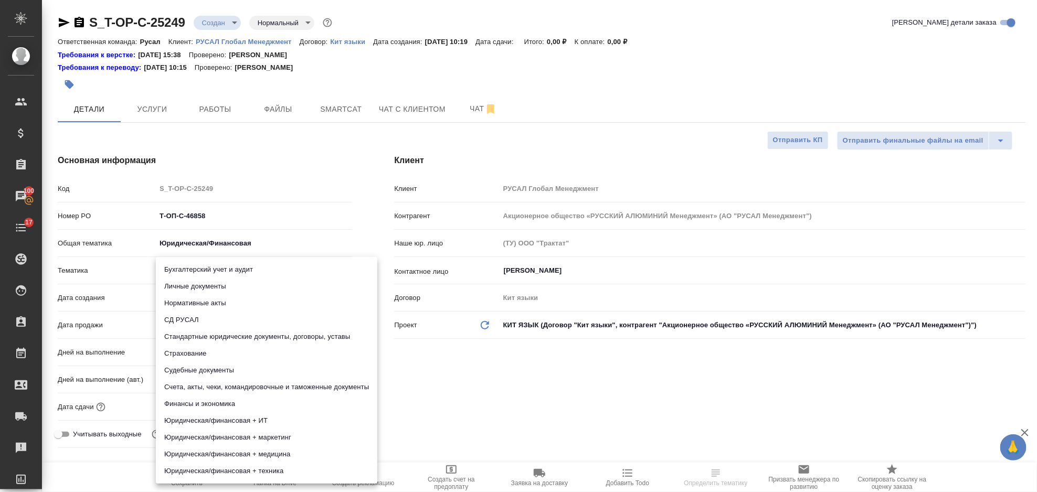
click at [324, 381] on li "Счета, акты, чеки, командировочные и таможенные документы" at bounding box center [267, 387] width 222 height 17
type input "5f647205b73bc97568ca66c0"
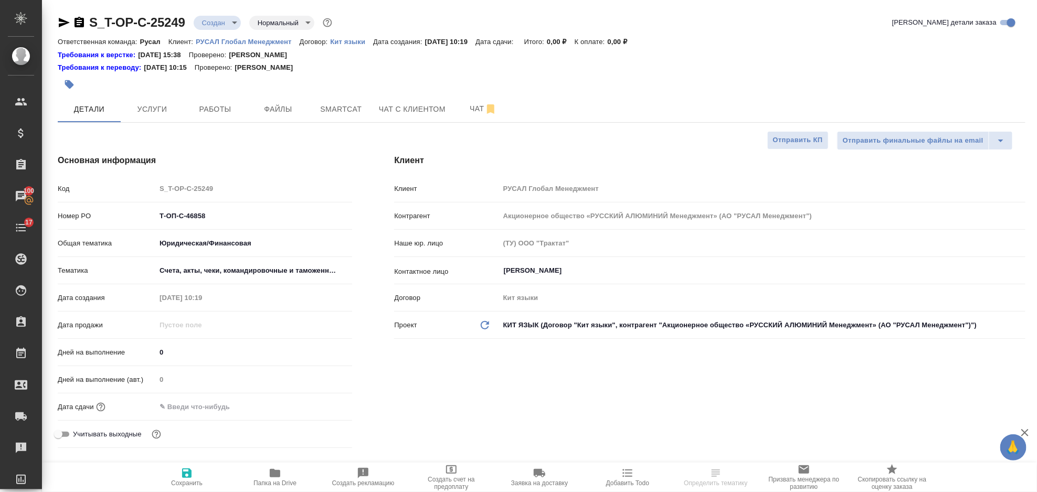
click at [193, 403] on input "text" at bounding box center [202, 407] width 92 height 15
click at [324, 410] on icon "button" at bounding box center [322, 406] width 13 height 13
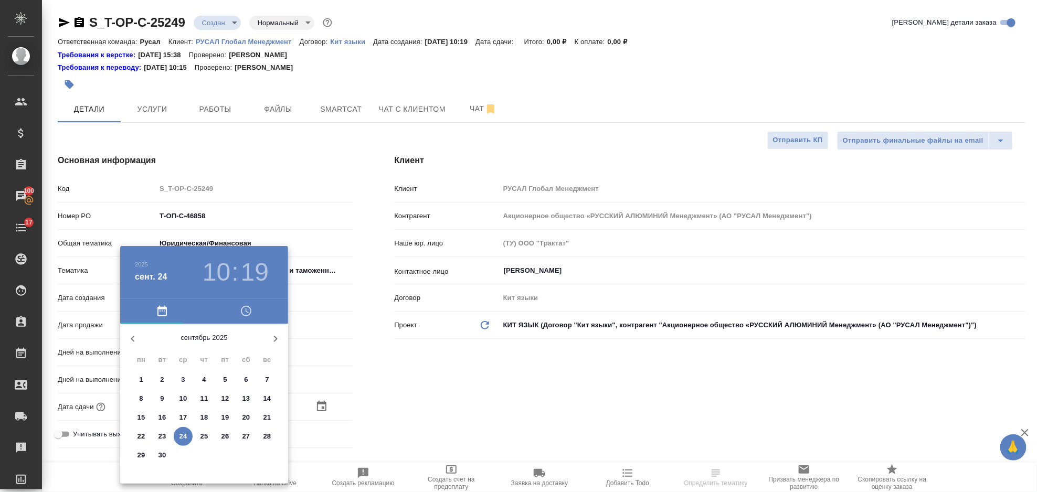
click at [184, 433] on p "24" at bounding box center [184, 437] width 8 height 11
type input "24.09.2025 10:19"
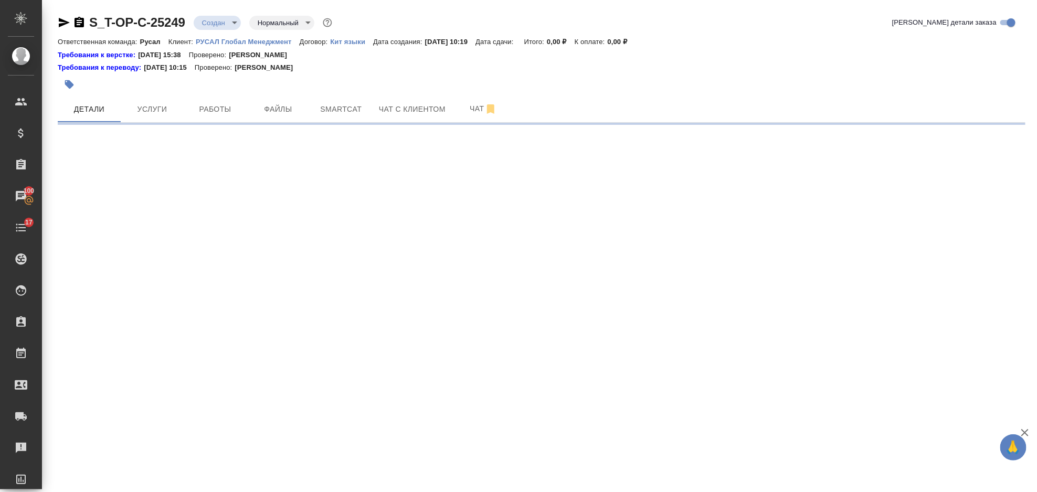
click at [223, 373] on div ".cls-1 fill:#fff; AWATERA Gorlenko Yuliua Клиенты Спецификации Заказы 100 Чаты …" at bounding box center [518, 246] width 1037 height 492
select select "RU"
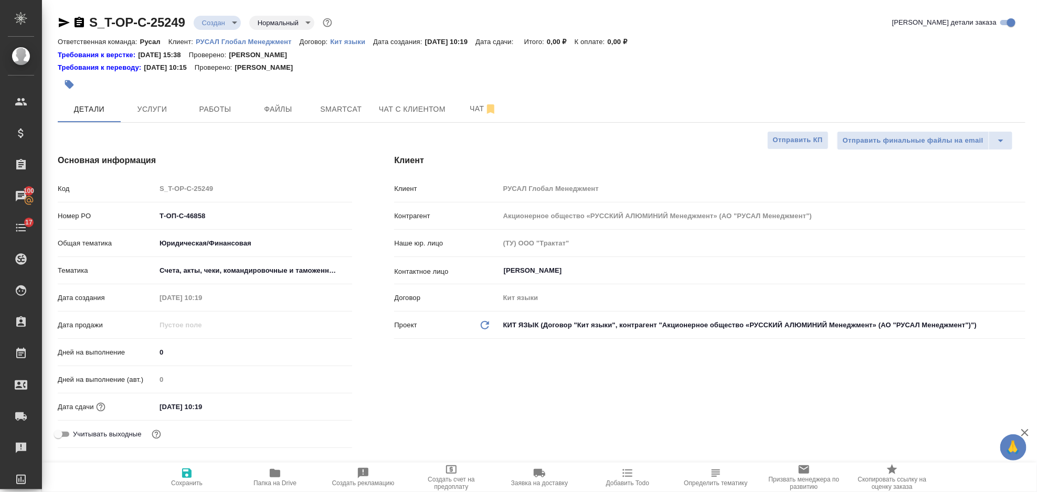
type textarea "x"
click at [233, 403] on input "24.09.2025 10:19" at bounding box center [202, 407] width 92 height 15
click at [318, 404] on icon "button" at bounding box center [321, 406] width 9 height 11
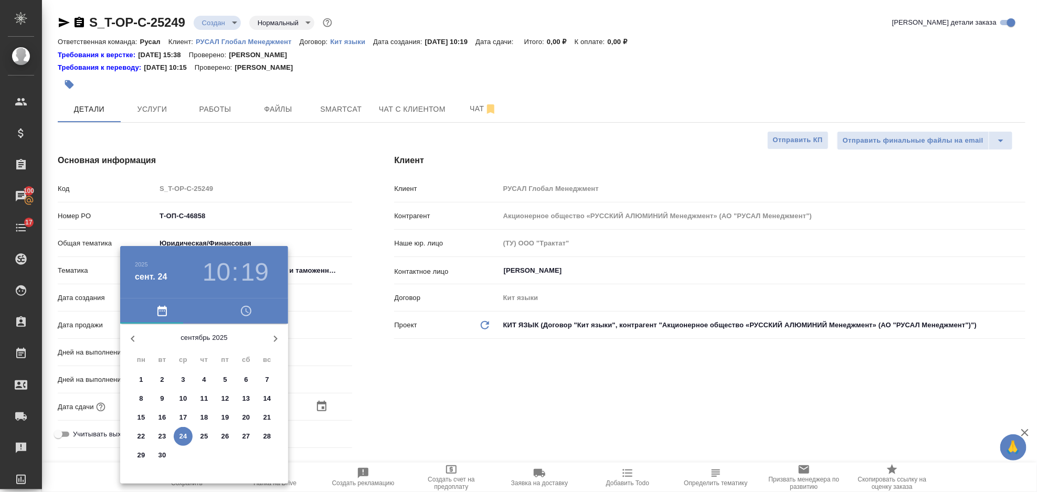
click at [219, 289] on div "2025 сент. 24 10 : 19" at bounding box center [204, 272] width 168 height 53
click at [219, 270] on h3 "10" at bounding box center [217, 272] width 28 height 29
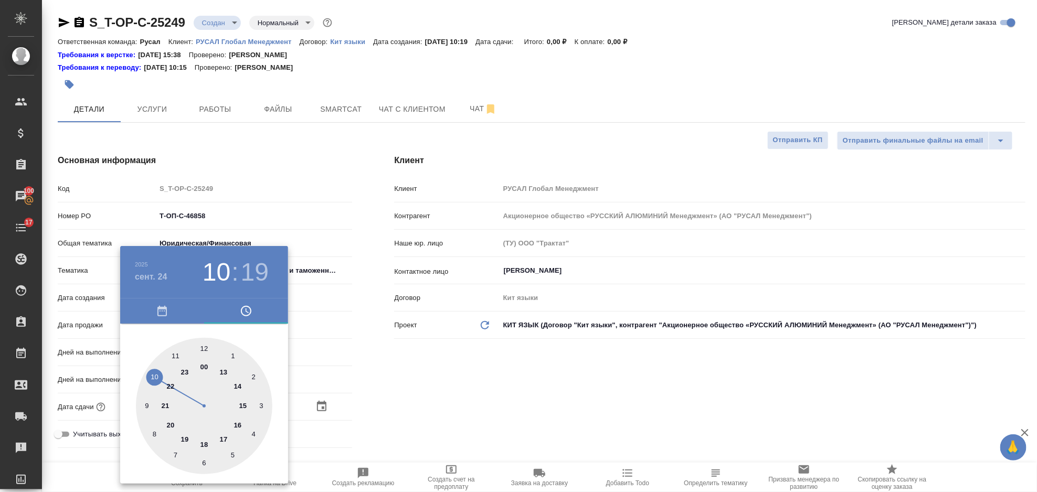
click at [227, 373] on div at bounding box center [204, 406] width 137 height 137
type input "24.09.2025 13:19"
type textarea "x"
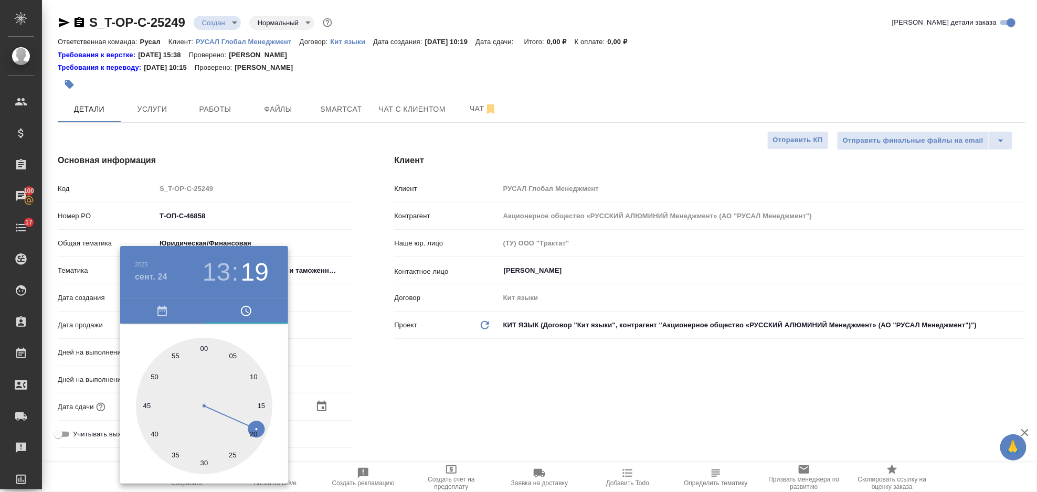
click at [203, 346] on div at bounding box center [204, 406] width 137 height 137
type input "24.09.2025 13:00"
type textarea "x"
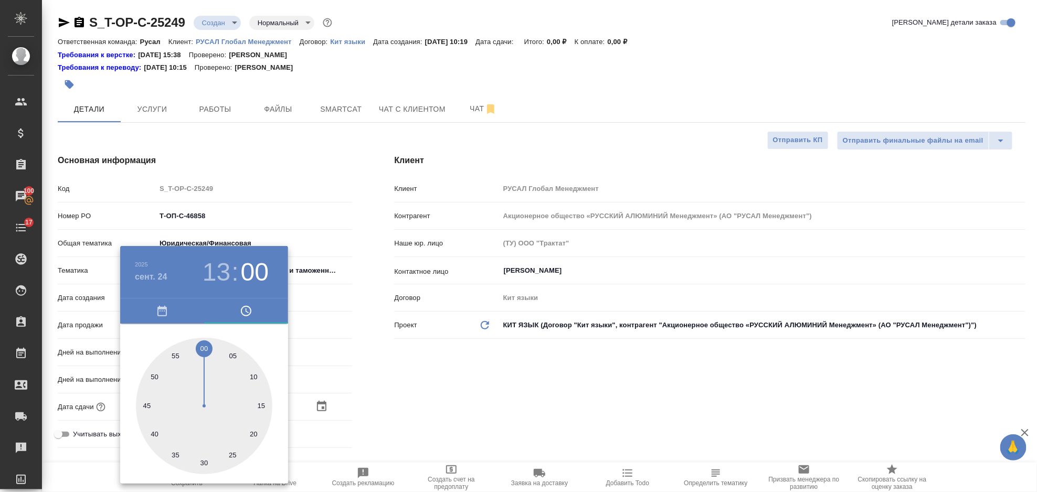
click at [435, 405] on div at bounding box center [518, 246] width 1037 height 492
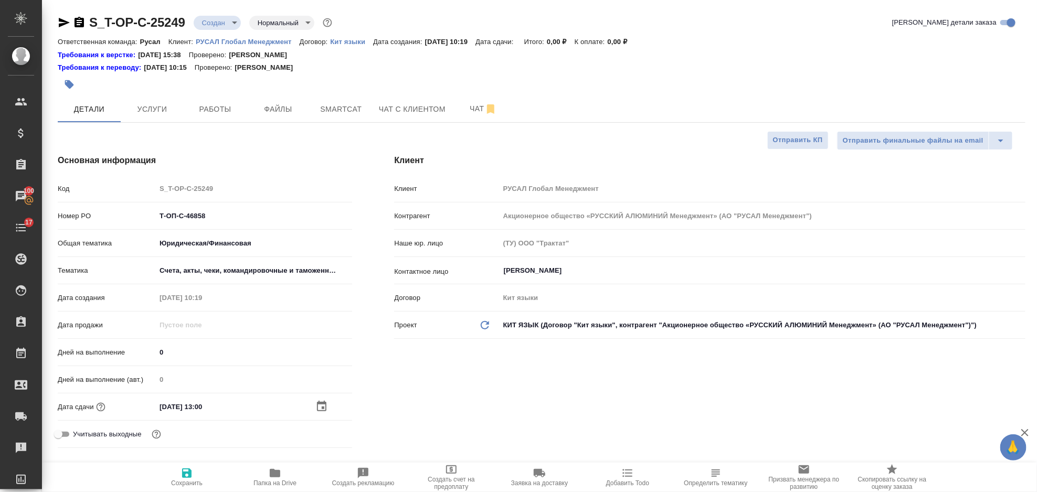
click at [194, 481] on span "Сохранить" at bounding box center [187, 483] width 32 height 7
type textarea "x"
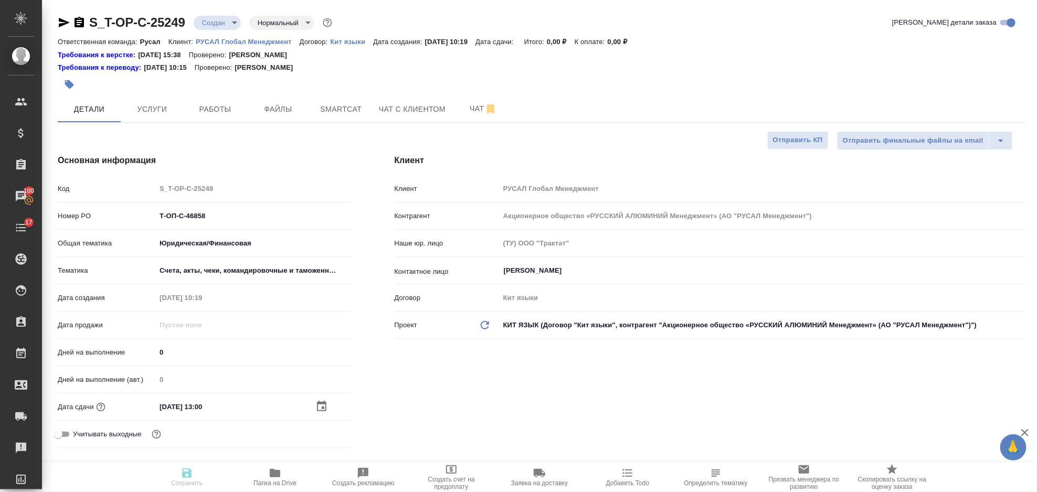
type textarea "x"
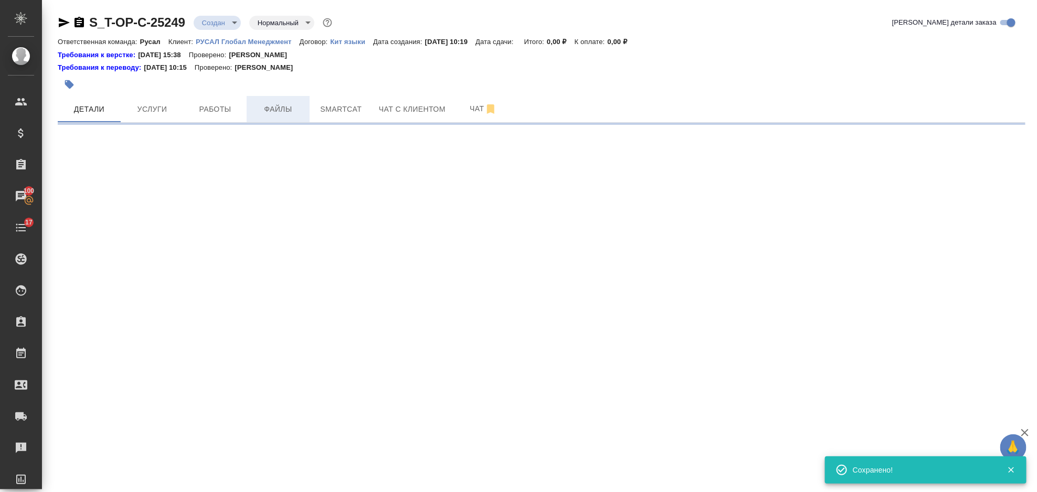
select select "RU"
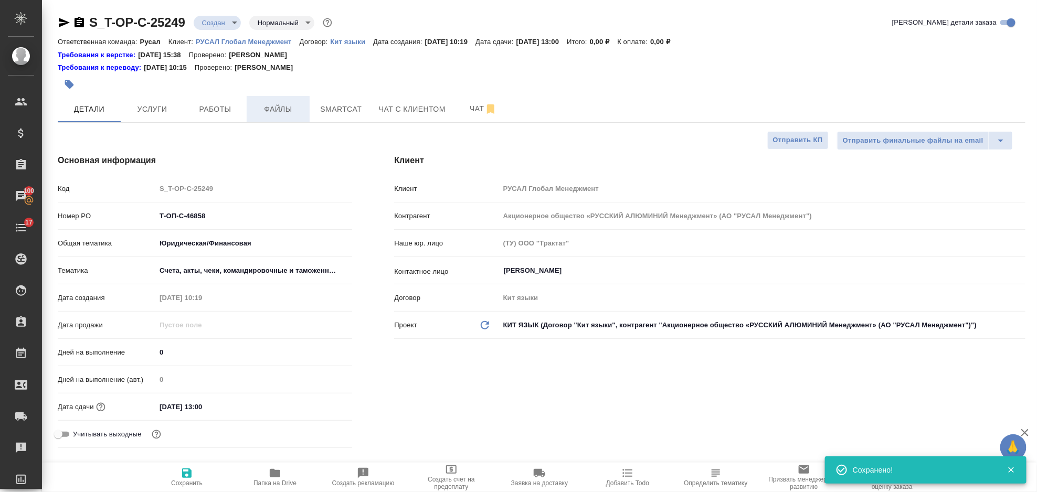
type textarea "x"
click at [280, 110] on span "Файлы" at bounding box center [278, 109] width 50 height 13
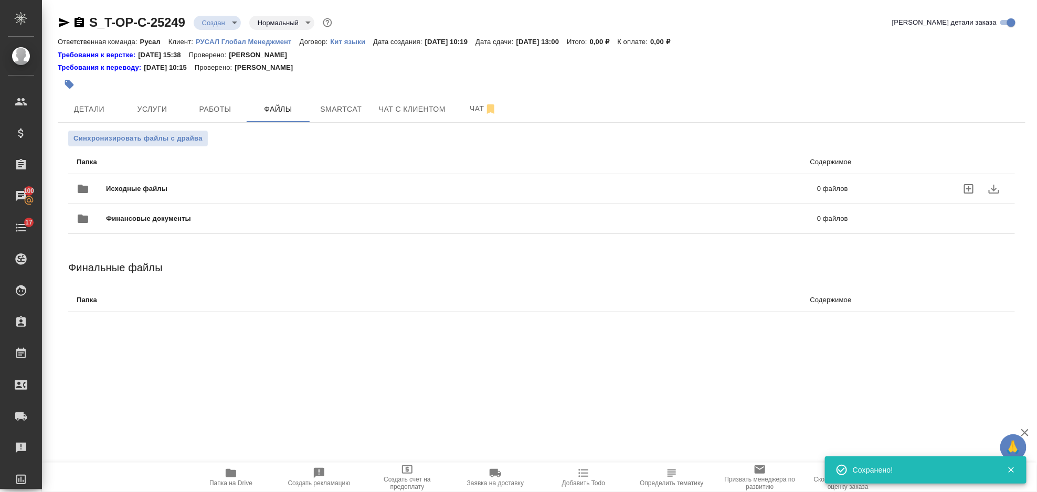
click at [196, 179] on div "Исходные файлы 0 файлов" at bounding box center [463, 188] width 772 height 25
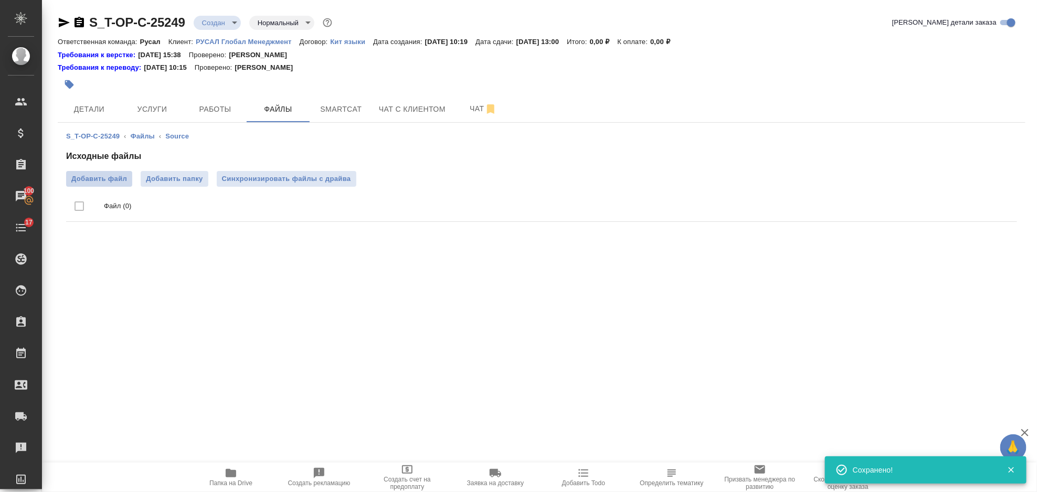
click at [112, 181] on span "Добавить файл" at bounding box center [99, 179] width 56 height 11
click at [0, 0] on input "Добавить файл" at bounding box center [0, 0] width 0 height 0
click at [159, 118] on button "Услуги" at bounding box center [152, 109] width 63 height 26
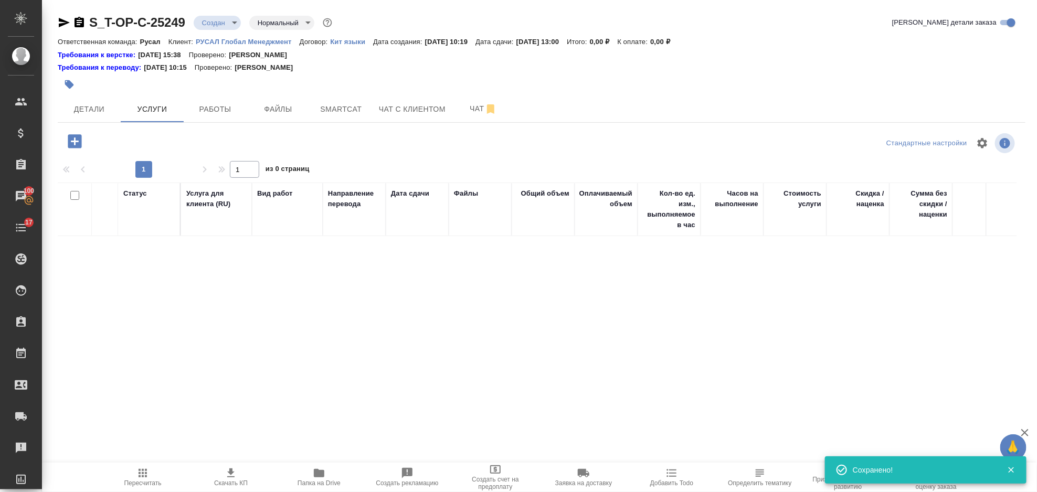
click at [82, 137] on icon "button" at bounding box center [75, 141] width 18 height 18
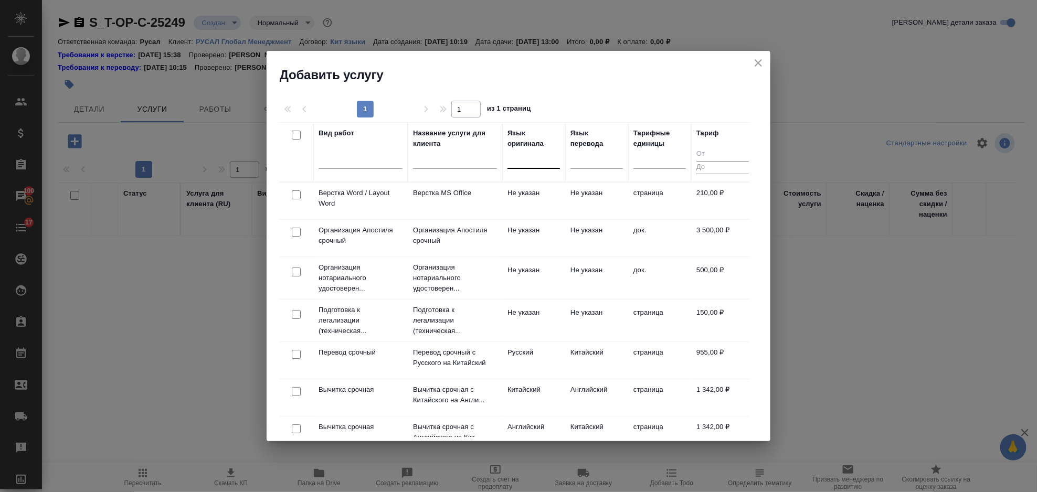
click at [547, 171] on div at bounding box center [534, 162] width 53 height 27
click at [543, 160] on div at bounding box center [534, 158] width 53 height 15
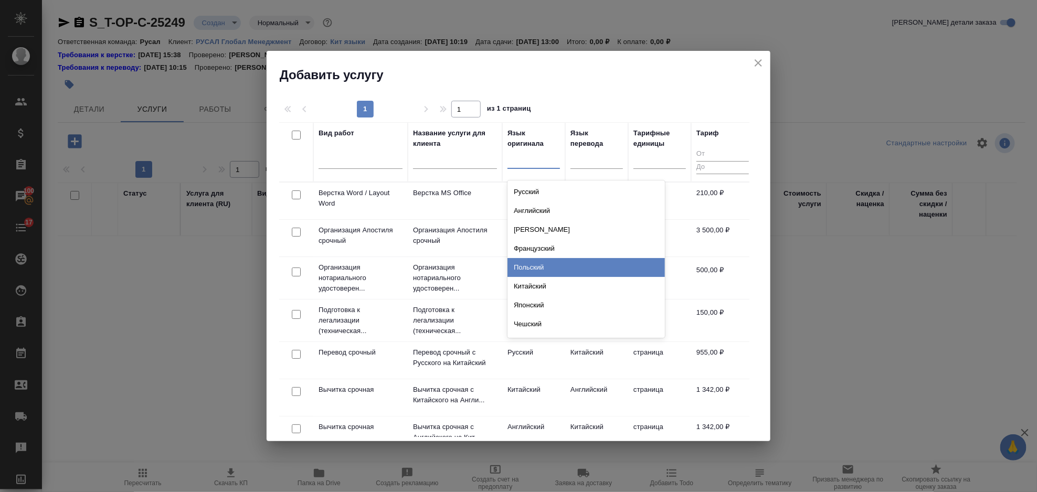
click at [555, 277] on div "Китайский" at bounding box center [587, 286] width 158 height 19
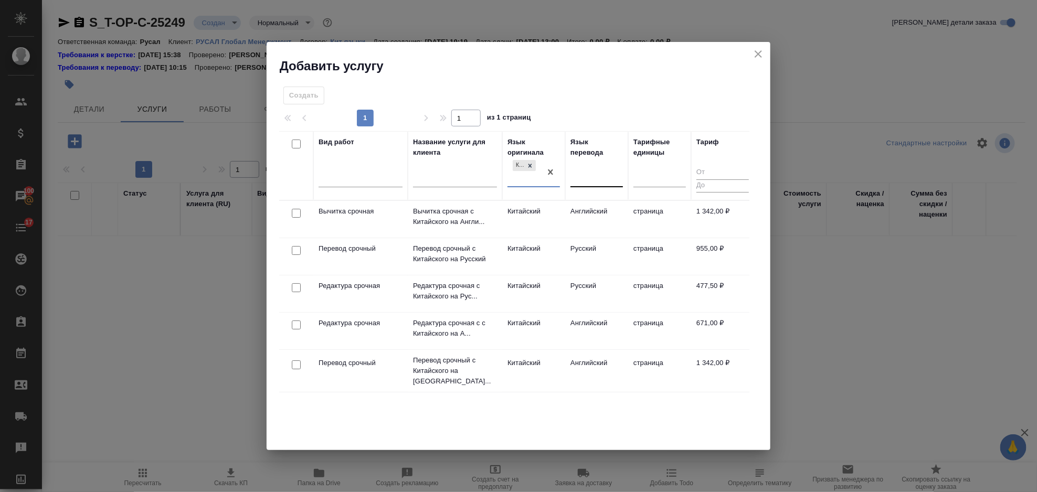
click at [597, 177] on div at bounding box center [597, 177] width 53 height 15
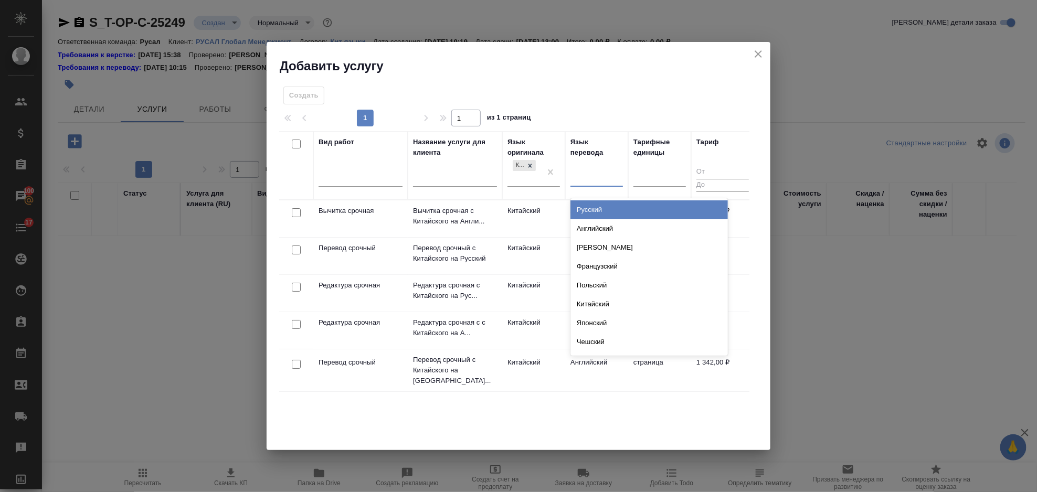
click at [626, 211] on div "Русский" at bounding box center [650, 210] width 158 height 19
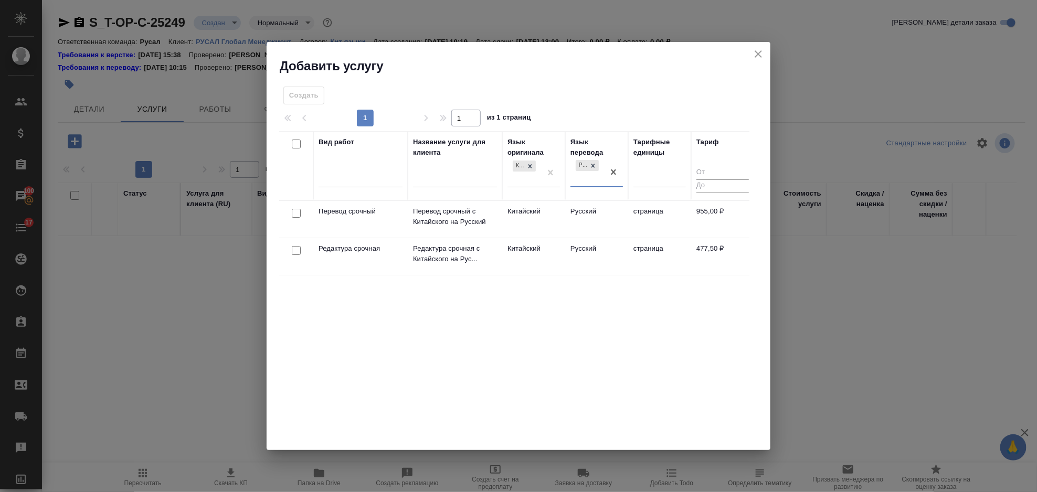
click at [289, 212] on div at bounding box center [297, 213] width 24 height 15
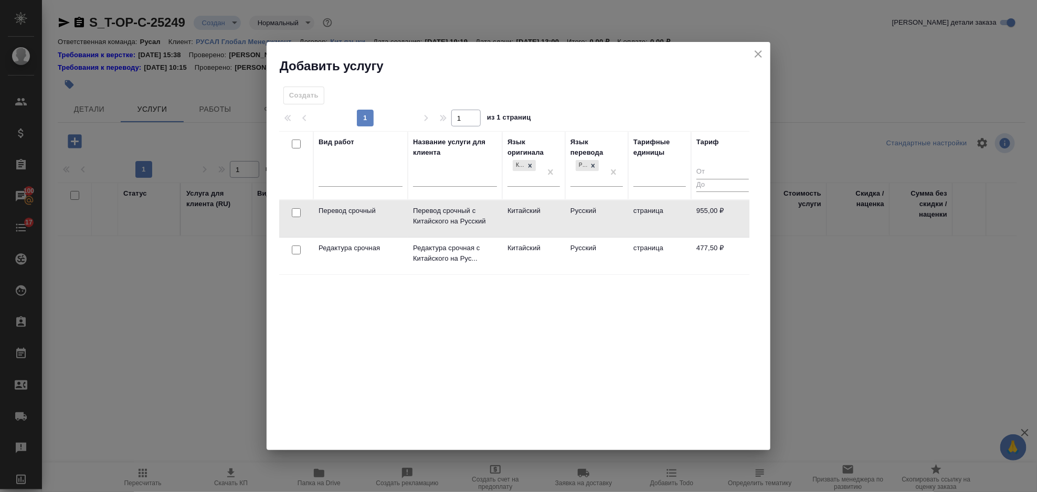
click at [297, 212] on input "checkbox" at bounding box center [296, 212] width 9 height 9
checkbox input "true"
click at [295, 252] on input "checkbox" at bounding box center [296, 250] width 9 height 9
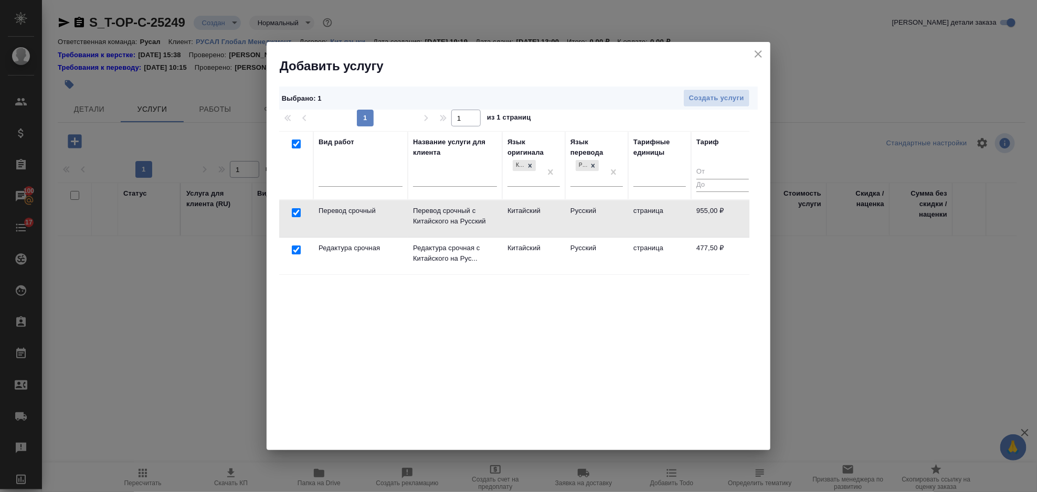
checkbox input "true"
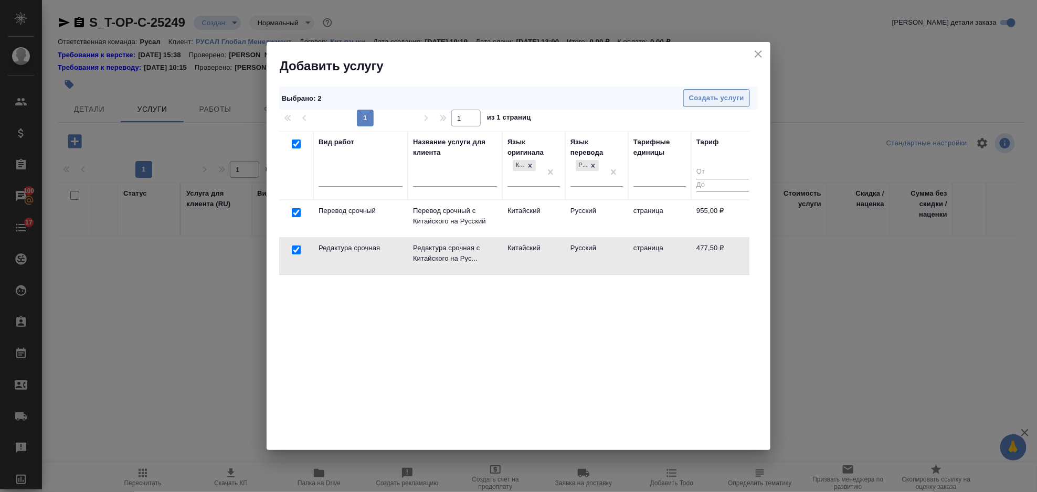
click at [712, 92] on span "Создать услуги" at bounding box center [716, 98] width 55 height 12
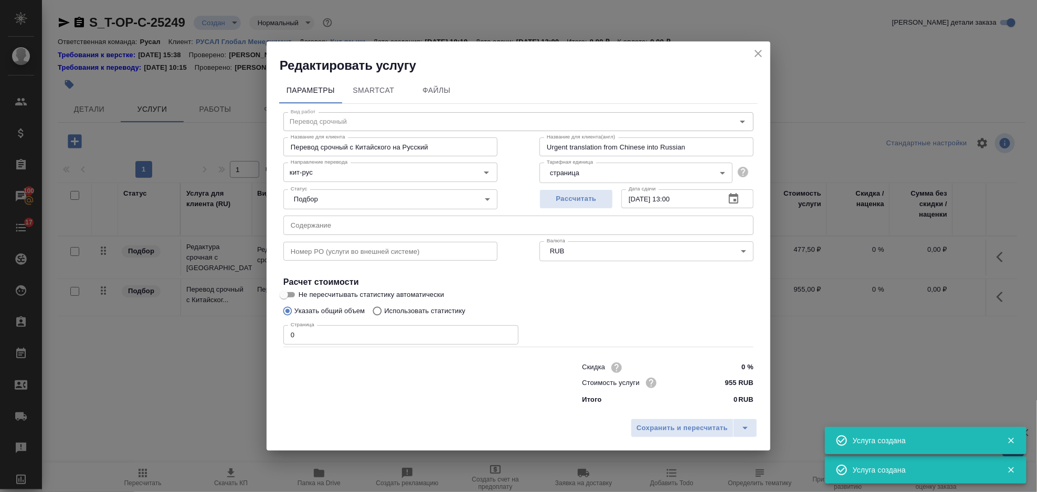
type input "Перевод срочный"
type input "Перевод срочный с Китайского на Русский"
type input "Urgent translation from Chinese into Russian"
type input "955 RUB"
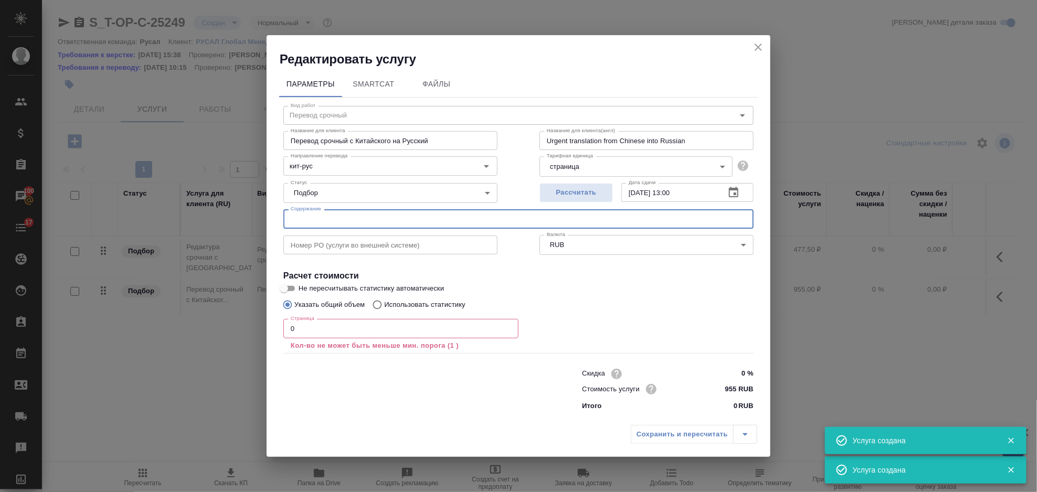
click at [415, 218] on input "text" at bounding box center [519, 218] width 470 height 19
paste input "CD-4 cont"
type input "CD-4 cont"
click at [300, 334] on input "0" at bounding box center [401, 328] width 235 height 19
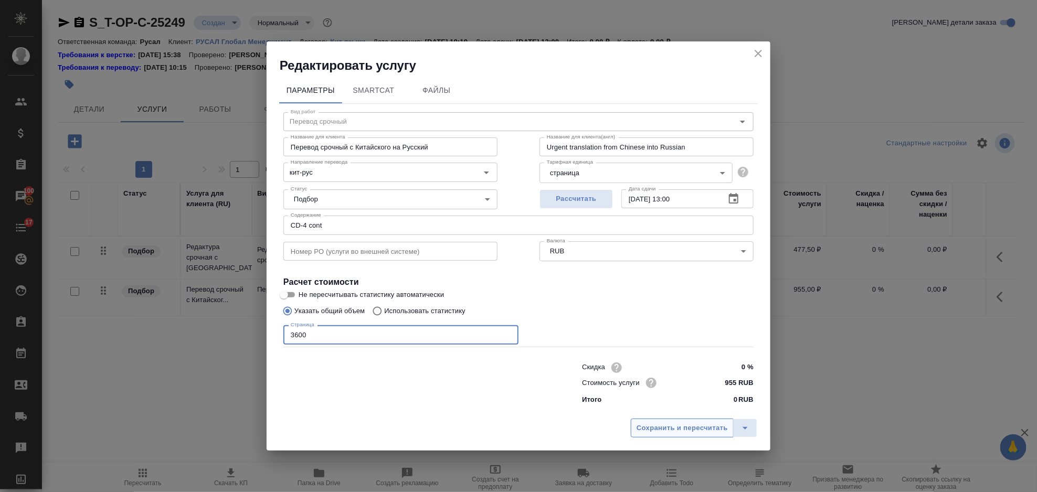
type input "3600"
click at [672, 437] on button "Сохранить и пересчитать" at bounding box center [682, 428] width 103 height 19
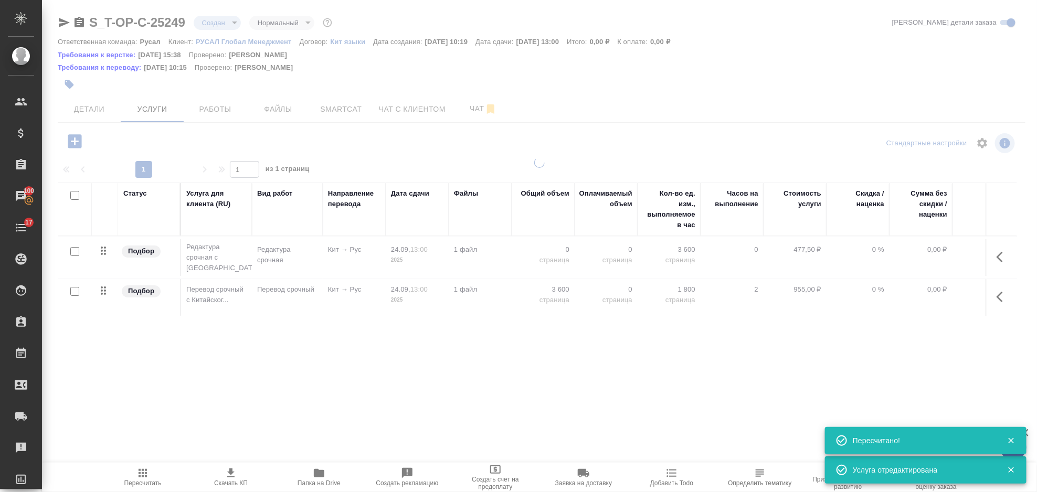
type input "urgent"
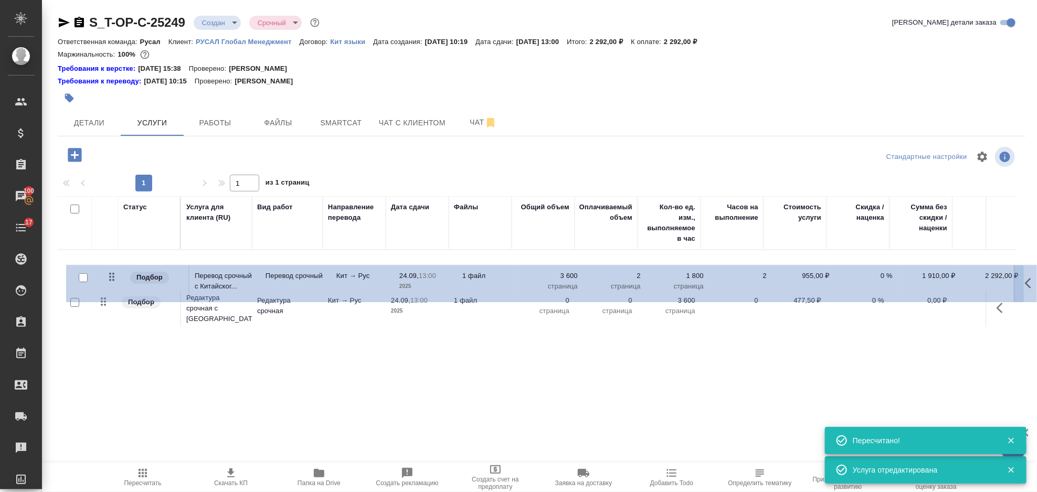
drag, startPoint x: 102, startPoint y: 309, endPoint x: 112, endPoint y: 270, distance: 40.1
click at [112, 270] on table "Статус Услуга для клиента (RU) Вид работ Направление перевода Дата сдачи Файлы …" at bounding box center [553, 263] width 990 height 134
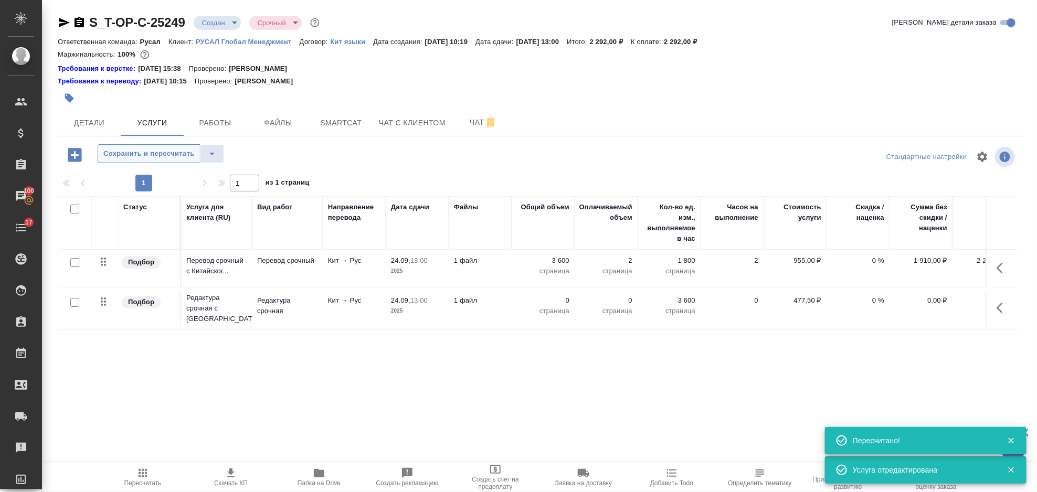
click at [125, 148] on span "Сохранить и пересчитать" at bounding box center [148, 154] width 91 height 12
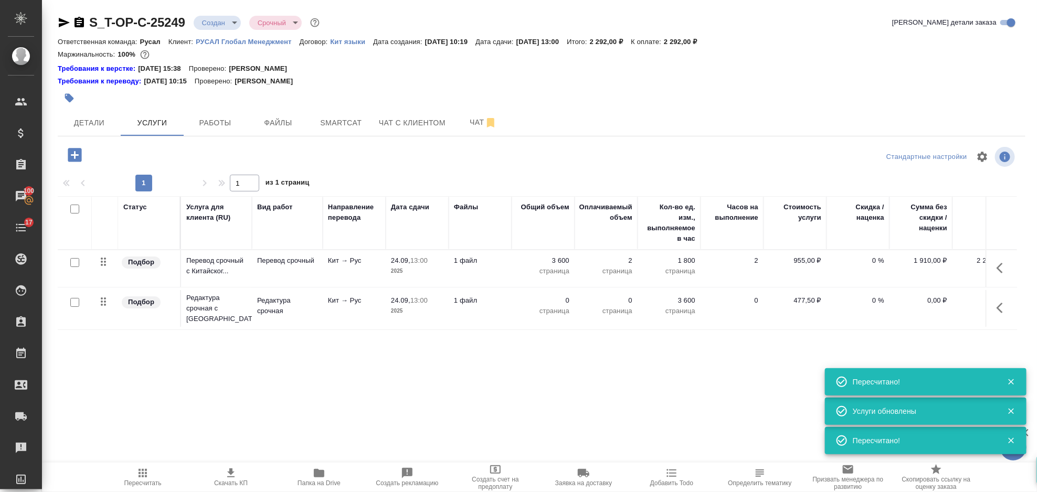
click at [1003, 310] on icon "button" at bounding box center [1003, 308] width 13 height 13
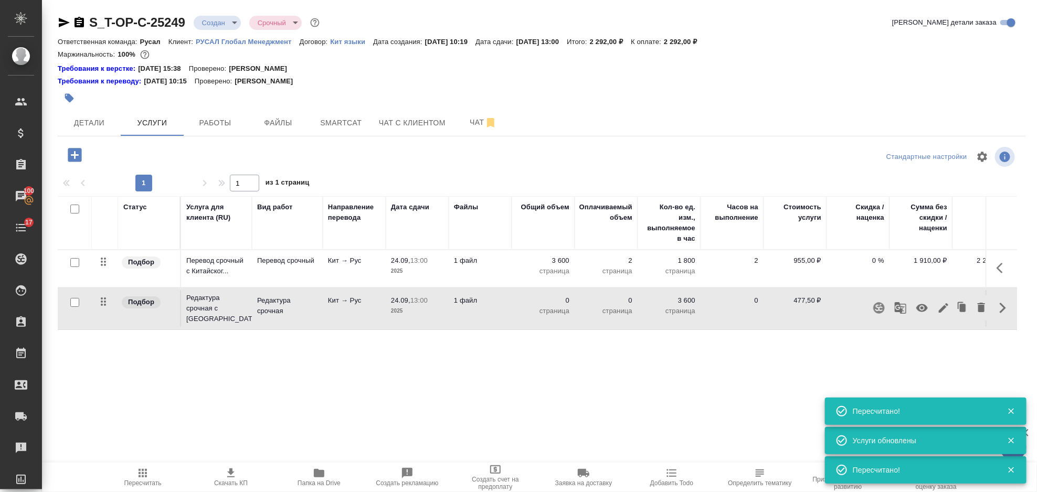
click at [938, 307] on icon "button" at bounding box center [944, 308] width 13 height 13
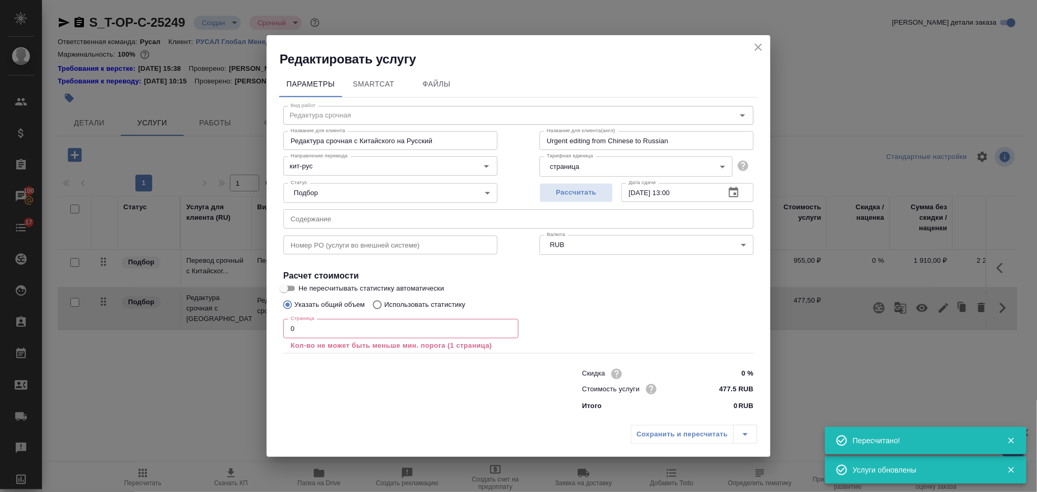
click at [326, 334] on input "0" at bounding box center [401, 328] width 235 height 19
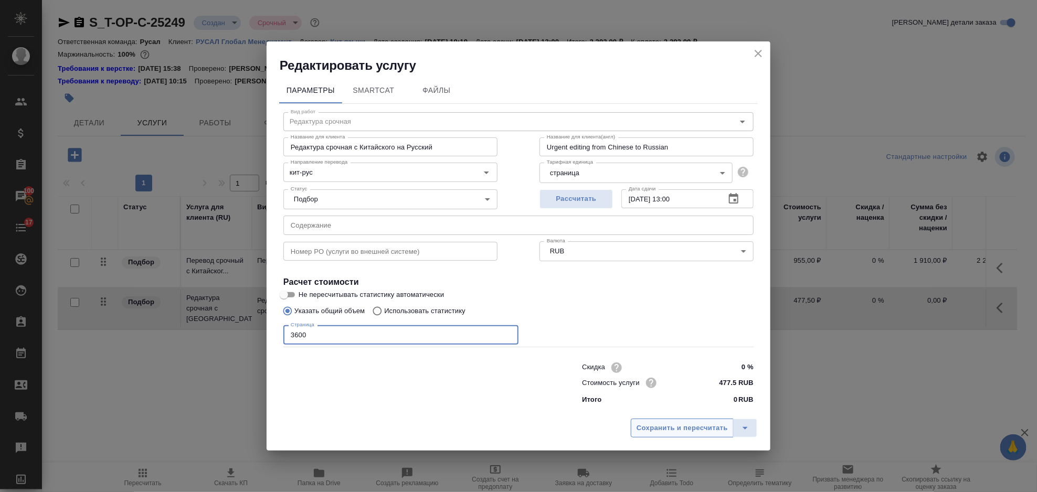
type input "3600"
click at [654, 428] on span "Сохранить и пересчитать" at bounding box center [682, 429] width 91 height 12
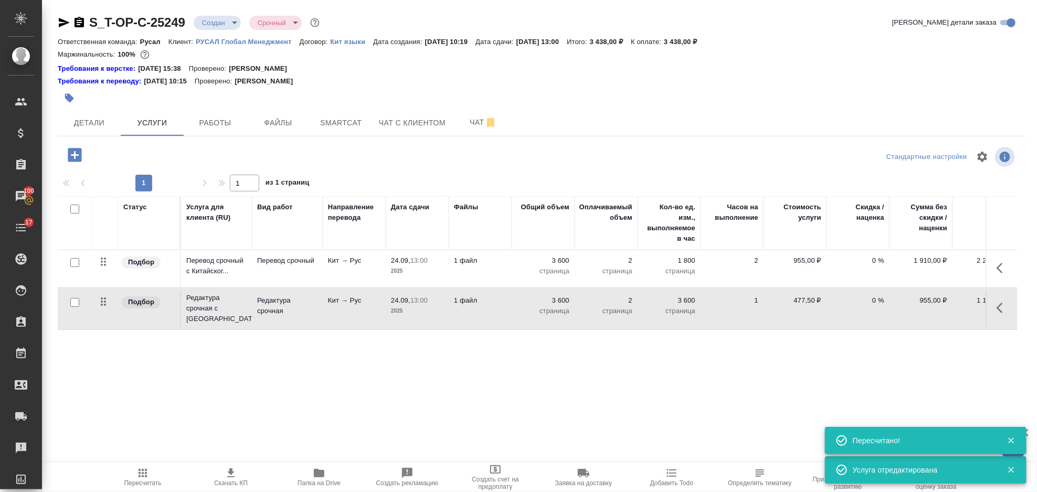
click at [78, 152] on icon "button" at bounding box center [75, 155] width 14 height 14
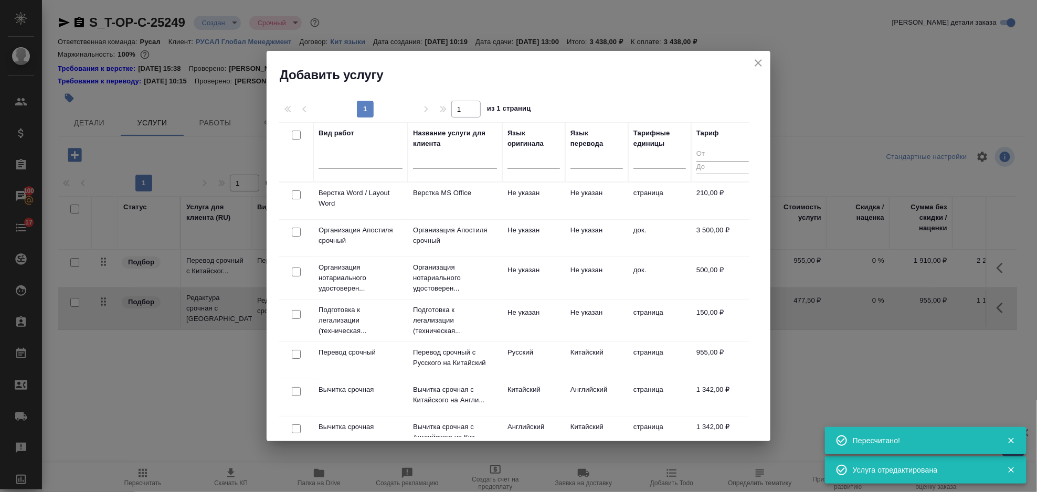
click at [300, 197] on input "checkbox" at bounding box center [296, 195] width 9 height 9
checkbox input "true"
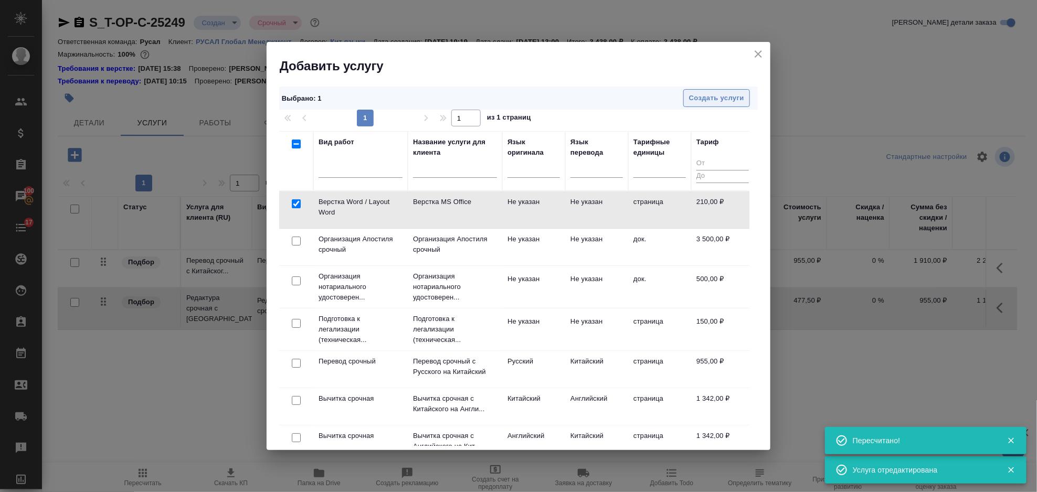
click at [706, 102] on span "Создать услуги" at bounding box center [716, 98] width 55 height 12
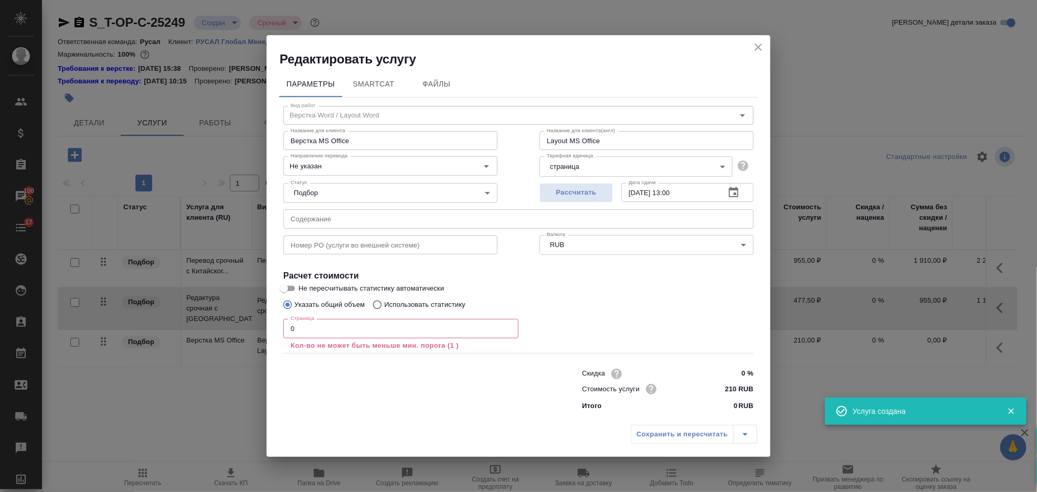
click at [313, 328] on input "0" at bounding box center [401, 328] width 235 height 19
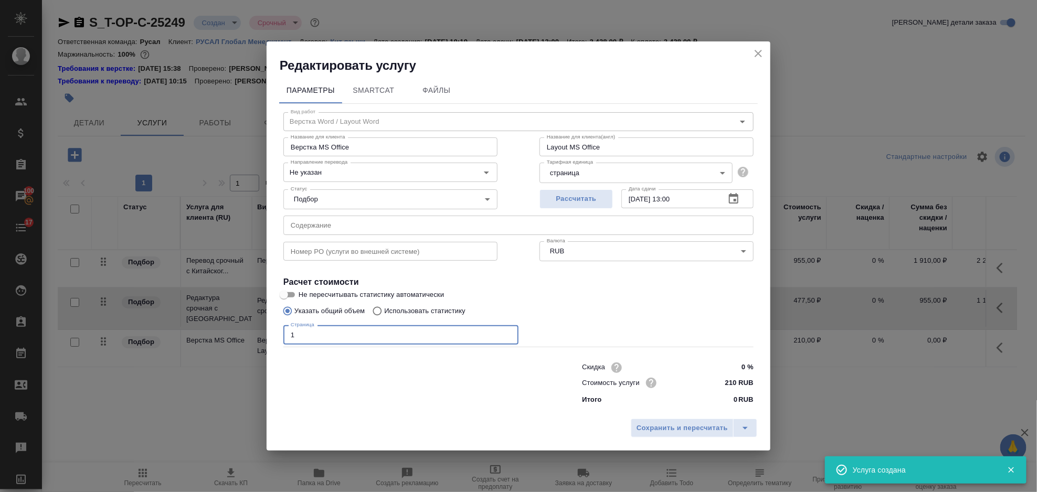
type input "1"
click at [631, 414] on div "Сохранить и пересчитать" at bounding box center [519, 432] width 504 height 37
click at [643, 425] on span "Сохранить и пересчитать" at bounding box center [682, 429] width 91 height 12
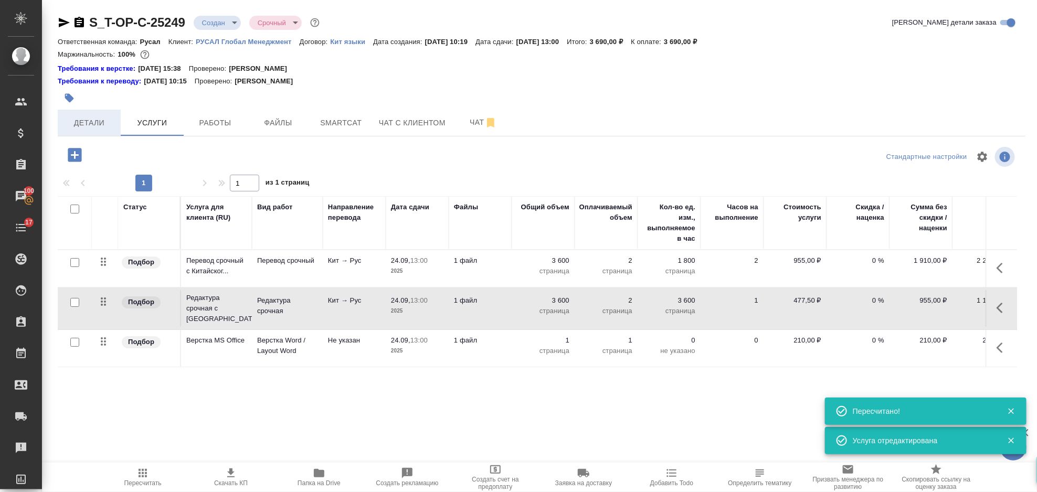
click at [100, 128] on span "Детали" at bounding box center [89, 123] width 50 height 13
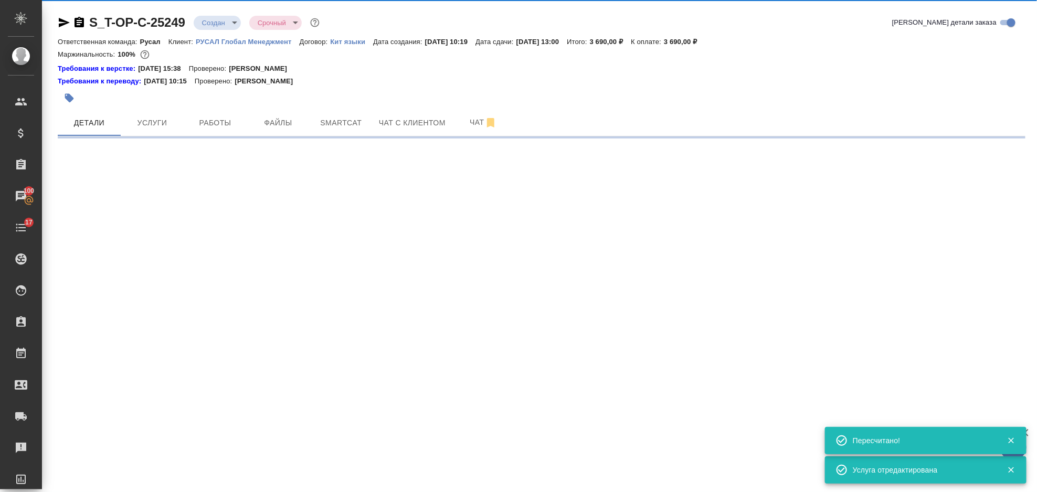
select select "RU"
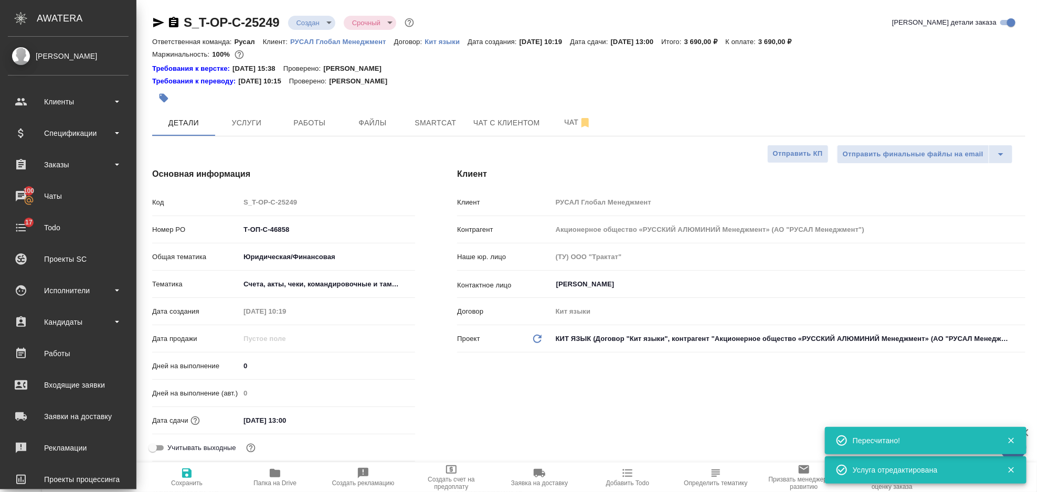
type textarea "x"
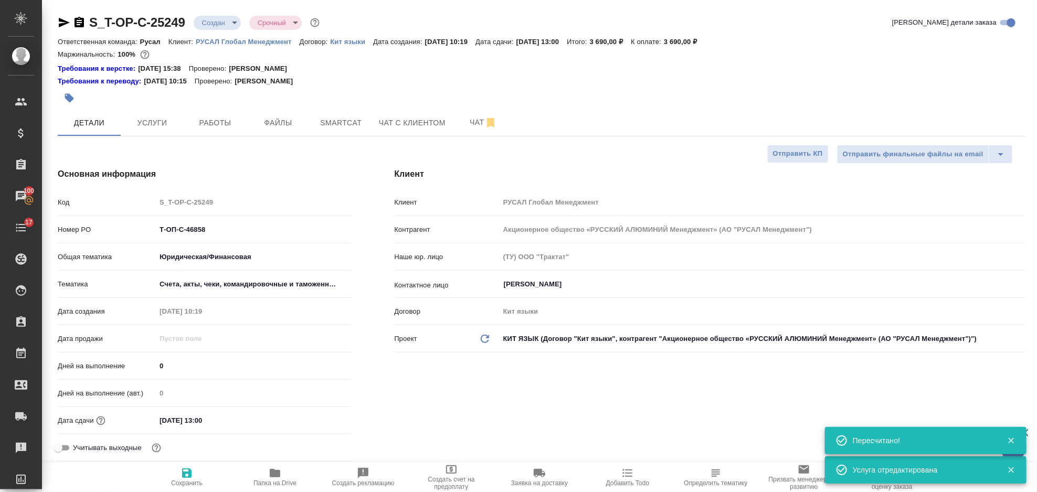
click at [61, 22] on icon "button" at bounding box center [64, 22] width 13 height 13
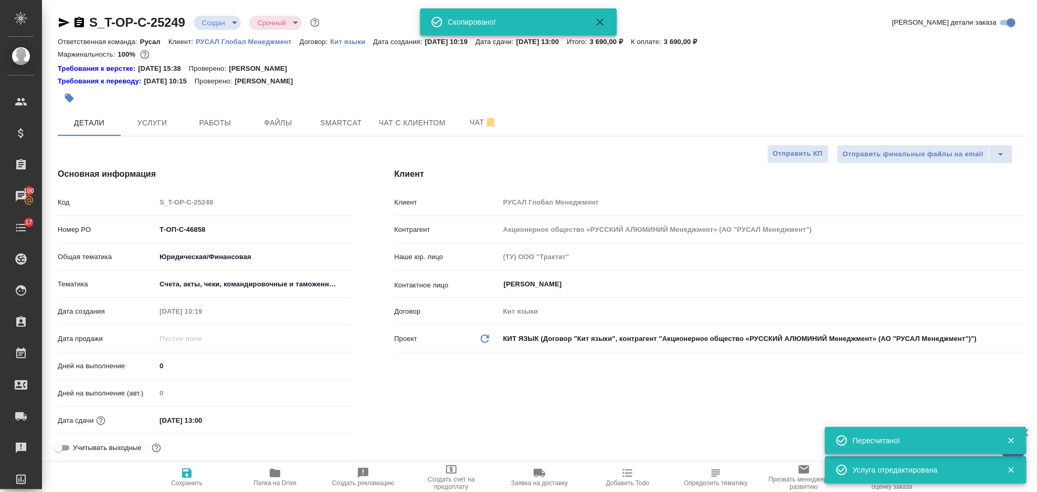
type textarea "x"
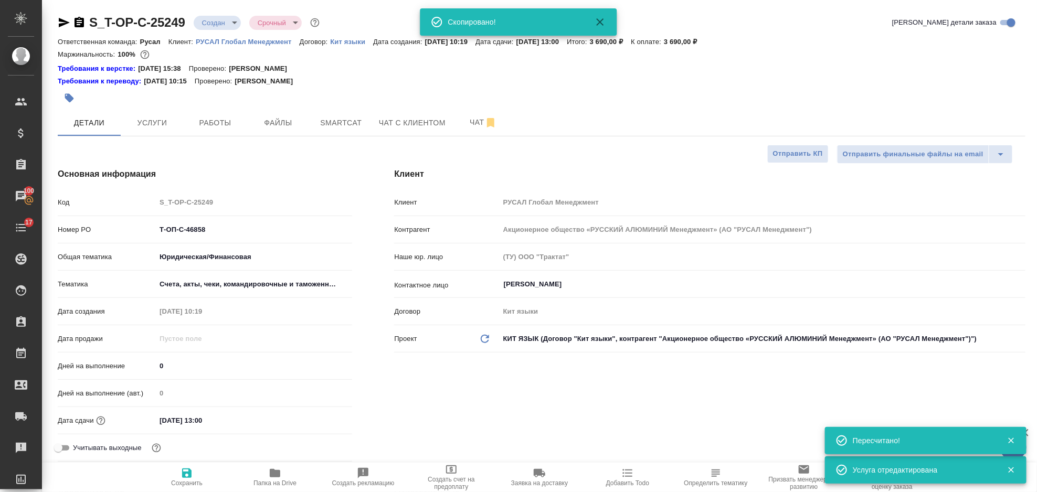
type textarea "x"
click at [85, 18] on icon "button" at bounding box center [79, 22] width 13 height 13
type textarea "x"
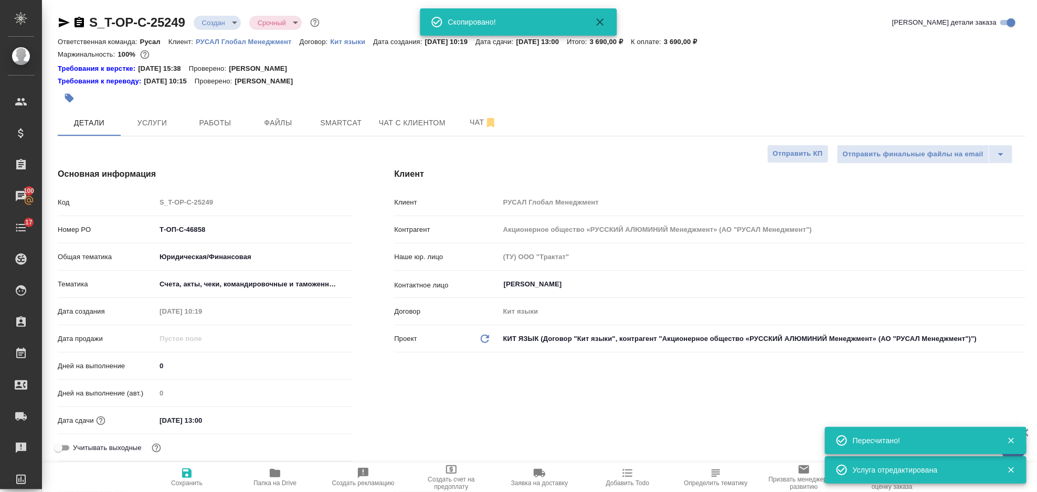
type textarea "x"
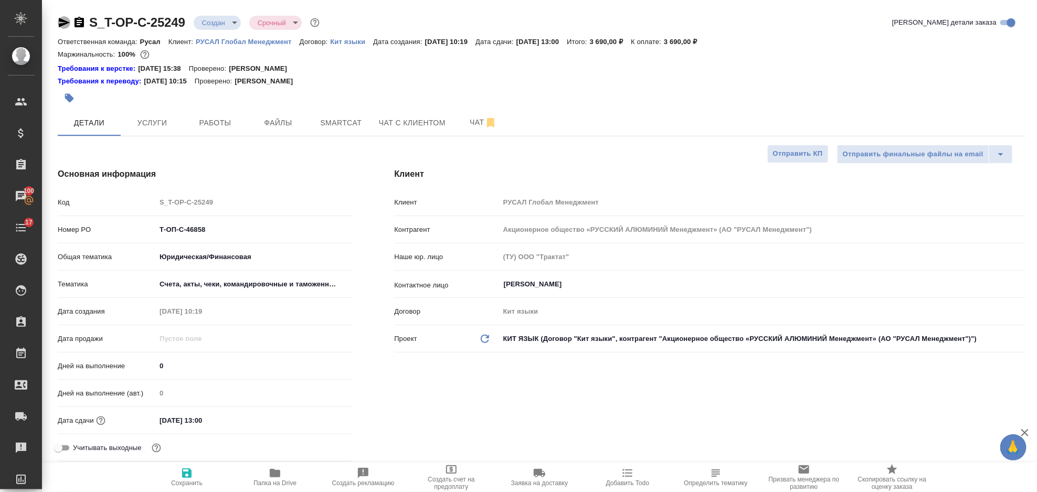
click at [62, 25] on icon "button" at bounding box center [64, 22] width 11 height 9
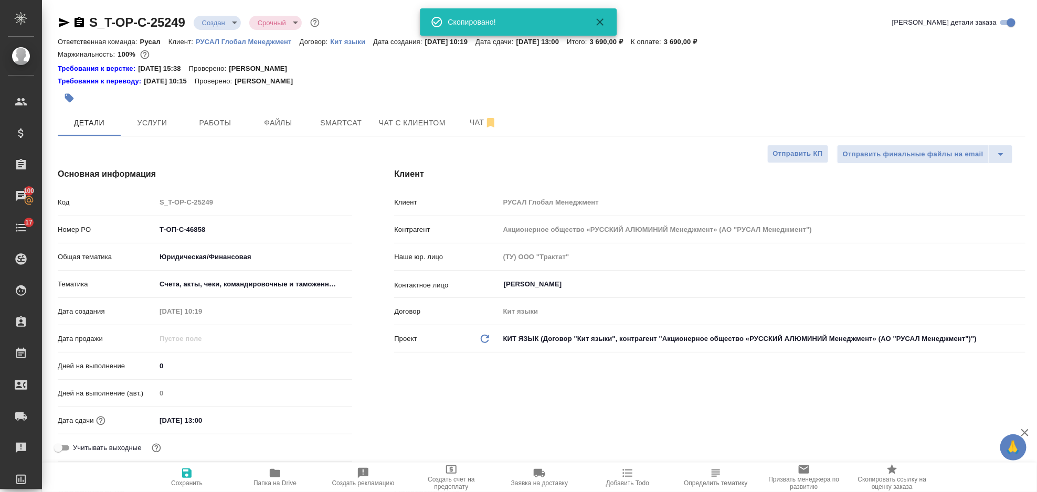
type textarea "x"
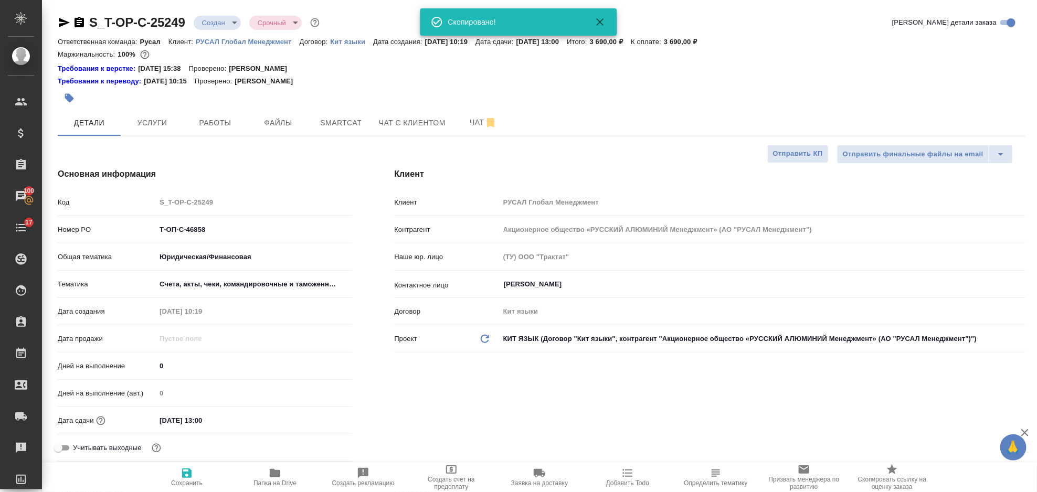
type textarea "x"
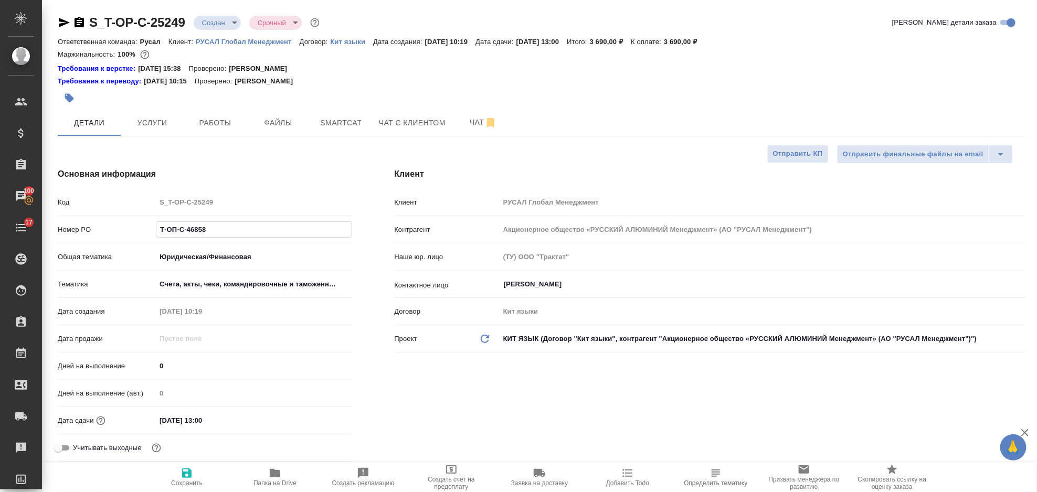
drag, startPoint x: 221, startPoint y: 225, endPoint x: 151, endPoint y: 232, distance: 70.7
click at [146, 232] on div "Номер PO Т-ОП-С-46858" at bounding box center [205, 230] width 295 height 18
type textarea "x"
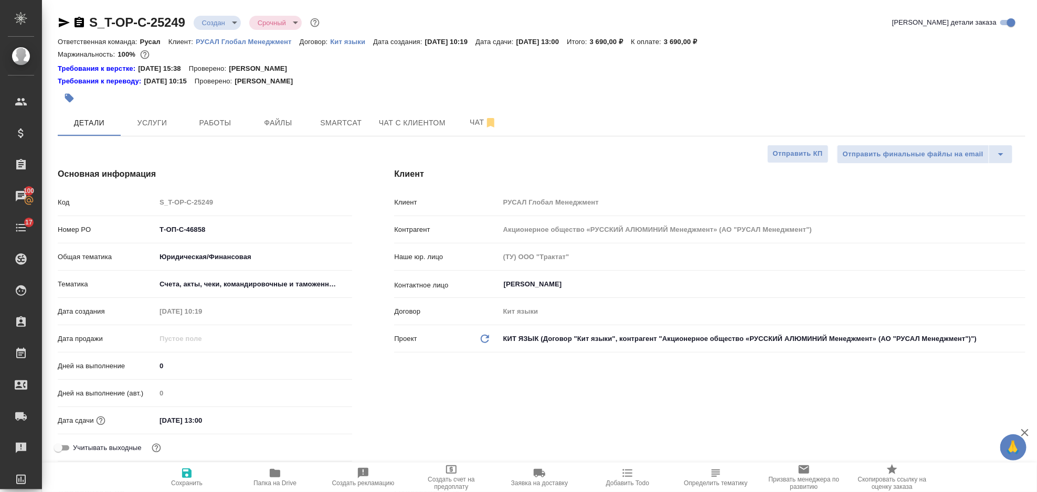
type textarea "x"
click at [82, 25] on icon "button" at bounding box center [79, 22] width 9 height 11
type textarea "x"
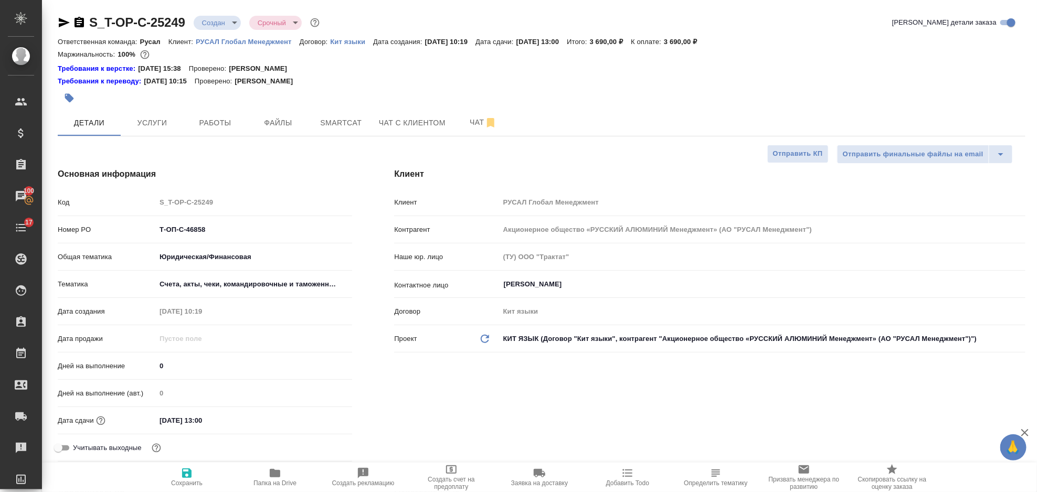
type textarea "x"
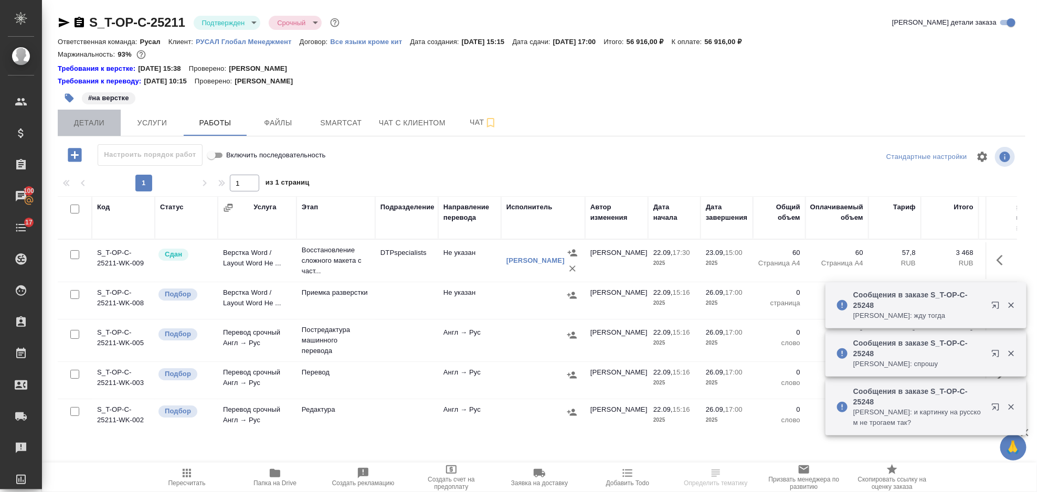
click at [96, 126] on span "Детали" at bounding box center [89, 123] width 50 height 13
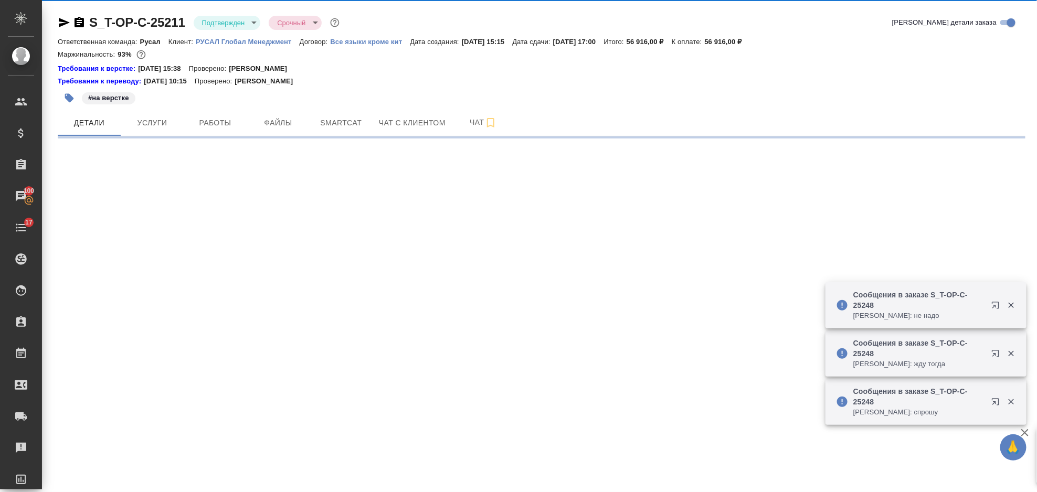
select select "RU"
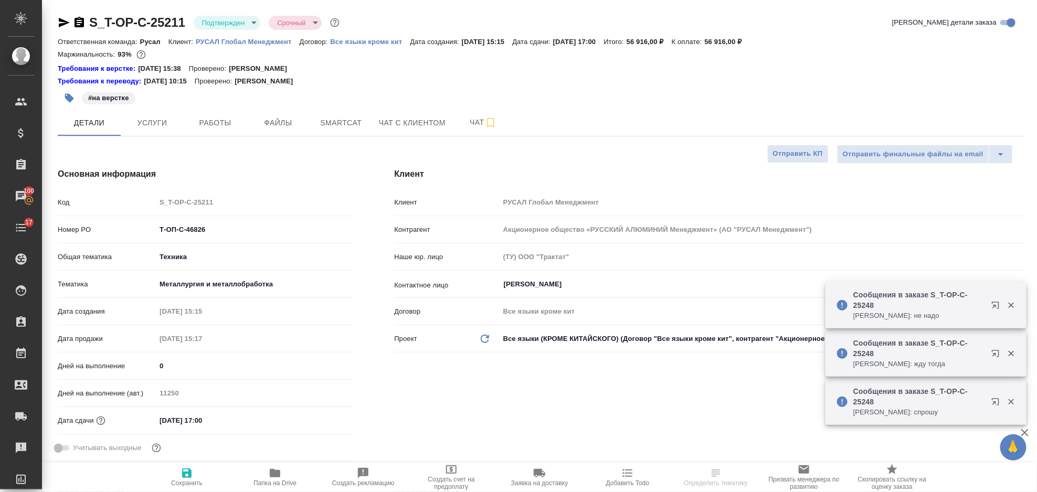
type textarea "x"
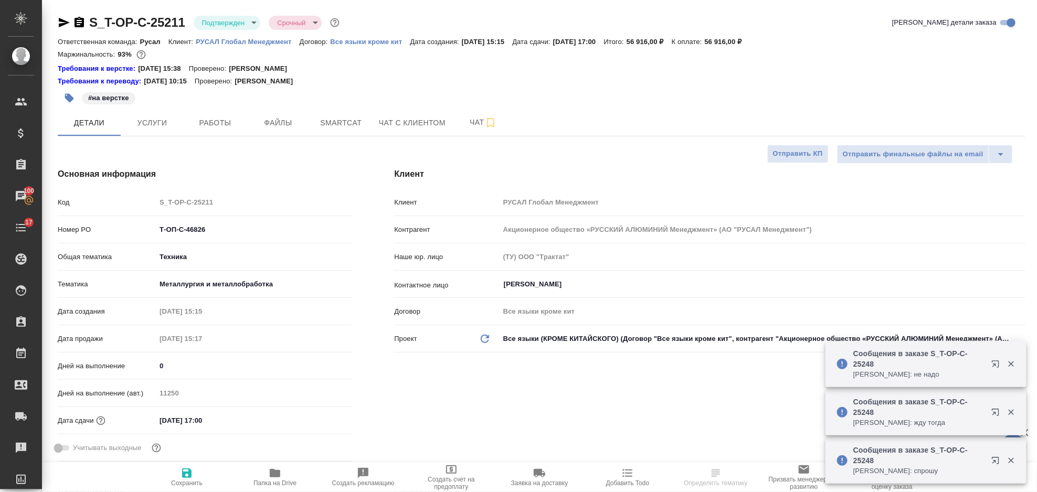
type textarea "x"
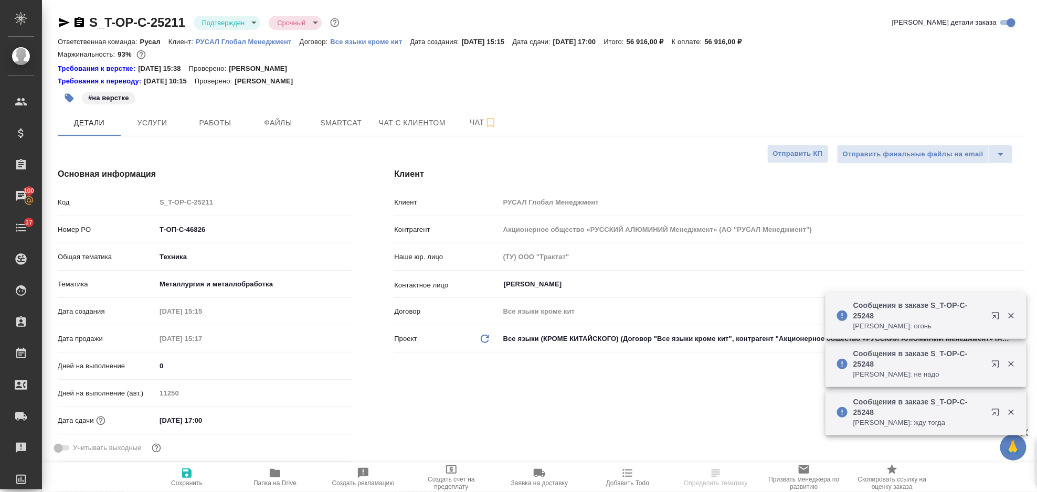
type textarea "x"
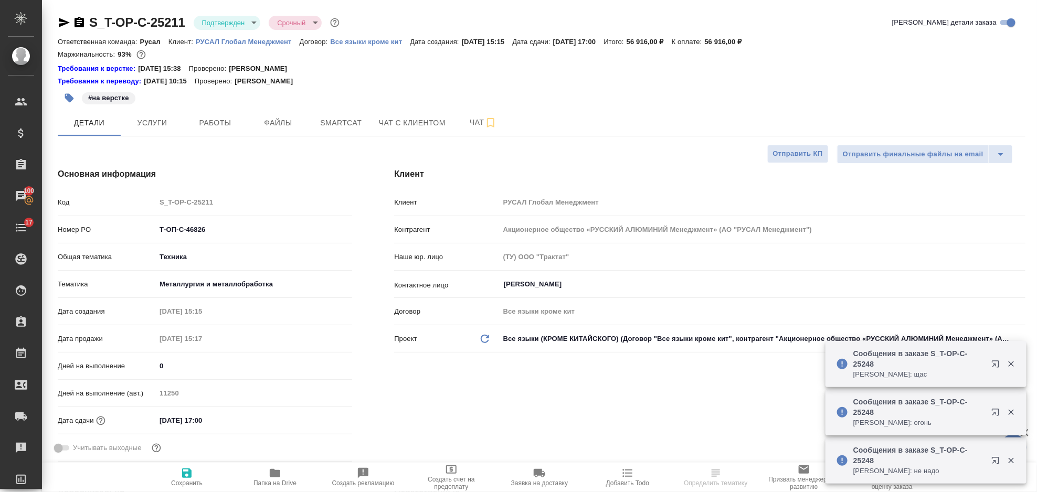
scroll to position [70, 0]
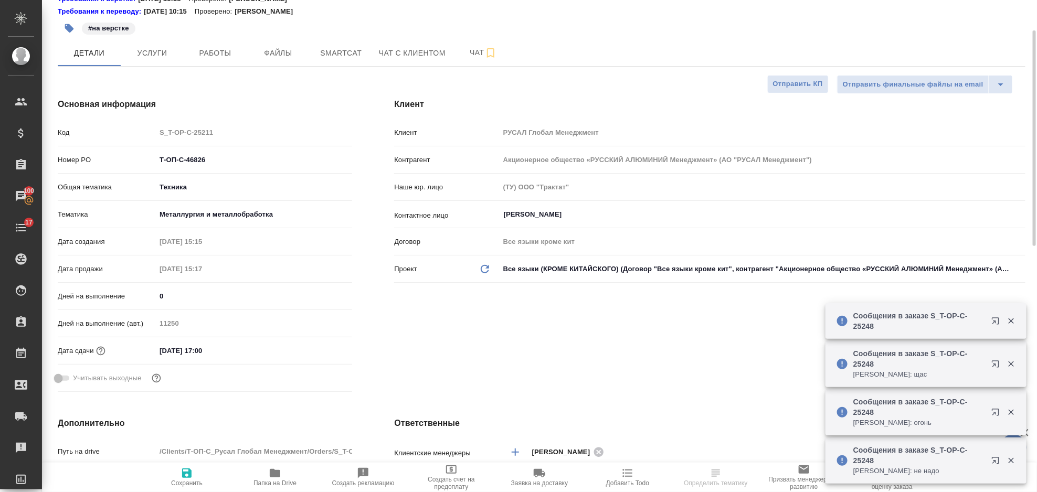
click at [226, 350] on input "[DATE] 17:00" at bounding box center [202, 350] width 92 height 15
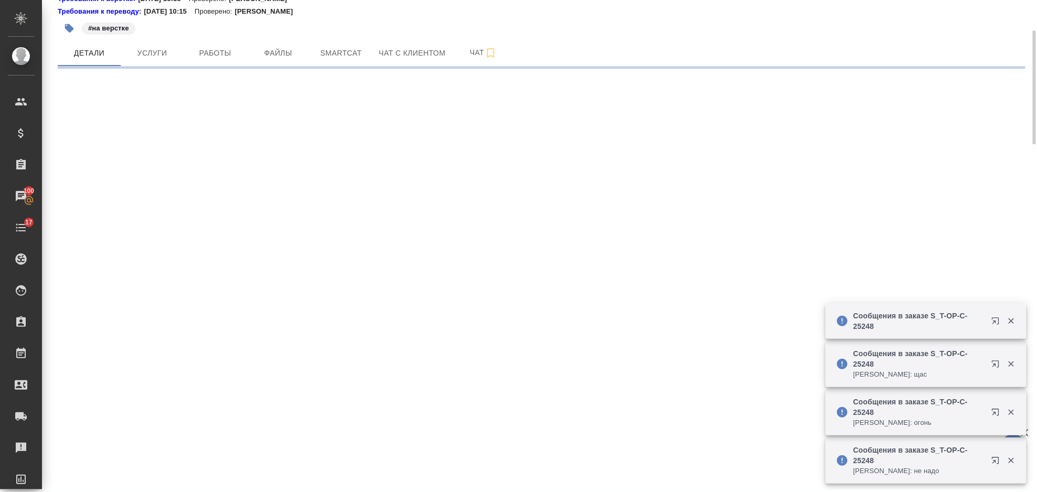
select select "RU"
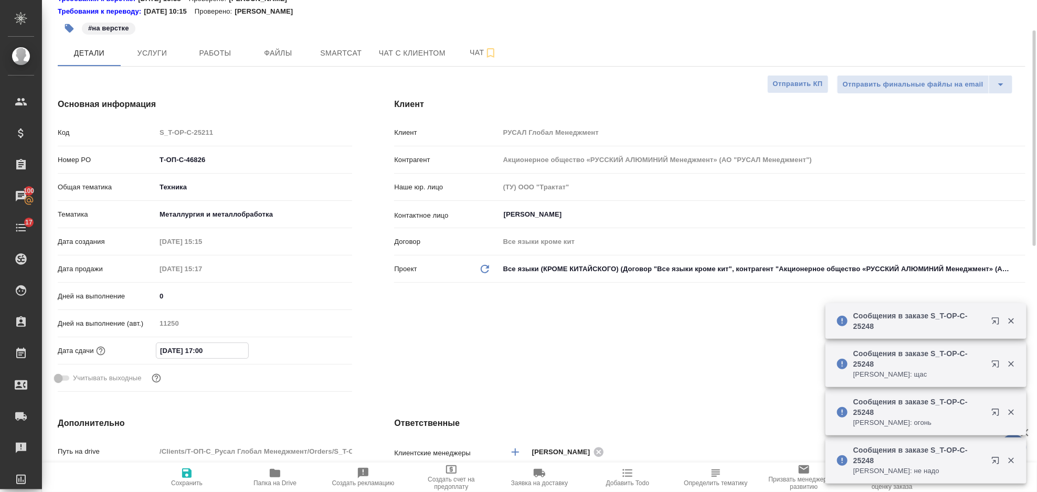
click at [240, 358] on input "[DATE] 17:00" at bounding box center [202, 350] width 92 height 15
type textarea "x"
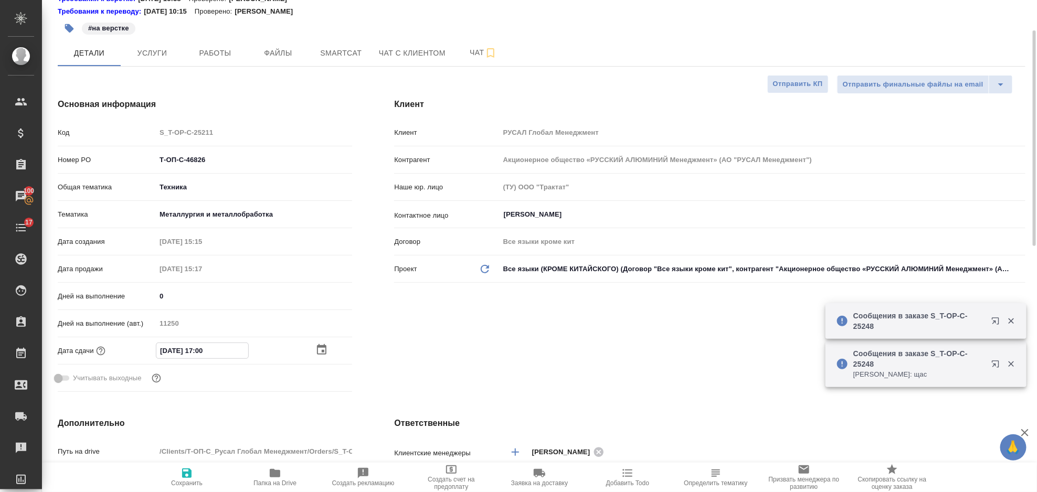
click at [319, 350] on icon "button" at bounding box center [322, 350] width 13 height 13
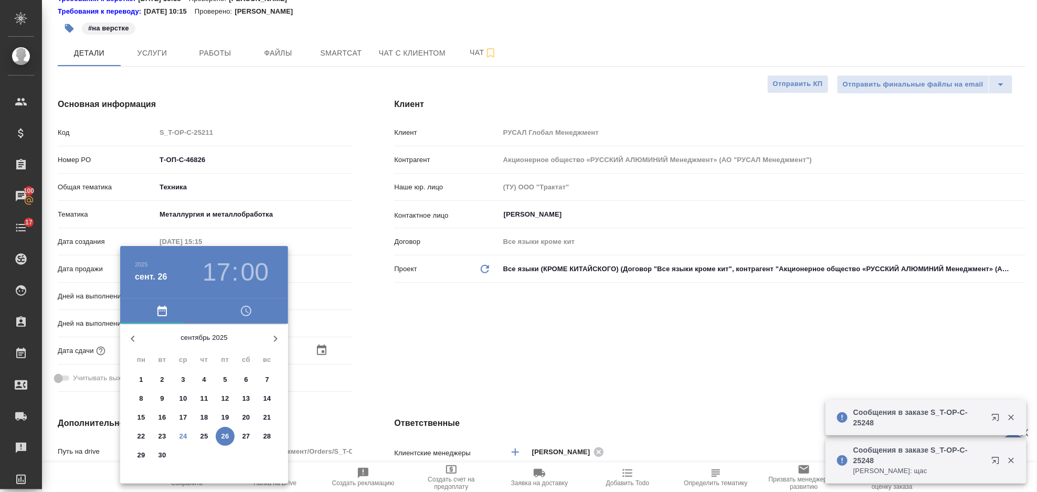
click at [163, 453] on p "30" at bounding box center [163, 455] width 8 height 11
type input "[DATE] 17:00"
type textarea "x"
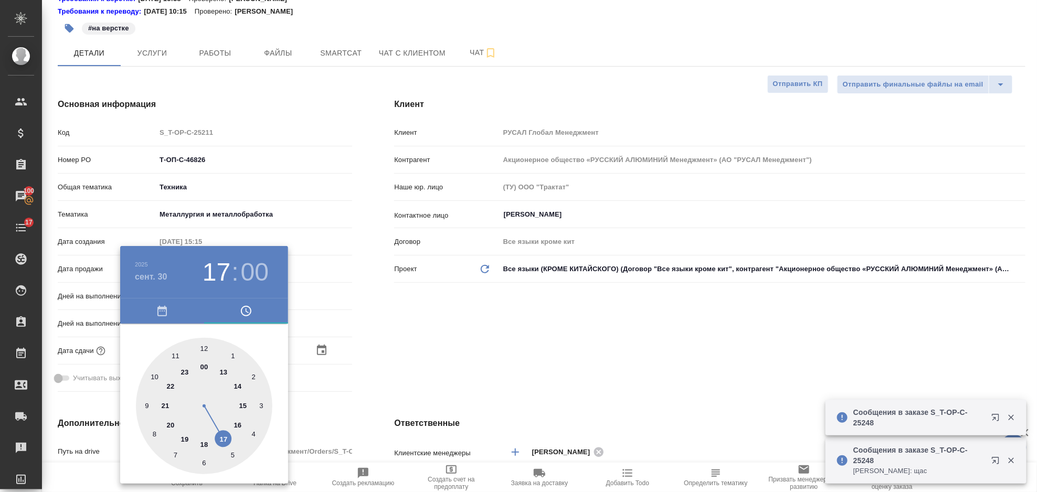
click at [238, 425] on div at bounding box center [204, 406] width 137 height 137
type input "[DATE] 16:00"
type textarea "x"
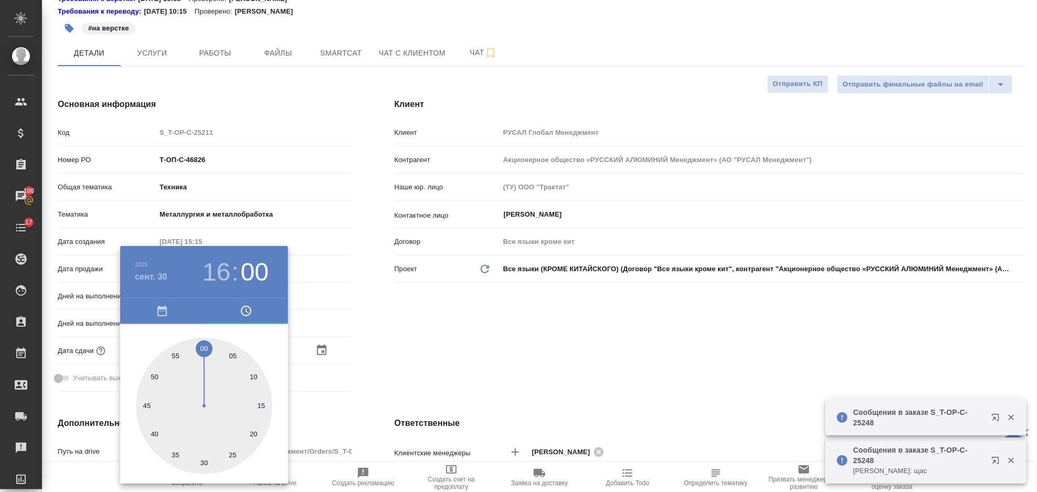
click at [423, 361] on div at bounding box center [518, 246] width 1037 height 492
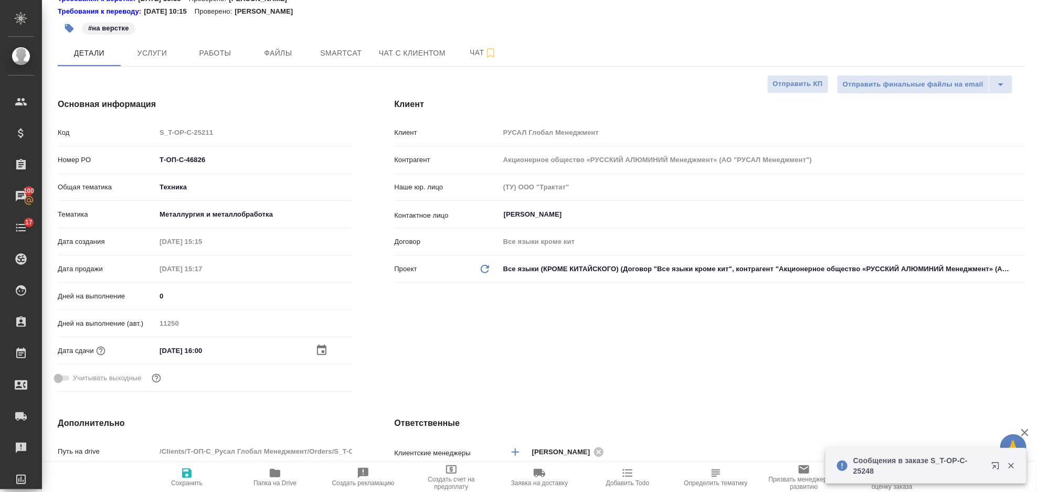
click at [181, 478] on icon "button" at bounding box center [187, 473] width 13 height 13
type textarea "x"
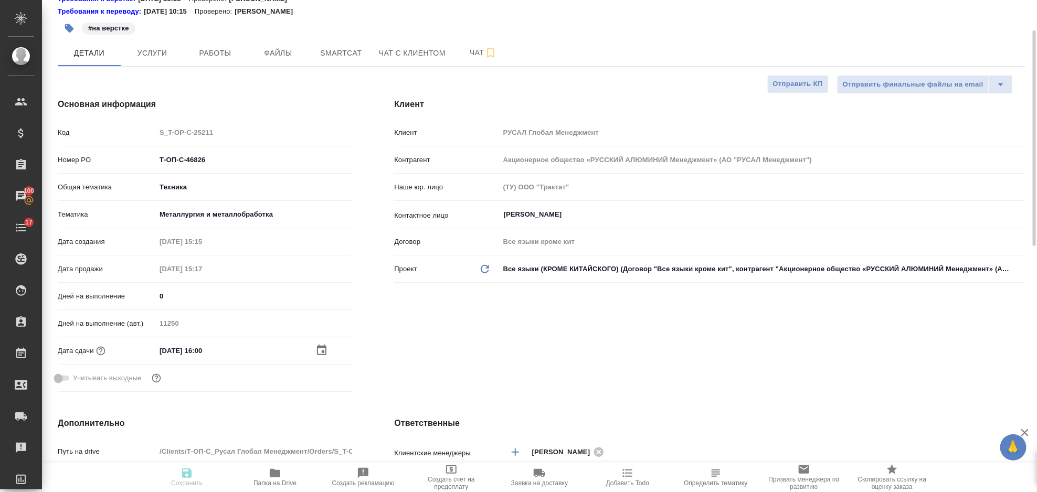
type textarea "x"
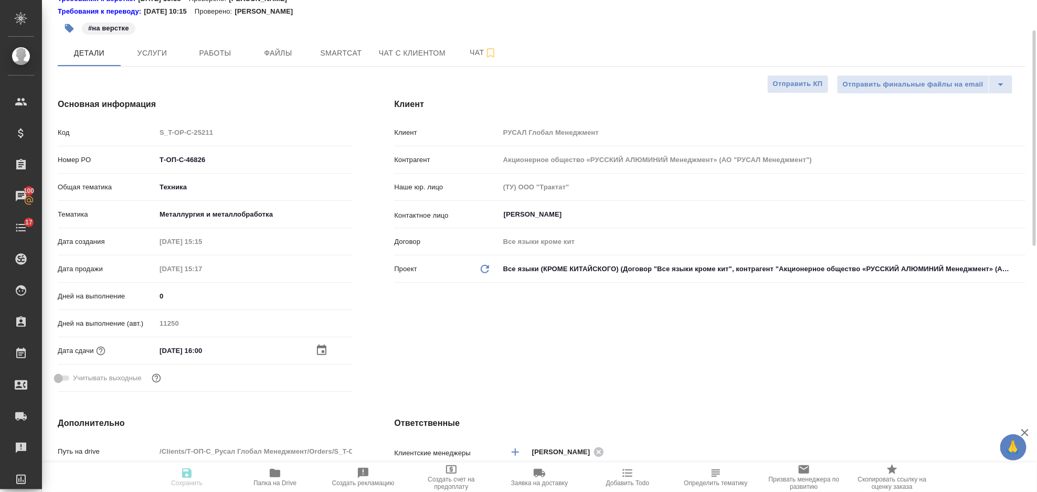
type textarea "x"
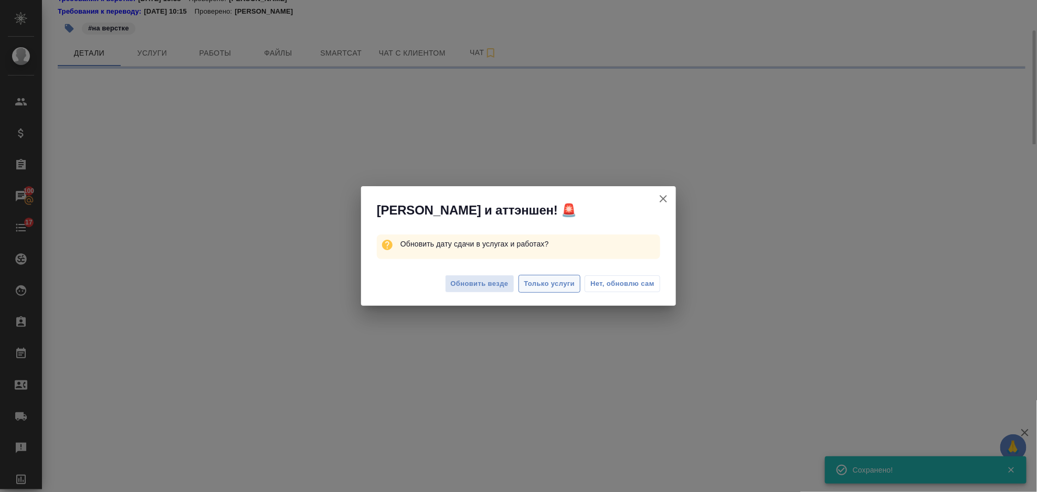
click at [555, 287] on span "Только услуги" at bounding box center [549, 284] width 51 height 12
select select "RU"
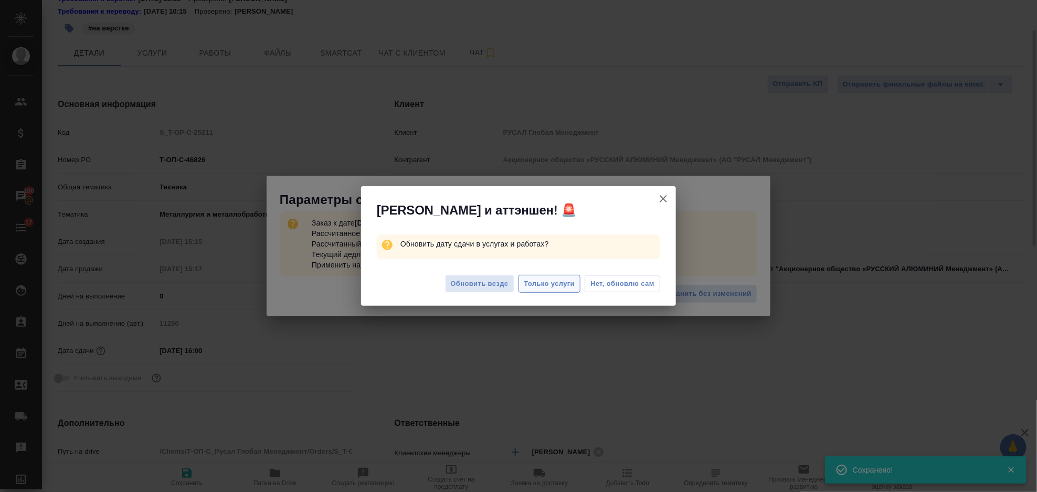
type textarea "x"
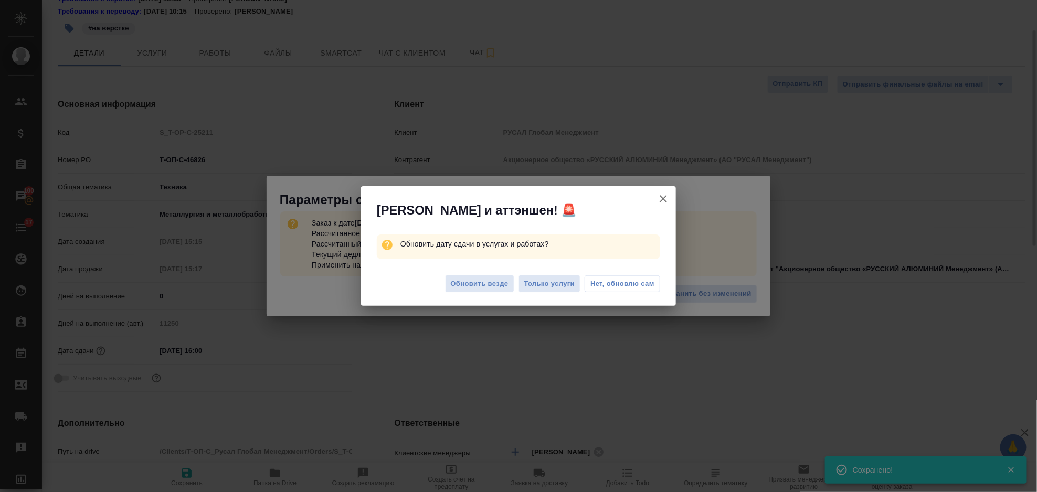
type textarea "x"
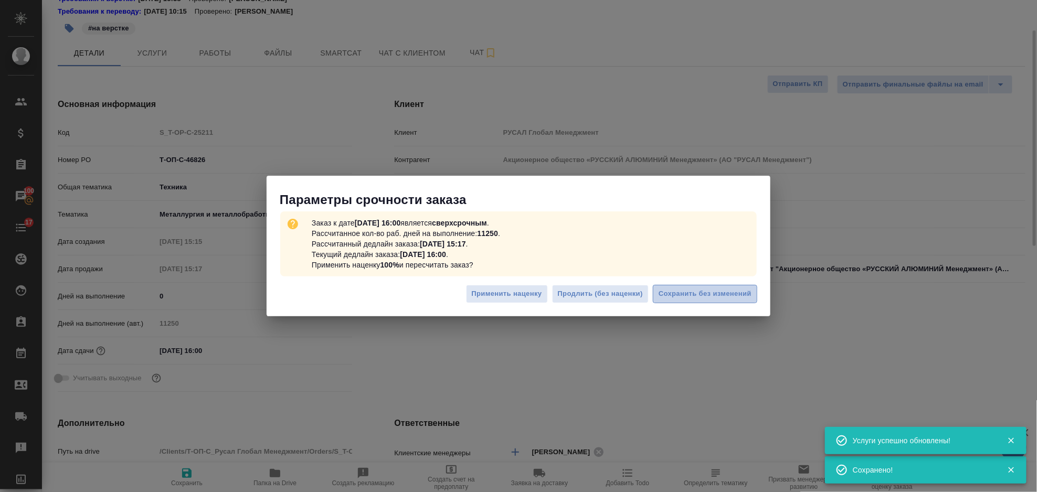
click at [667, 298] on span "Сохранить без изменений" at bounding box center [705, 294] width 93 height 12
type textarea "x"
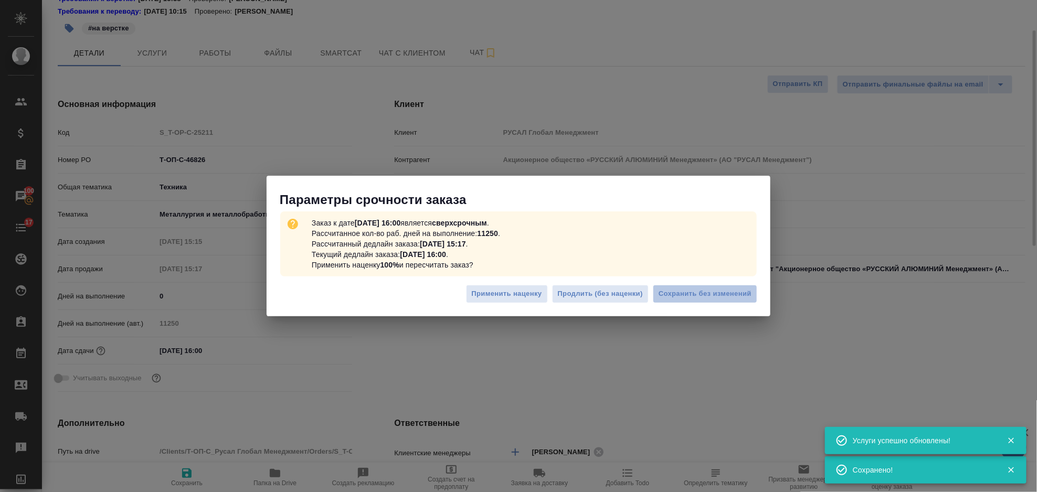
type textarea "x"
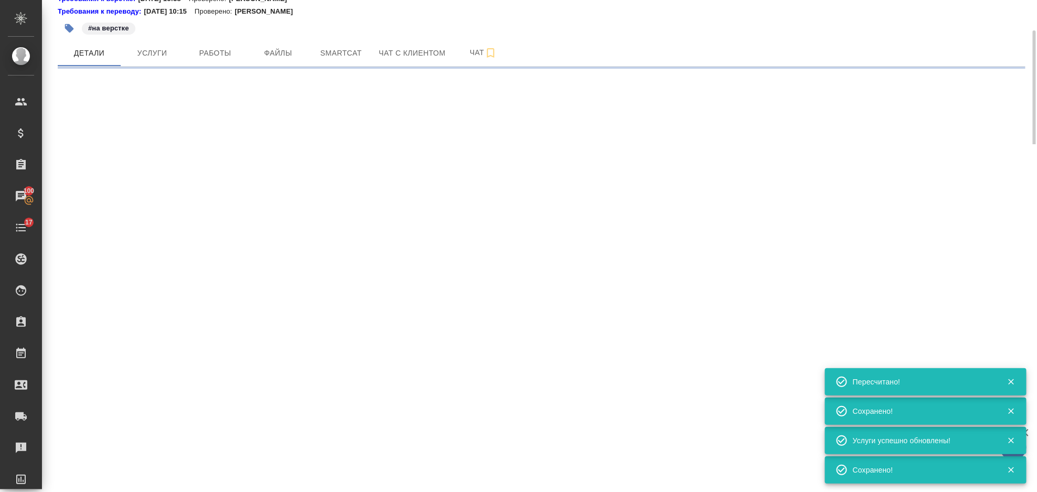
select select "RU"
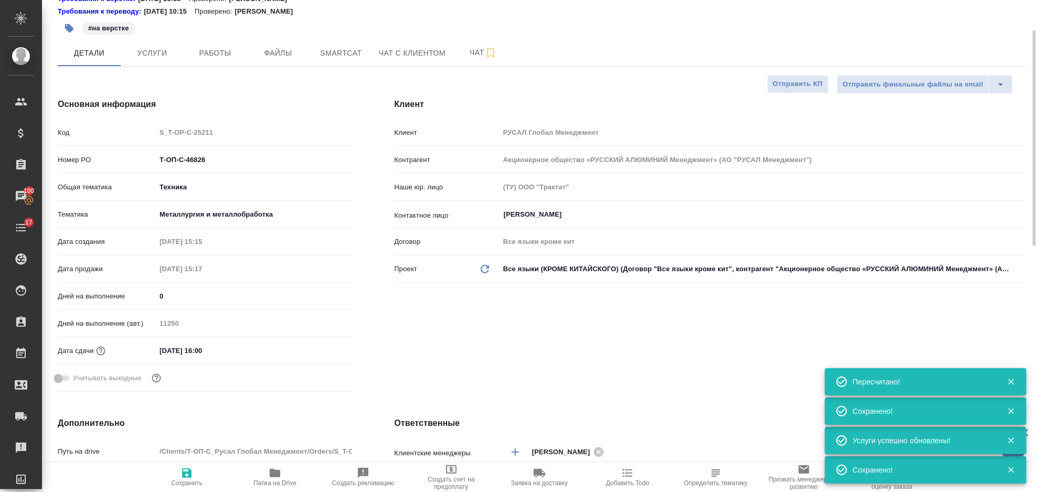
type textarea "x"
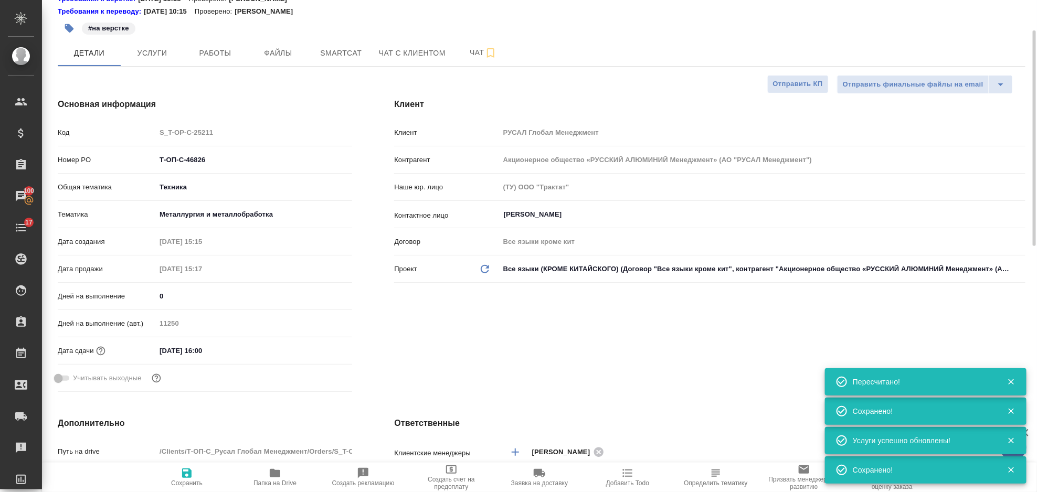
type textarea "x"
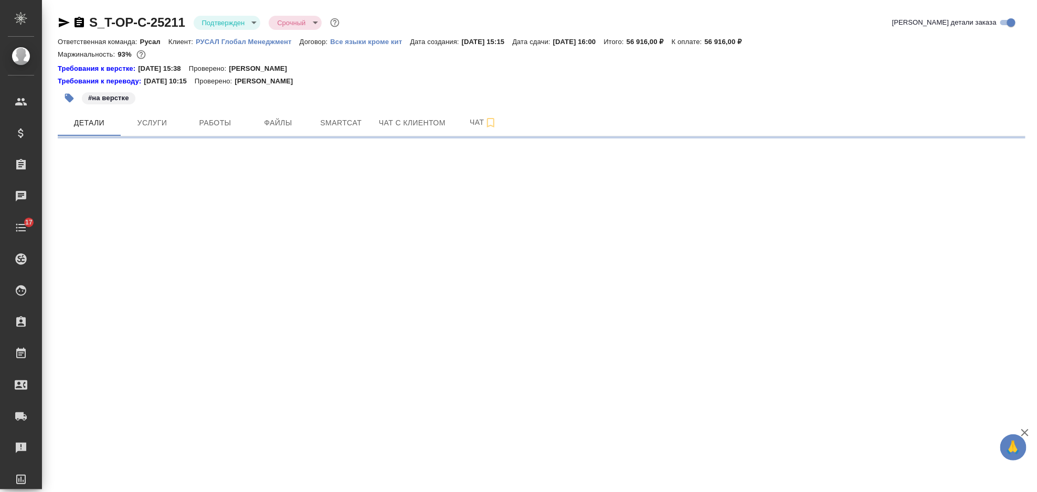
select select "RU"
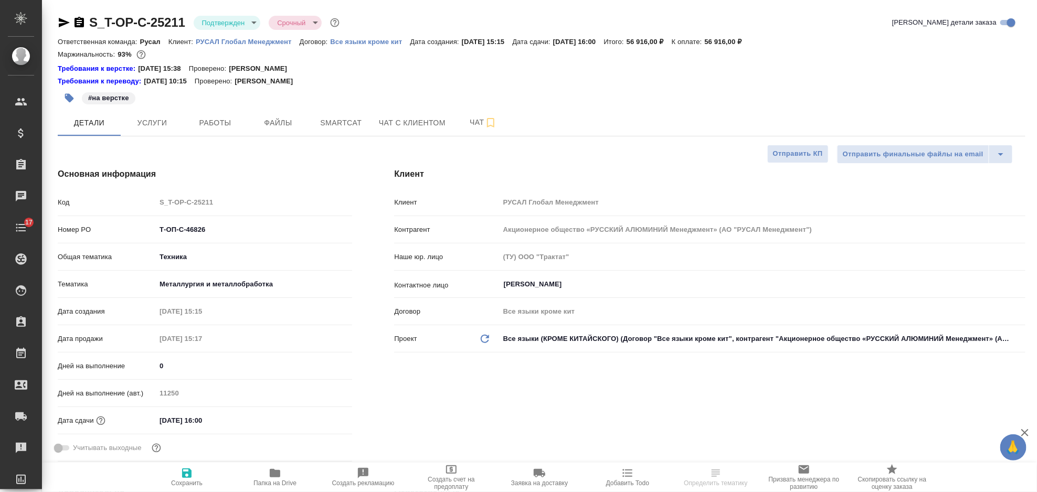
type textarea "x"
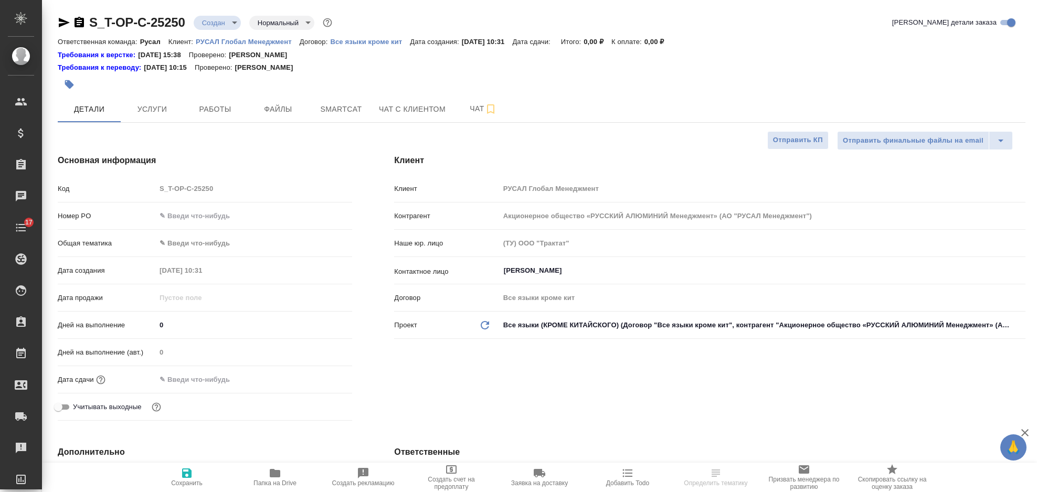
select select "RU"
click at [213, 219] on input "text" at bounding box center [254, 215] width 196 height 15
paste input "Т-ОП-С-46859"
type input "Т-ОП-С-46859"
click at [225, 237] on body "🙏 .cls-1 fill:#fff; AWATERA [PERSON_NAME] Спецификации Заказы 100 Чаты 17 Todo …" at bounding box center [518, 246] width 1037 height 492
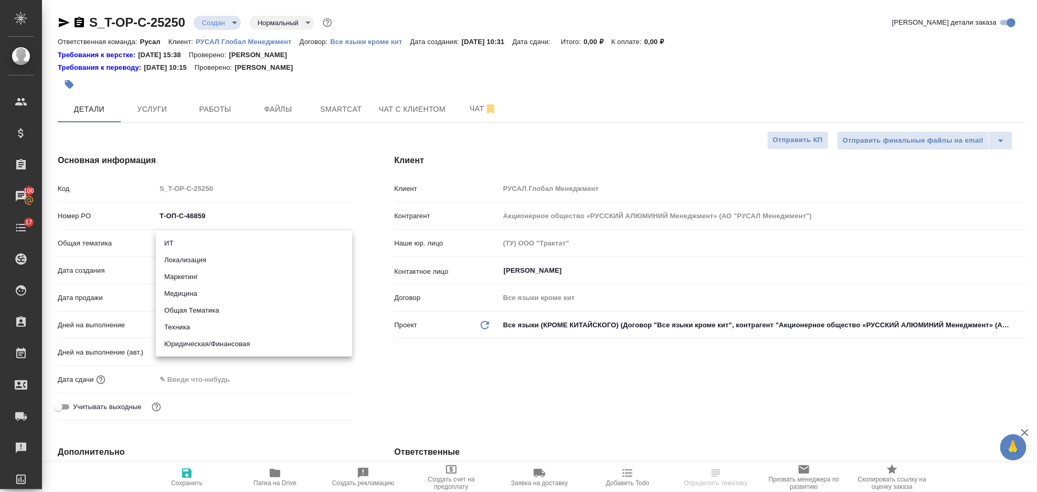
drag, startPoint x: 246, startPoint y: 343, endPoint x: 242, endPoint y: 318, distance: 25.6
click at [247, 343] on li "Юридическая/Финансовая" at bounding box center [254, 344] width 196 height 17
type input "yr-fn"
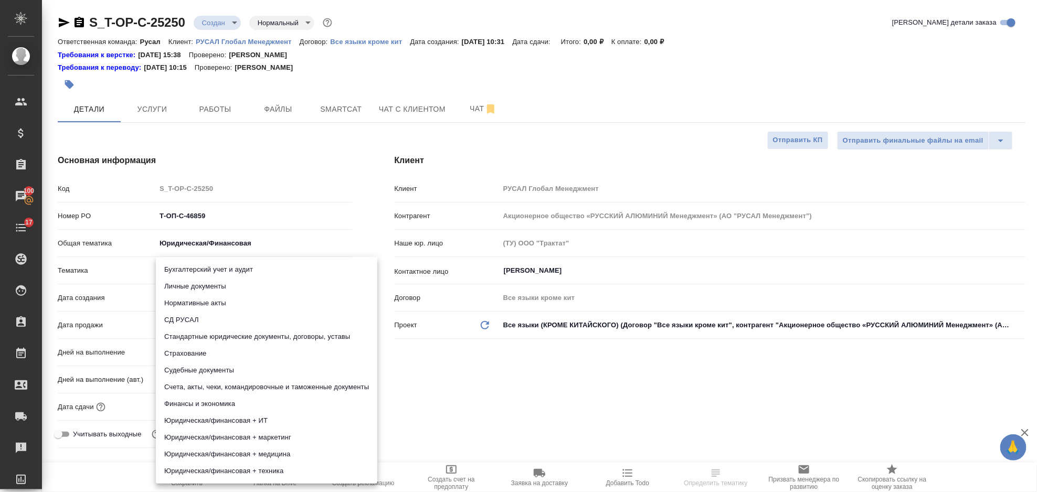
click at [235, 265] on body "🙏 .cls-1 fill:#fff; AWATERA Gorlenko Yuliua Клиенты Спецификации Заказы 100 Чат…" at bounding box center [518, 246] width 1037 height 492
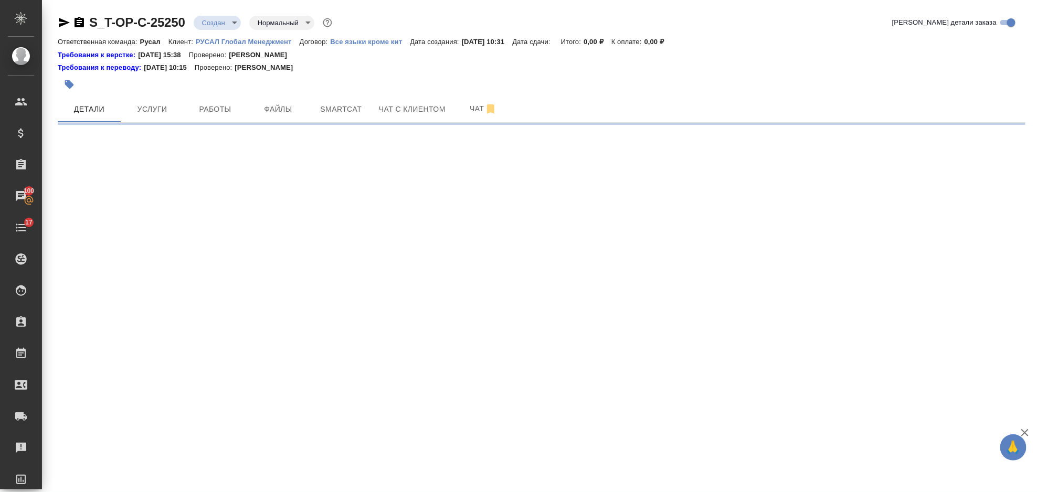
click at [282, 332] on div ".cls-1 fill:#fff; AWATERA Gorlenko Yuliua Клиенты Спецификации Заказы 100 Чаты …" at bounding box center [518, 246] width 1037 height 492
select select "RU"
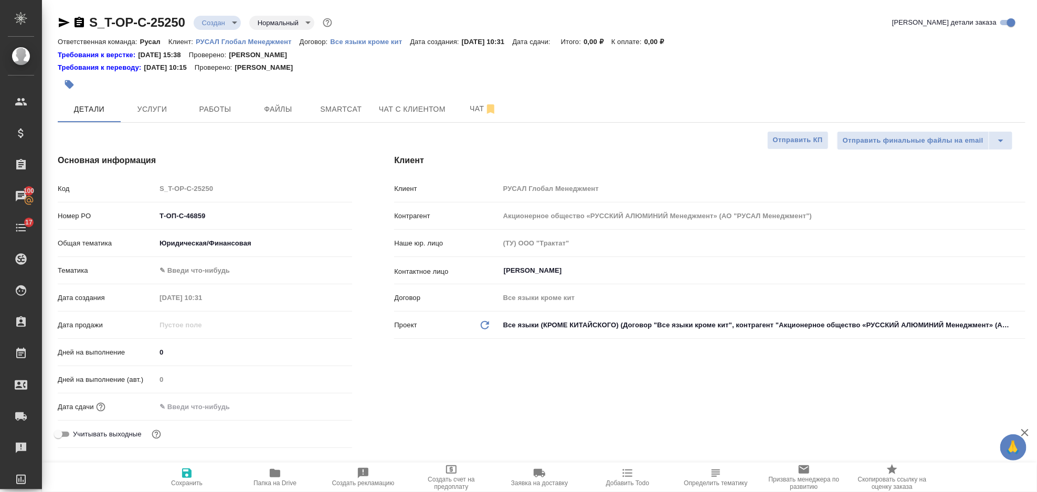
type textarea "x"
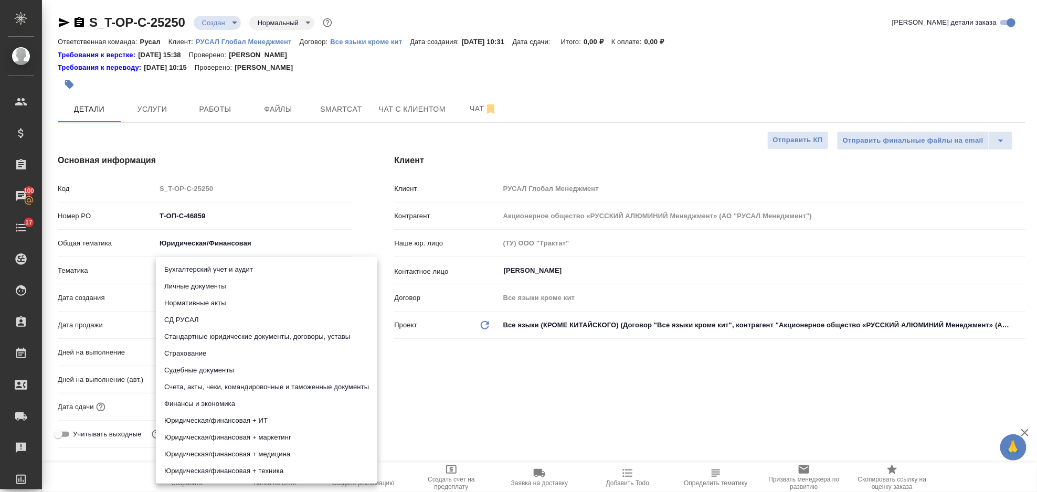
click at [234, 267] on body "🙏 .cls-1 fill:#fff; AWATERA Gorlenko Yuliua Клиенты Спецификации Заказы 100 Чат…" at bounding box center [518, 246] width 1037 height 492
click at [301, 335] on li "Стандартные юридические документы, договоры, уставы" at bounding box center [267, 337] width 222 height 17
type input "5f647205b73bc97568ca66bf"
type textarea "x"
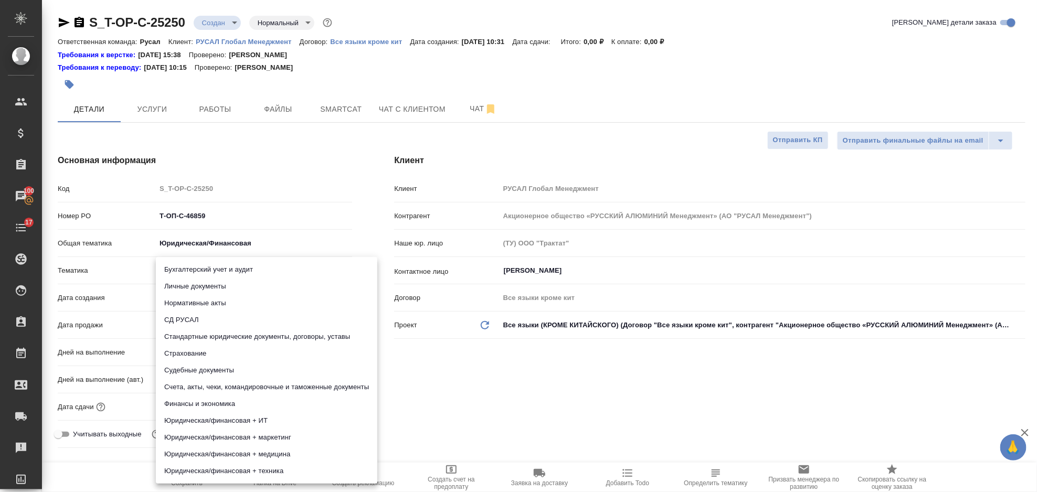
type textarea "x"
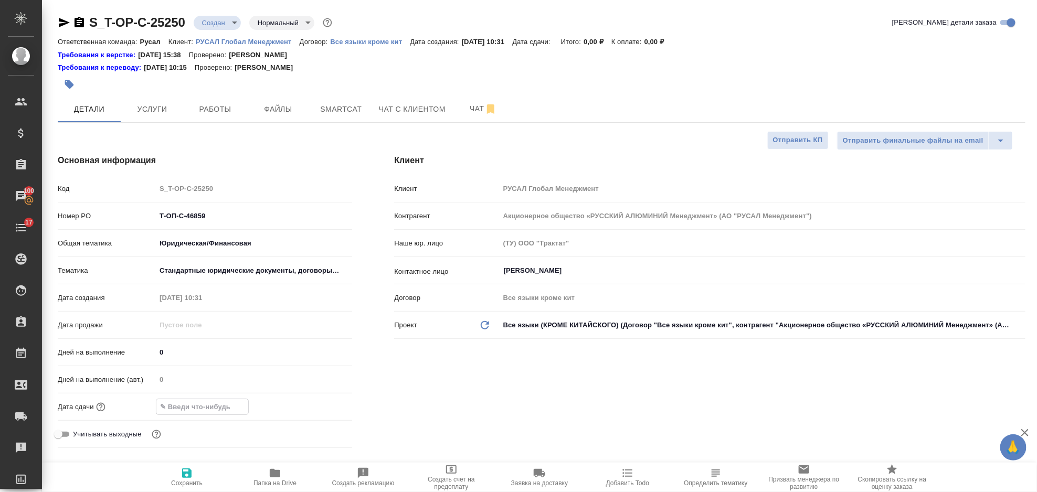
drag, startPoint x: 205, startPoint y: 406, endPoint x: 390, endPoint y: 422, distance: 185.5
click at [209, 406] on input "text" at bounding box center [202, 407] width 92 height 15
click at [309, 408] on div at bounding box center [254, 407] width 196 height 15
click at [318, 404] on icon "button" at bounding box center [321, 406] width 9 height 11
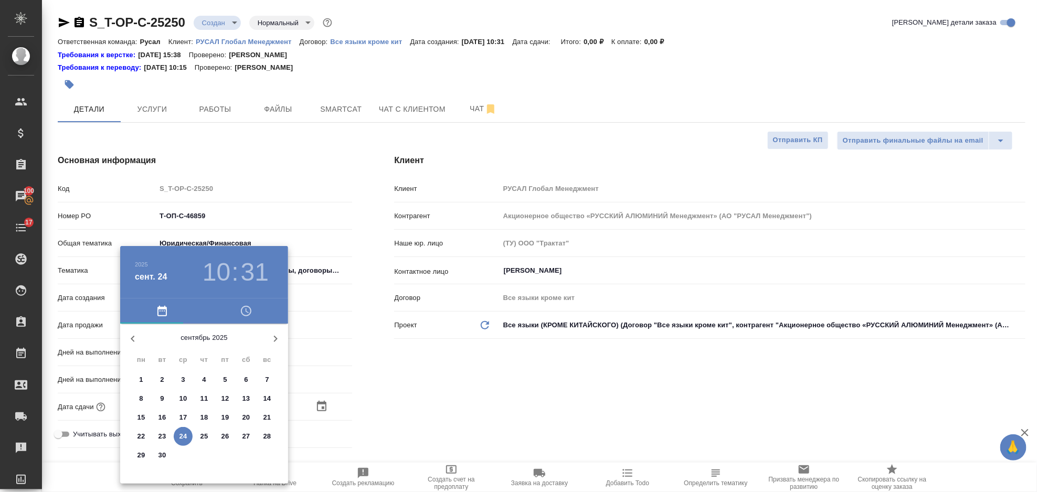
click at [194, 444] on div "25" at bounding box center [204, 436] width 21 height 19
type input "25.09.2025 10:31"
type textarea "x"
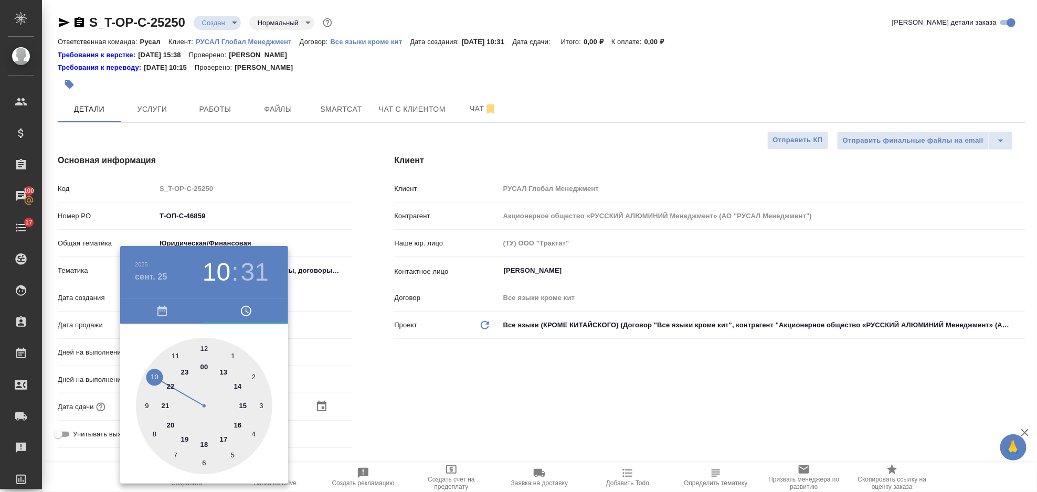
click at [155, 379] on div at bounding box center [204, 406] width 137 height 137
type textarea "x"
click at [207, 465] on div at bounding box center [204, 406] width 137 height 137
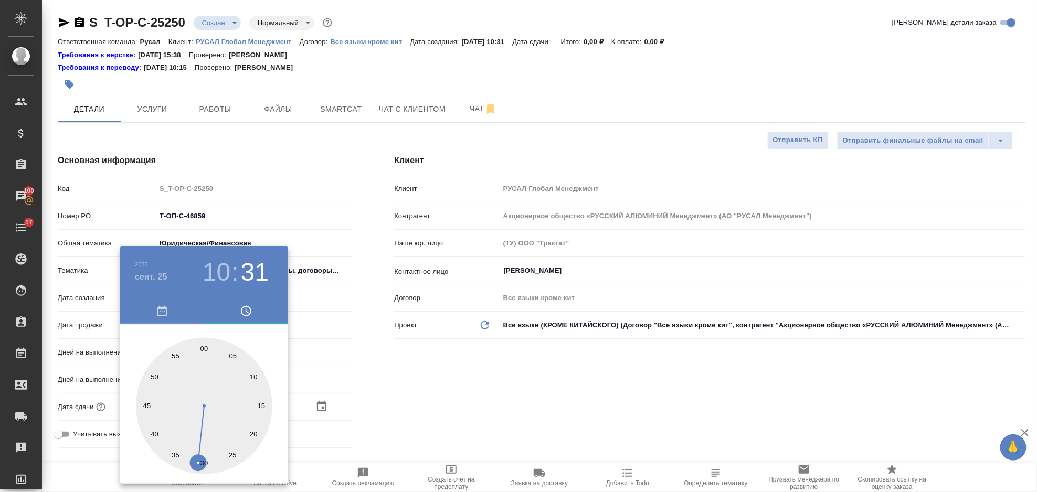
type input "25.09.2025 10:30"
type textarea "x"
click at [205, 465] on div at bounding box center [204, 406] width 137 height 137
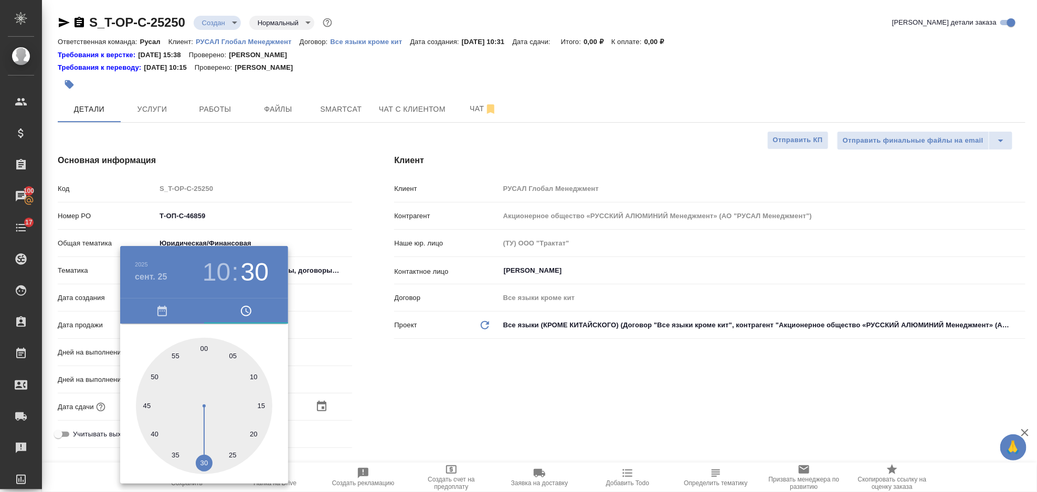
type textarea "x"
click at [549, 407] on div at bounding box center [518, 246] width 1037 height 492
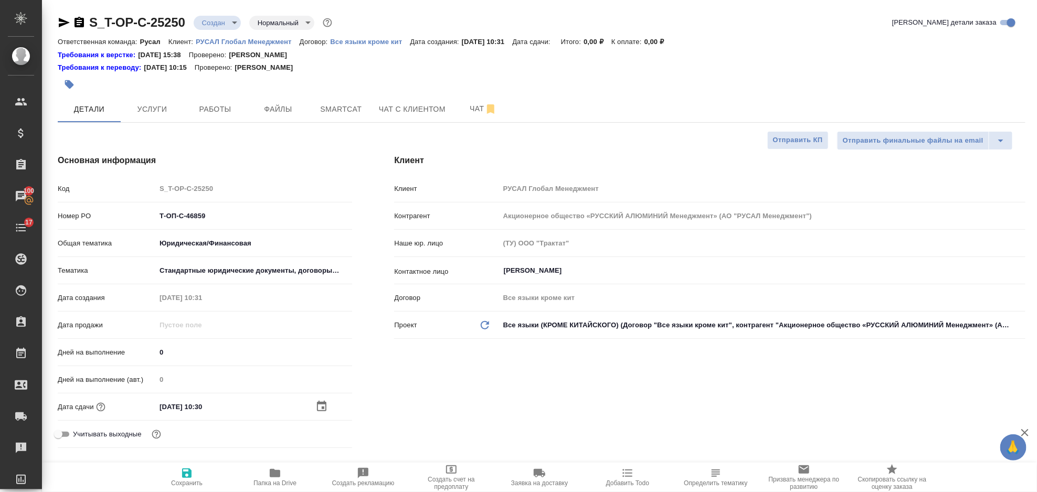
click at [174, 473] on span "Сохранить" at bounding box center [187, 477] width 76 height 20
type textarea "x"
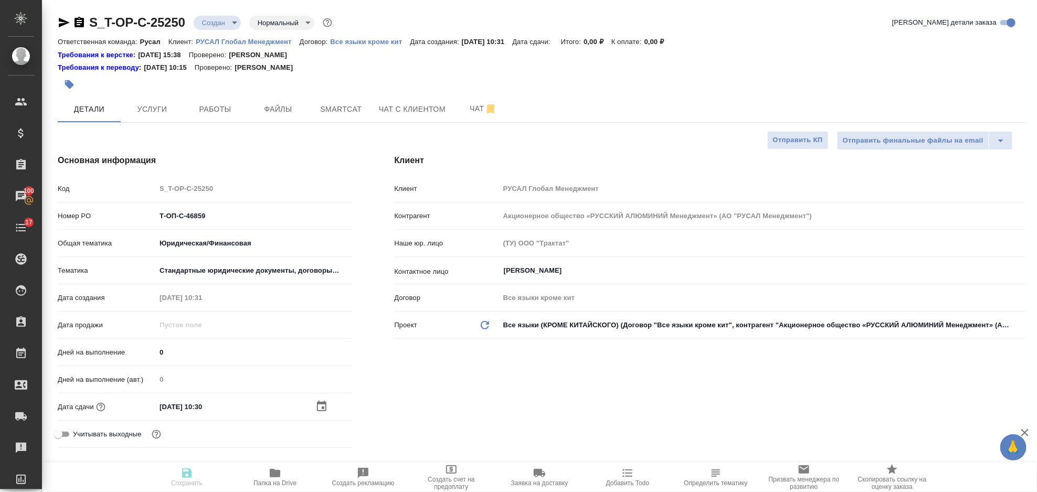
type textarea "x"
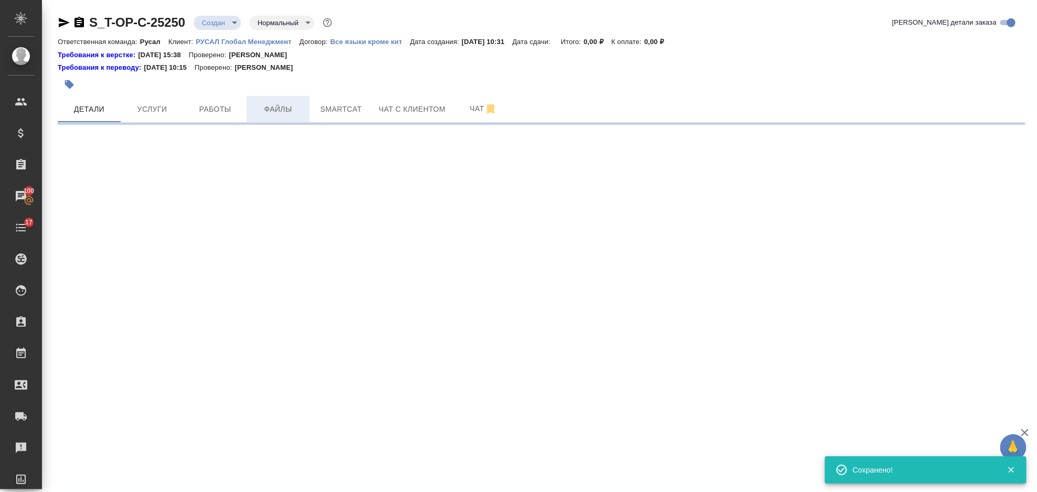
select select "RU"
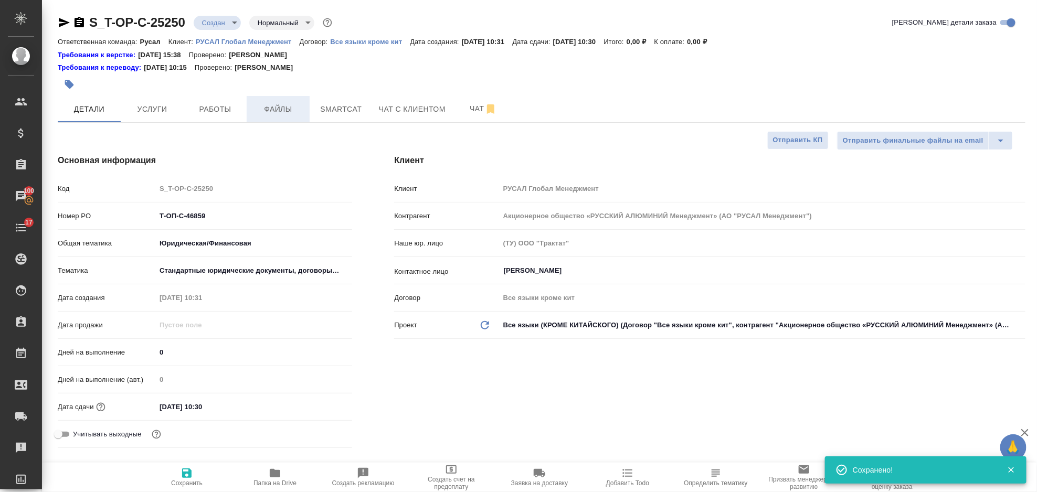
type textarea "x"
click at [278, 111] on span "Файлы" at bounding box center [278, 109] width 50 height 13
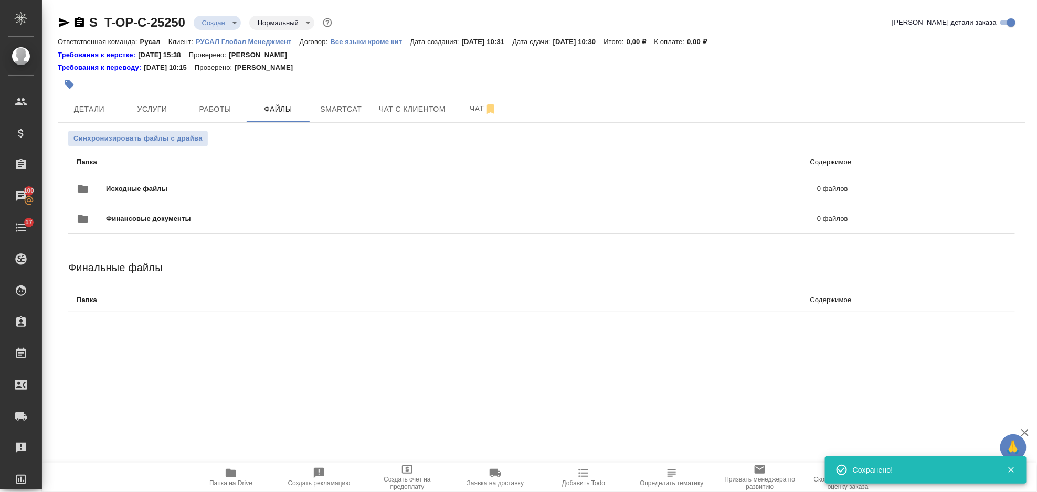
click at [177, 184] on span "Исходные файлы" at bounding box center [299, 189] width 386 height 11
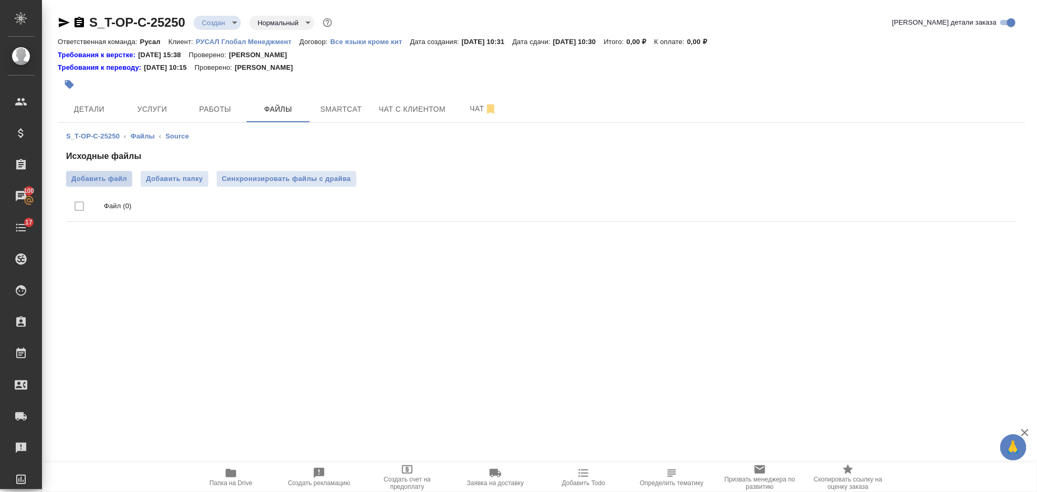
click at [114, 177] on span "Добавить файл" at bounding box center [99, 179] width 56 height 11
click at [0, 0] on input "Добавить файл" at bounding box center [0, 0] width 0 height 0
click at [147, 110] on span "Услуги" at bounding box center [152, 109] width 50 height 13
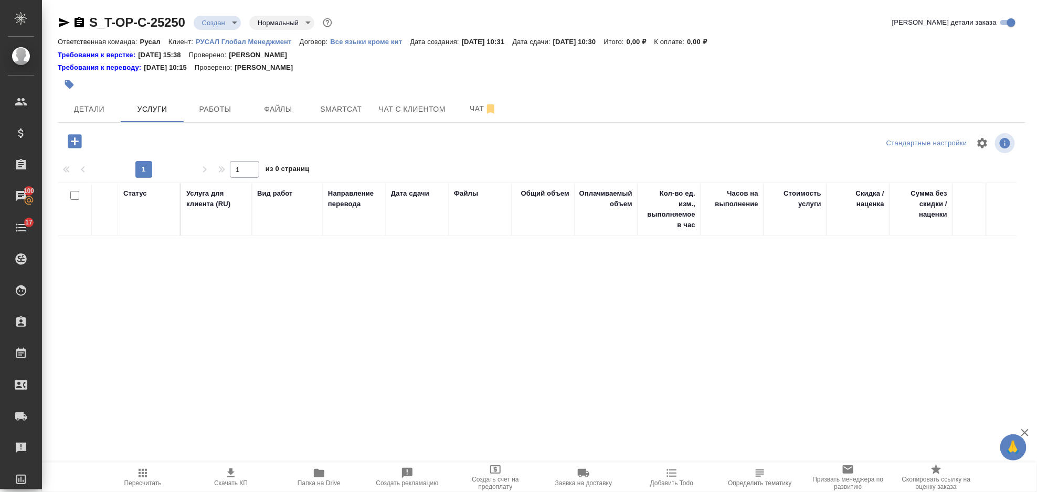
click at [73, 141] on icon "button" at bounding box center [75, 141] width 18 height 18
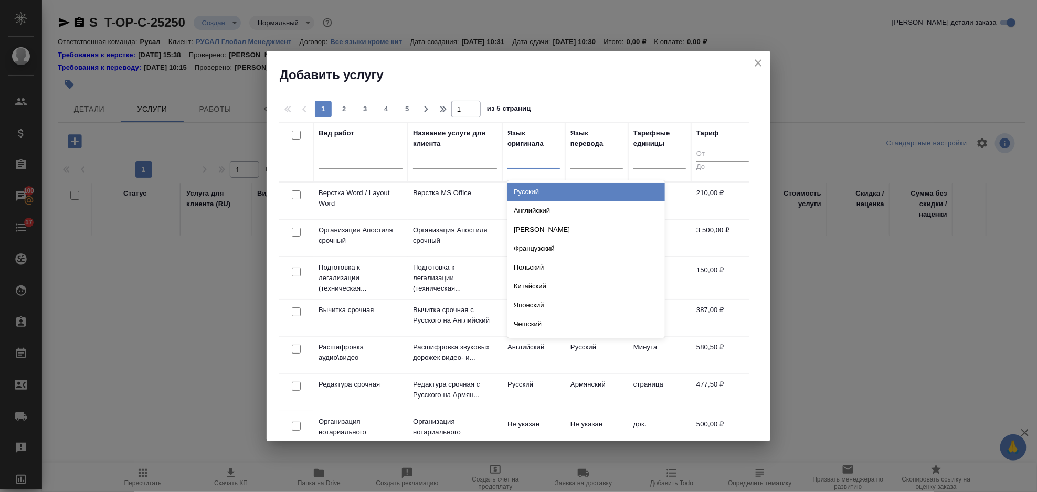
click at [533, 163] on div at bounding box center [534, 158] width 53 height 15
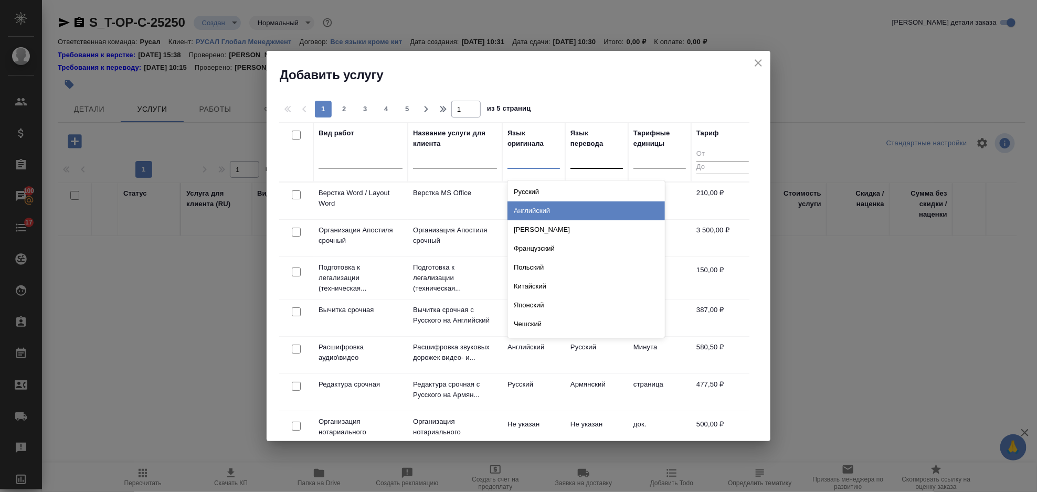
click at [538, 208] on div "Английский" at bounding box center [587, 211] width 158 height 19
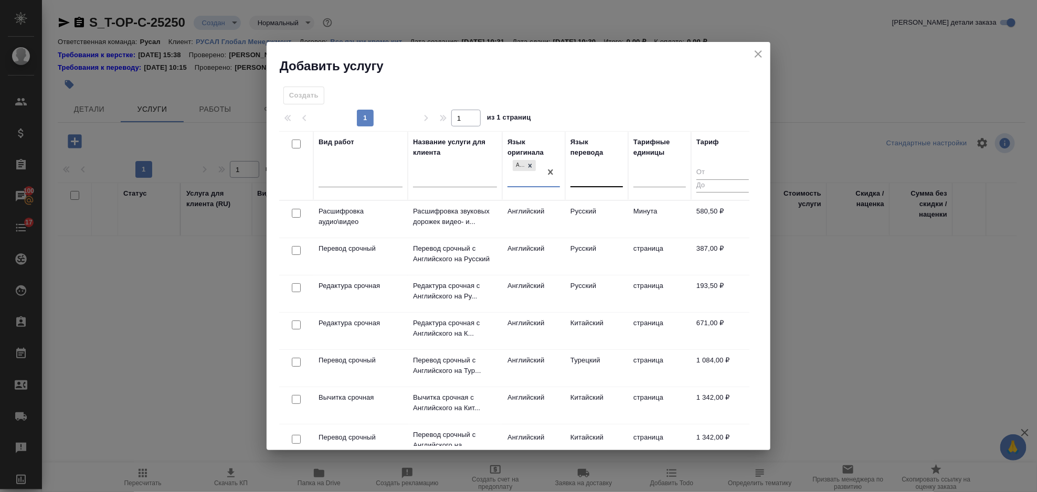
click at [604, 169] on div at bounding box center [597, 177] width 53 height 20
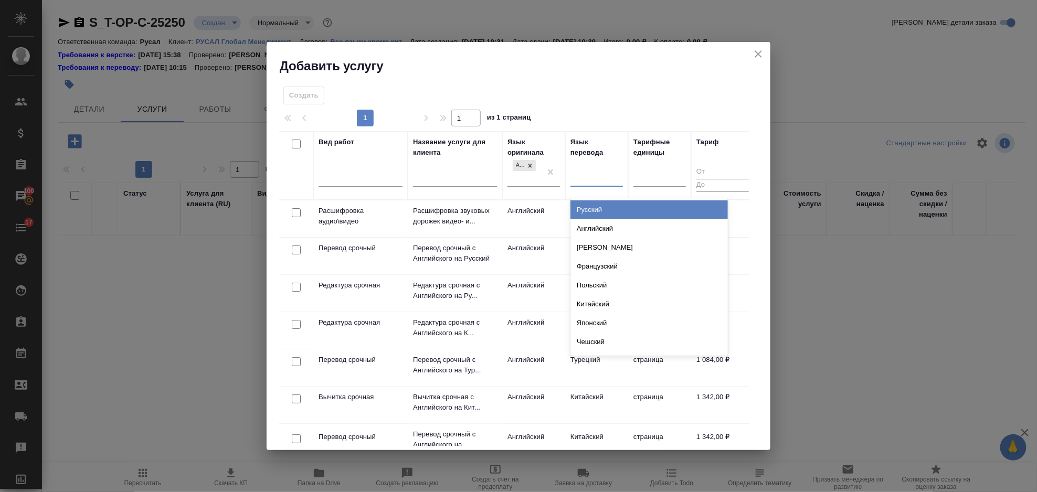
click at [603, 210] on div "Русский" at bounding box center [650, 210] width 158 height 19
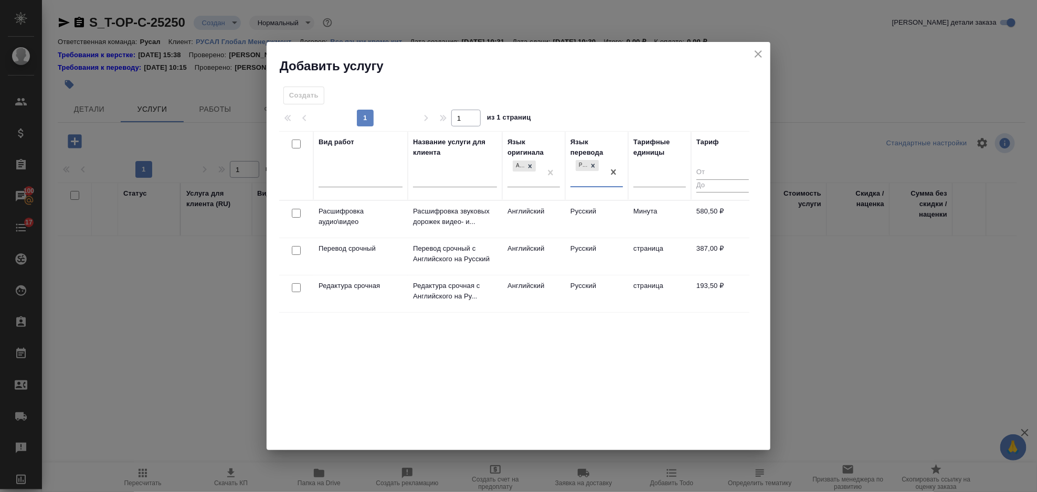
click at [298, 248] on input "checkbox" at bounding box center [296, 250] width 9 height 9
checkbox input "true"
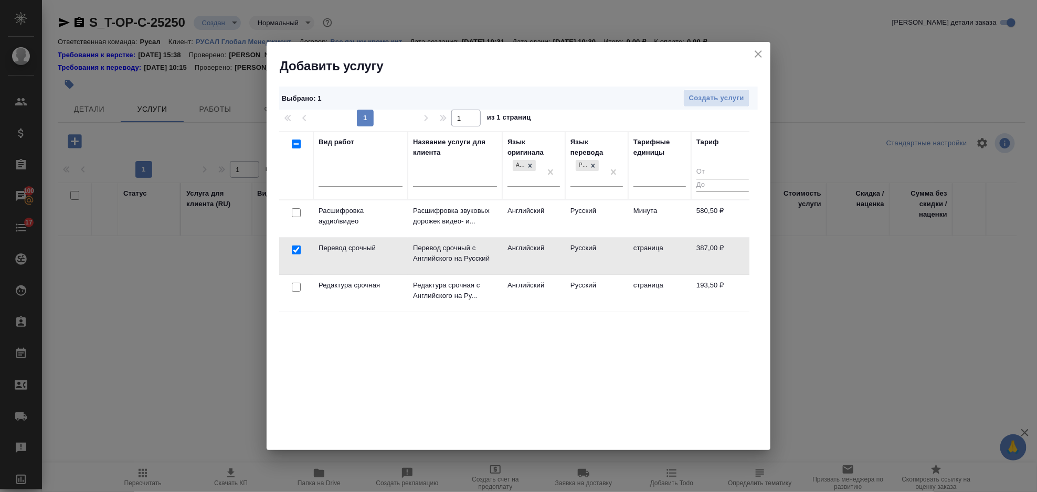
click at [296, 287] on input "checkbox" at bounding box center [296, 287] width 9 height 9
checkbox input "true"
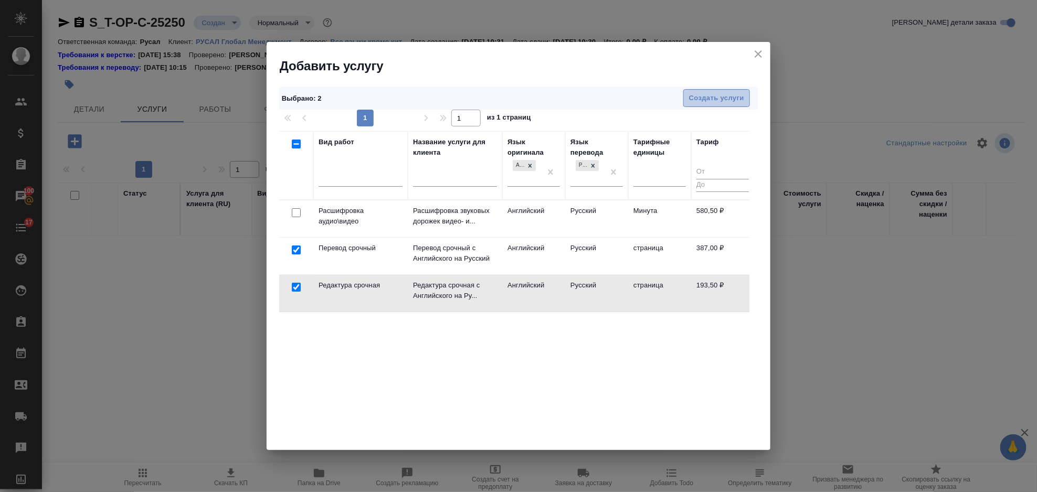
click at [706, 97] on span "Создать услуги" at bounding box center [716, 98] width 55 height 12
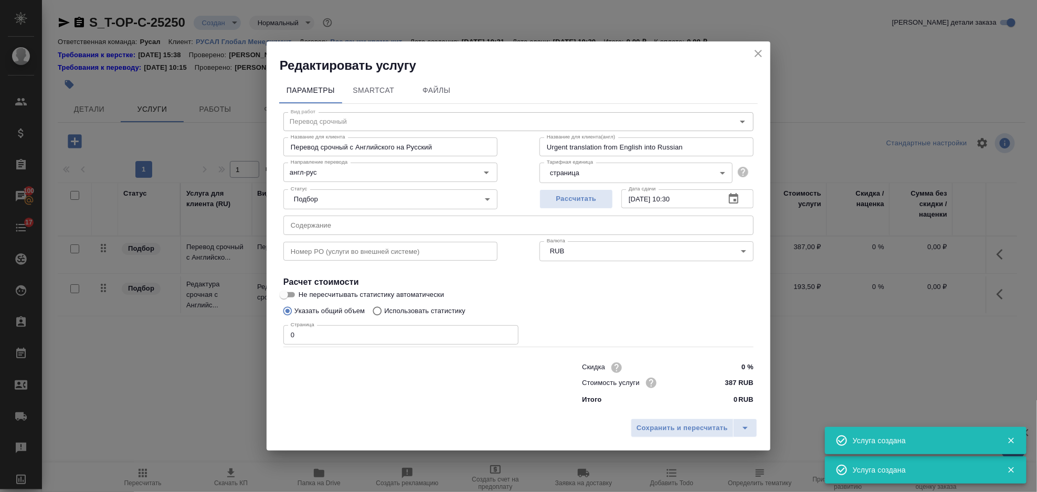
type input "Перевод срочный"
type input "Перевод срочный с Английского на Русский"
type input "Urgent translation from English into Russian"
type input "387 RUB"
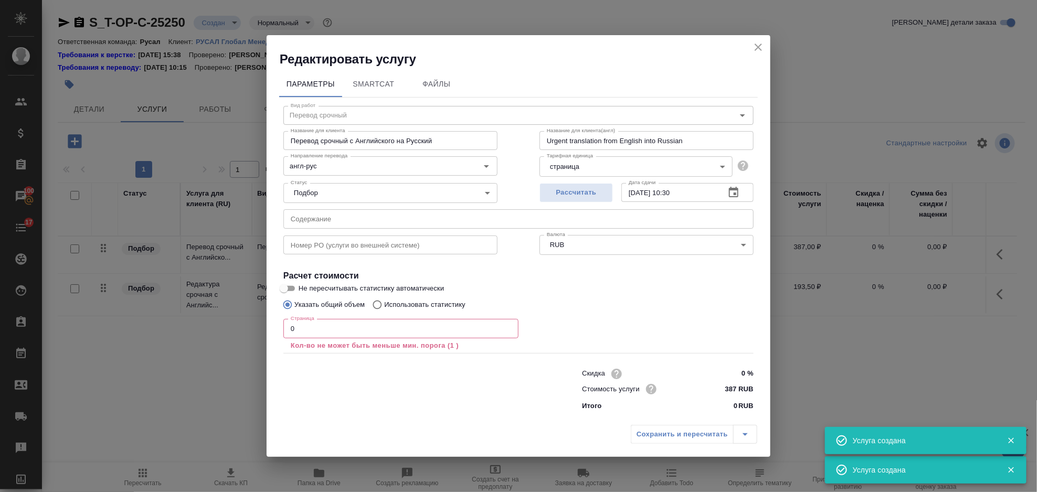
click at [309, 220] on input "text" at bounding box center [519, 218] width 470 height 19
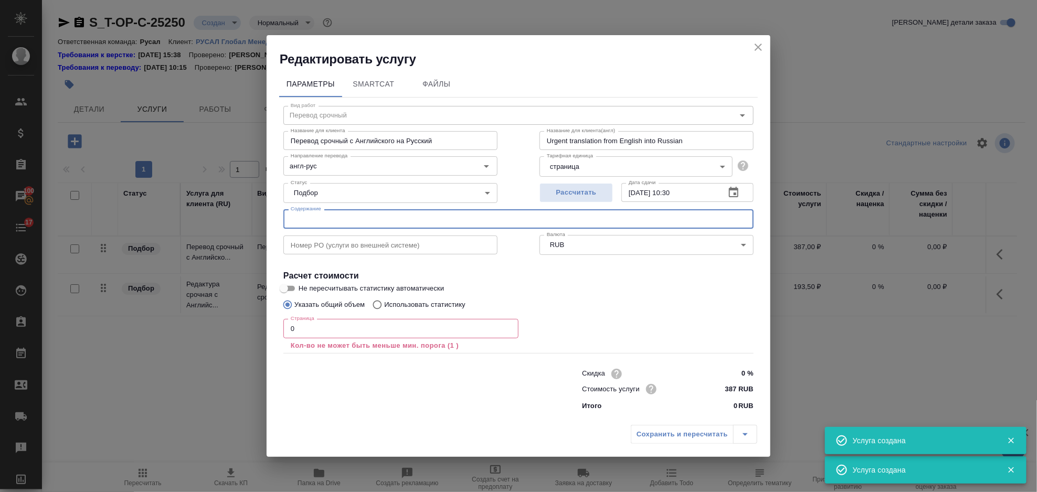
paste input "Power of Attorney (consignee to other party)"
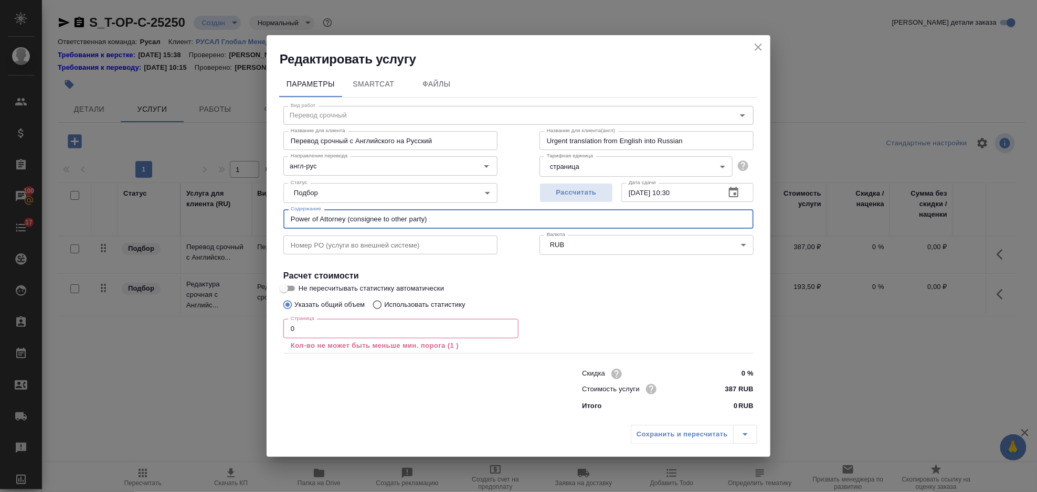
type input "Power of Attorney (consignee to other party)"
click at [295, 332] on input "0" at bounding box center [401, 328] width 235 height 19
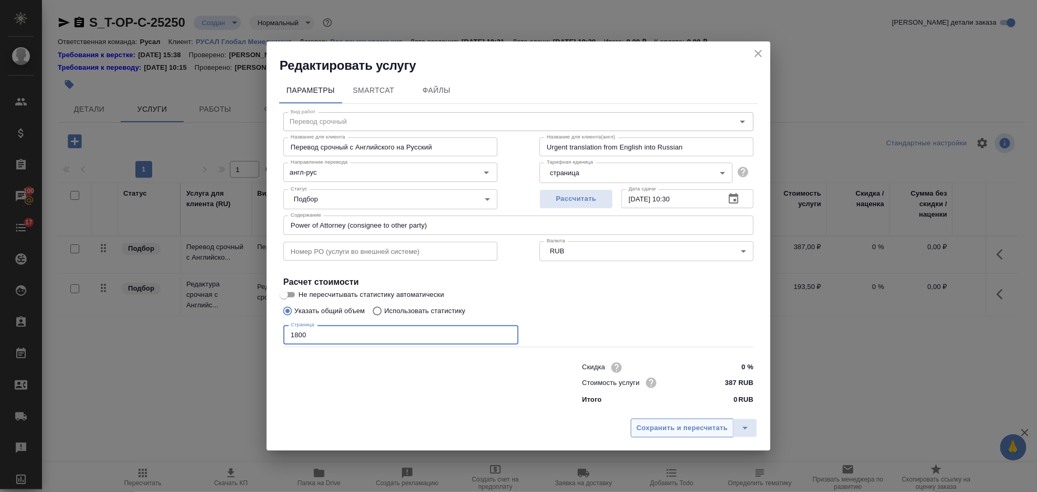
type input "1800"
click at [661, 422] on button "Сохранить и пересчитать" at bounding box center [682, 428] width 103 height 19
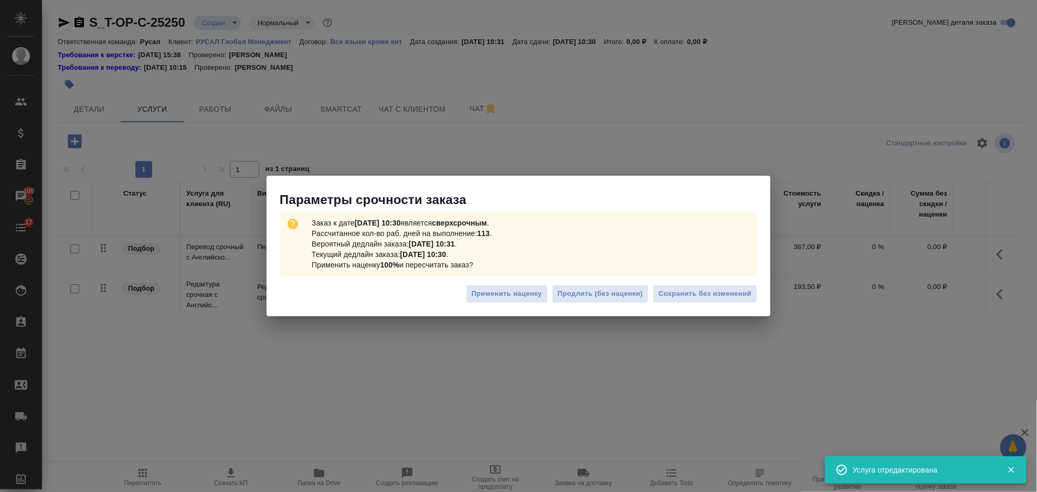
click at [713, 304] on div "Применить наценку Продлить (без наценки) Сохранить без изменений" at bounding box center [519, 298] width 504 height 37
click at [705, 296] on span "Сохранить без изменений" at bounding box center [705, 294] width 93 height 12
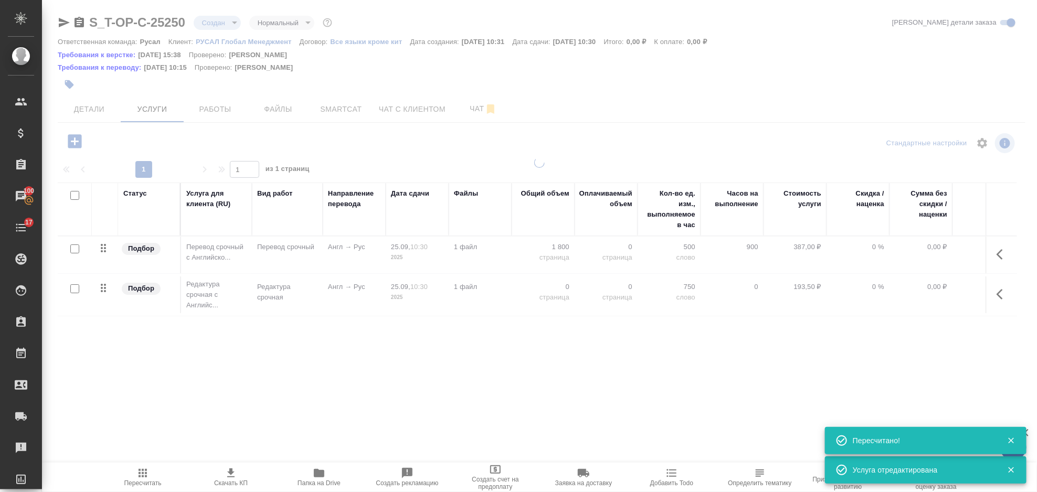
type input "urgent"
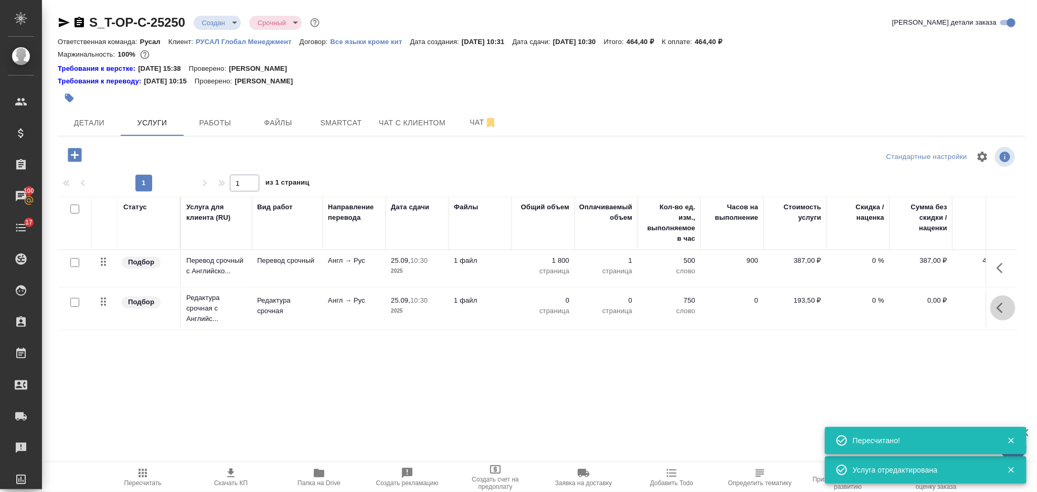
click at [1000, 309] on icon "button" at bounding box center [1003, 308] width 13 height 13
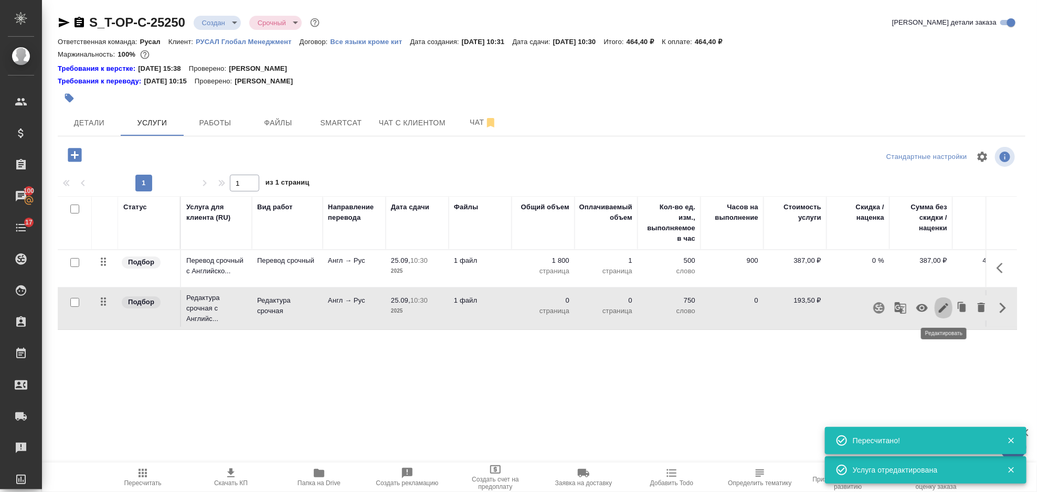
click at [947, 308] on icon "button" at bounding box center [944, 308] width 13 height 13
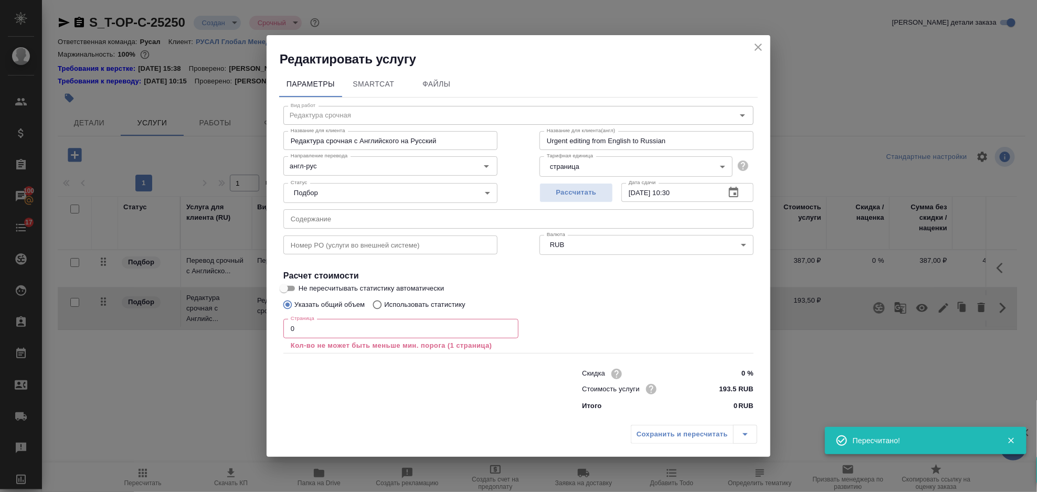
click at [306, 329] on input "0" at bounding box center [401, 328] width 235 height 19
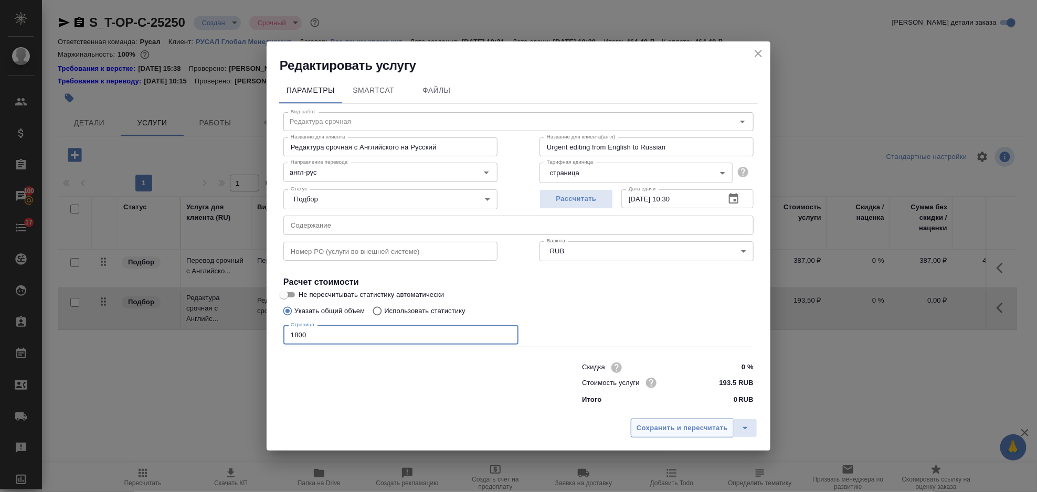
type input "1800"
click at [672, 425] on span "Сохранить и пересчитать" at bounding box center [682, 429] width 91 height 12
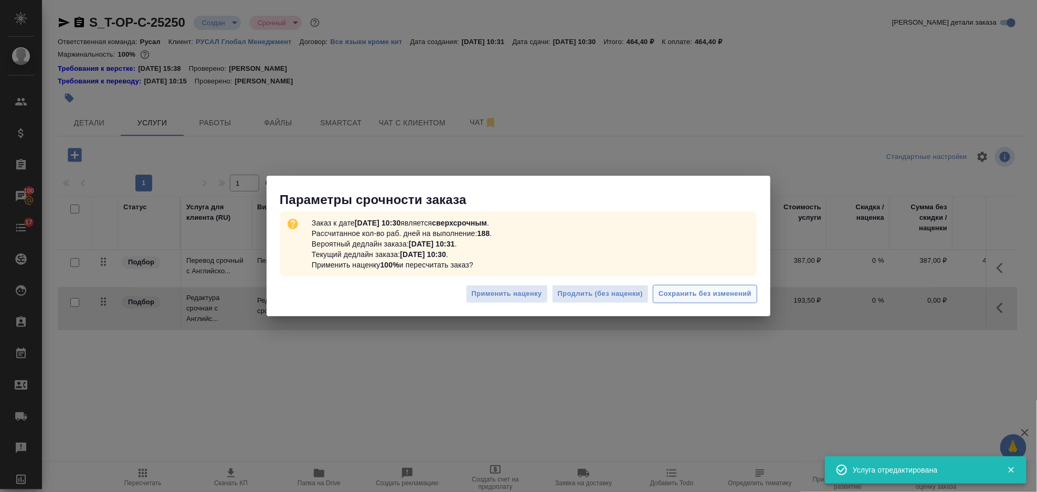
click at [691, 293] on span "Сохранить без изменений" at bounding box center [705, 294] width 93 height 12
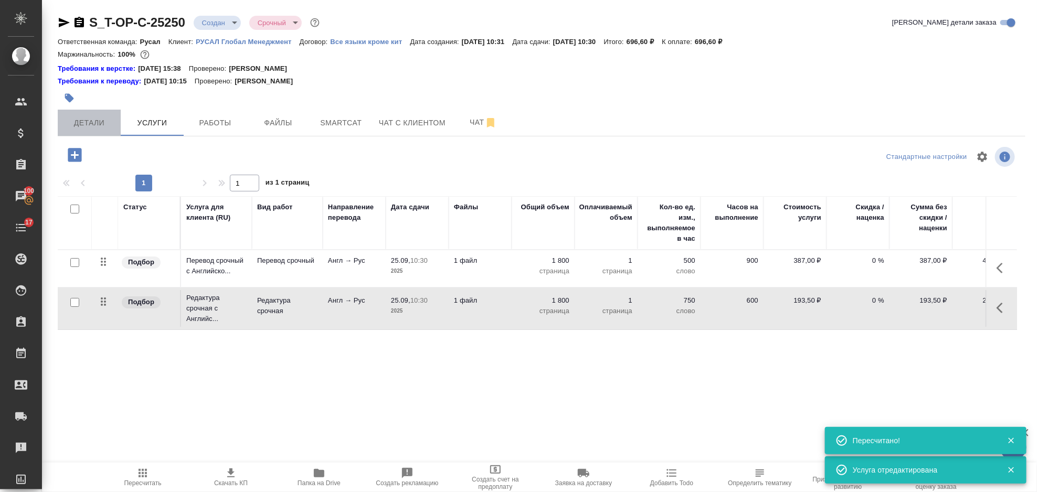
click at [100, 122] on span "Детали" at bounding box center [89, 123] width 50 height 13
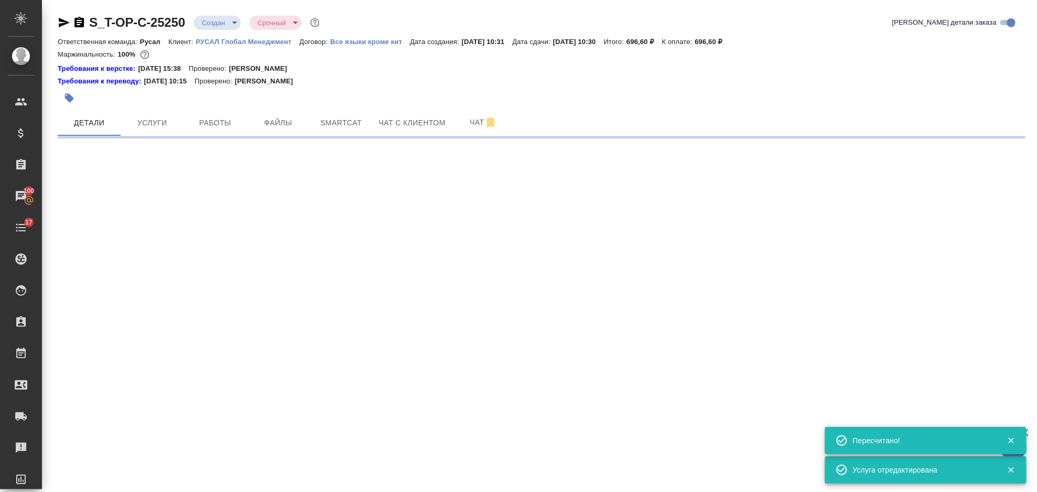
select select "RU"
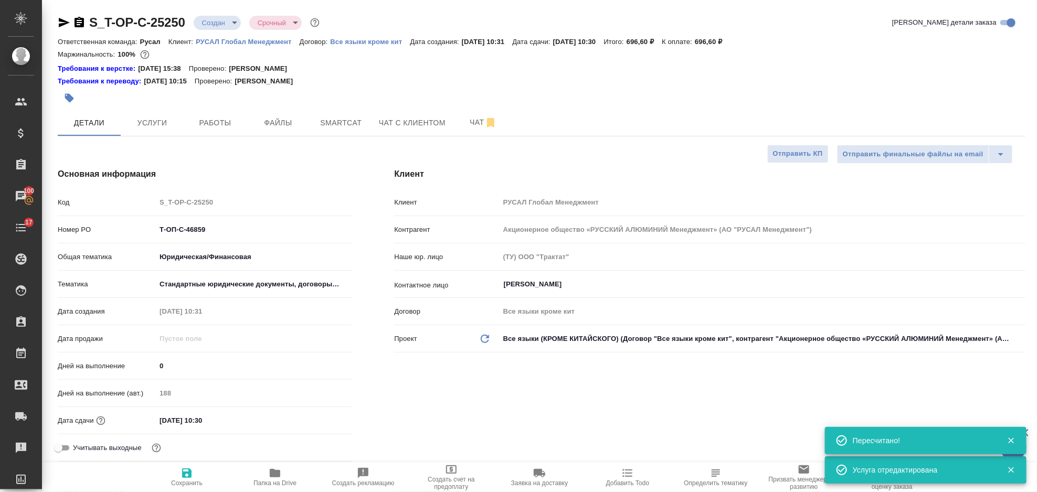
type textarea "x"
click at [78, 19] on icon "button" at bounding box center [79, 22] width 9 height 11
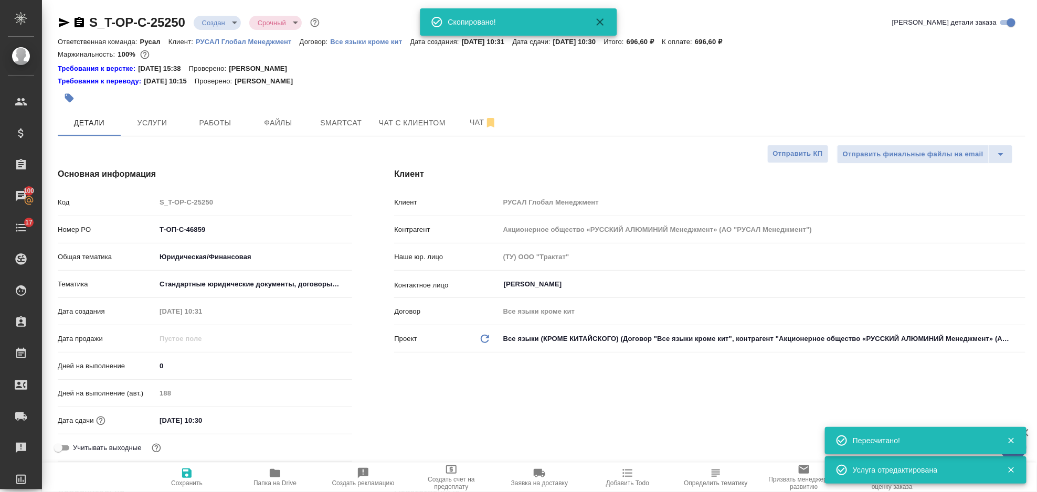
type textarea "x"
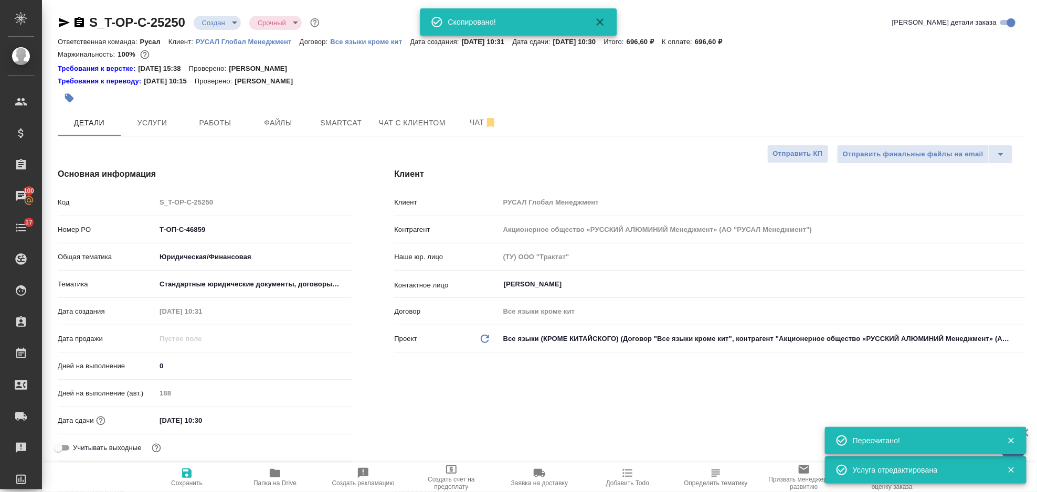
type textarea "x"
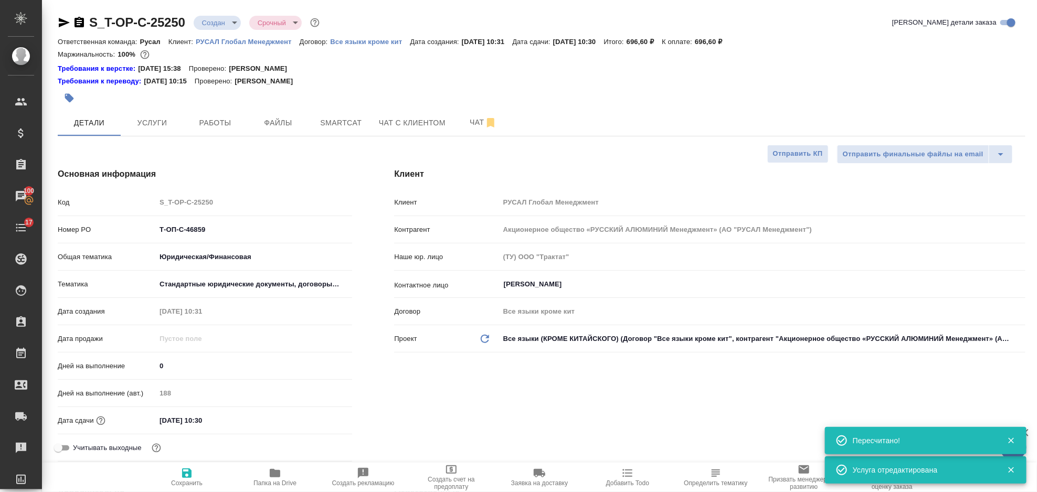
click at [63, 25] on icon "button" at bounding box center [64, 22] width 11 height 9
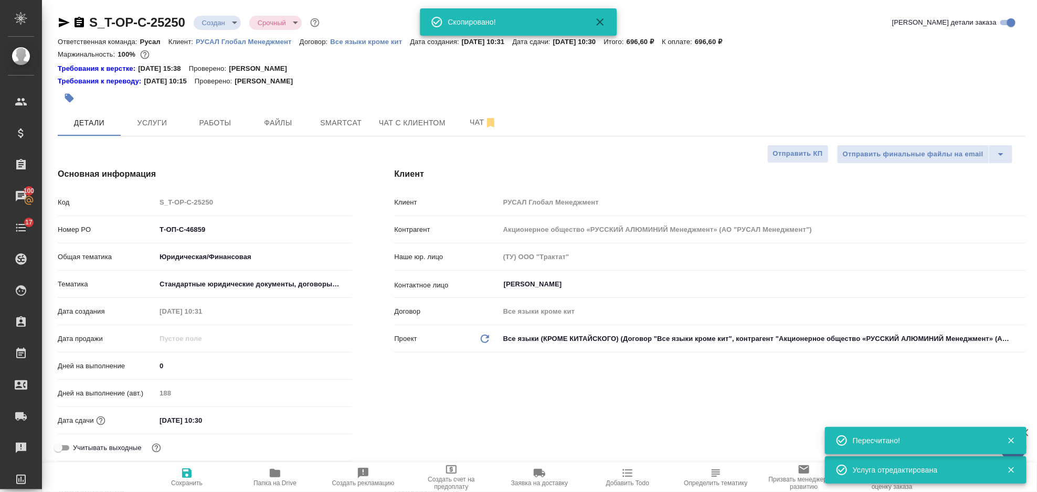
type textarea "x"
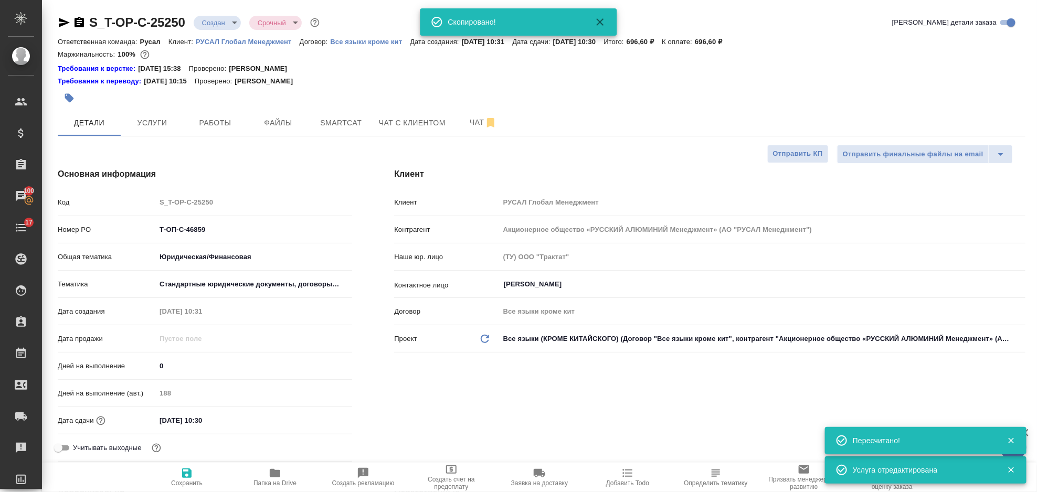
type textarea "x"
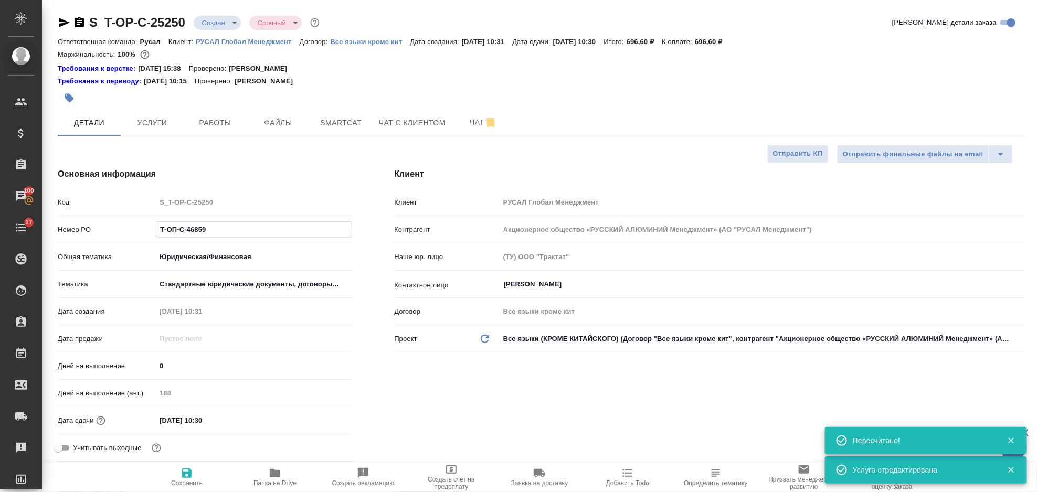
drag, startPoint x: 177, startPoint y: 236, endPoint x: 156, endPoint y: 239, distance: 21.7
click at [156, 239] on div "Номер PO Т-ОП-С-46859" at bounding box center [205, 234] width 295 height 27
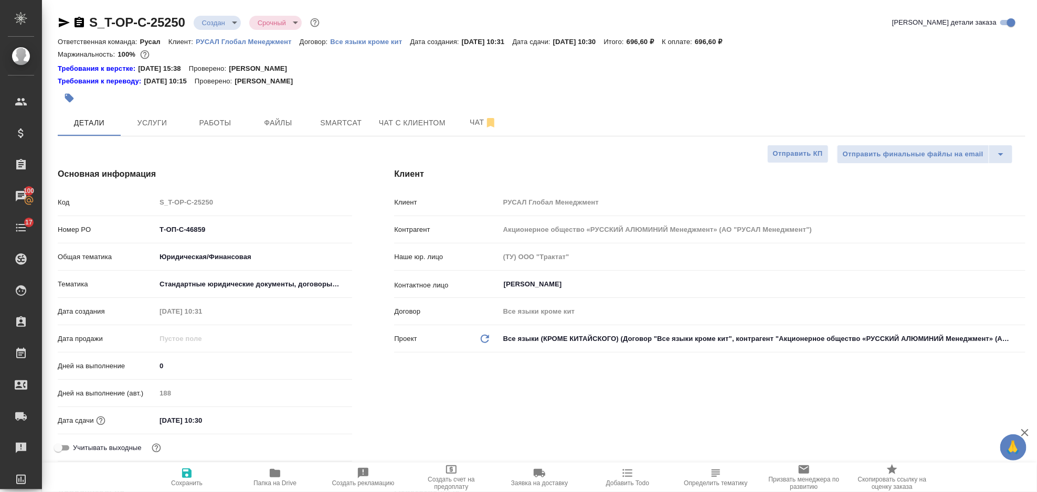
type textarea "x"
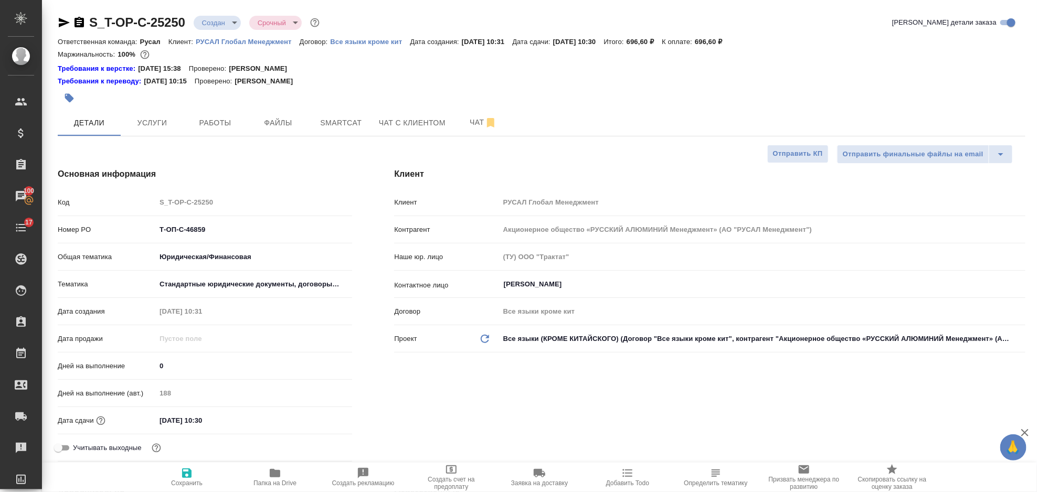
type textarea "x"
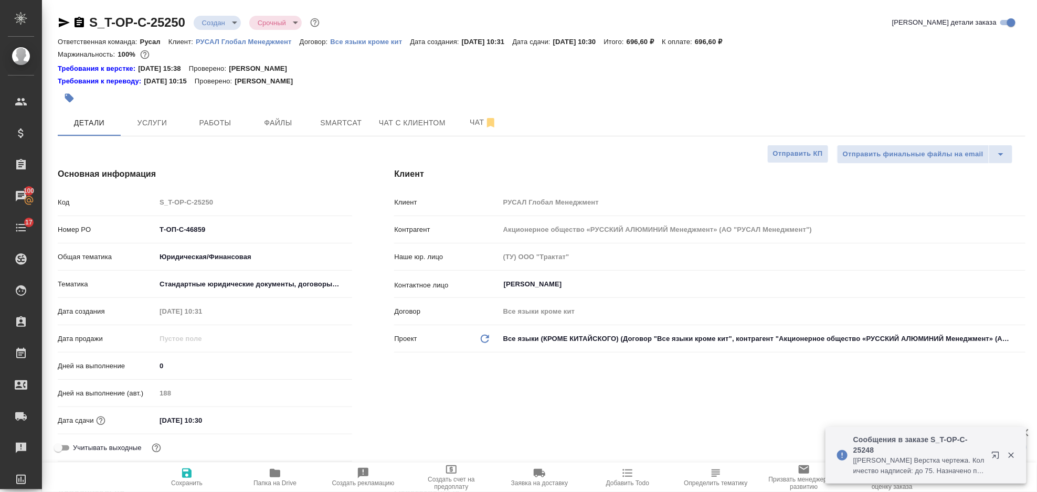
type textarea "x"
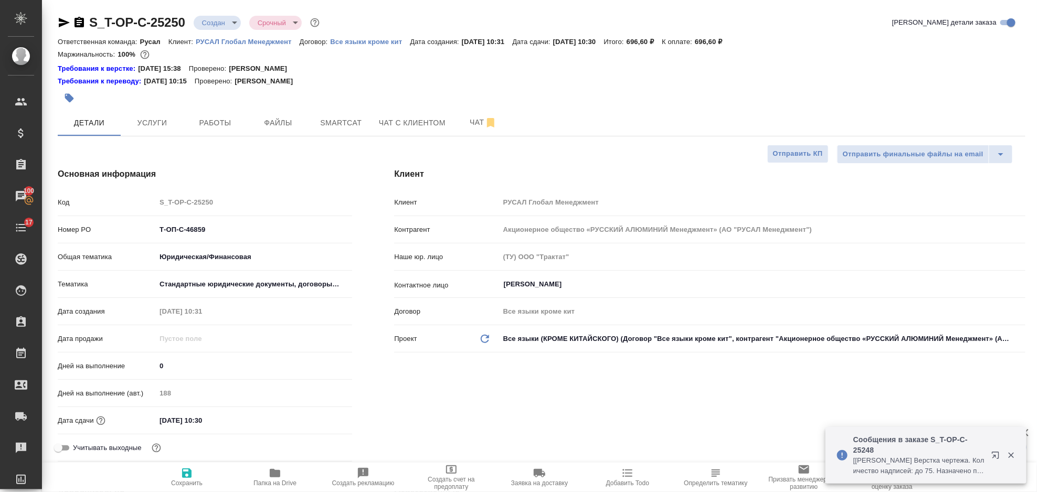
type textarea "x"
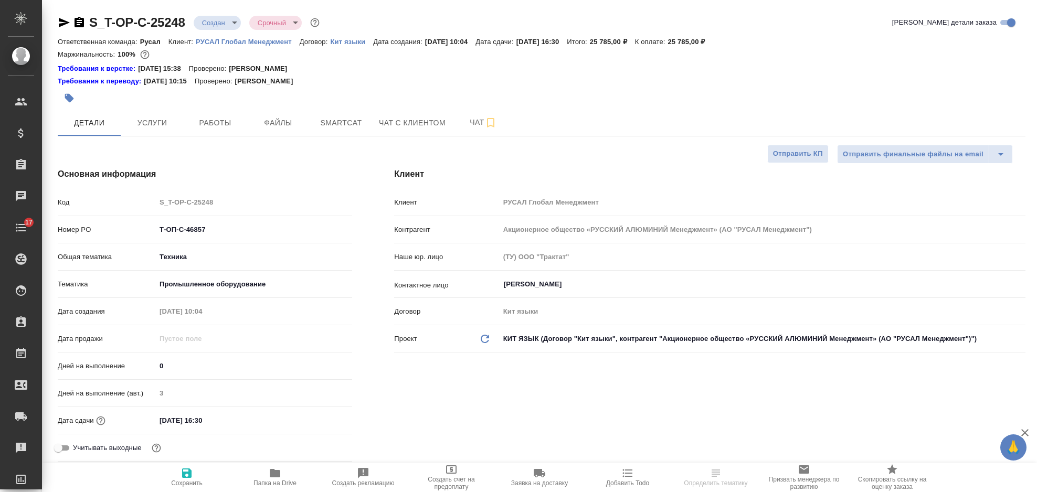
select select "RU"
type textarea "x"
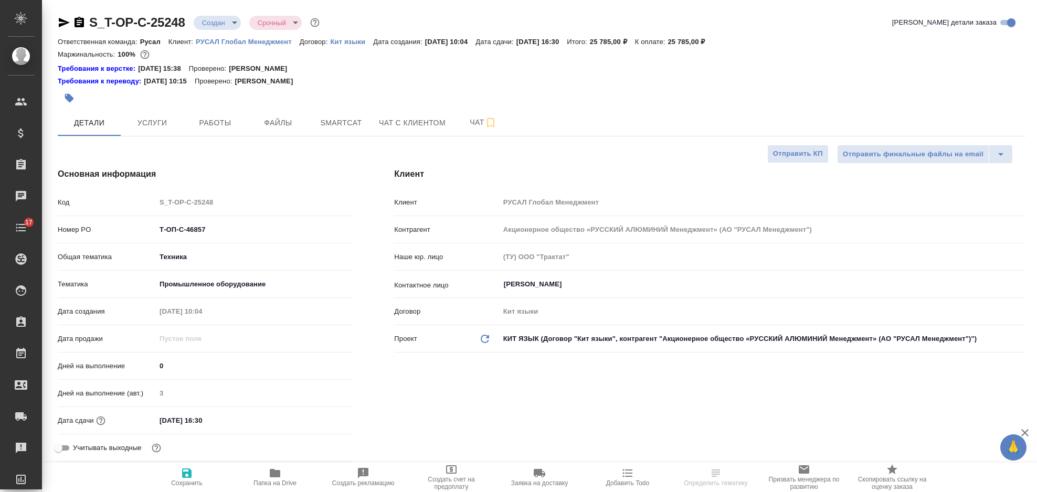
type textarea "x"
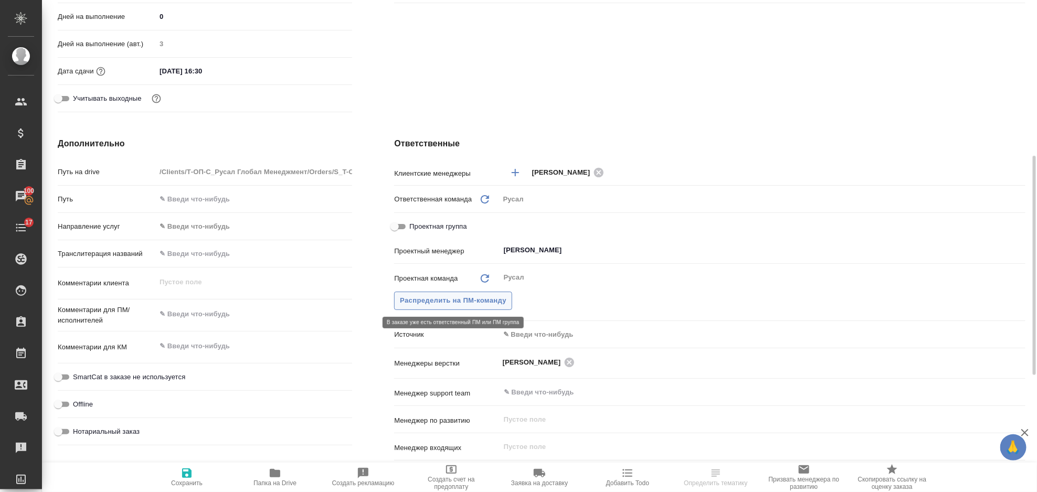
scroll to position [70, 0]
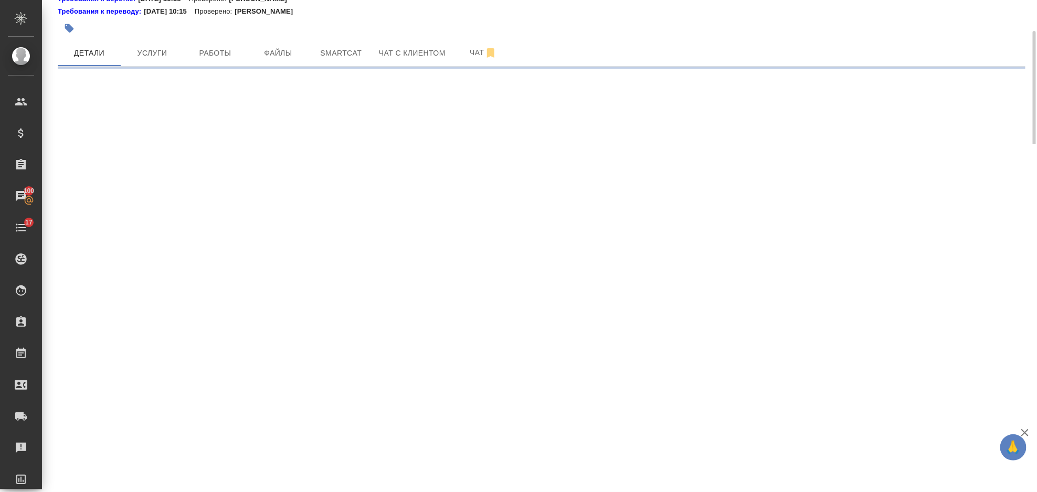
select select "RU"
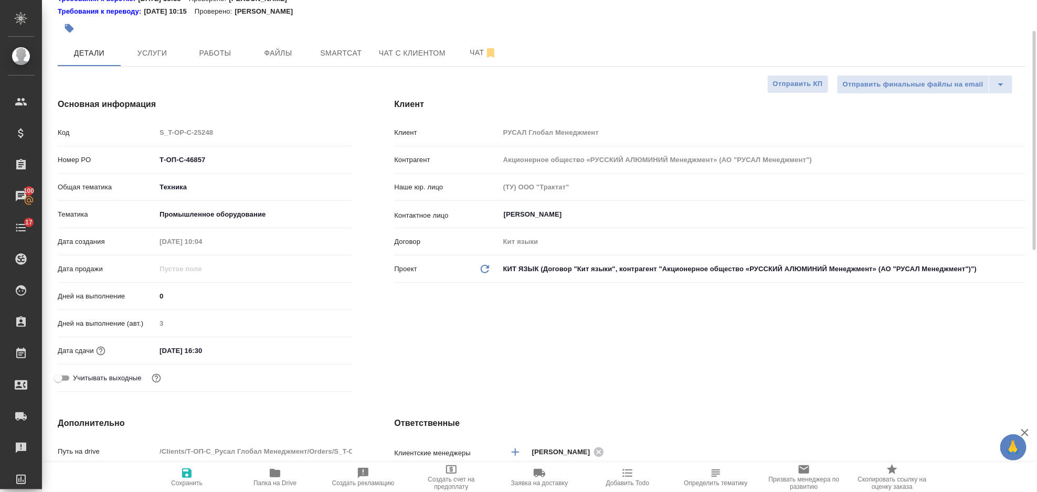
type textarea "x"
click at [248, 344] on input "[DATE] 16:30" at bounding box center [202, 350] width 92 height 15
click at [318, 346] on icon "button" at bounding box center [321, 349] width 9 height 11
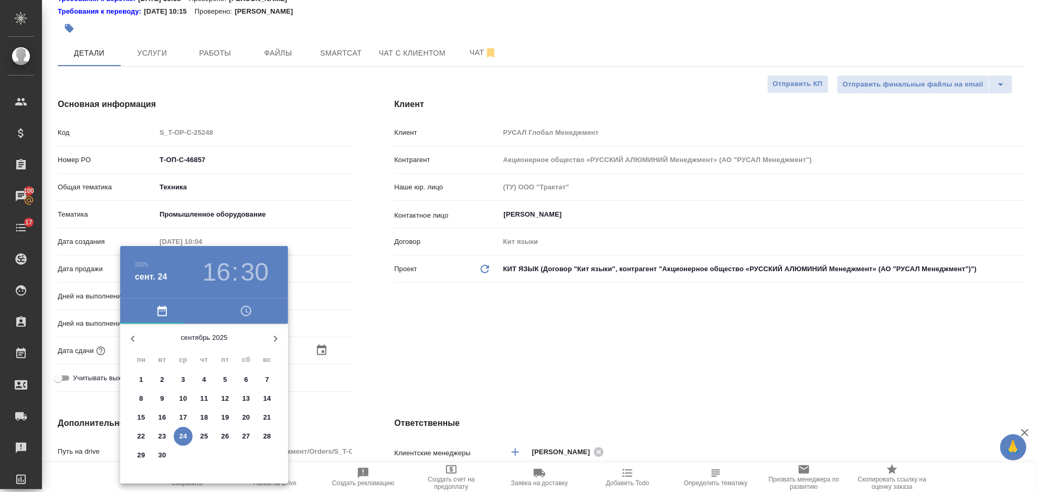
click at [221, 435] on span "26" at bounding box center [225, 437] width 19 height 11
type input "[DATE] 16:30"
type textarea "x"
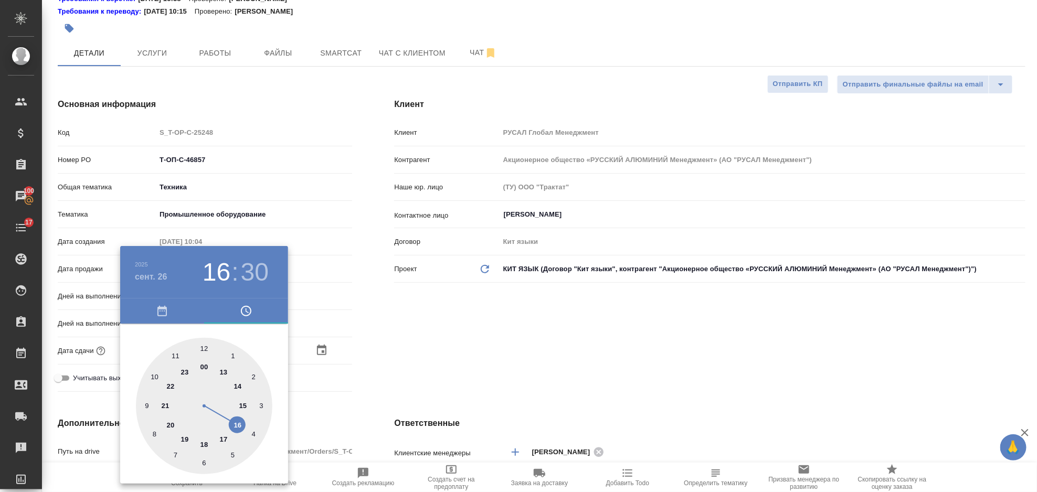
click at [240, 422] on div at bounding box center [204, 406] width 137 height 137
type textarea "x"
click at [202, 460] on div at bounding box center [204, 406] width 137 height 137
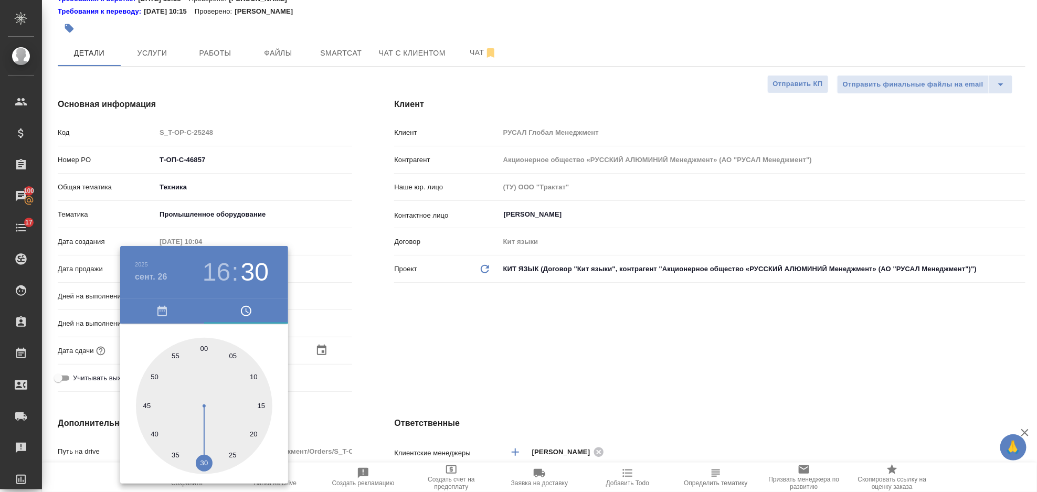
type textarea "x"
click at [453, 363] on div at bounding box center [518, 246] width 1037 height 492
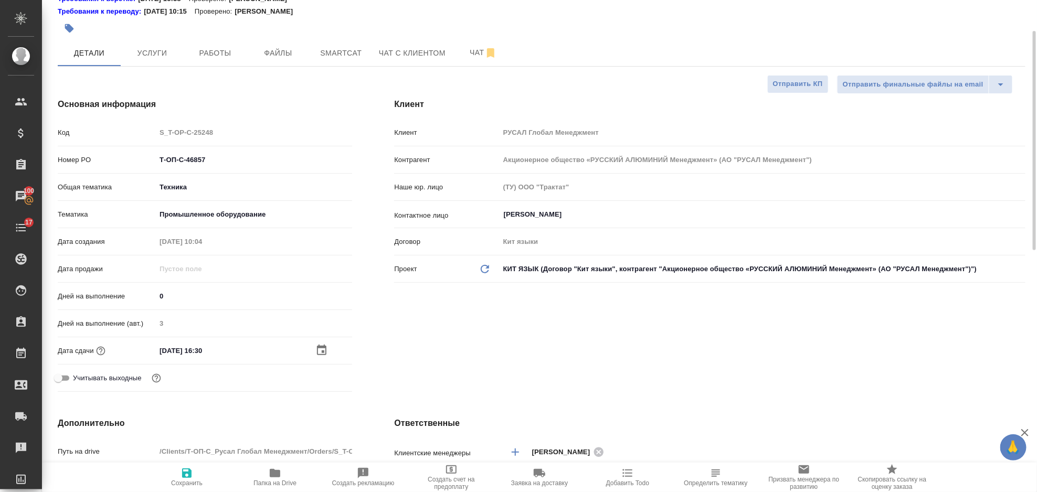
click at [183, 472] on icon "button" at bounding box center [186, 473] width 9 height 9
type textarea "x"
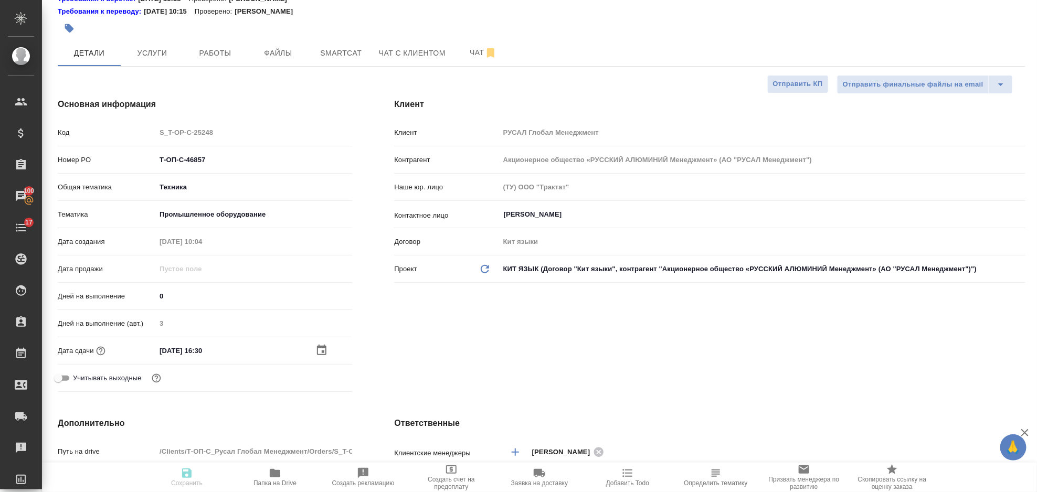
type textarea "x"
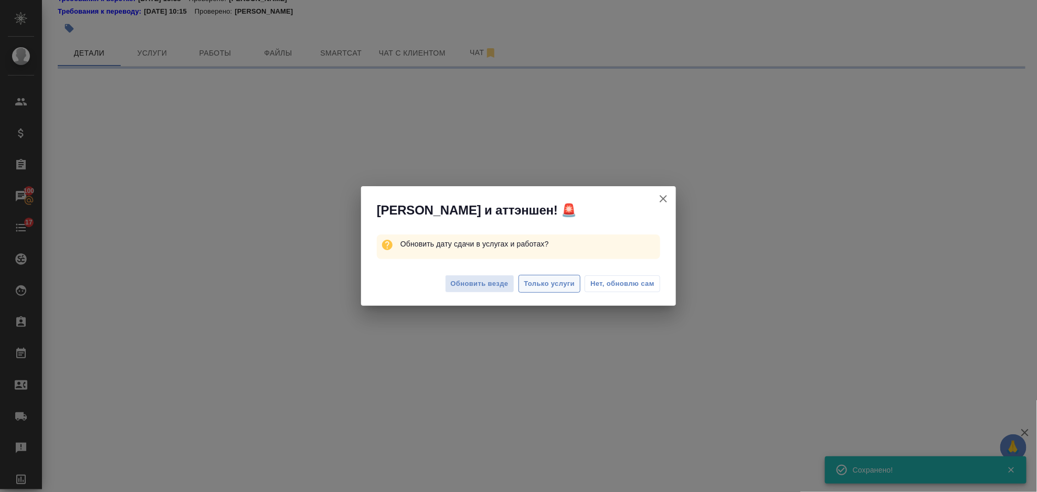
select select "RU"
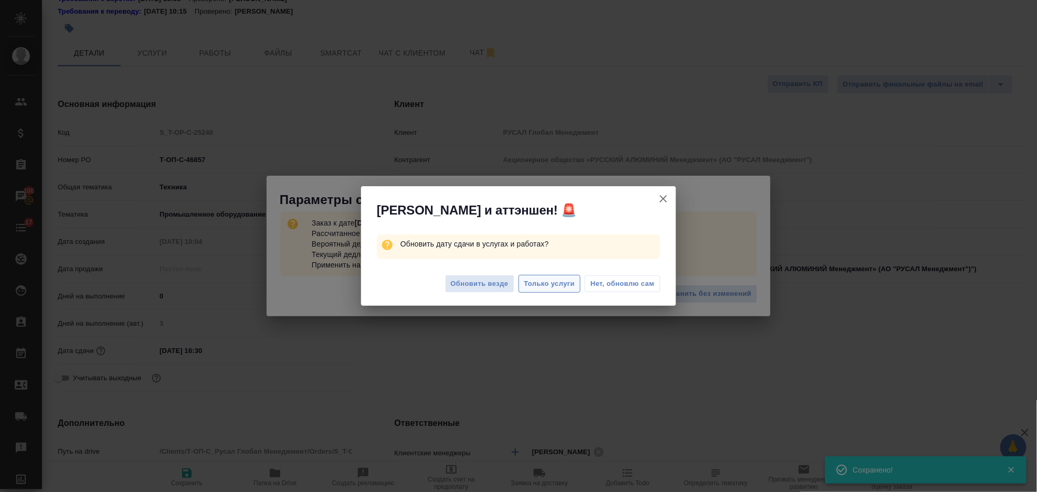
type textarea "x"
drag, startPoint x: 553, startPoint y: 286, endPoint x: 563, endPoint y: 287, distance: 9.5
click at [563, 287] on span "Только услуги" at bounding box center [549, 284] width 51 height 12
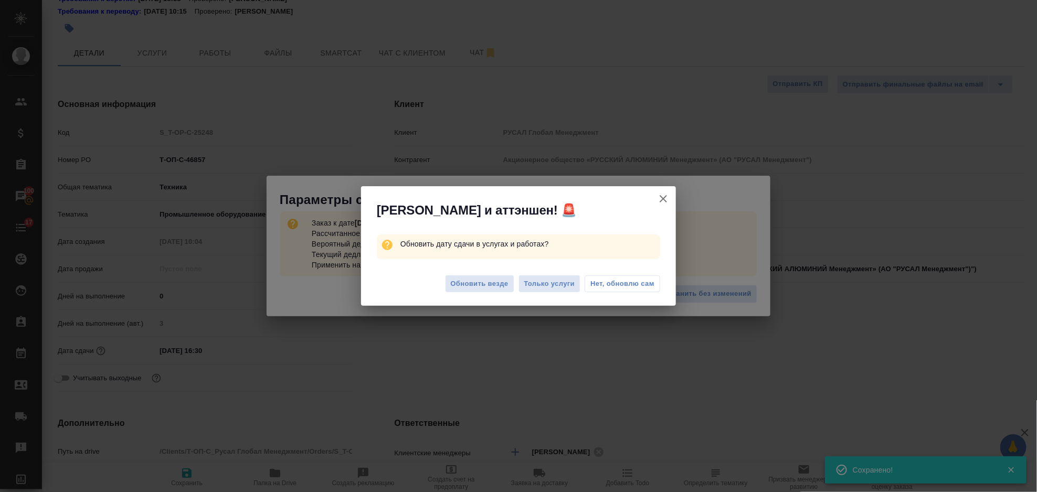
type textarea "x"
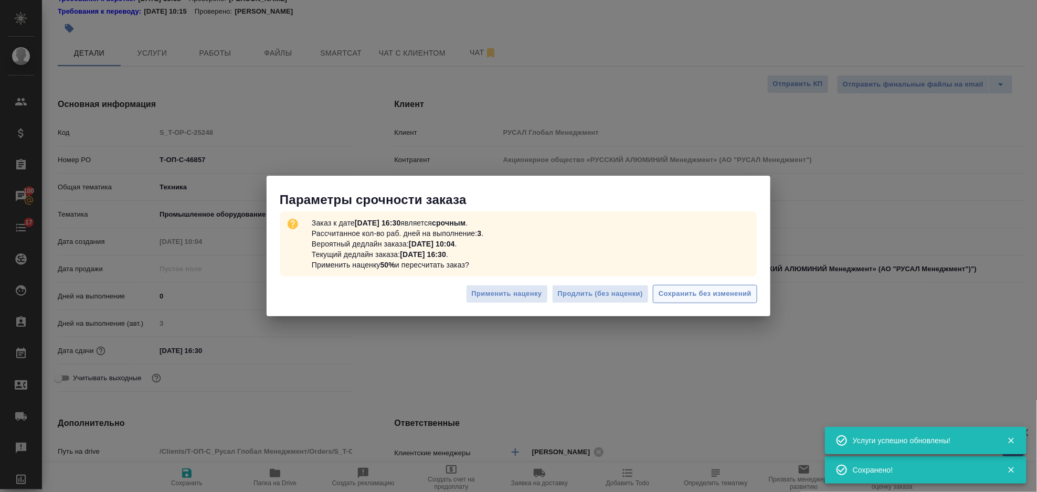
click at [700, 296] on span "Сохранить без изменений" at bounding box center [705, 294] width 93 height 12
type textarea "x"
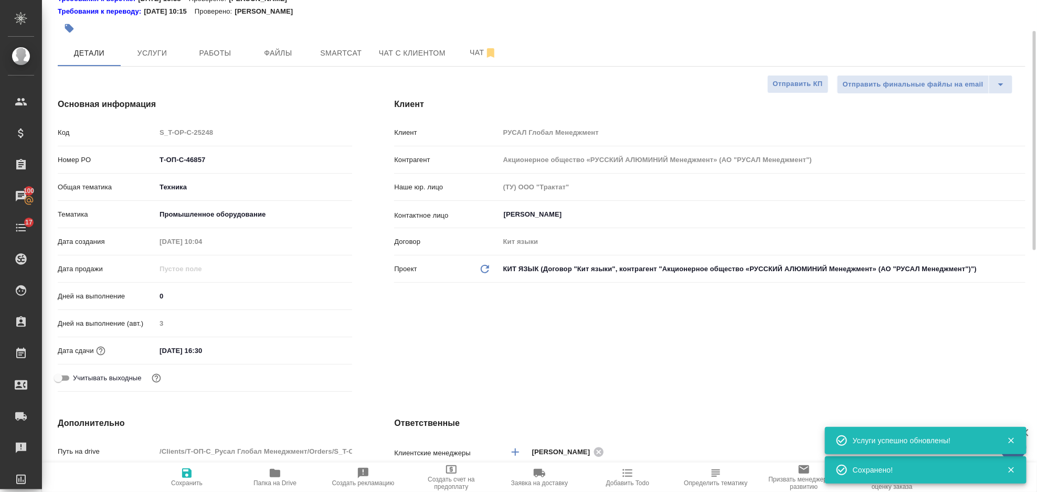
type textarea "x"
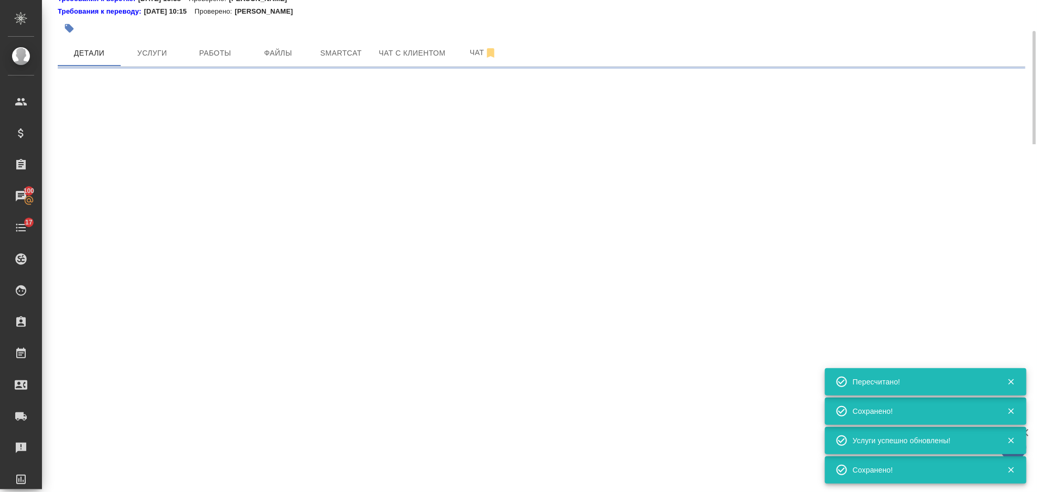
select select "RU"
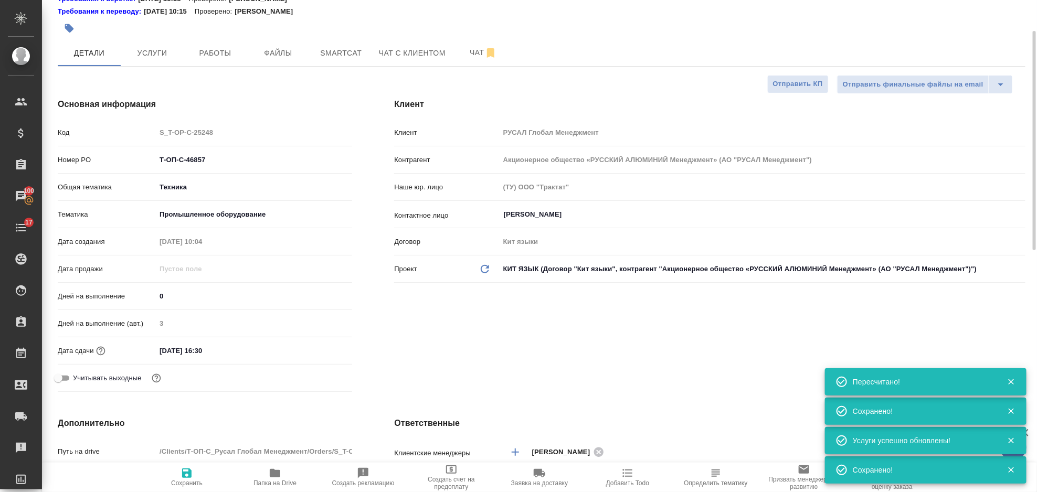
type textarea "x"
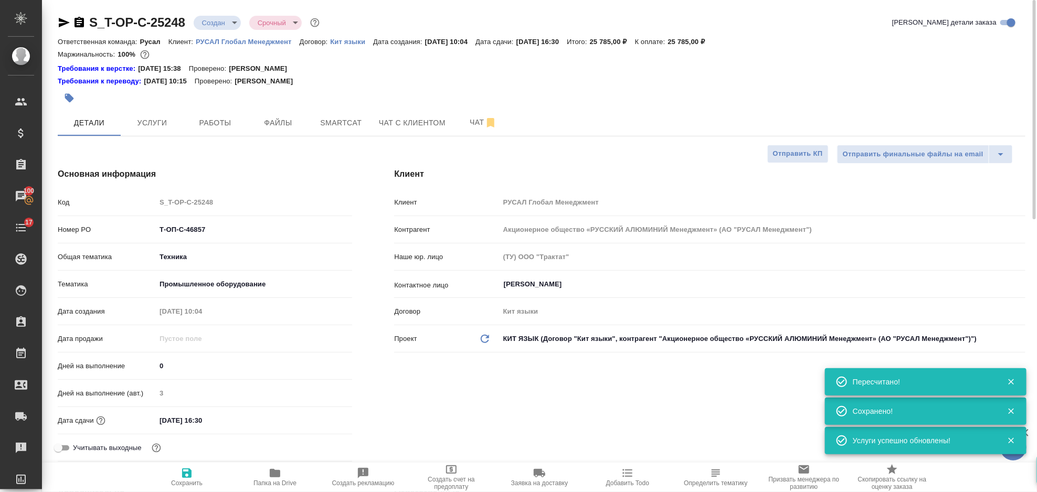
type textarea "x"
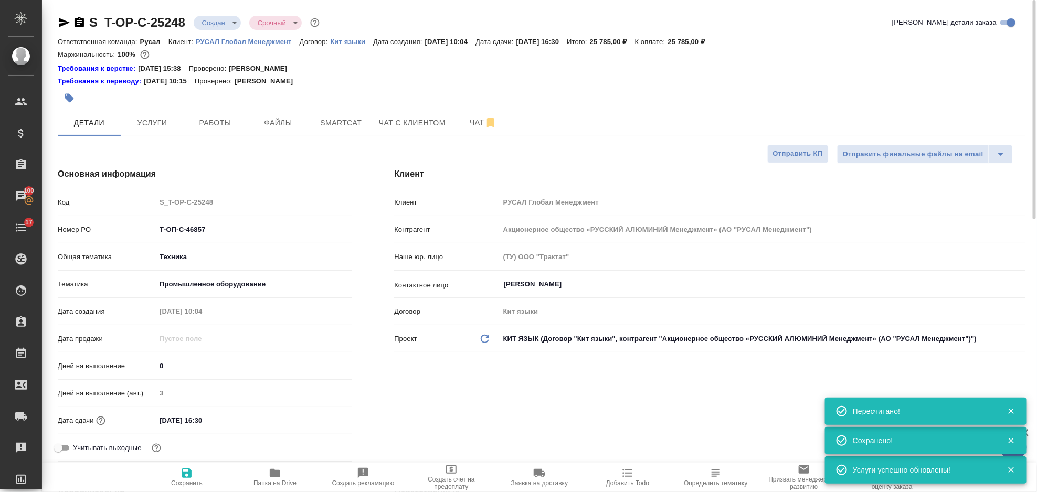
type textarea "x"
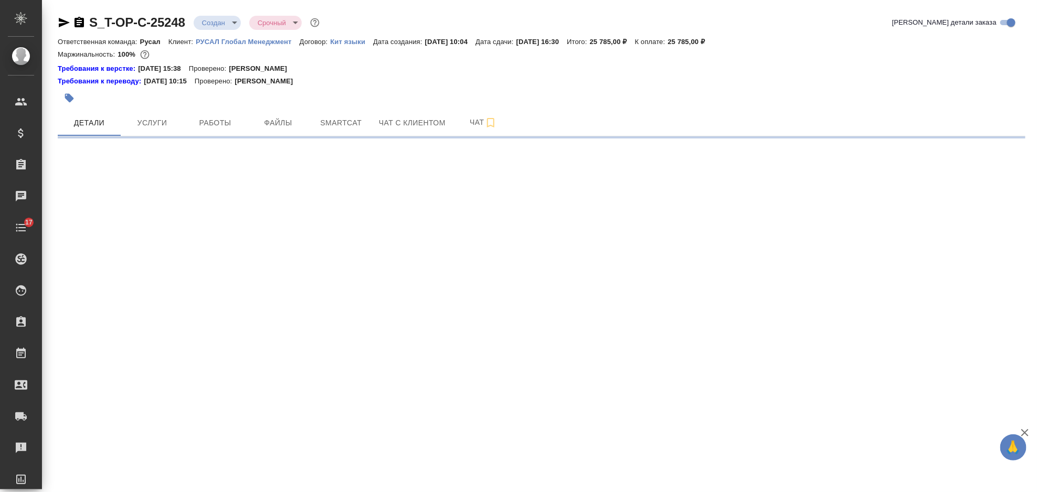
select select "RU"
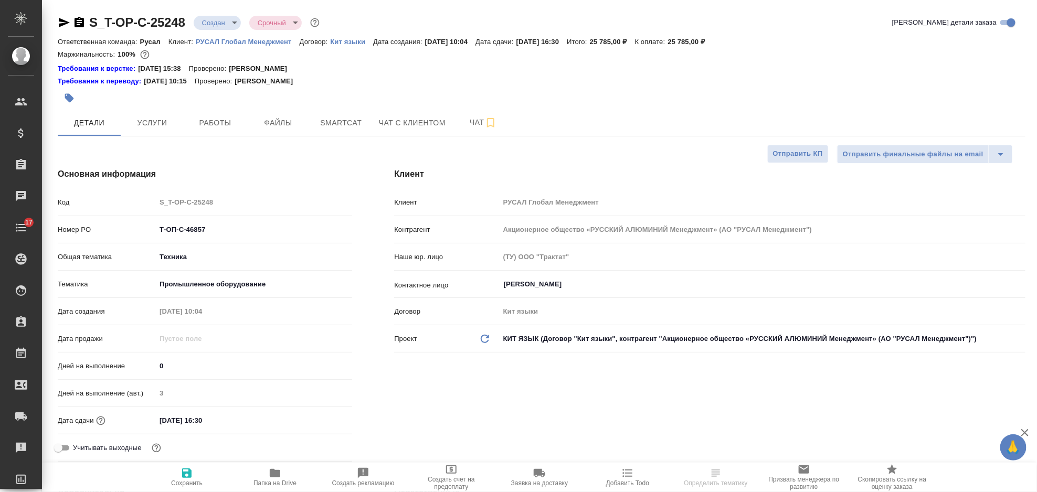
type textarea "x"
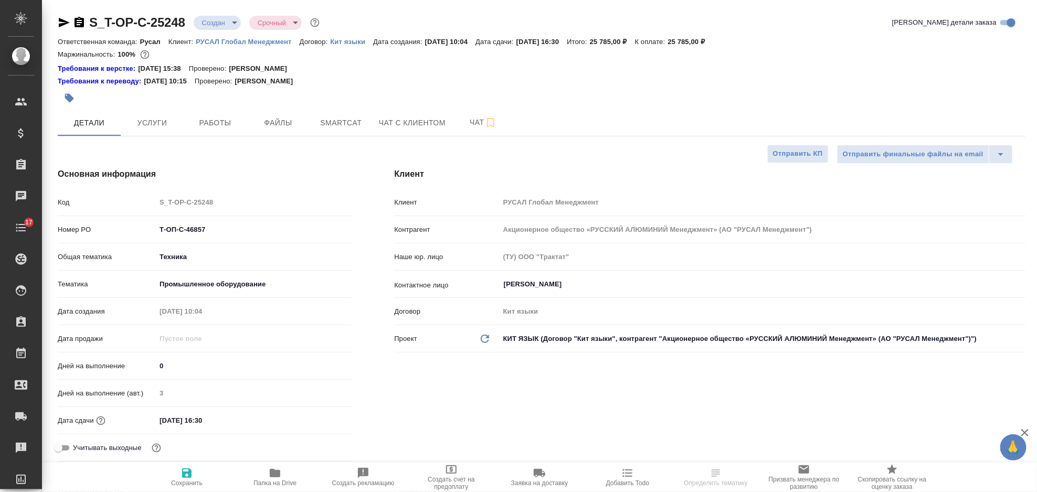
type textarea "x"
select select "RU"
type textarea "x"
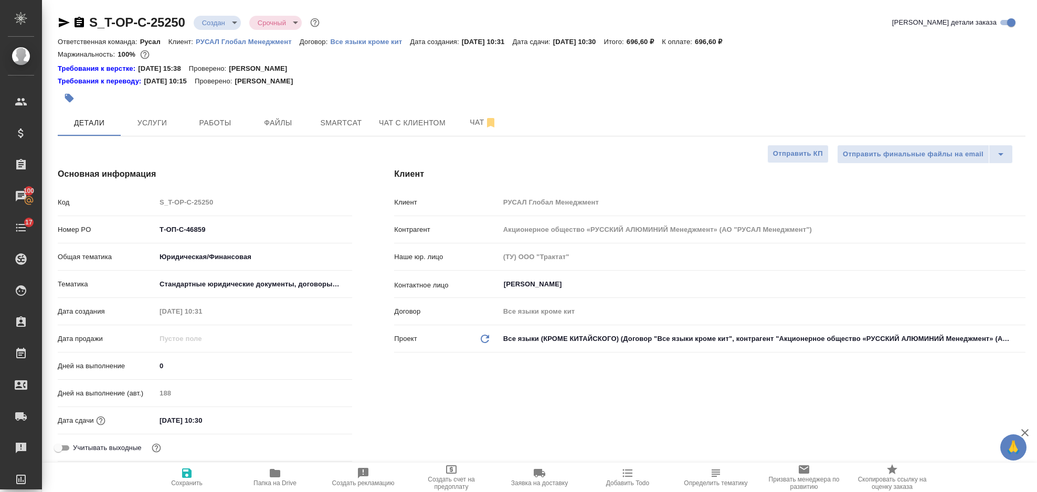
type textarea "x"
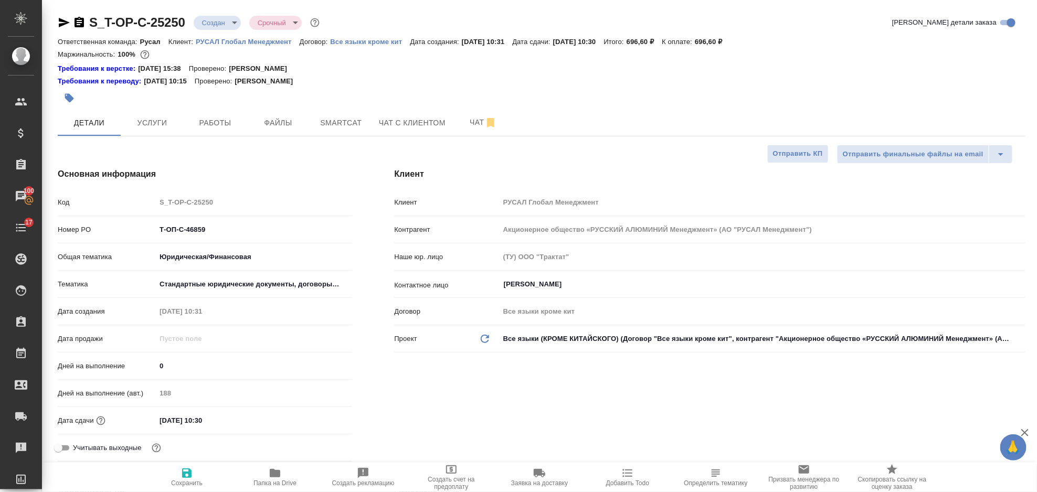
type textarea "x"
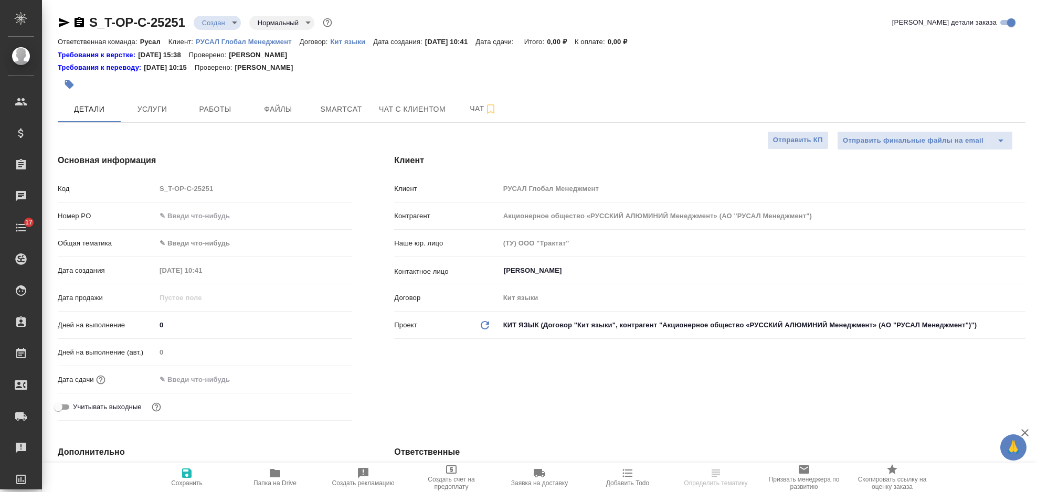
select select "RU"
click at [204, 218] on input "text" at bounding box center [254, 215] width 196 height 15
type input "от Исаева_24.09-2"
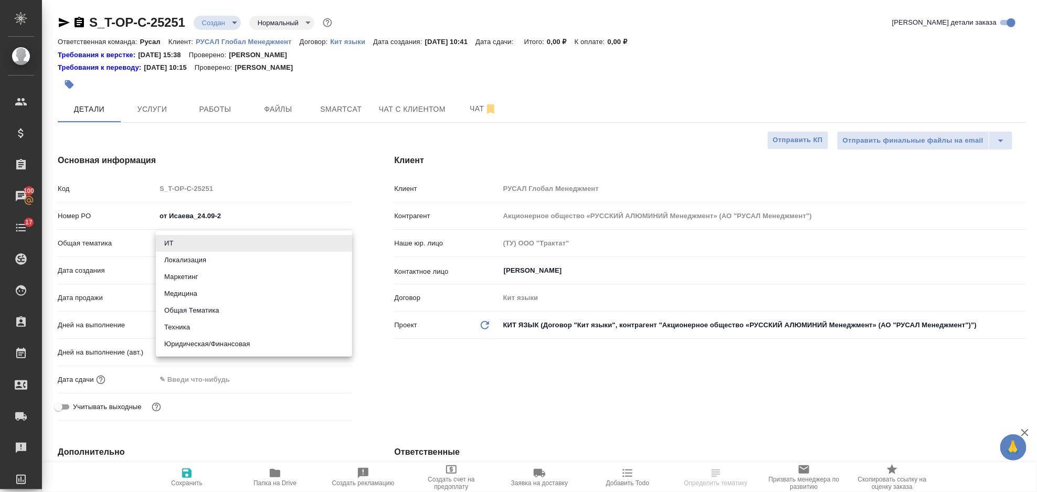
click at [256, 251] on body "🙏 .cls-1 fill:#fff; AWATERA [PERSON_NAME] Спецификации Заказы 100 Чаты 17 Todo …" at bounding box center [518, 246] width 1037 height 492
click at [209, 312] on li "Общая Тематика" at bounding box center [254, 310] width 196 height 17
type input "obtem"
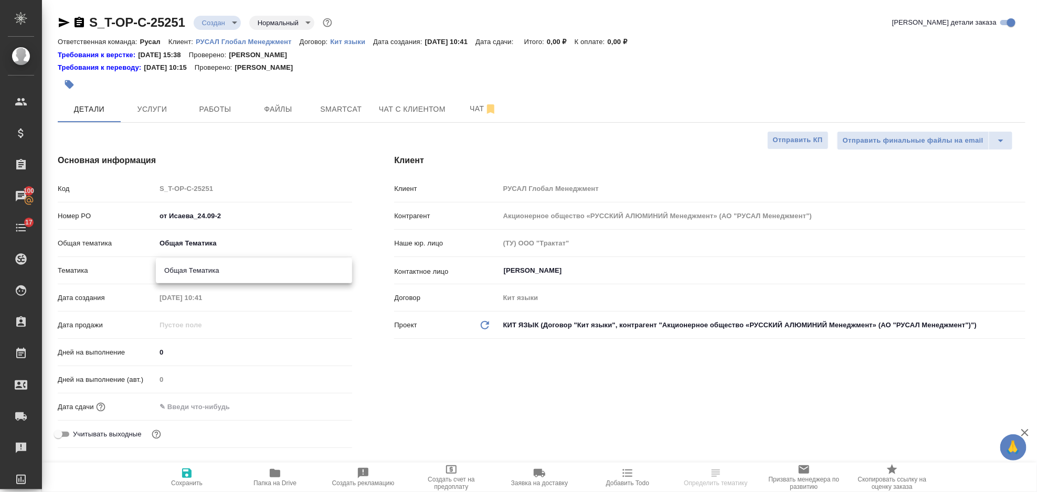
click at [215, 265] on body "🙏 .cls-1 fill:#fff; AWATERA [PERSON_NAME] Спецификации Заказы 100 Чаты 17 Todo …" at bounding box center [518, 246] width 1037 height 492
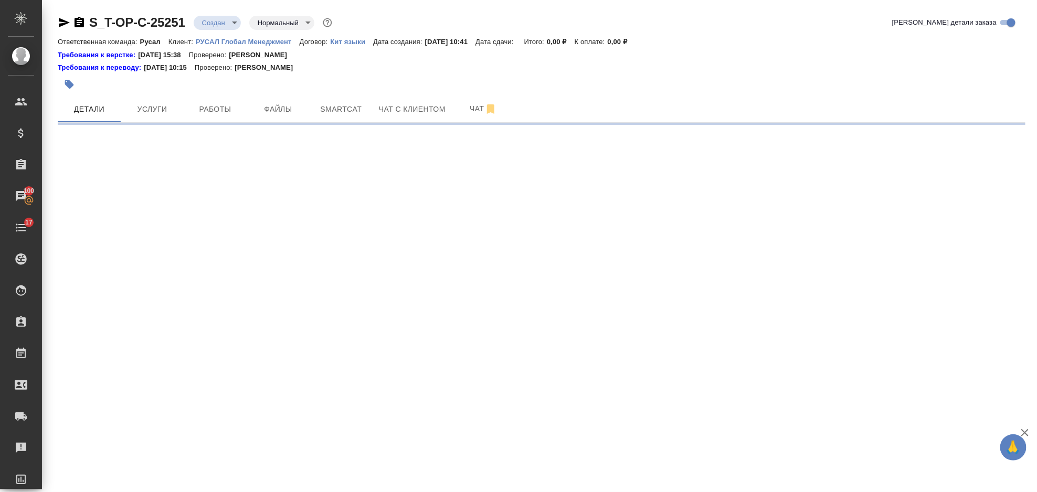
click at [216, 272] on div ".cls-1 fill:#fff; AWATERA [PERSON_NAME] Спецификации Заказы 100 Чаты 17 Todo Пр…" at bounding box center [518, 246] width 1037 height 492
select select "RU"
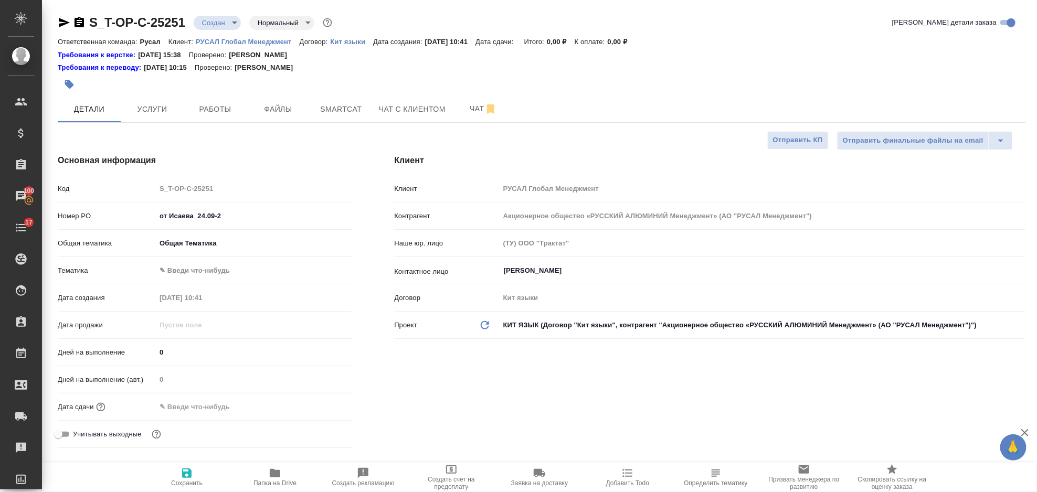
type textarea "x"
click at [202, 265] on body "🙏 .cls-1 fill:#fff; AWATERA [PERSON_NAME] Спецификации Заказы 100 Чаты 17 Todo …" at bounding box center [518, 246] width 1037 height 492
click at [201, 265] on li "Общая Тематика" at bounding box center [254, 271] width 196 height 17
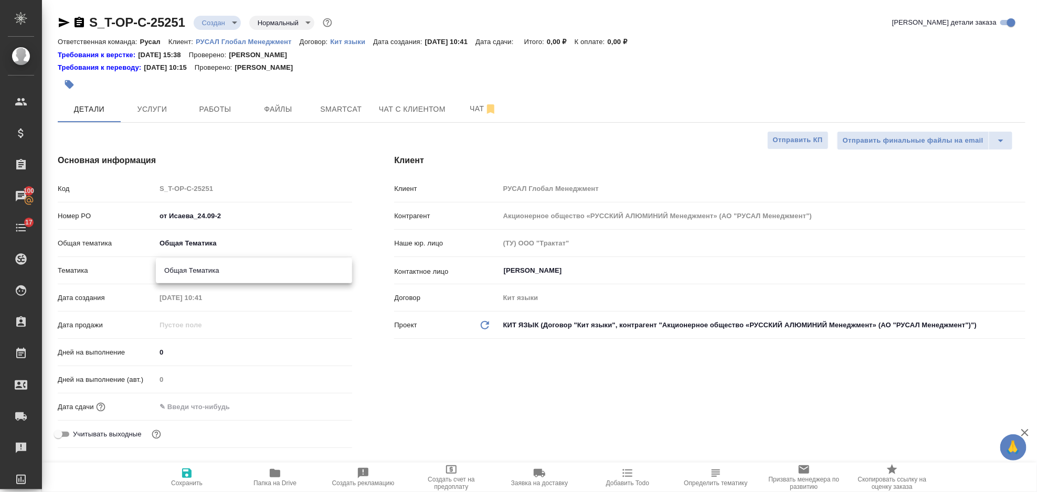
type input "6012b1ca196b0e5c9229a120"
type textarea "x"
click at [209, 406] on input "text" at bounding box center [202, 407] width 92 height 15
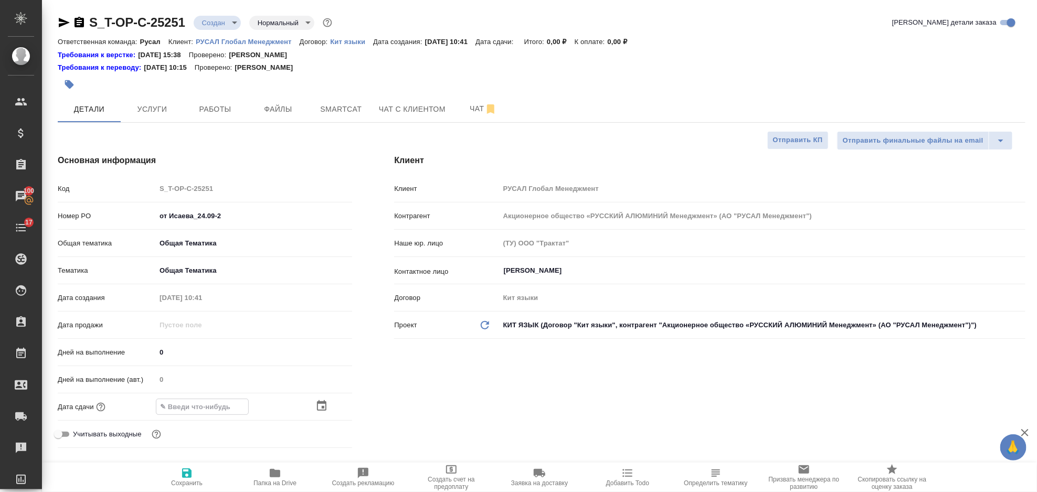
click at [325, 406] on icon "button" at bounding box center [322, 406] width 13 height 13
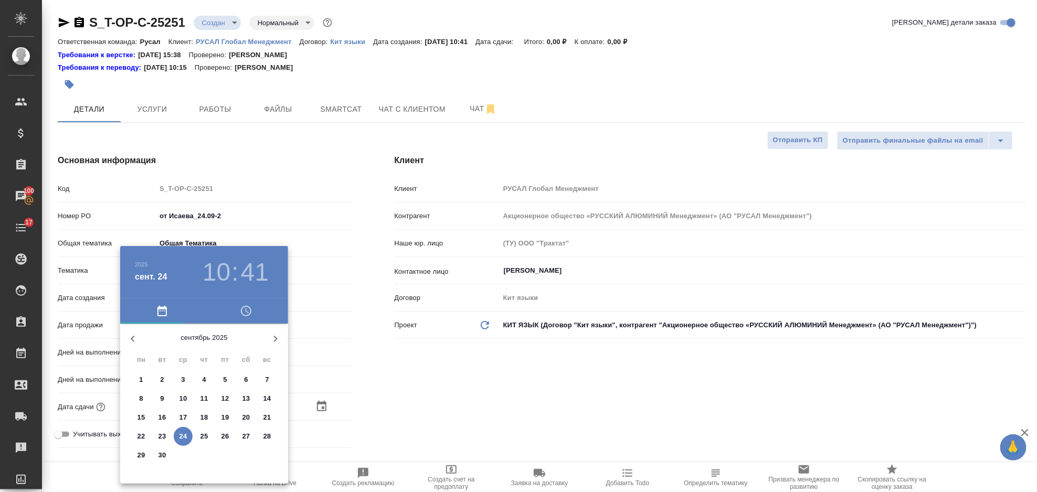
click at [184, 431] on button "24" at bounding box center [183, 436] width 19 height 19
type input "[DATE] 10:41"
type textarea "x"
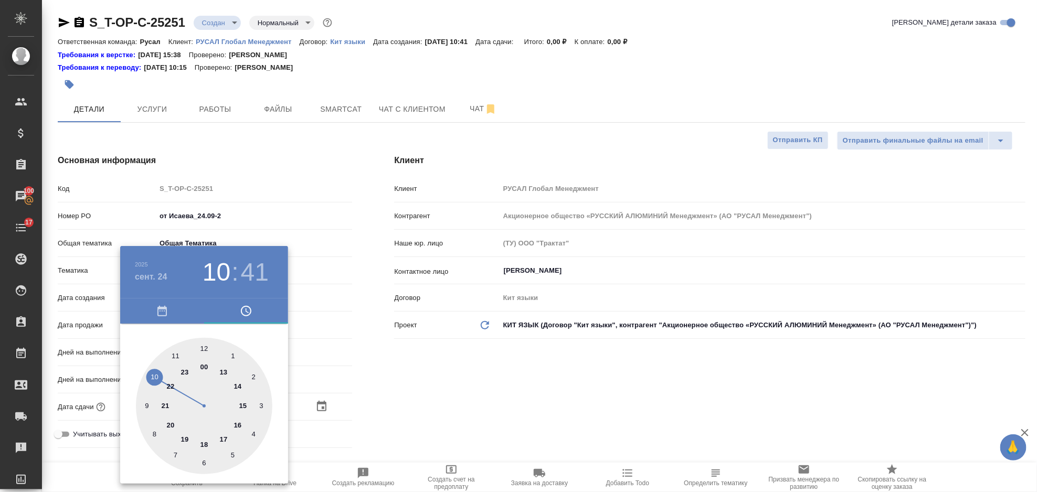
click at [176, 355] on div at bounding box center [204, 406] width 137 height 137
type input "[DATE] 11:41"
type textarea "x"
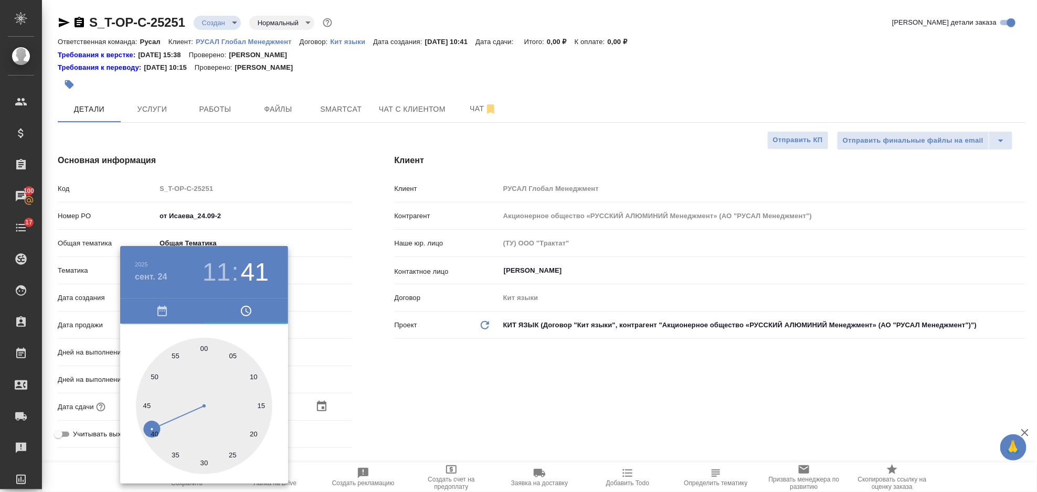
click at [252, 376] on div at bounding box center [204, 406] width 137 height 137
type input "24.09.2025 11:10"
type textarea "x"
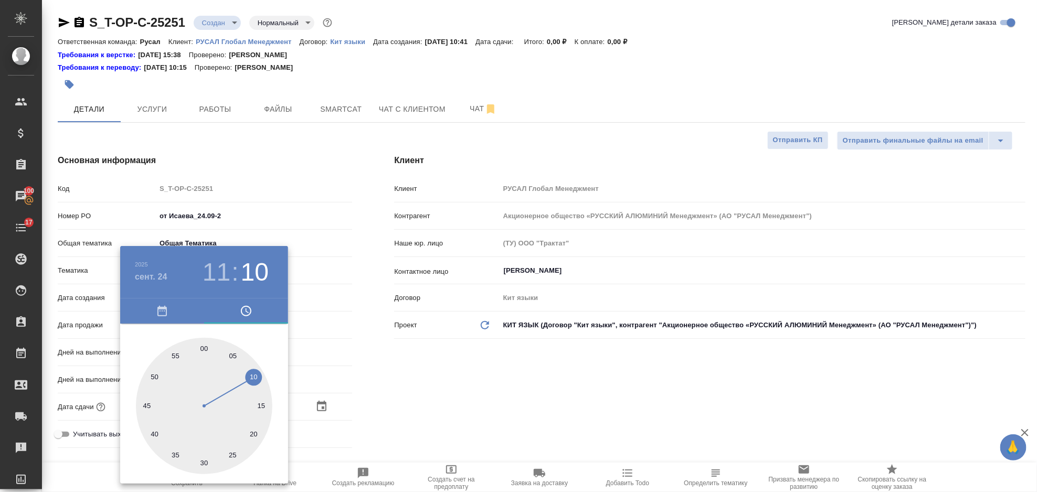
click at [260, 404] on div at bounding box center [204, 406] width 137 height 137
type input "[DATE] 11:15"
type textarea "x"
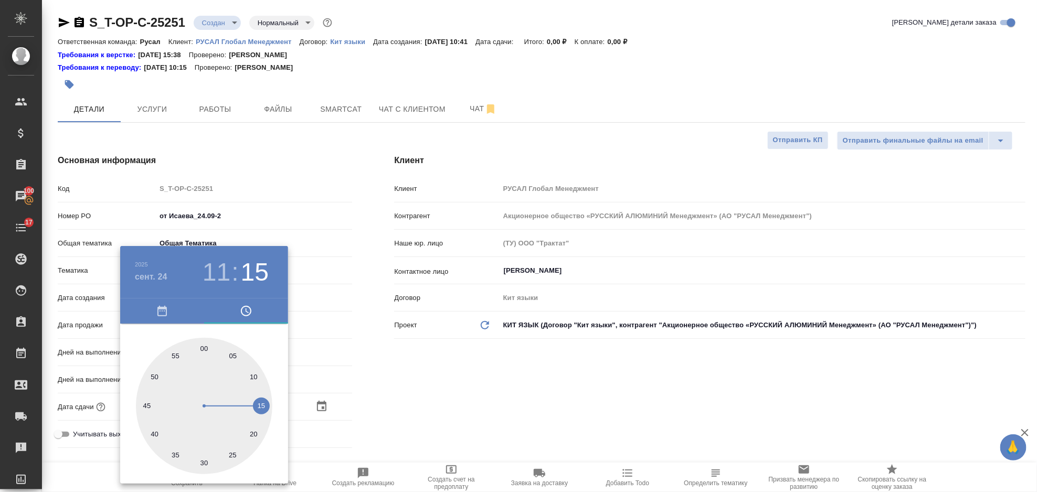
click at [464, 400] on div at bounding box center [518, 246] width 1037 height 492
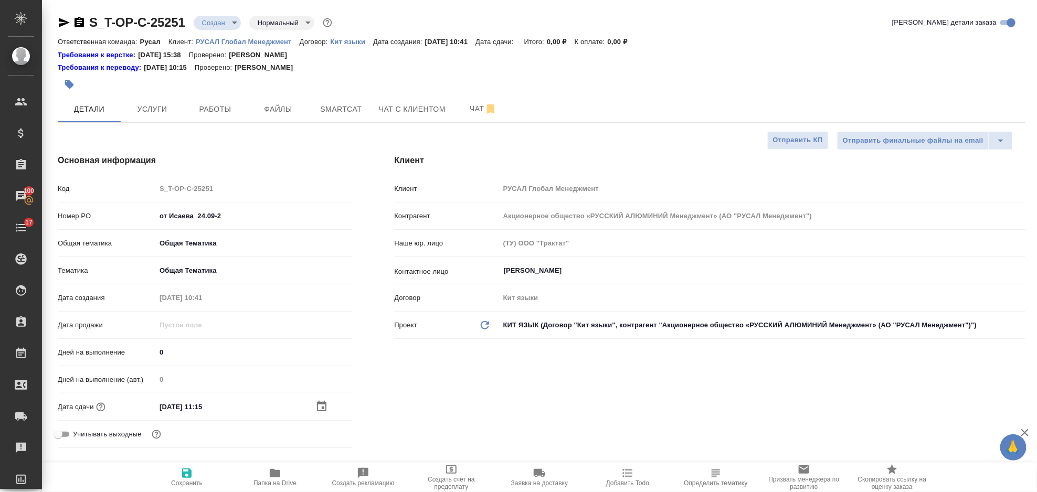
click at [194, 470] on span "Сохранить" at bounding box center [187, 477] width 76 height 20
type textarea "x"
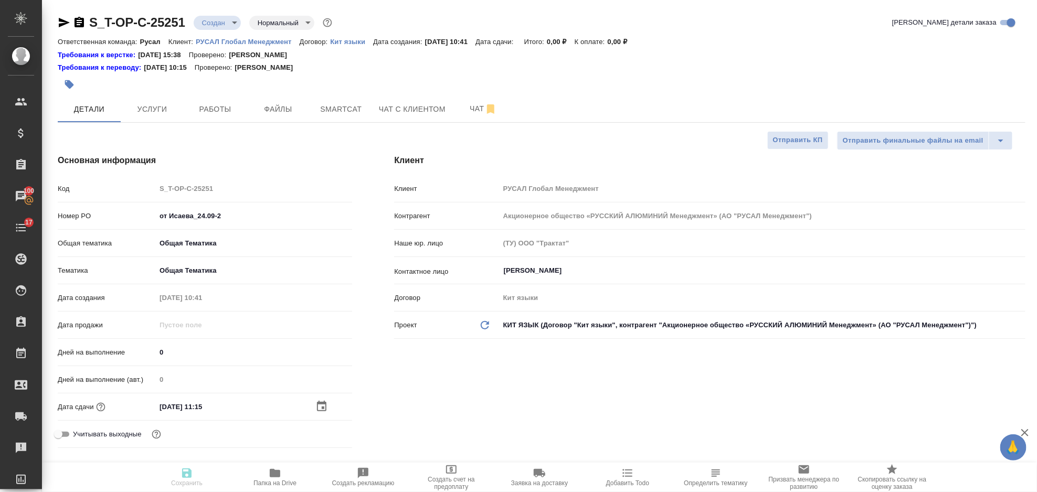
type textarea "x"
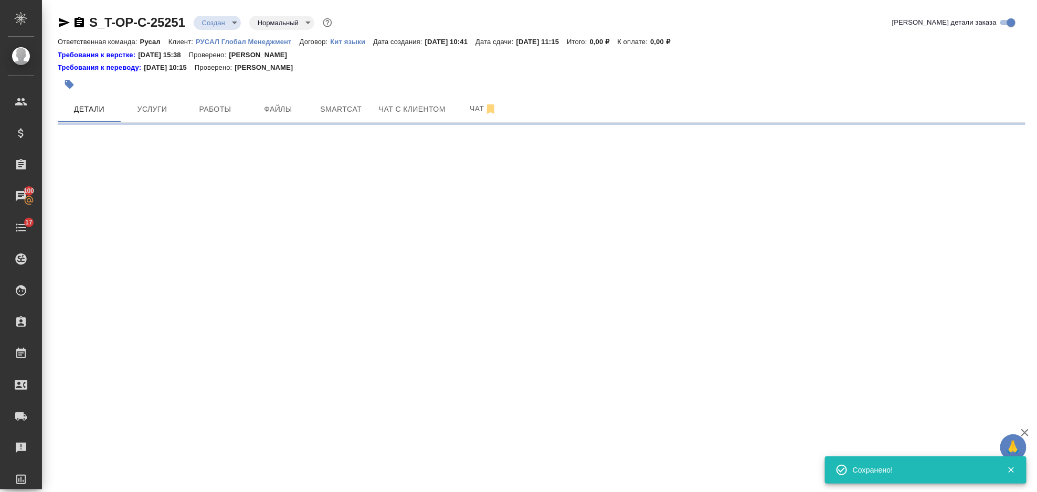
select select "RU"
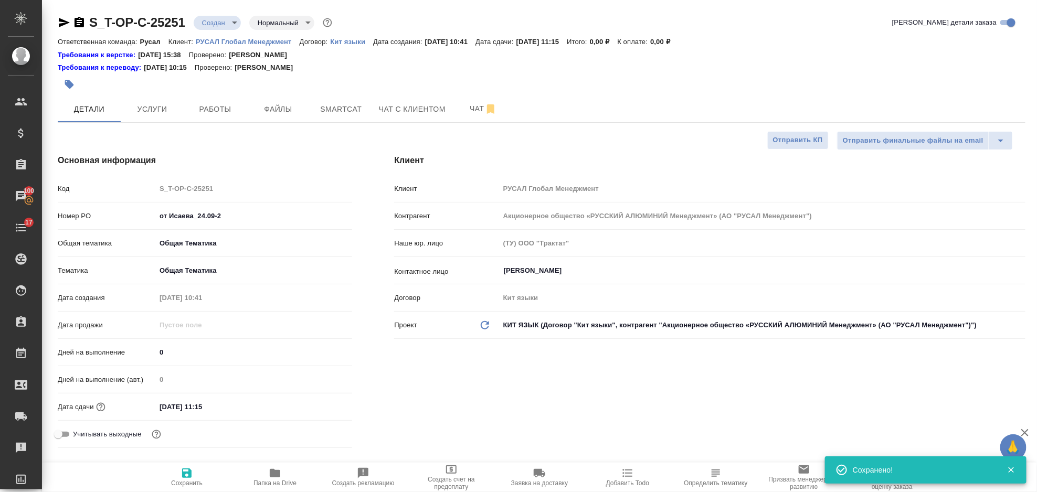
type textarea "x"
click at [283, 108] on span "Файлы" at bounding box center [278, 109] width 50 height 13
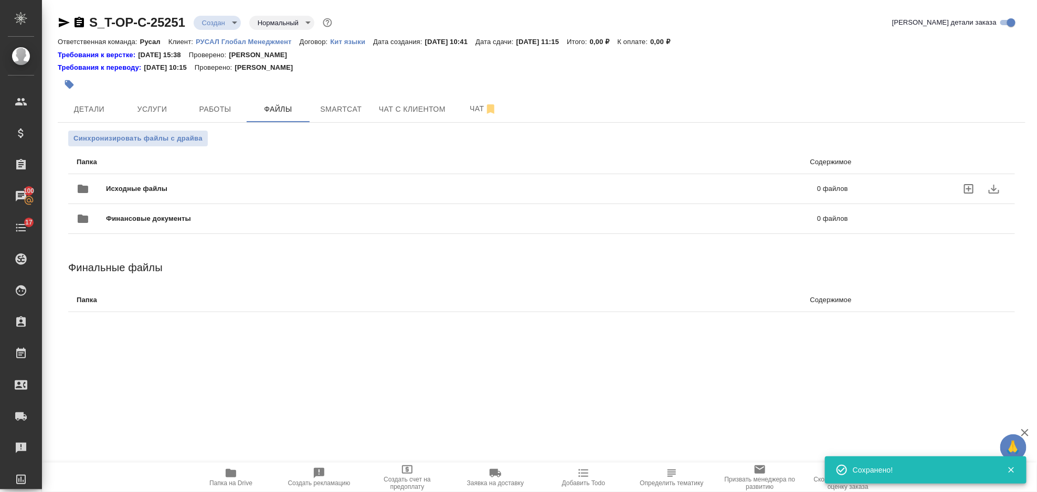
click at [201, 185] on span "Исходные файлы" at bounding box center [299, 189] width 386 height 11
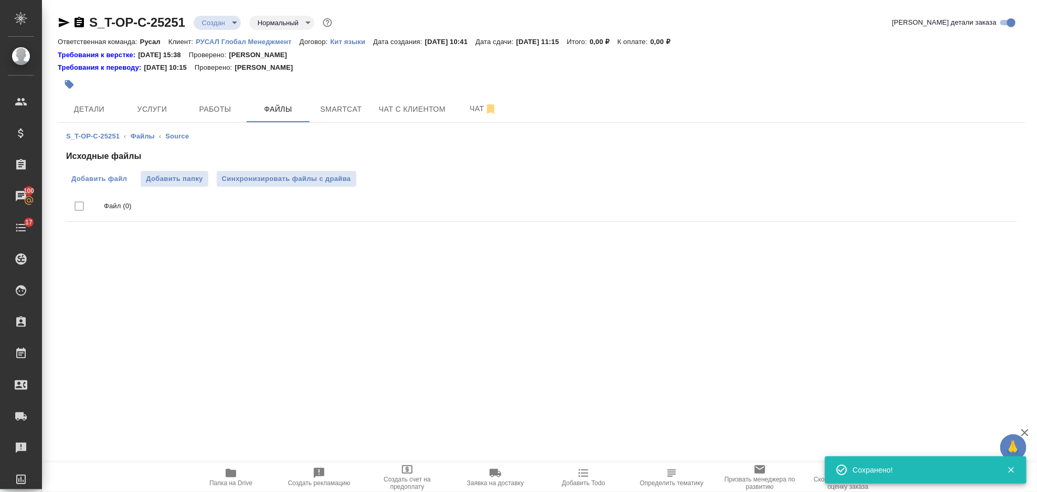
click at [105, 179] on span "Добавить файл" at bounding box center [99, 179] width 56 height 11
click at [0, 0] on input "Добавить файл" at bounding box center [0, 0] width 0 height 0
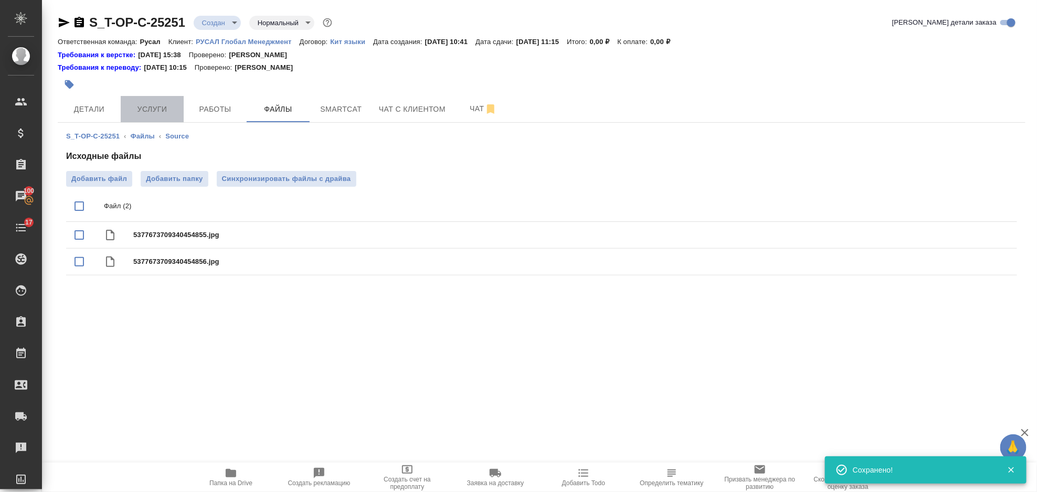
click at [167, 111] on span "Услуги" at bounding box center [152, 109] width 50 height 13
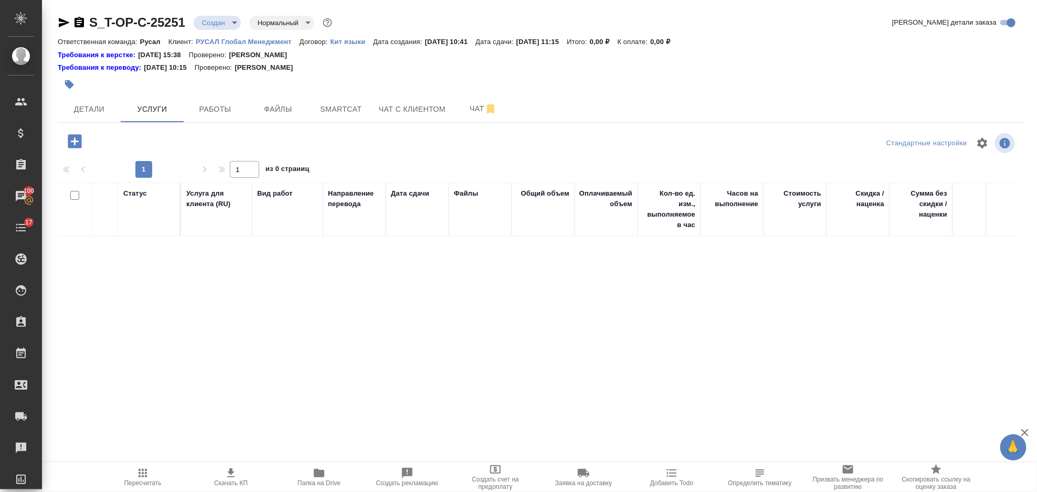
click at [73, 139] on icon "button" at bounding box center [75, 141] width 14 height 14
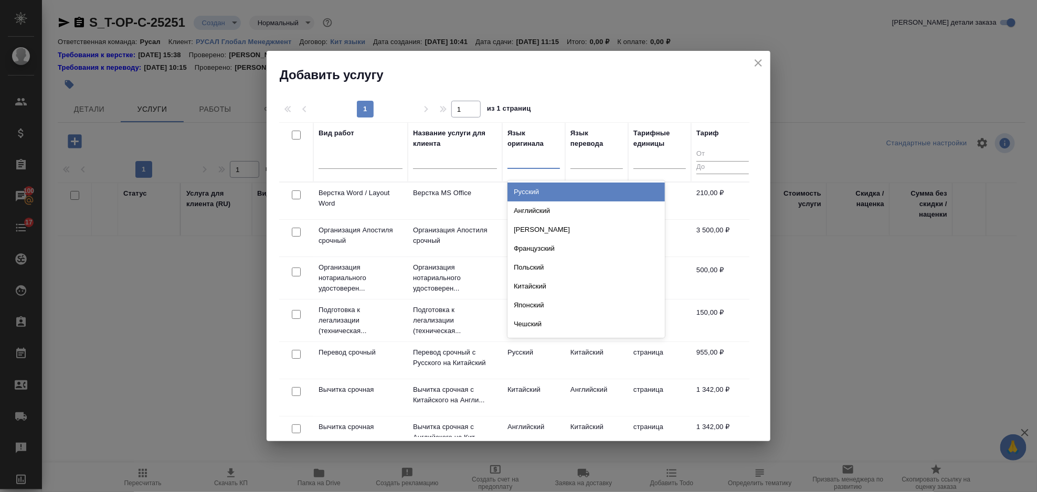
click at [529, 155] on div at bounding box center [534, 158] width 53 height 15
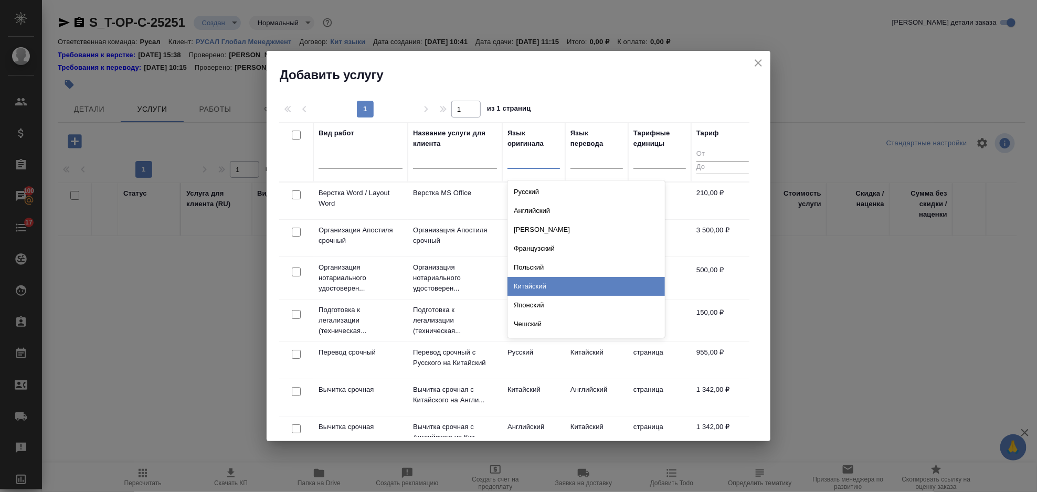
click at [555, 284] on div "Китайский" at bounding box center [587, 286] width 158 height 19
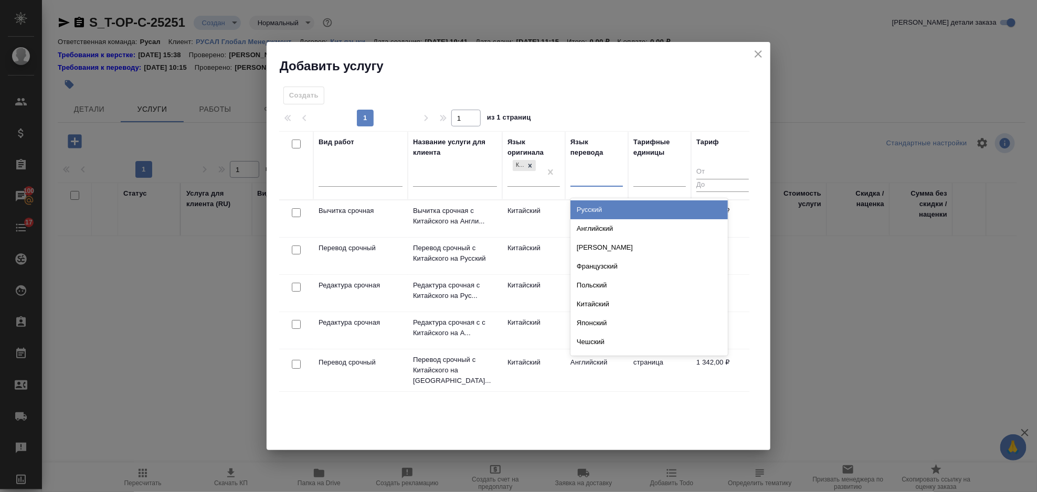
click at [593, 181] on div at bounding box center [597, 176] width 53 height 15
click at [599, 211] on div "Русский" at bounding box center [650, 210] width 158 height 19
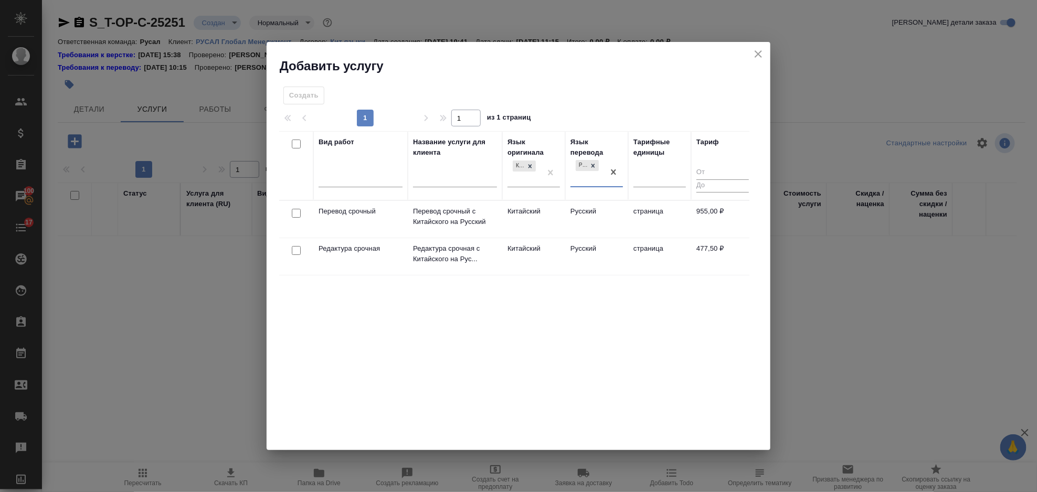
click at [294, 211] on input "checkbox" at bounding box center [296, 213] width 9 height 9
checkbox input "true"
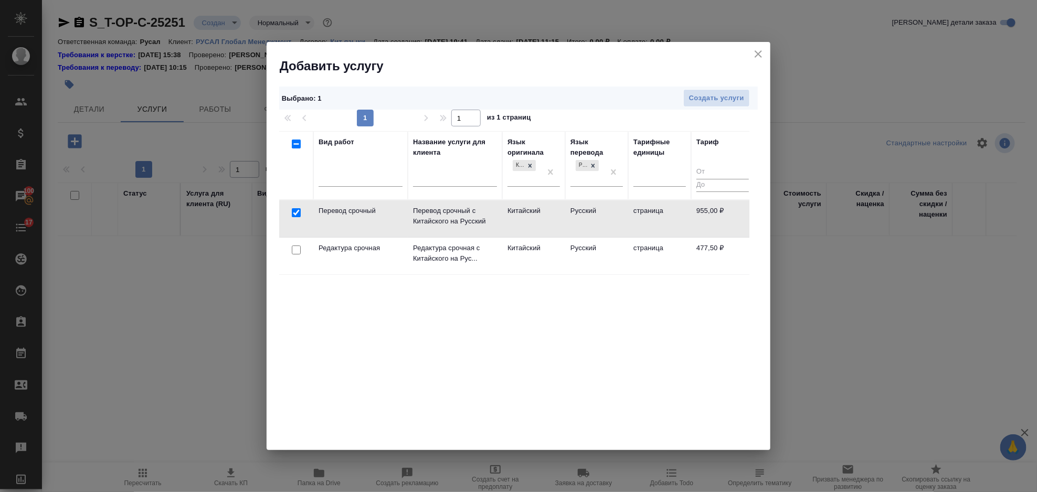
drag, startPoint x: 295, startPoint y: 255, endPoint x: 452, endPoint y: 223, distance: 160.2
click at [297, 255] on input "checkbox" at bounding box center [296, 250] width 9 height 9
checkbox input "true"
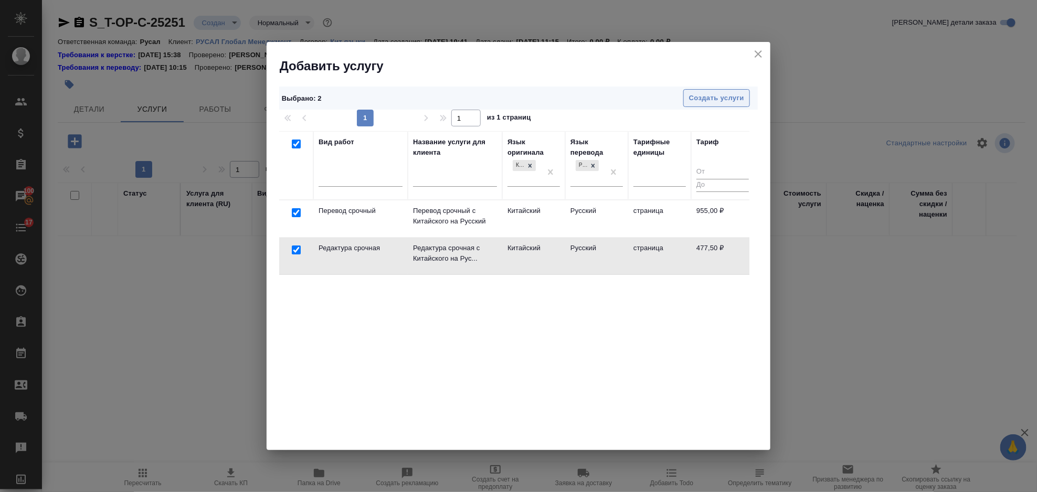
click at [709, 99] on span "Создать услуги" at bounding box center [716, 98] width 55 height 12
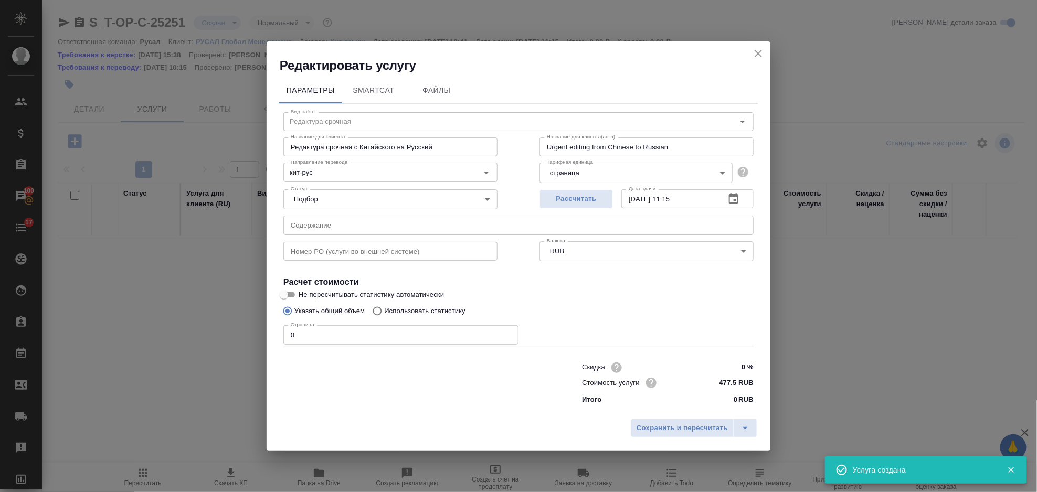
click at [395, 220] on input "text" at bounding box center [519, 225] width 470 height 19
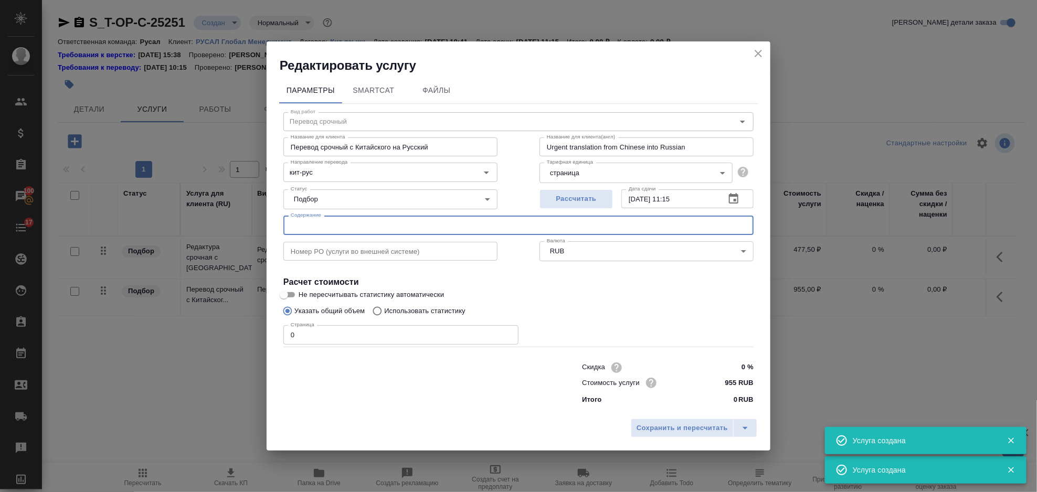
type input "Перевод срочный"
type input "Перевод срочный с Китайского на Русский"
type input "Urgent translation from Chinese into Russian"
type input "955 RUB"
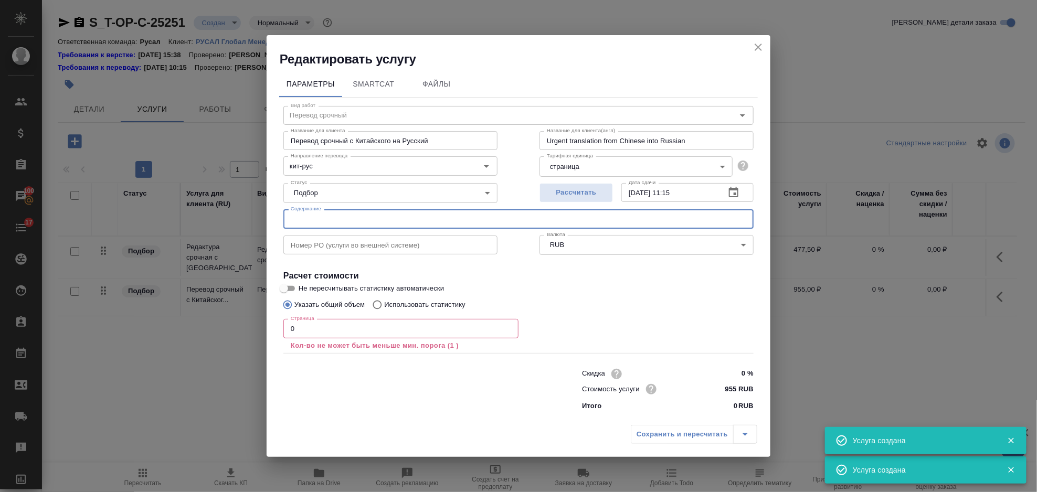
paste input "5377673709340454856"
type input "5377673709340454856"
click at [300, 320] on input "0" at bounding box center [401, 328] width 235 height 19
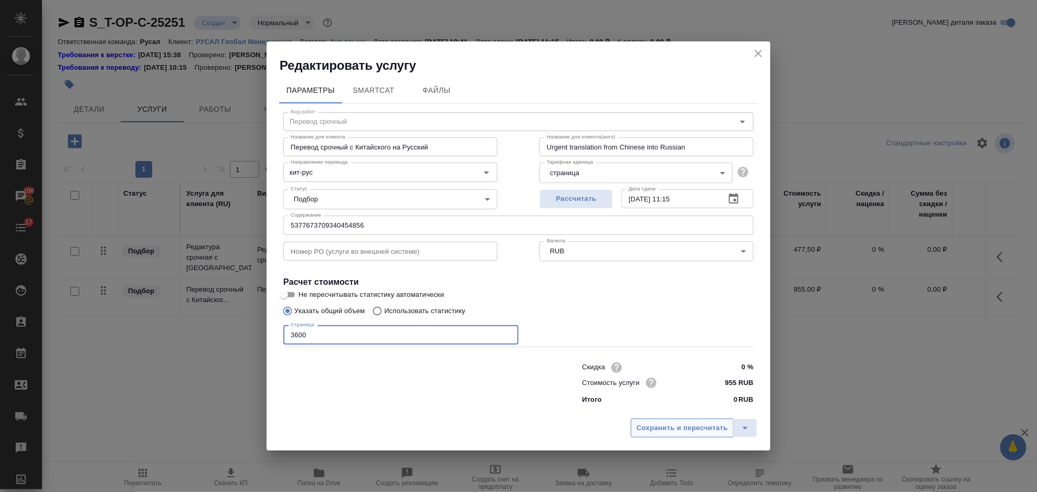
type input "3600"
click at [685, 436] on button "Сохранить и пересчитать" at bounding box center [682, 428] width 103 height 19
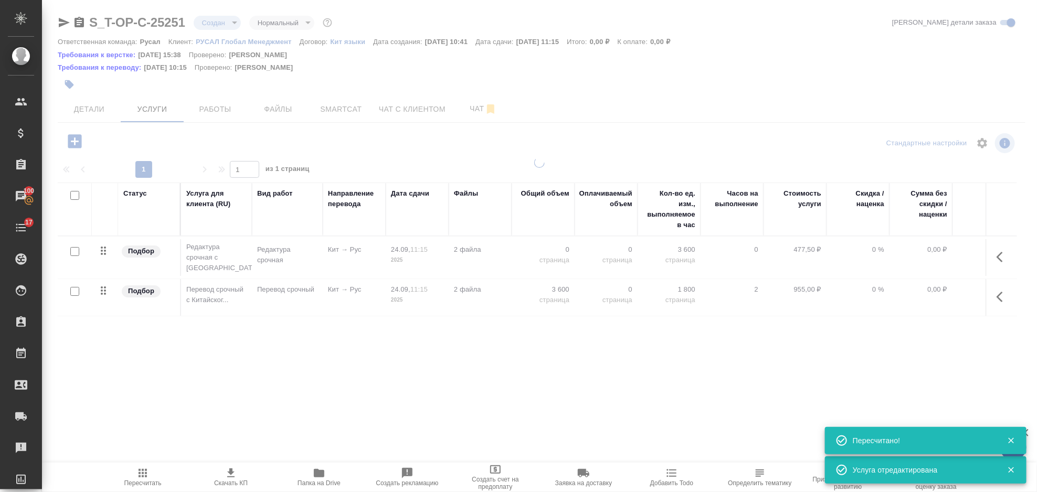
type input "urgent"
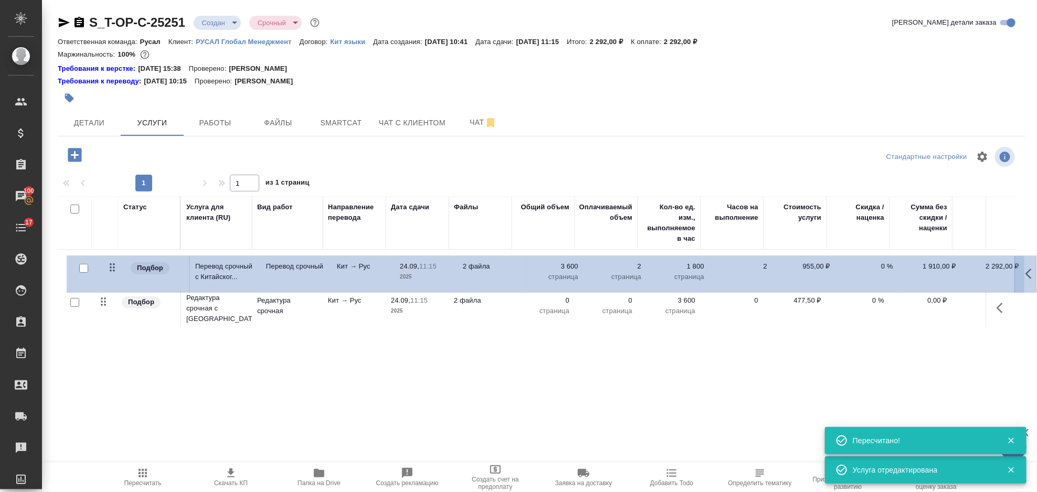
drag, startPoint x: 110, startPoint y: 309, endPoint x: 118, endPoint y: 269, distance: 41.3
click at [118, 269] on table "Статус Услуга для клиента (RU) Вид работ Направление перевода Дата сдачи Файлы …" at bounding box center [553, 263] width 990 height 134
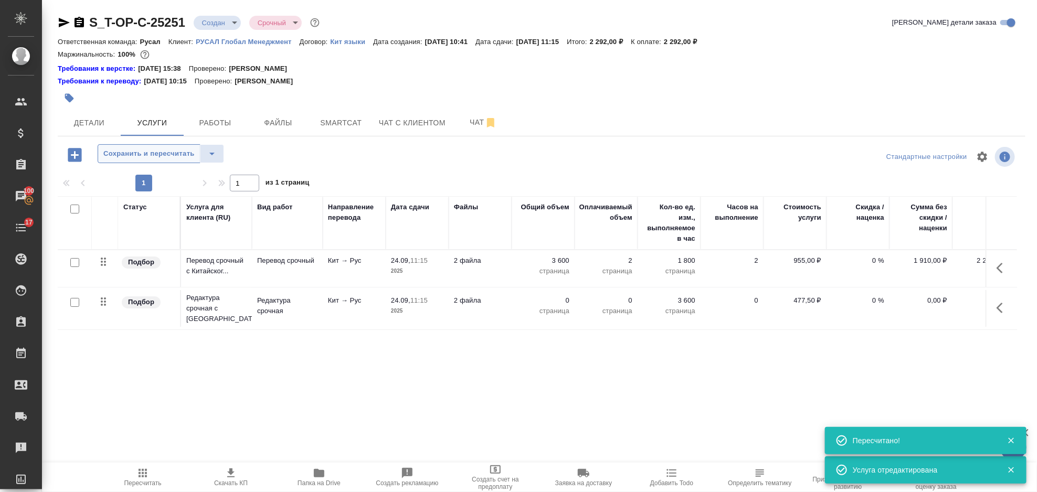
click at [135, 148] on span "Сохранить и пересчитать" at bounding box center [148, 154] width 91 height 12
click at [998, 314] on icon "button" at bounding box center [1003, 308] width 13 height 13
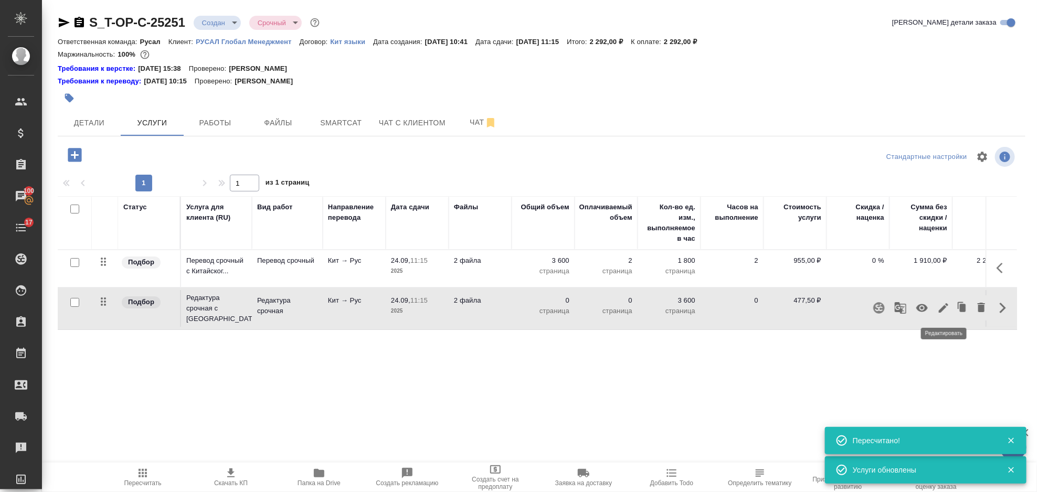
click at [943, 299] on button "button" at bounding box center [944, 308] width 18 height 25
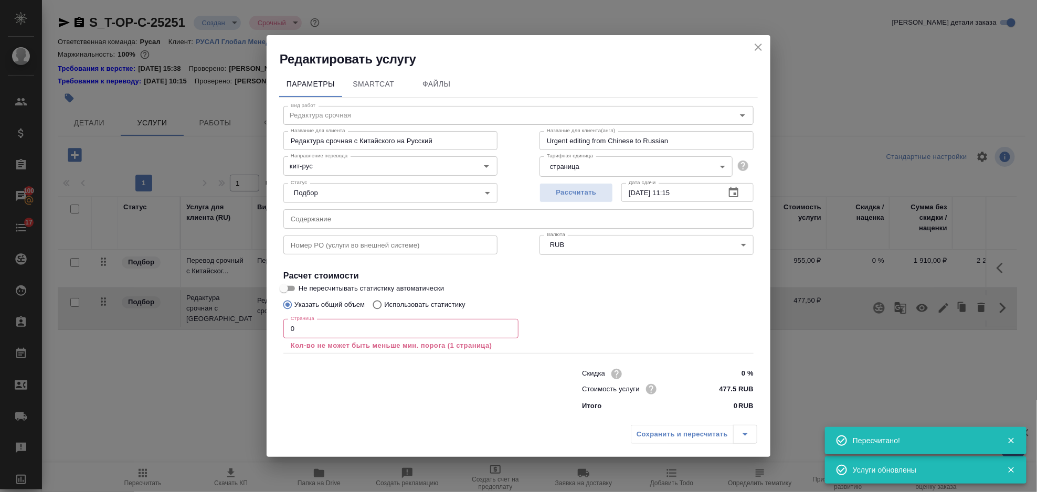
click at [369, 327] on input "0" at bounding box center [401, 328] width 235 height 19
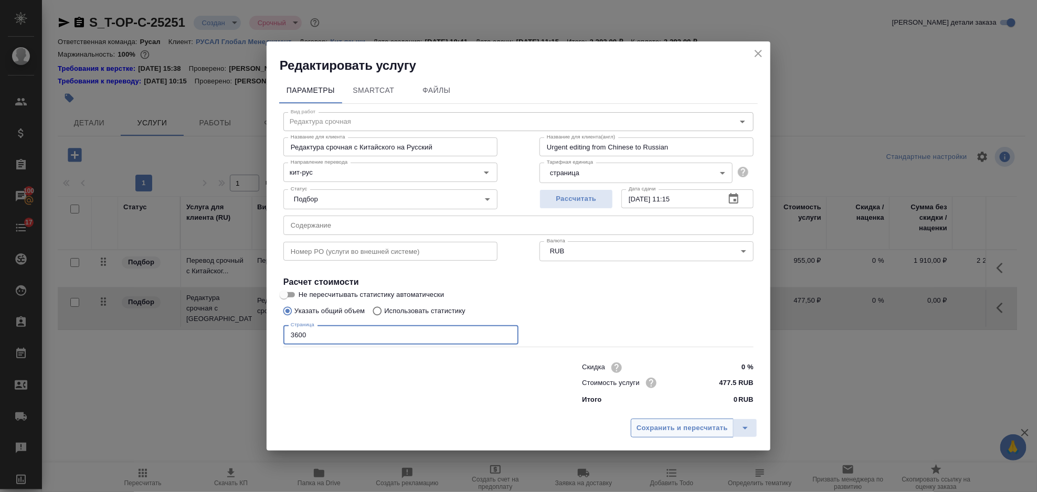
type input "3600"
click at [705, 436] on button "Сохранить и пересчитать" at bounding box center [682, 428] width 103 height 19
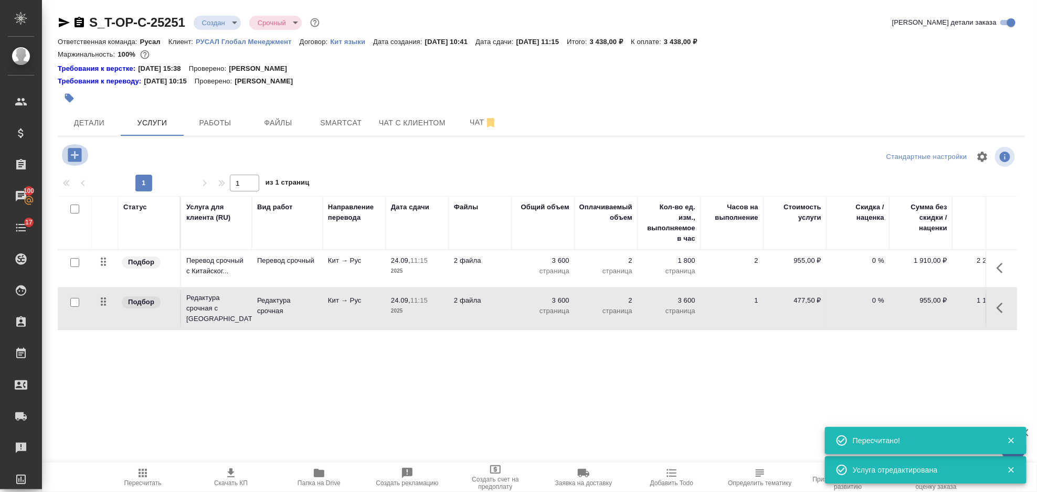
click at [65, 151] on button "button" at bounding box center [74, 155] width 29 height 22
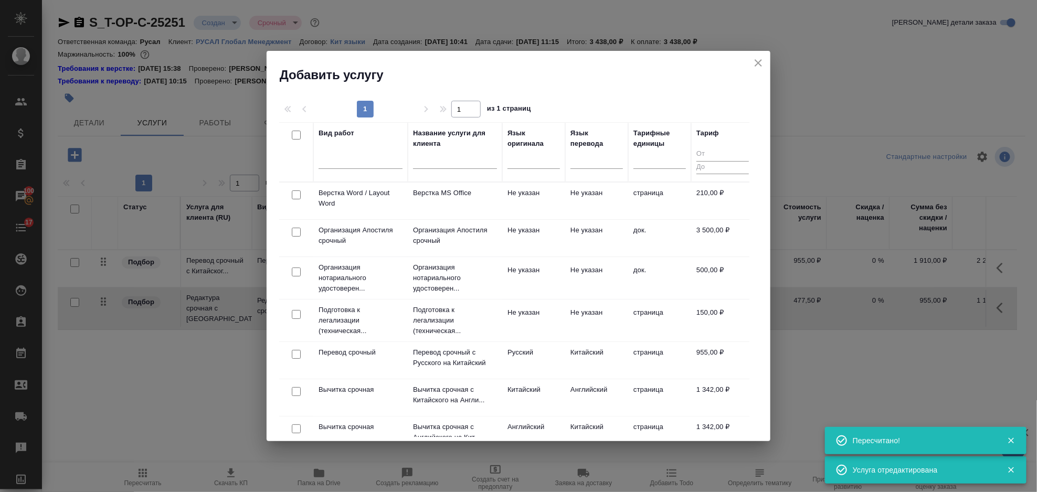
click at [296, 195] on input "checkbox" at bounding box center [296, 195] width 9 height 9
checkbox input "true"
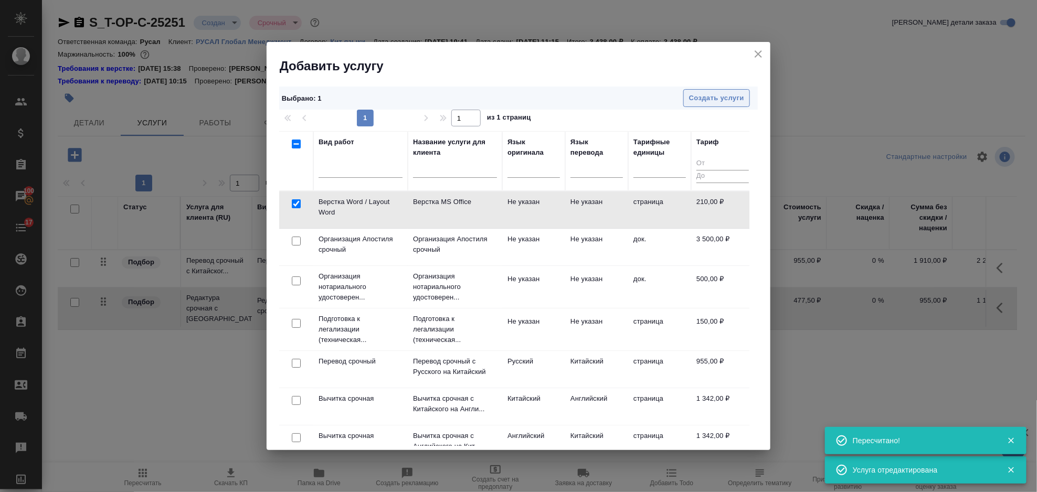
click at [718, 99] on span "Создать услуги" at bounding box center [716, 98] width 55 height 12
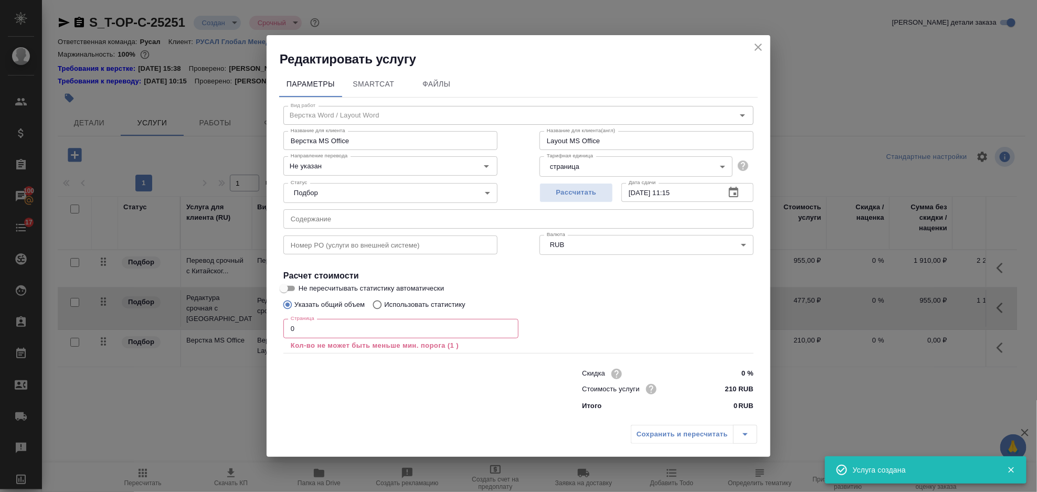
click at [325, 335] on input "0" at bounding box center [401, 328] width 235 height 19
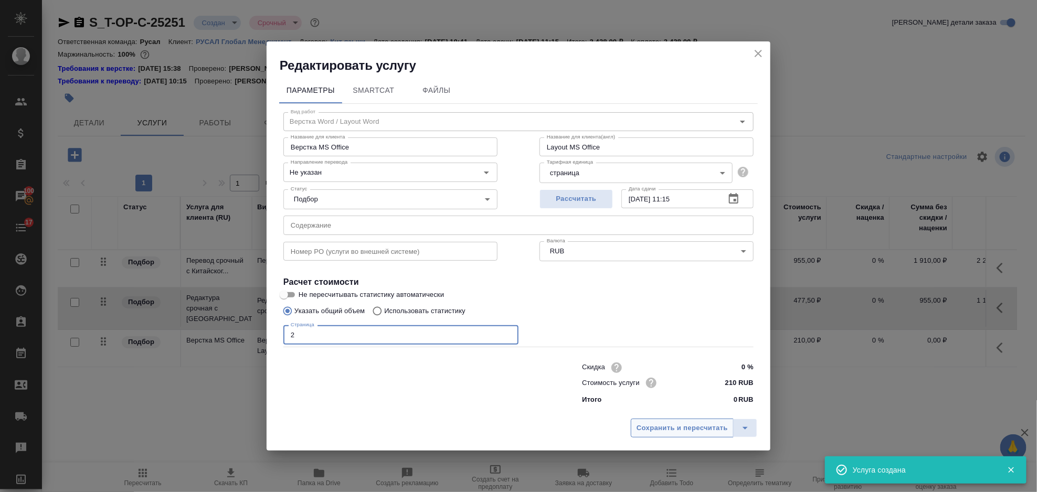
type input "2"
drag, startPoint x: 666, startPoint y: 423, endPoint x: 723, endPoint y: 400, distance: 61.9
click at [666, 421] on button "Сохранить и пересчитать" at bounding box center [682, 428] width 103 height 19
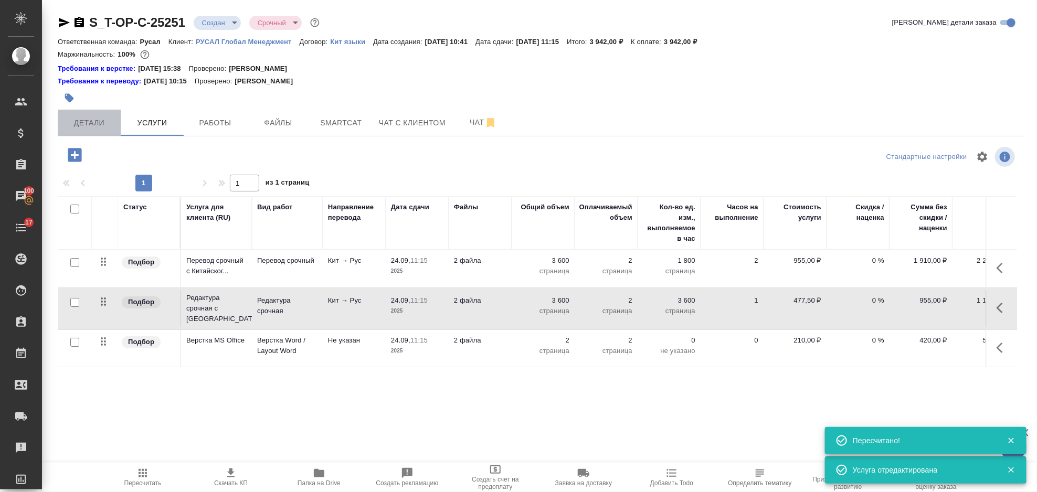
click at [101, 116] on button "Детали" at bounding box center [89, 123] width 63 height 26
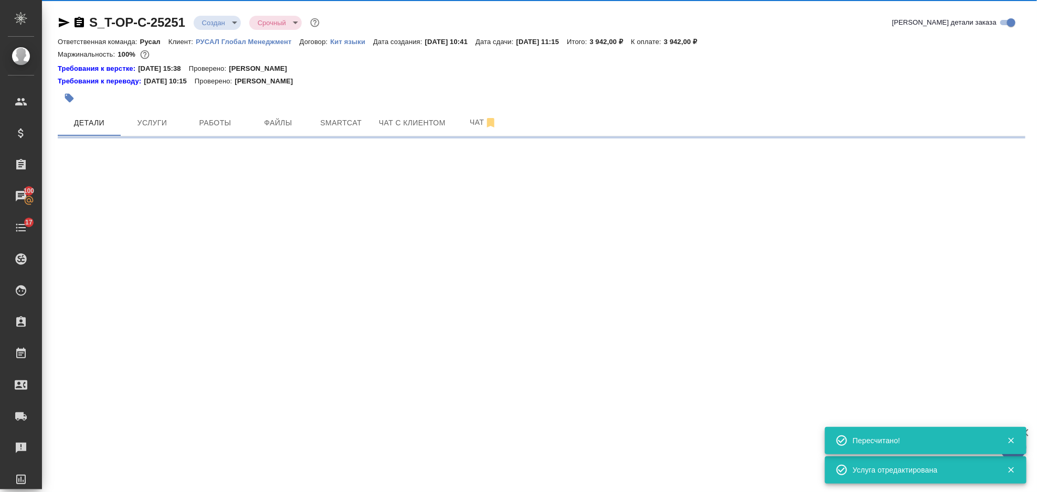
select select "RU"
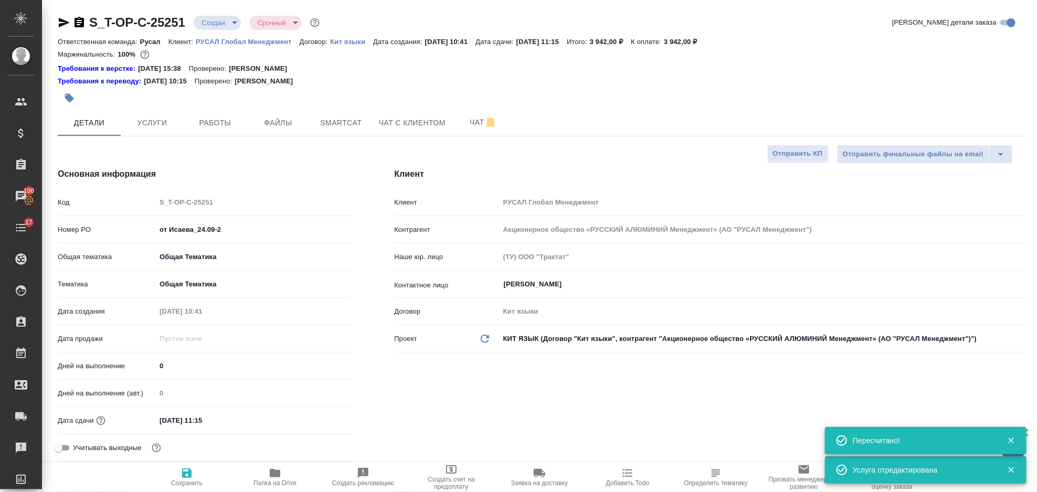
type textarea "x"
drag, startPoint x: 64, startPoint y: 22, endPoint x: 57, endPoint y: 1, distance: 22.6
click at [64, 22] on icon "button" at bounding box center [64, 22] width 13 height 13
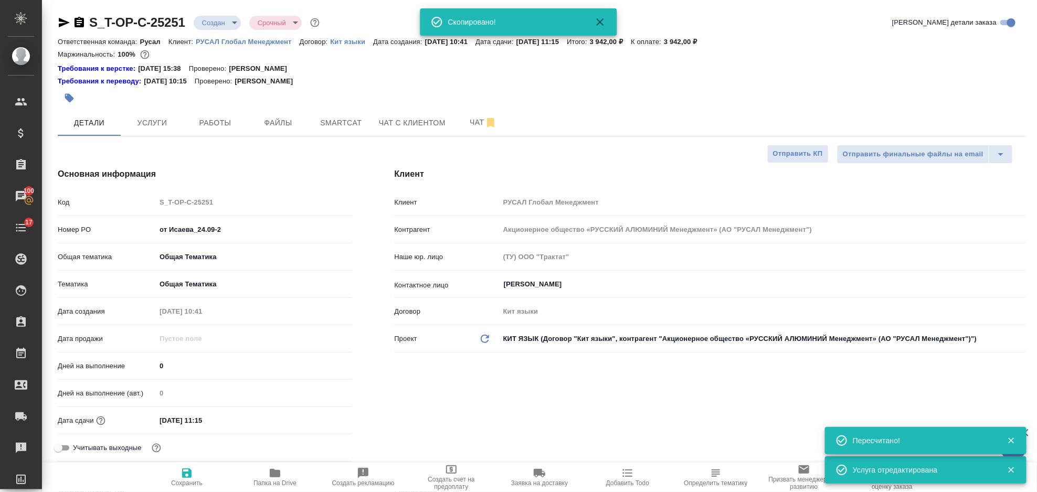
type textarea "x"
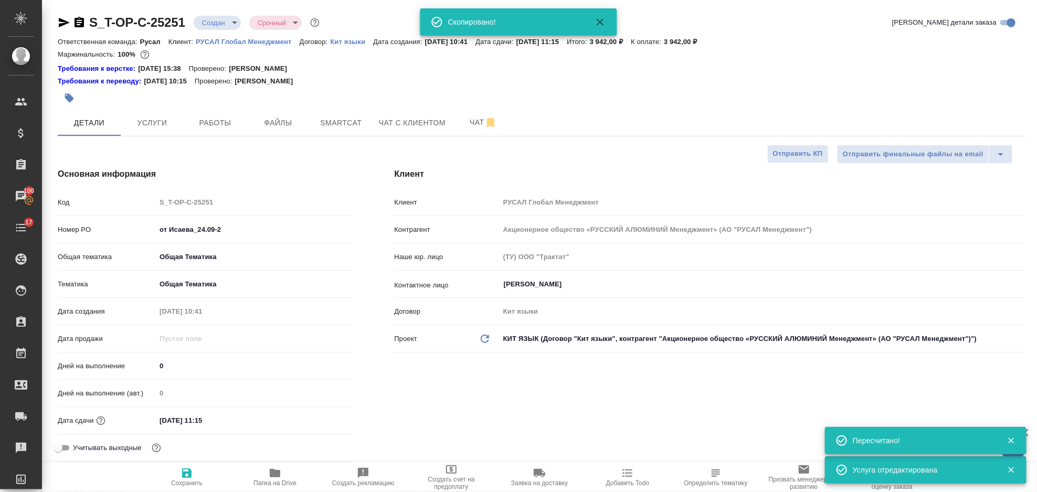
type textarea "x"
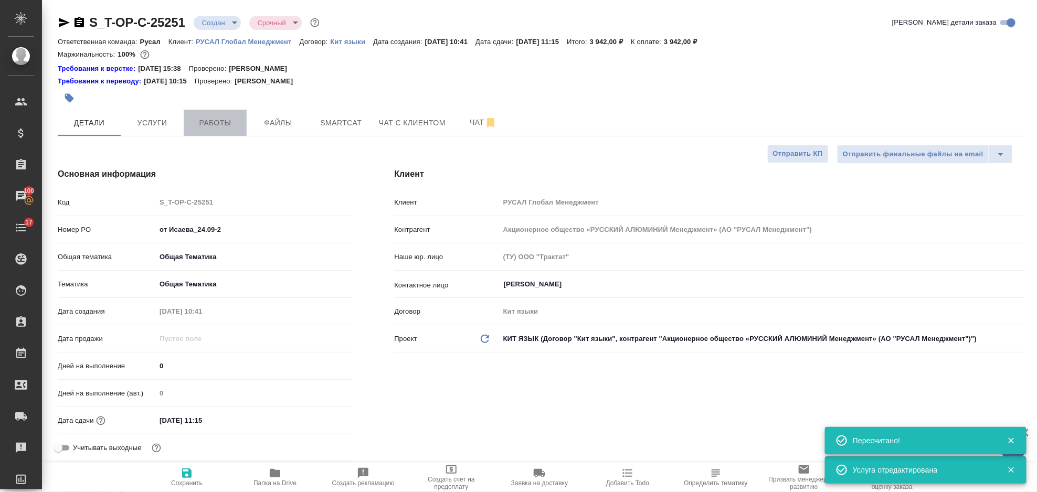
click at [230, 124] on span "Работы" at bounding box center [215, 123] width 50 height 13
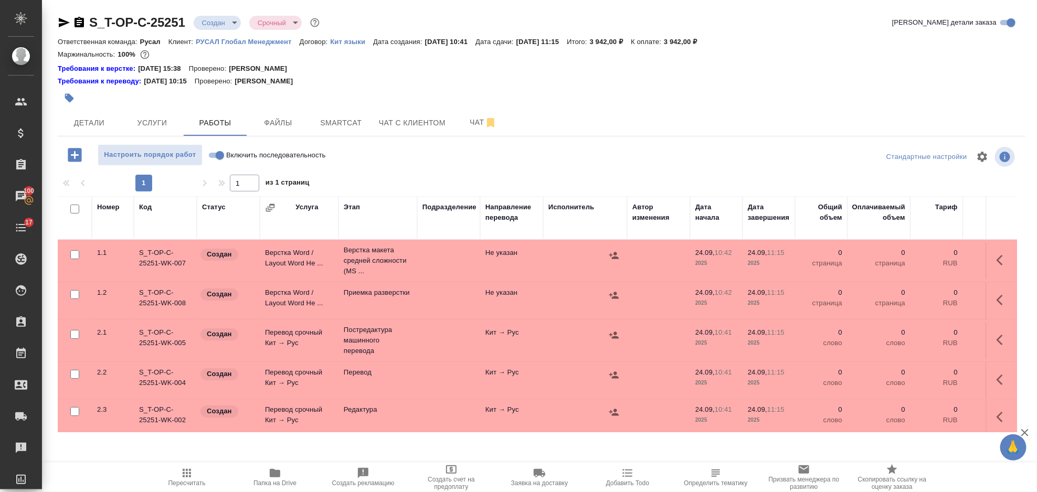
scroll to position [201, 0]
click at [329, 106] on div at bounding box center [380, 98] width 645 height 23
click at [335, 124] on span "Smartcat" at bounding box center [341, 123] width 50 height 13
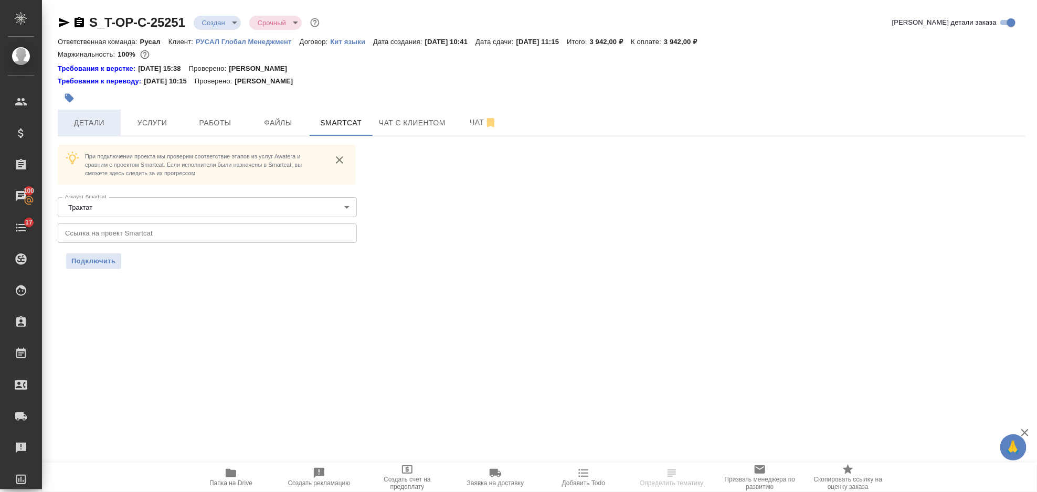
click at [96, 130] on button "Детали" at bounding box center [89, 123] width 63 height 26
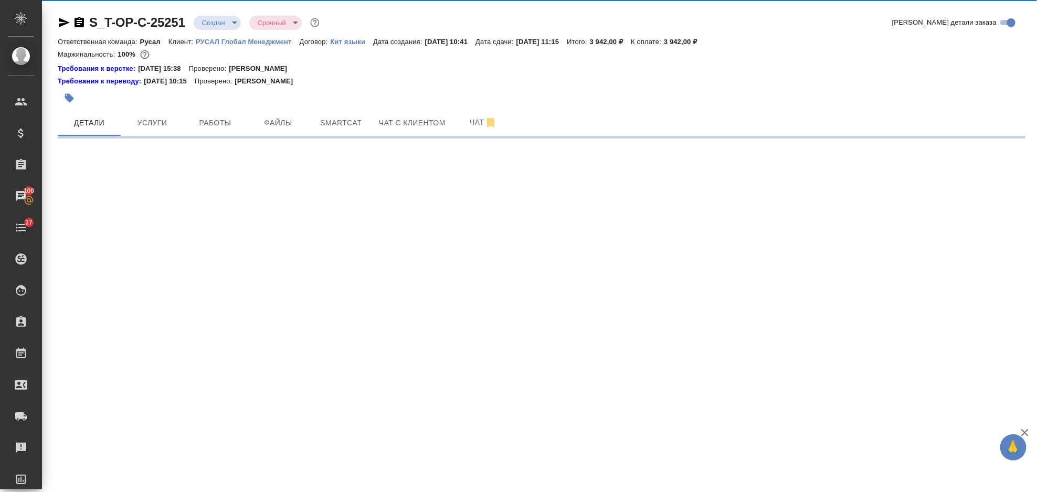
select select "RU"
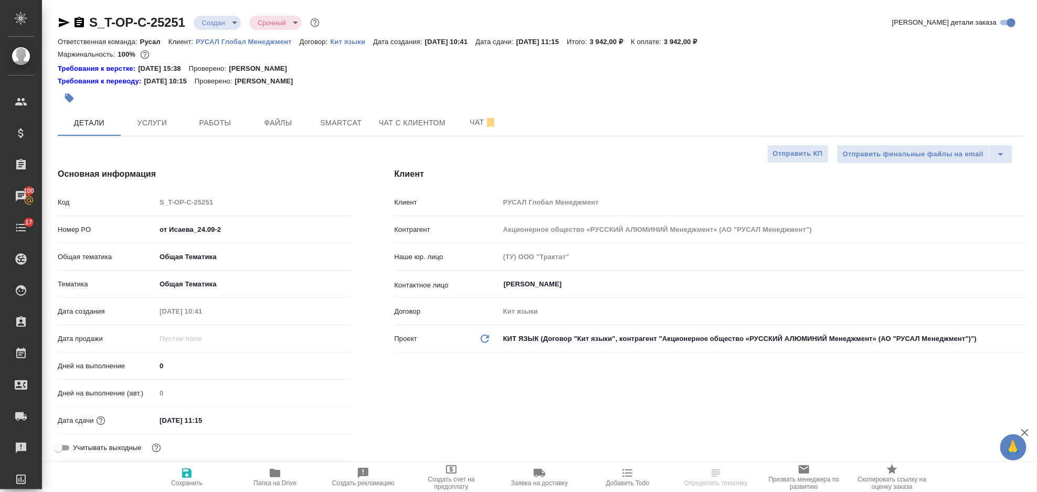
type textarea "x"
select select "RU"
